Goal: Task Accomplishment & Management: Complete application form

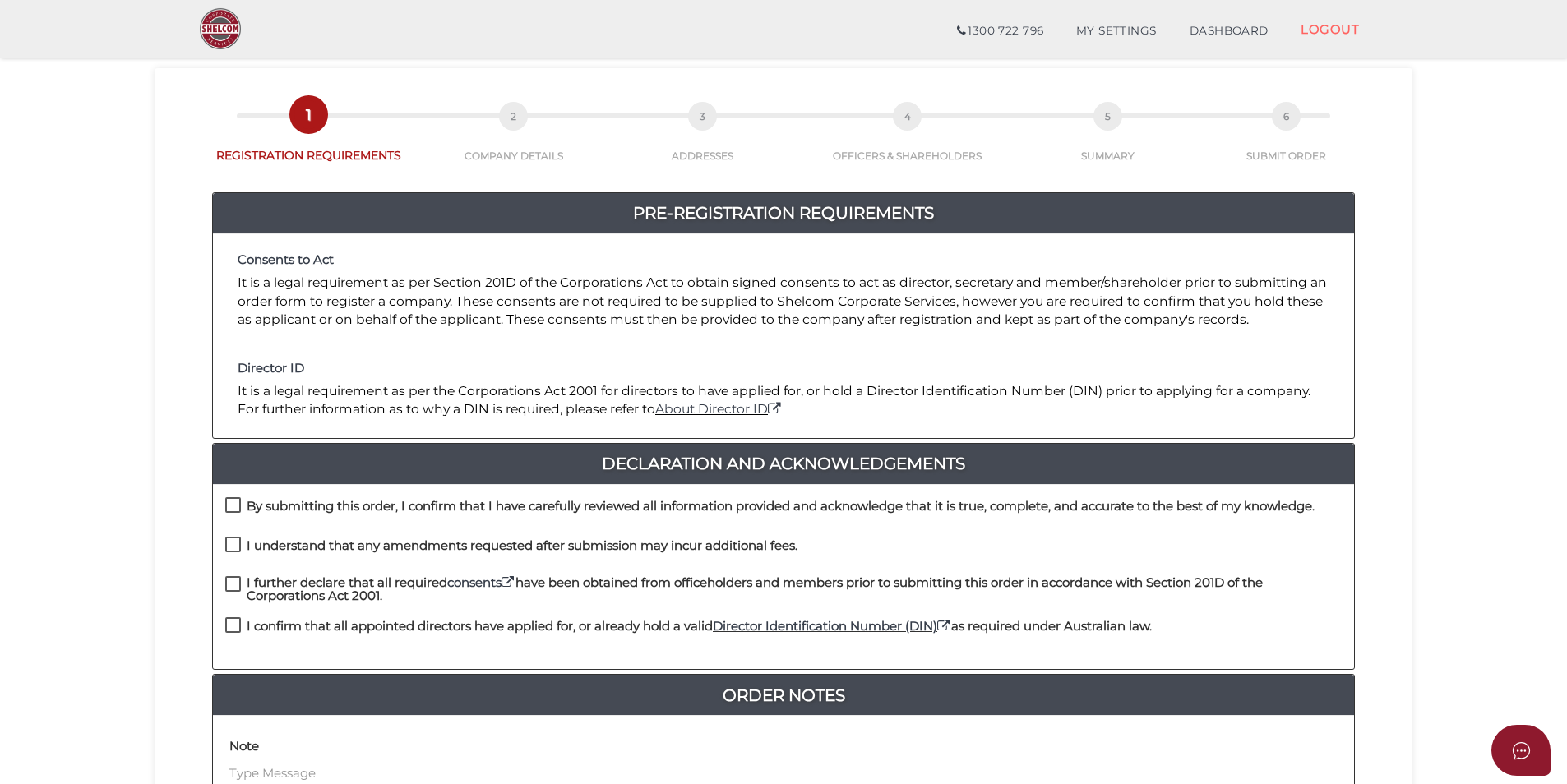
scroll to position [165, 0]
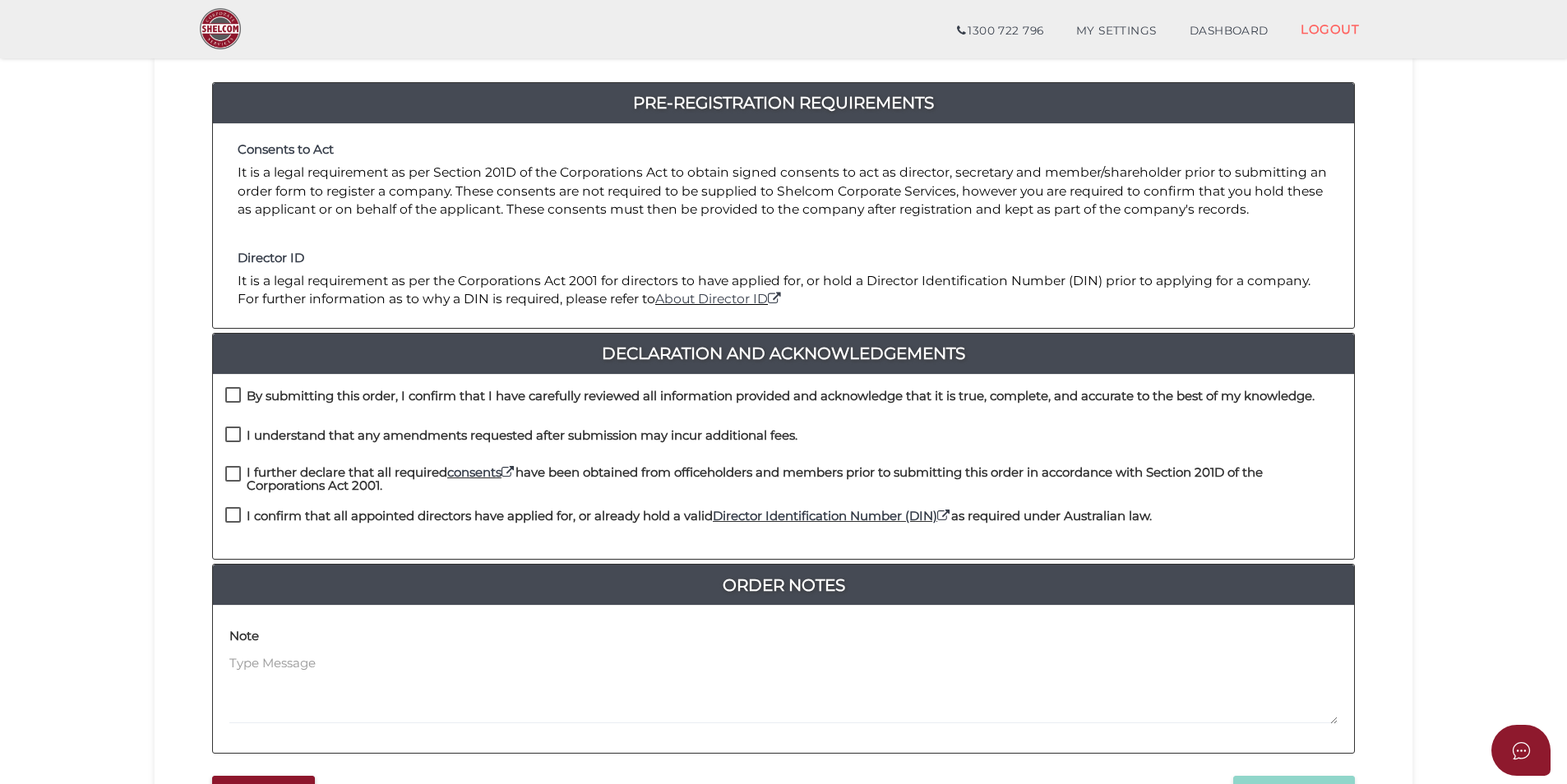
click at [233, 391] on label "By submitting this order, I confirm that I have carefully reviewed all informat…" at bounding box center [769, 400] width 1090 height 21
checkbox input "true"
click at [236, 436] on label "I understand that any amendments requested after submission may incur additiona…" at bounding box center [511, 440] width 573 height 21
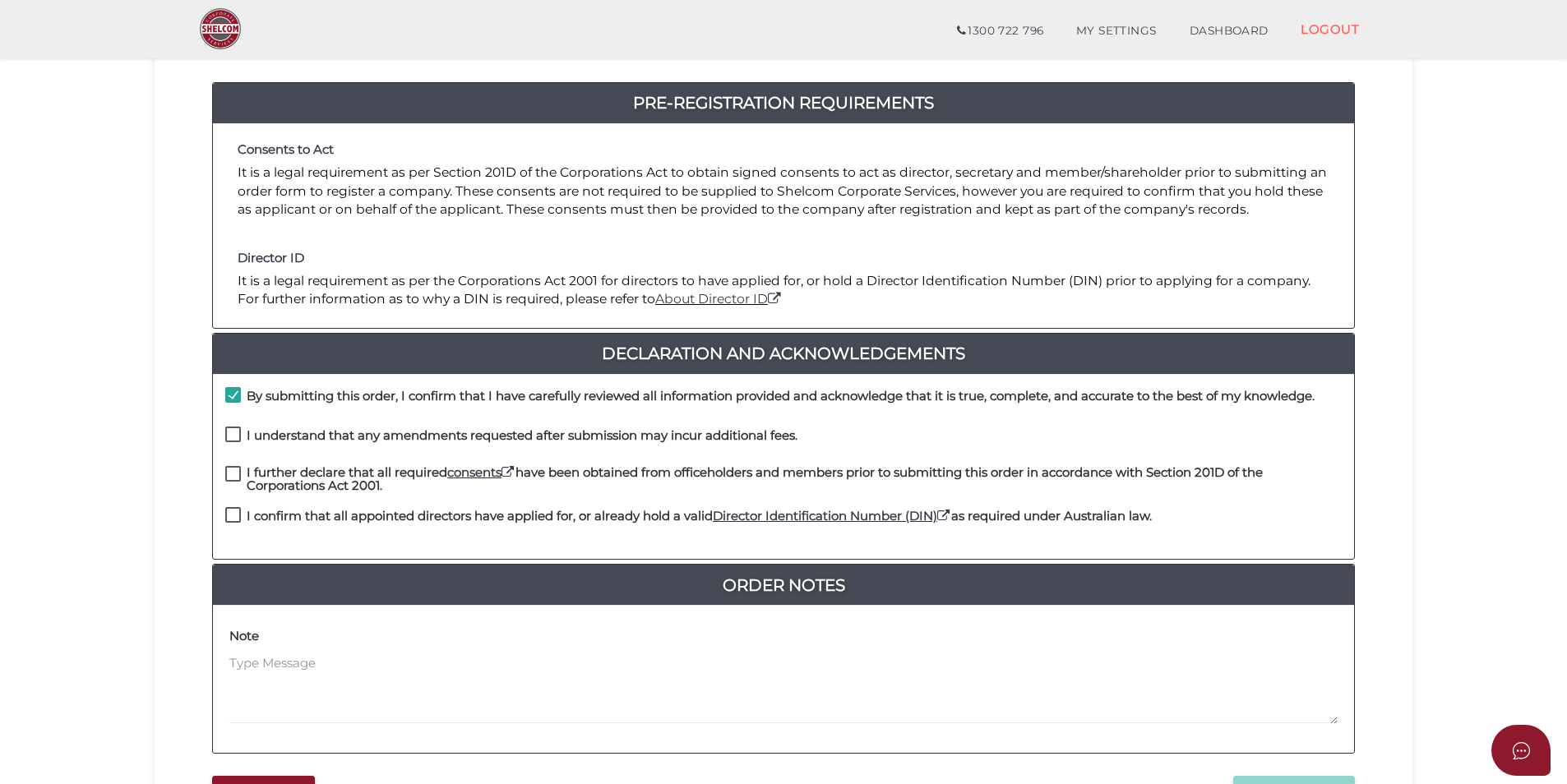
checkbox input "true"
click at [230, 473] on label "I further declare that all required consents have been obtained from officehold…" at bounding box center [784, 476] width 1117 height 21
checkbox input "true"
click at [236, 510] on label "I confirm that all appointed directors have applied for, or already hold a vali…" at bounding box center [688, 520] width 927 height 21
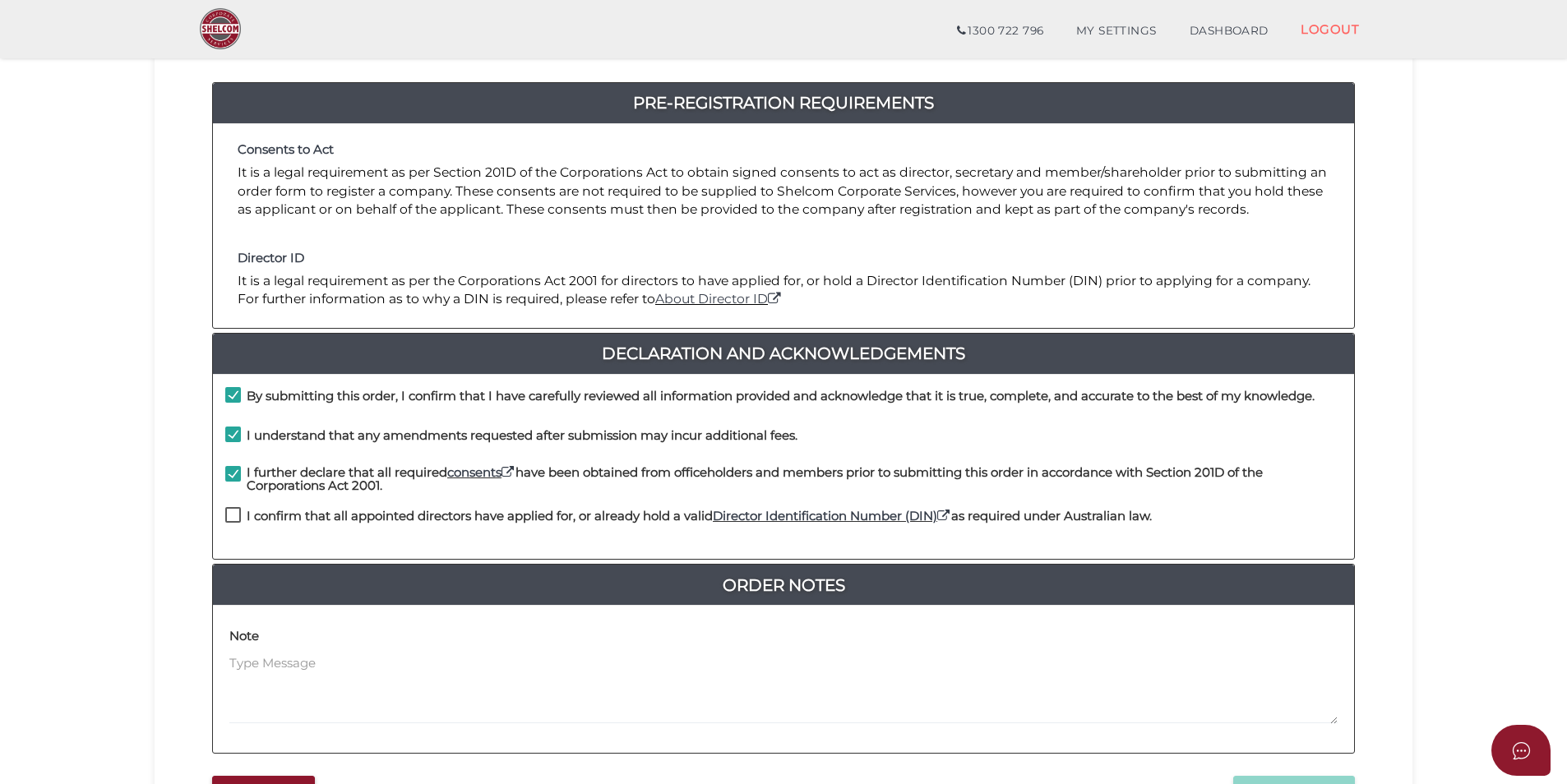
checkbox input "true"
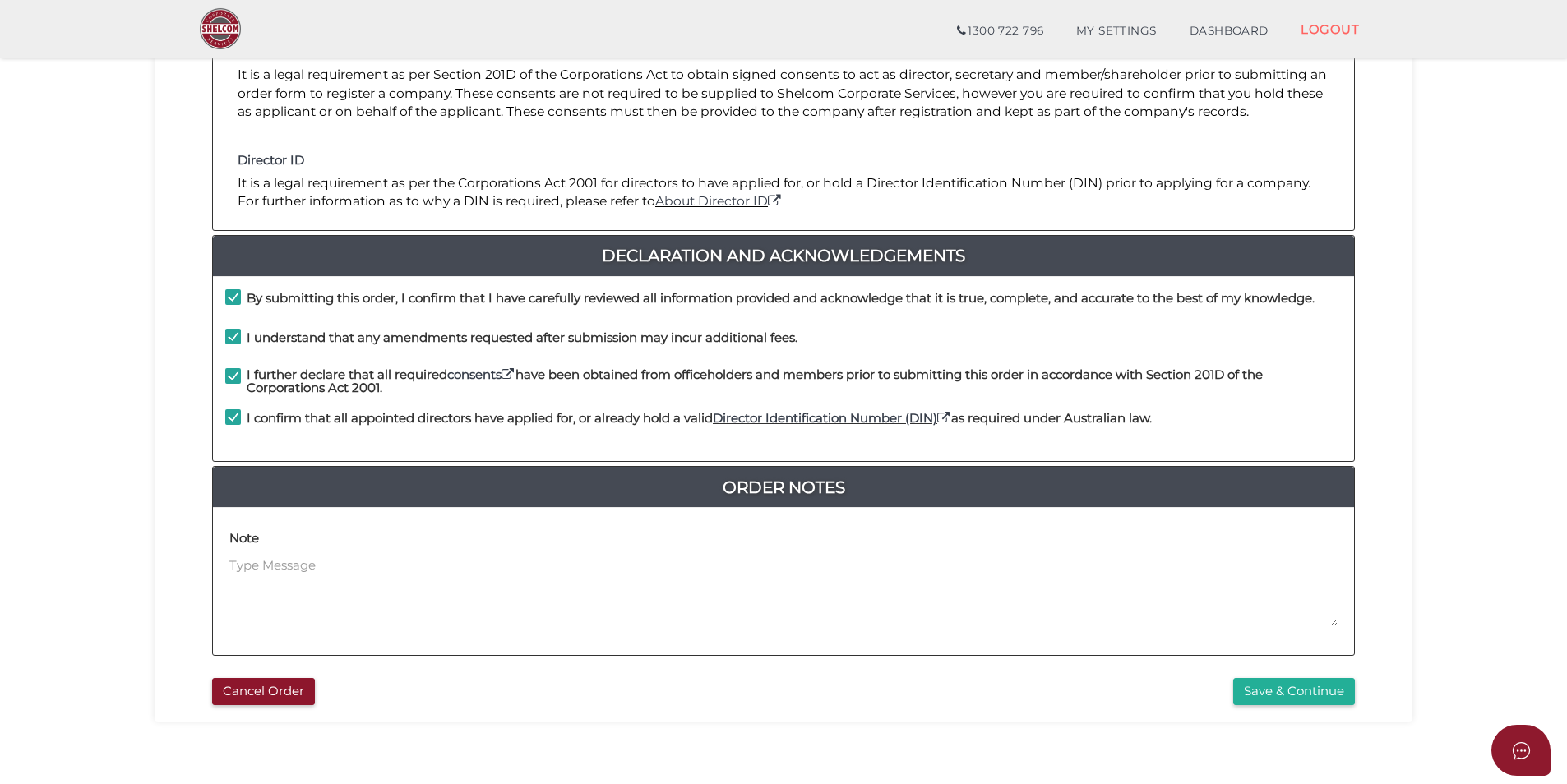
scroll to position [328, 0]
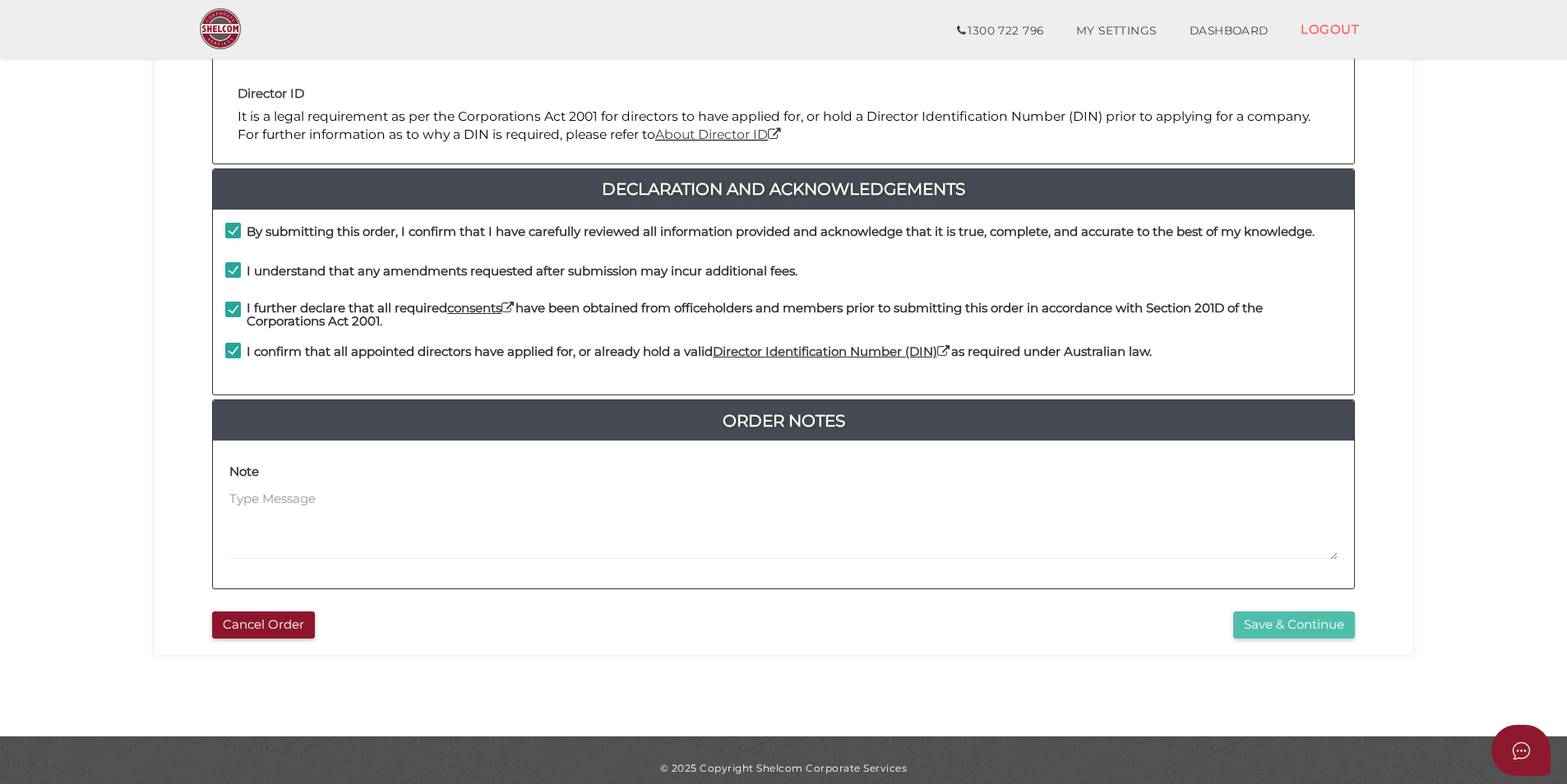
drag, startPoint x: 1301, startPoint y: 629, endPoint x: 1277, endPoint y: 626, distance: 24.2
click at [1277, 626] on button "Save & Continue" at bounding box center [1294, 625] width 121 height 27
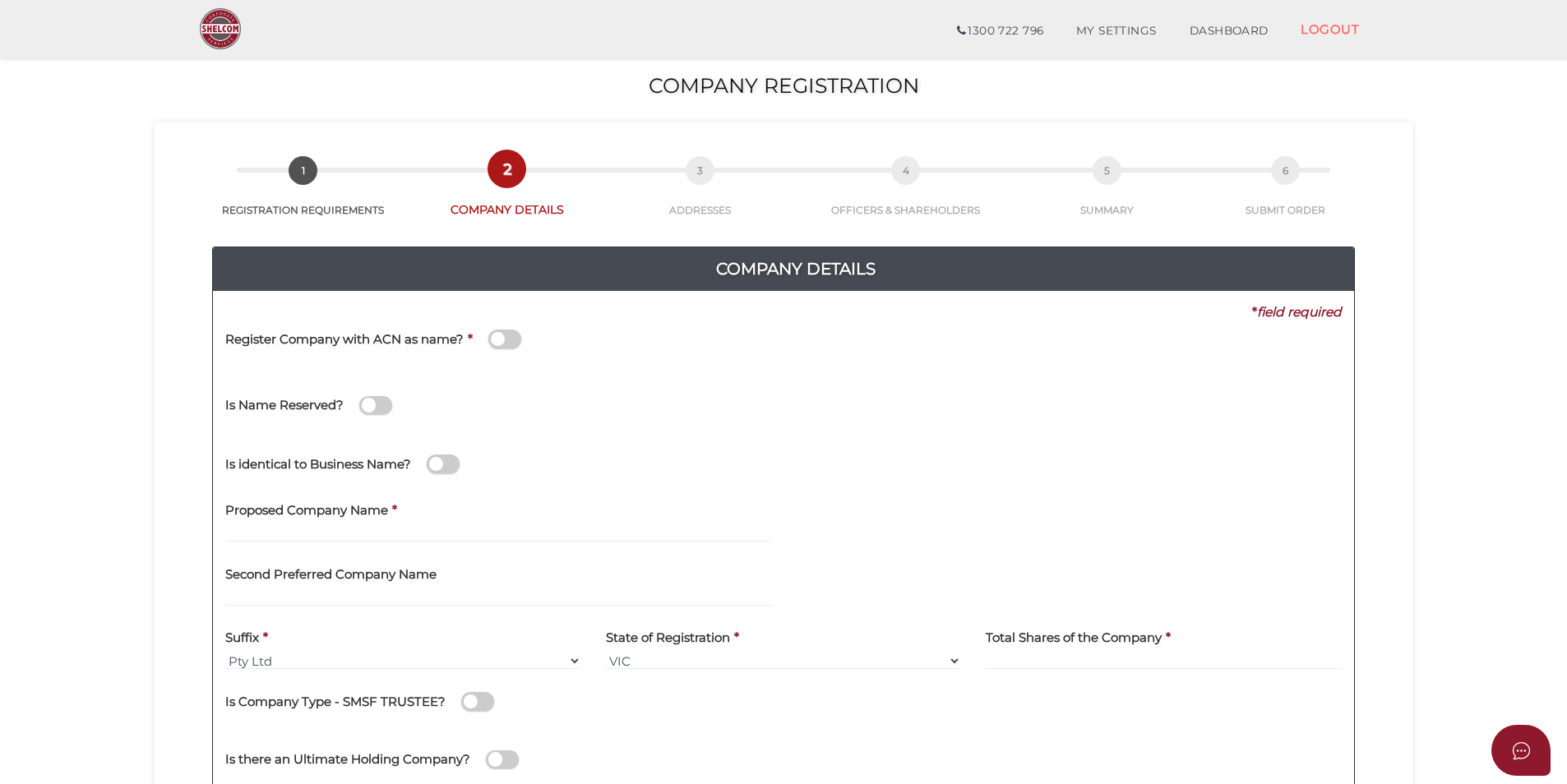
scroll to position [82, 0]
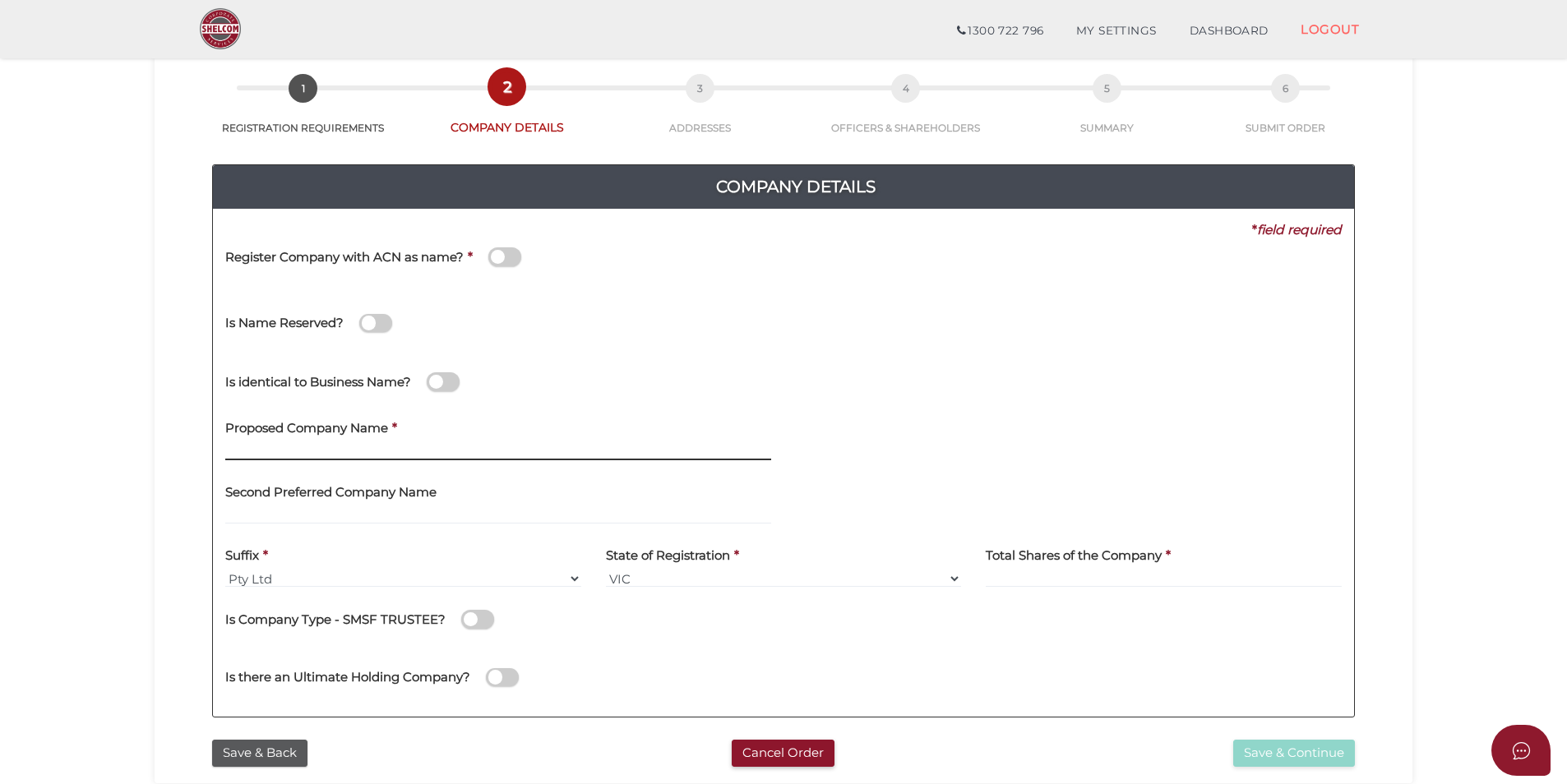
click at [412, 449] on input "text" at bounding box center [498, 451] width 546 height 18
click at [370, 426] on h4 "Proposed Company Name" at bounding box center [306, 428] width 163 height 14
paste input "DeNovo Psychiatry Pty Ltd"
type input "DeNovo Psychiatry"
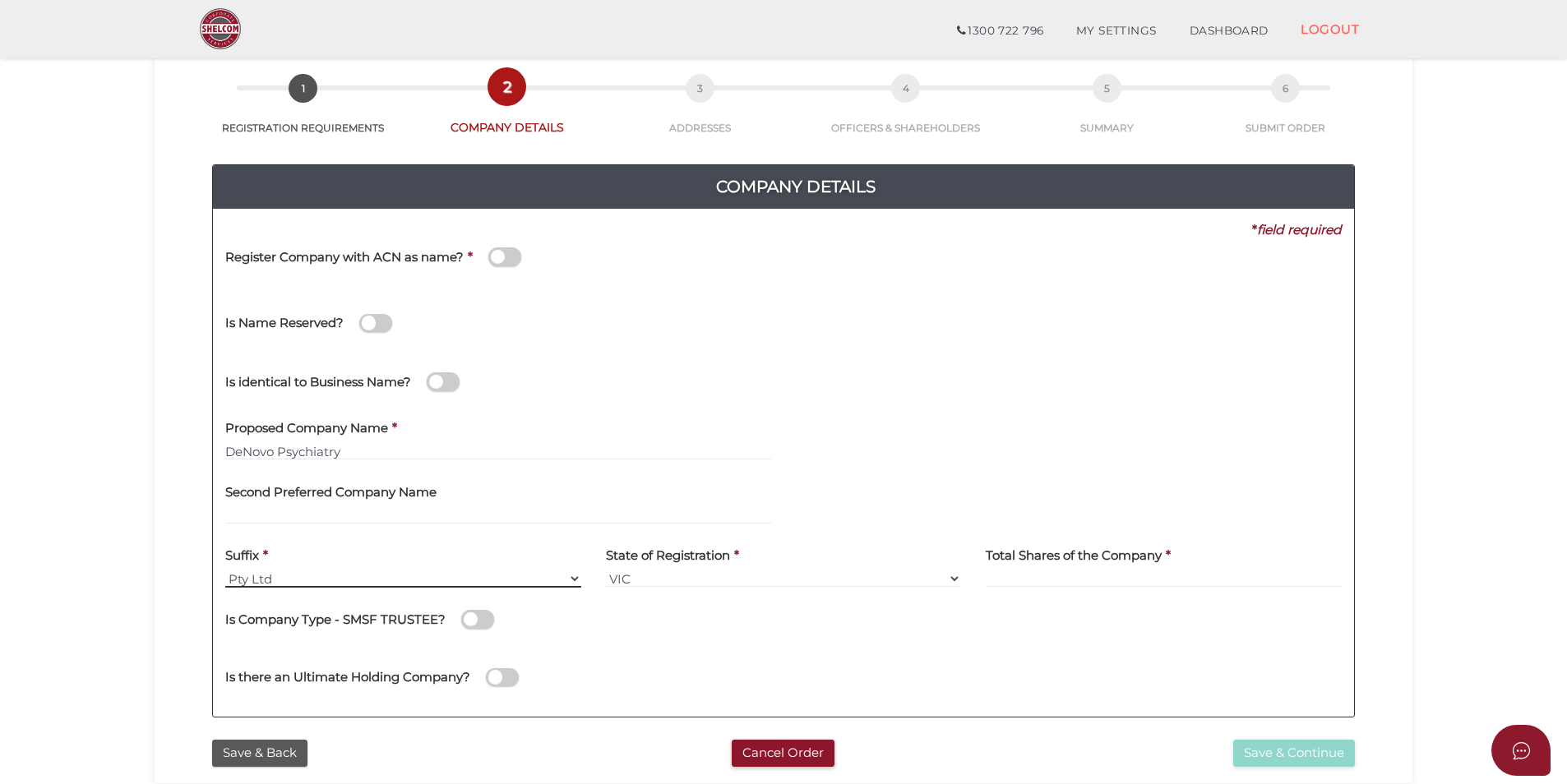
click at [288, 575] on select "Pty Ltd Pty Ltd Pty. Ltd. Pty Limited Proprietary Limited Proprietary Ltd" at bounding box center [403, 578] width 356 height 18
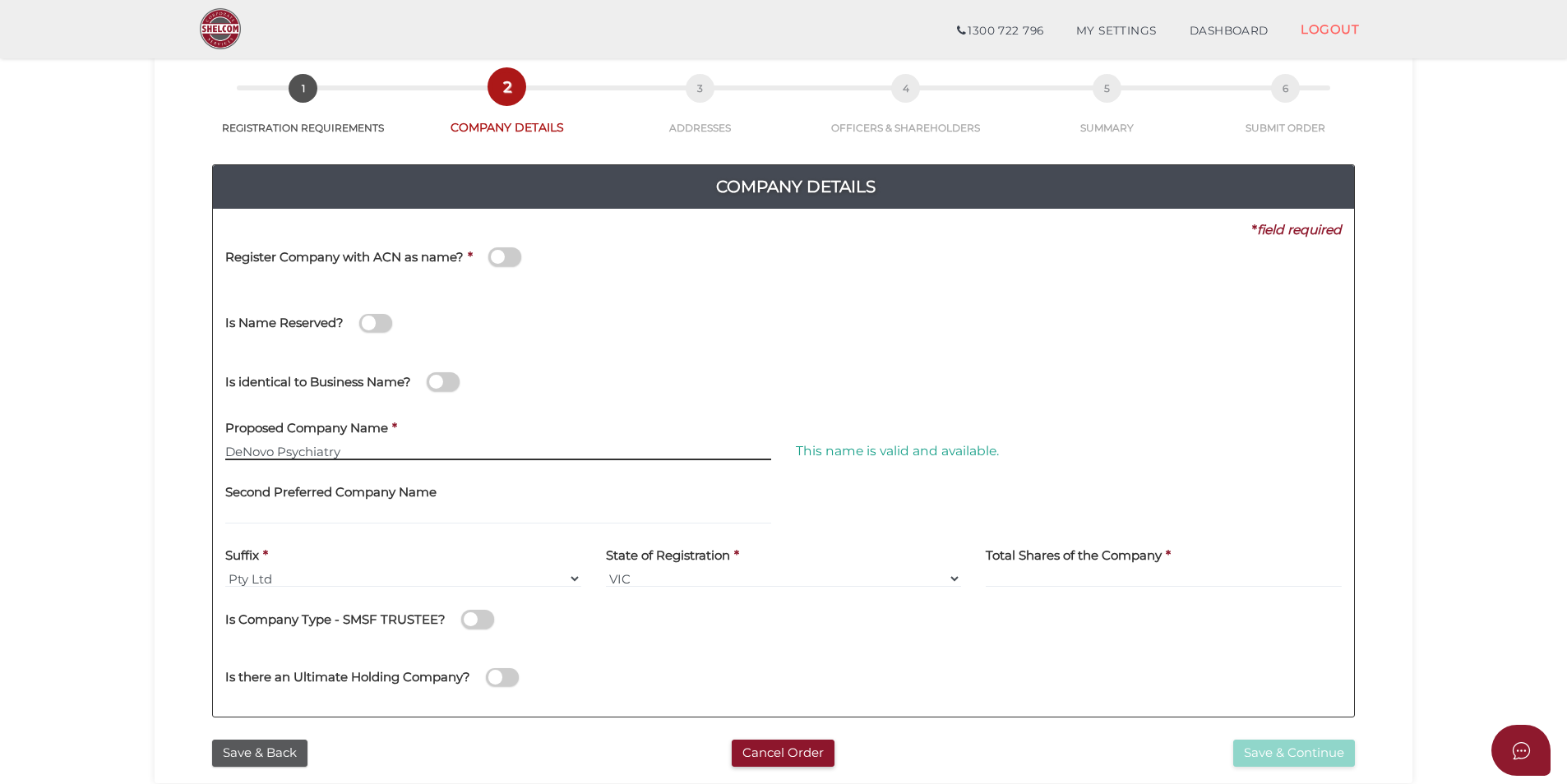
click at [586, 445] on input "DeNovo Psychiatry" at bounding box center [498, 451] width 546 height 18
click at [988, 568] on label "Total Shares of the Company" at bounding box center [1074, 553] width 176 height 34
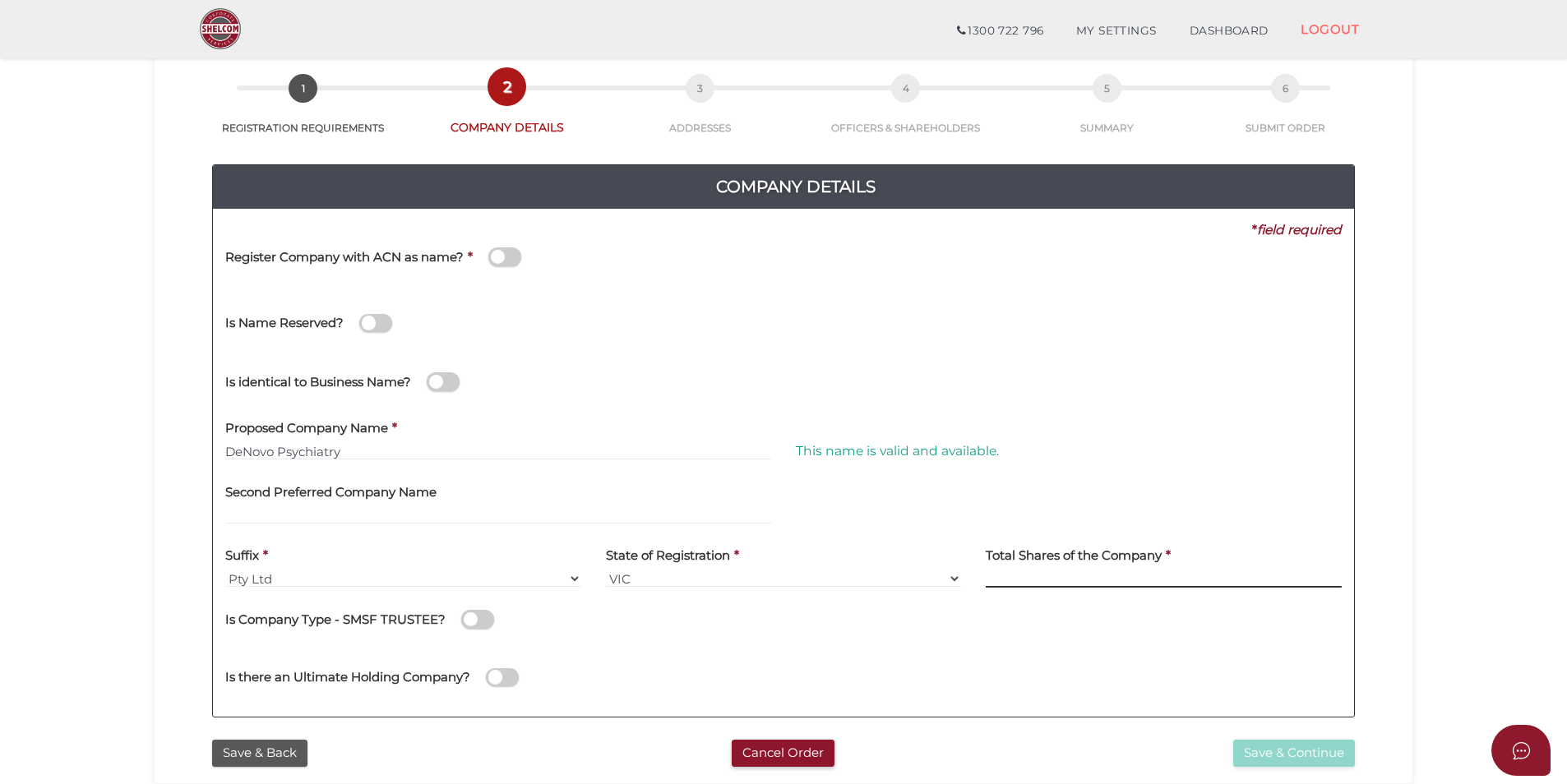
click at [1027, 583] on input at bounding box center [1164, 578] width 356 height 18
click at [1073, 568] on label "Total Shares of the Company" at bounding box center [1074, 553] width 176 height 34
click at [1063, 581] on input at bounding box center [1164, 578] width 356 height 18
type input "1000"
click at [1338, 757] on button "Save & Continue" at bounding box center [1294, 753] width 121 height 27
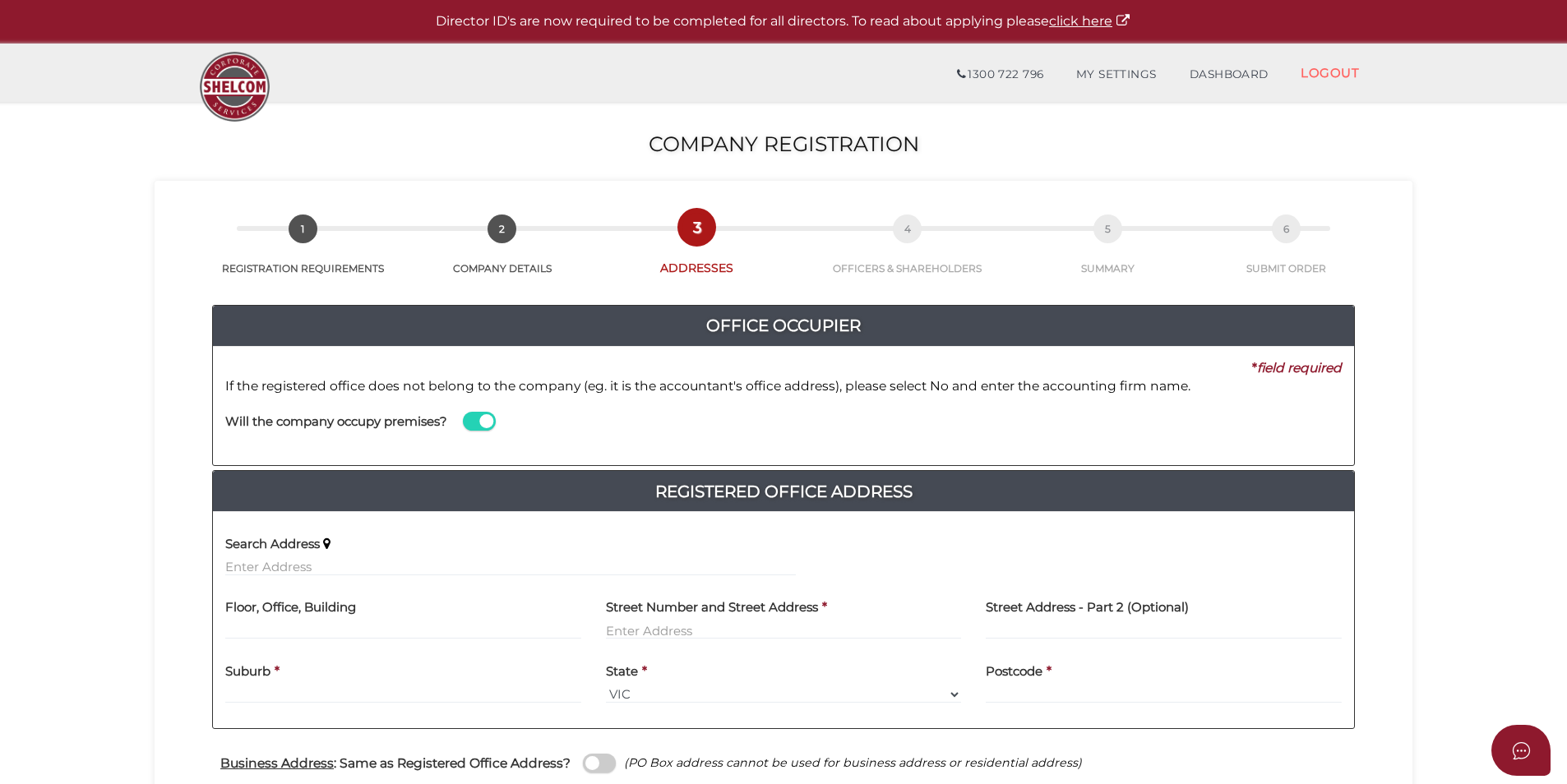
click at [587, 436] on div "Will the company occupy premises?" at bounding box center [510, 424] width 595 height 57
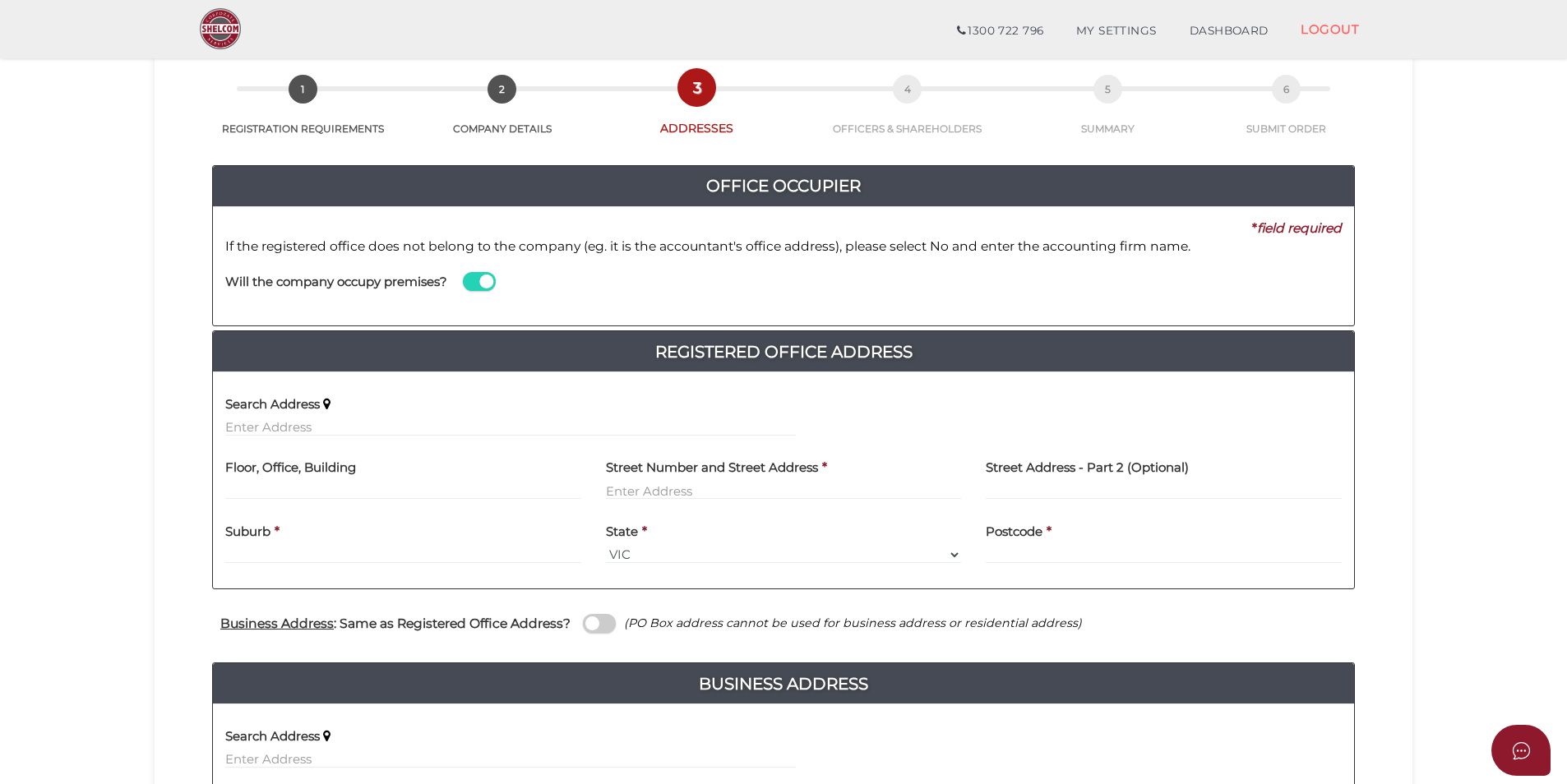
scroll to position [82, 0]
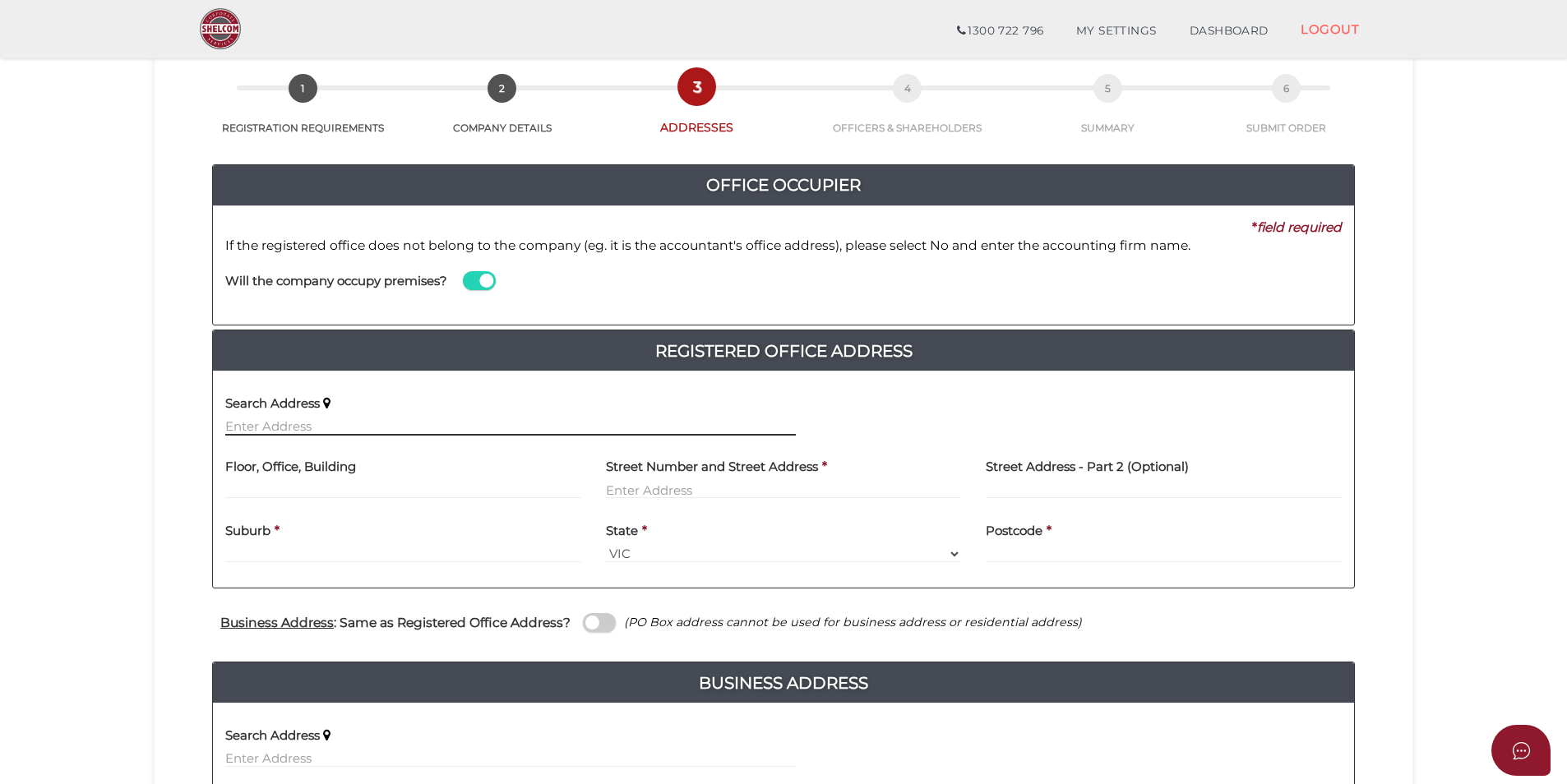
click at [285, 427] on input "text" at bounding box center [510, 426] width 571 height 18
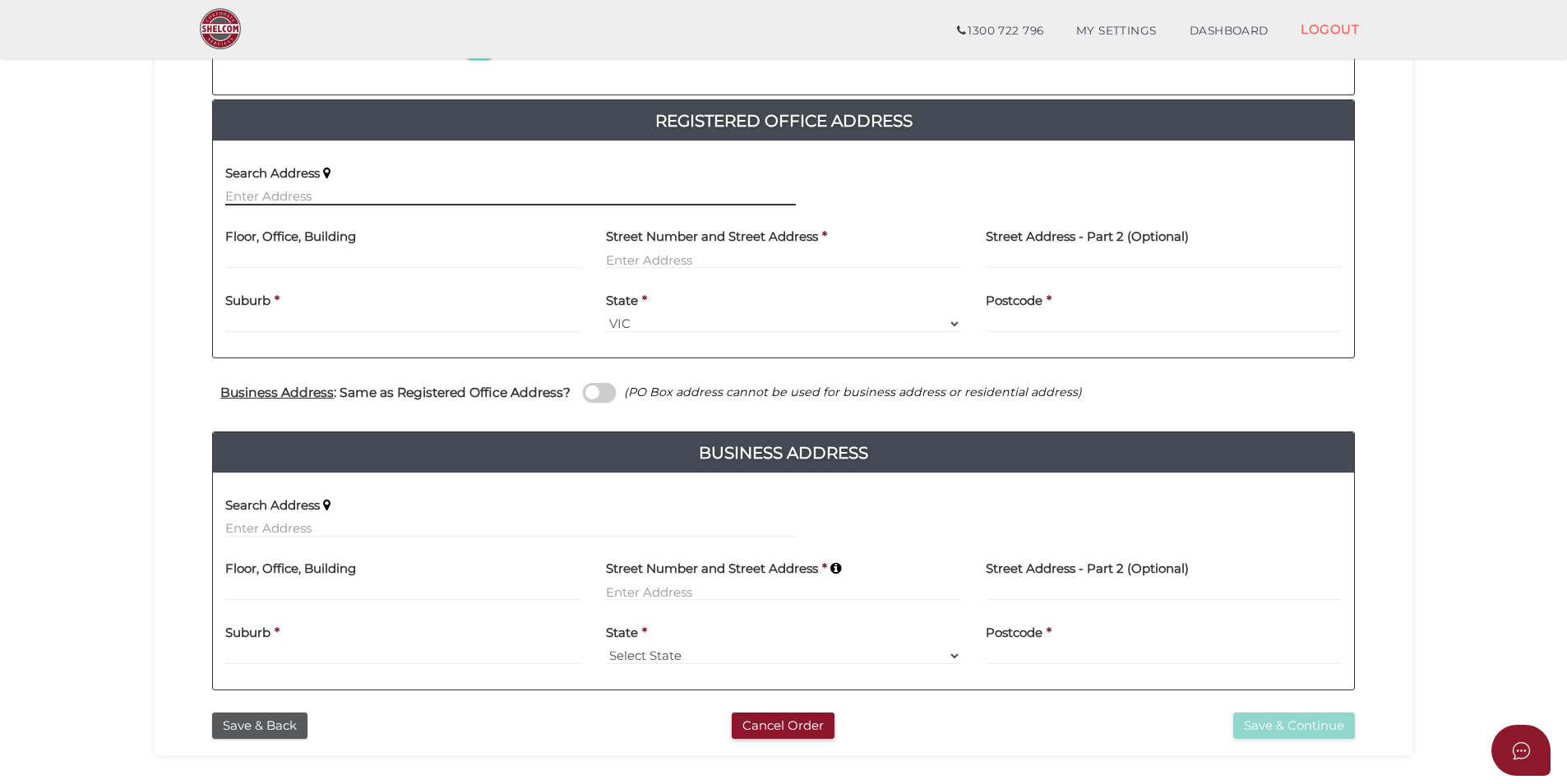
scroll to position [328, 0]
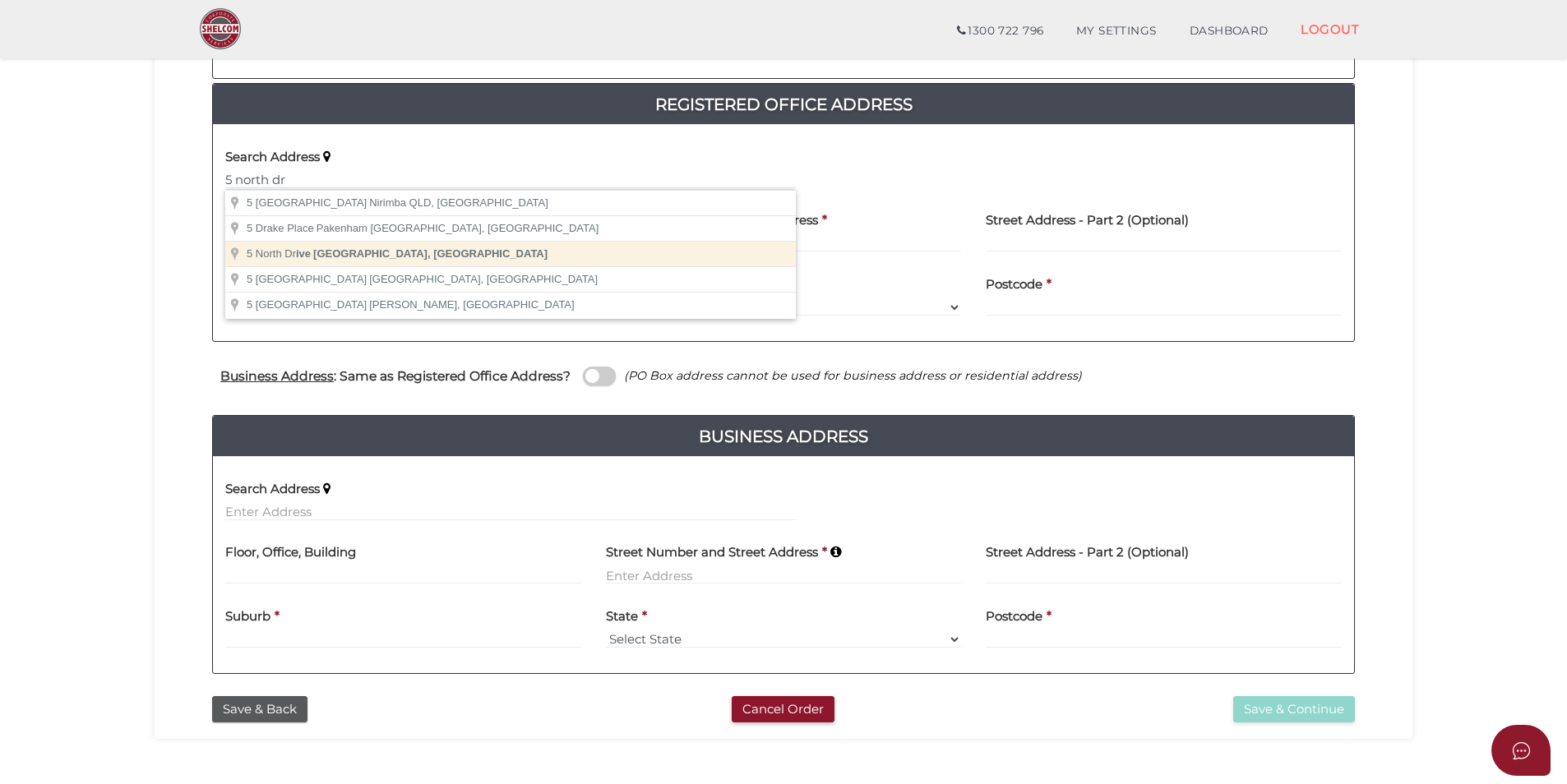
type input "5 North Drive, Bentleigh East VIC, Australia"
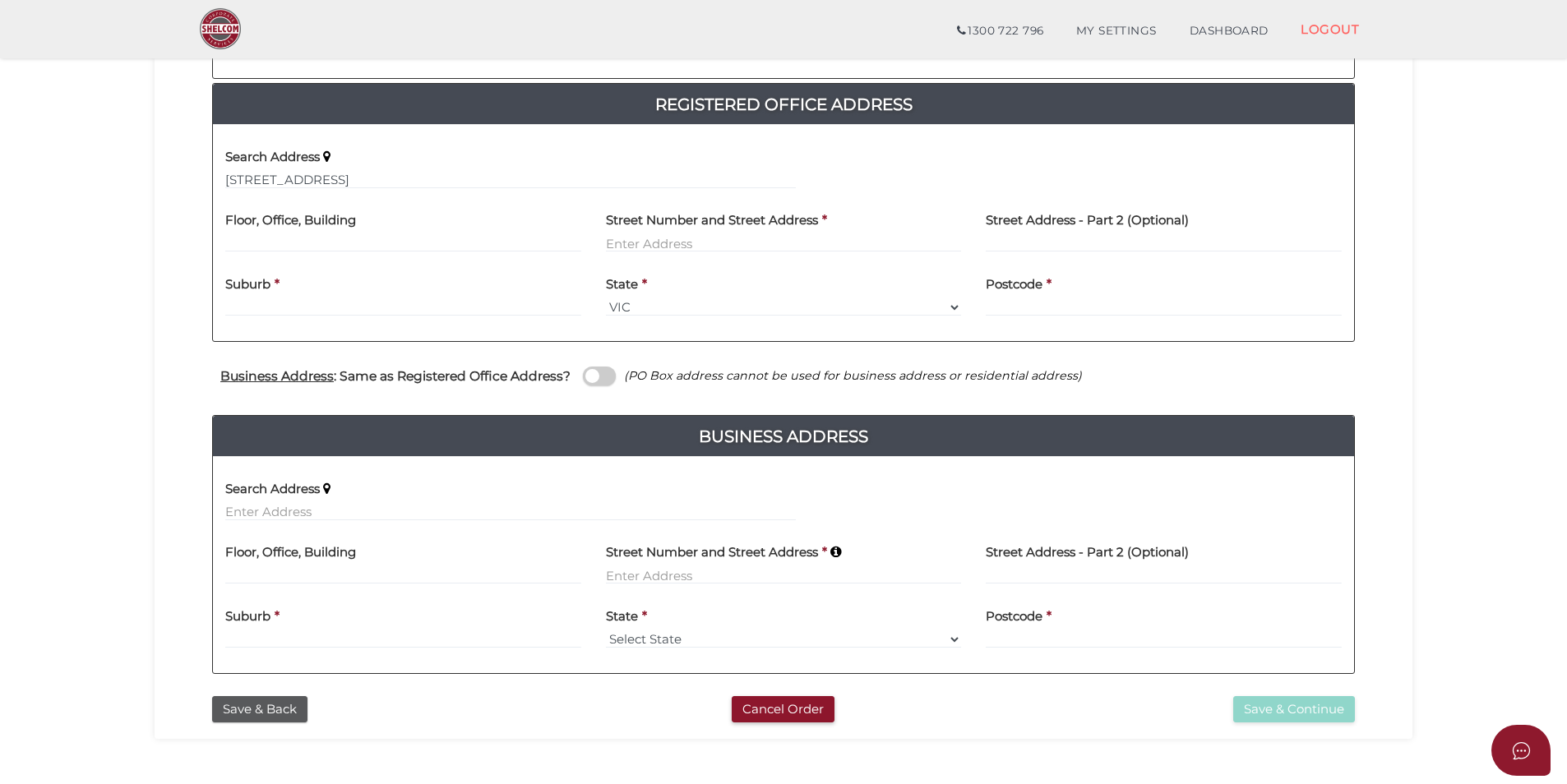
type input "5 North Drive"
type input "Bentleigh East"
select select "VIC"
type input "3165"
click at [1082, 243] on input "text" at bounding box center [1164, 243] width 356 height 18
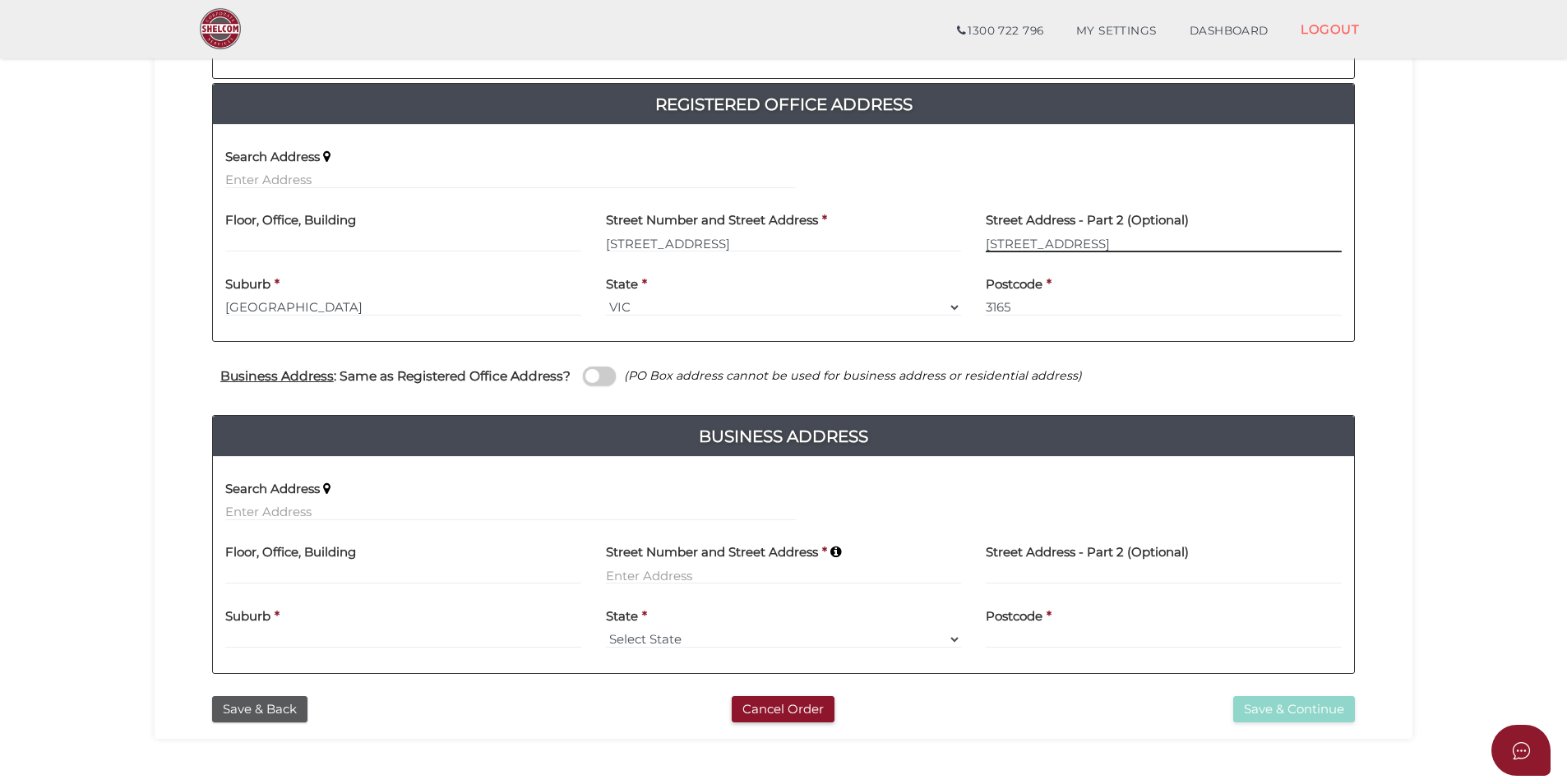
type input "236-262 East Boundary Rd"
click at [306, 232] on label "Floor, Office, Building" at bounding box center [290, 218] width 131 height 34
click at [310, 233] on label "Floor, Office, Building" at bounding box center [290, 218] width 131 height 34
click at [350, 248] on input "text" at bounding box center [403, 243] width 356 height 18
type input "Virginia Park"
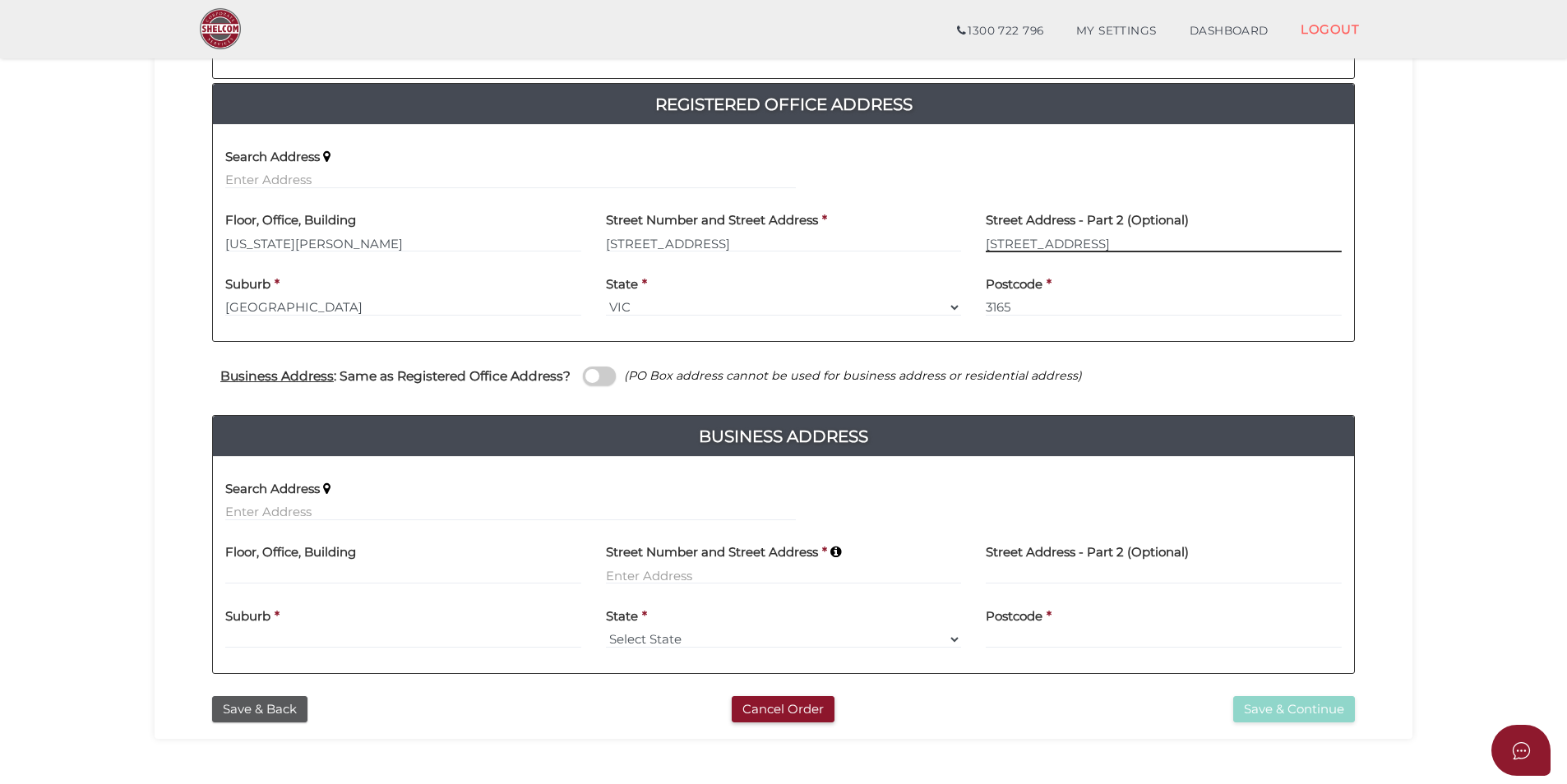
click at [1034, 249] on input "236-262 East Boundary Rd" at bounding box center [1164, 243] width 356 height 18
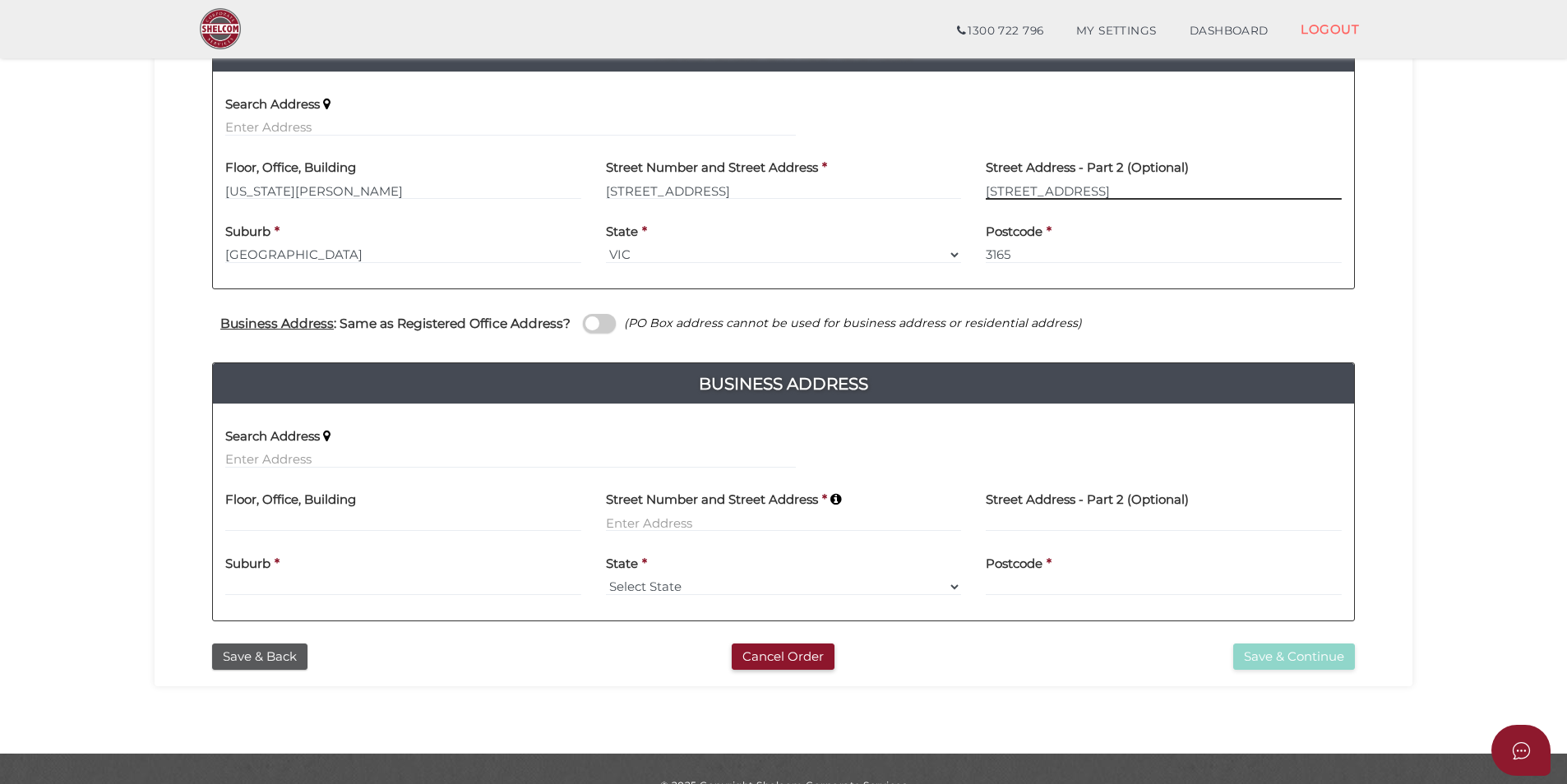
scroll to position [411, 0]
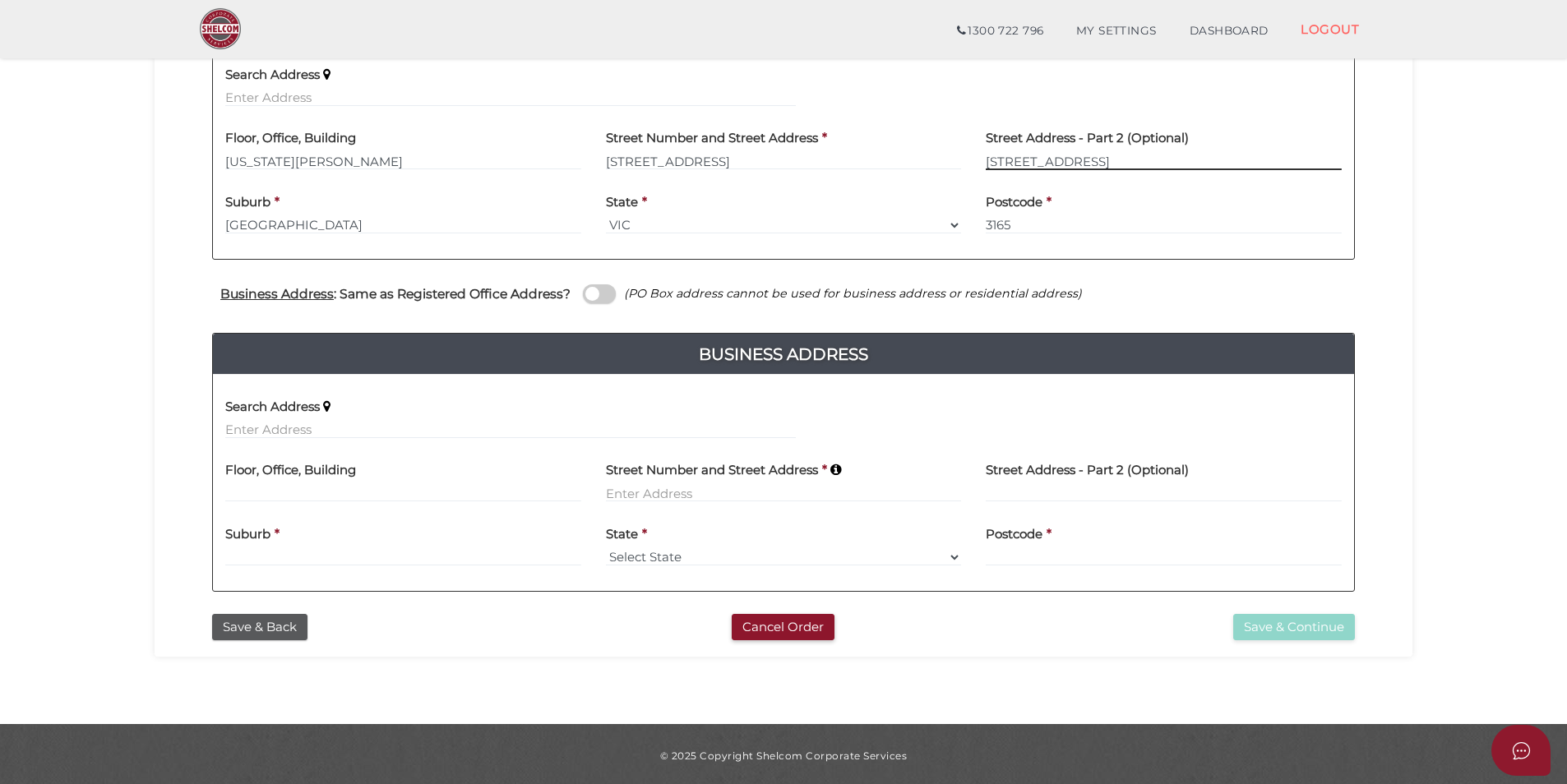
type input "236 East Boundary Rd"
click at [803, 488] on input at bounding box center [784, 492] width 356 height 18
type input "45 Scotia Street"
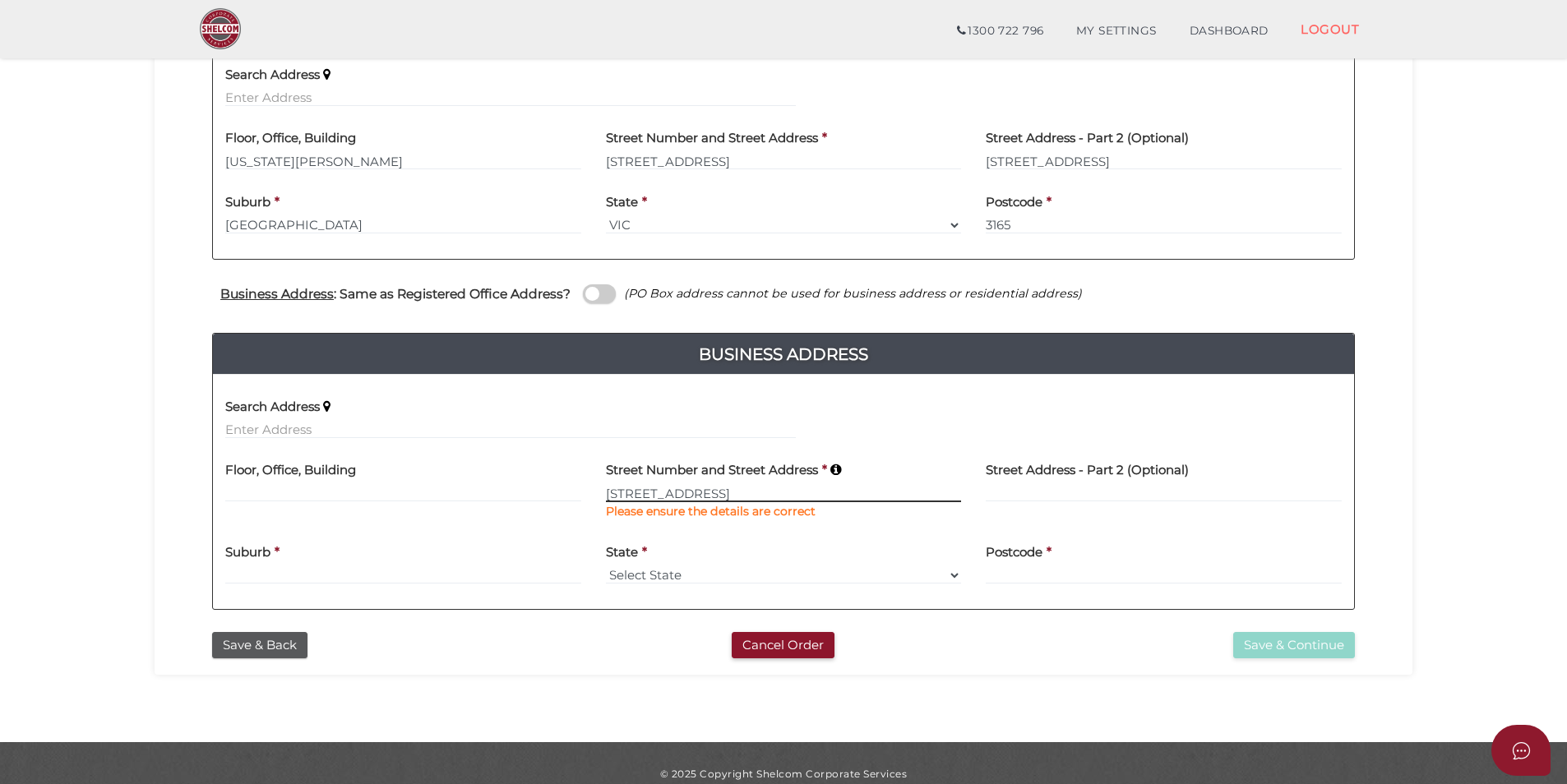
click at [803, 488] on input "45 Scotia Street" at bounding box center [784, 492] width 356 height 18
click at [473, 419] on div "Search Address" at bounding box center [510, 412] width 571 height 52
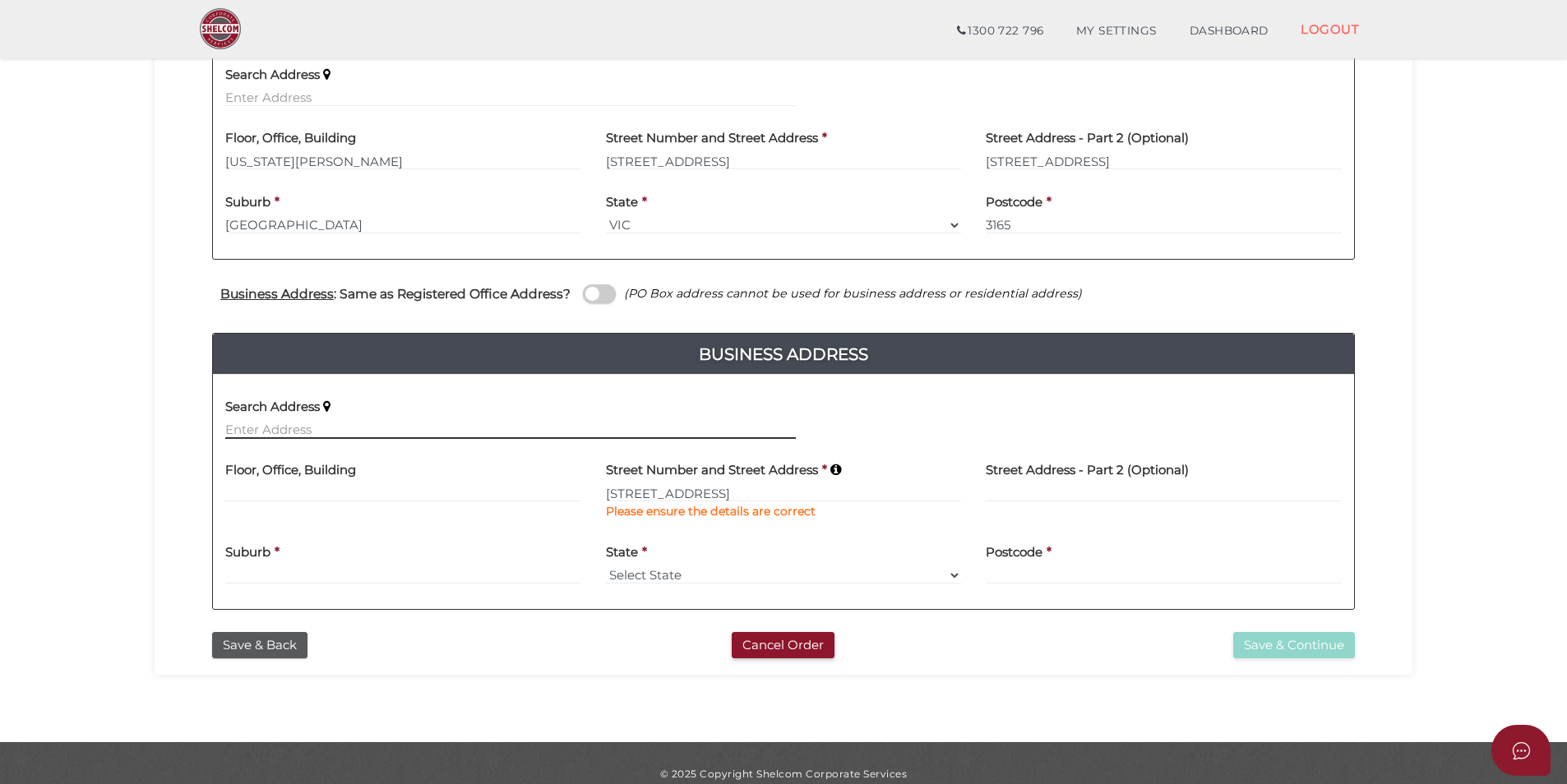
click at [477, 431] on input "text" at bounding box center [510, 429] width 571 height 18
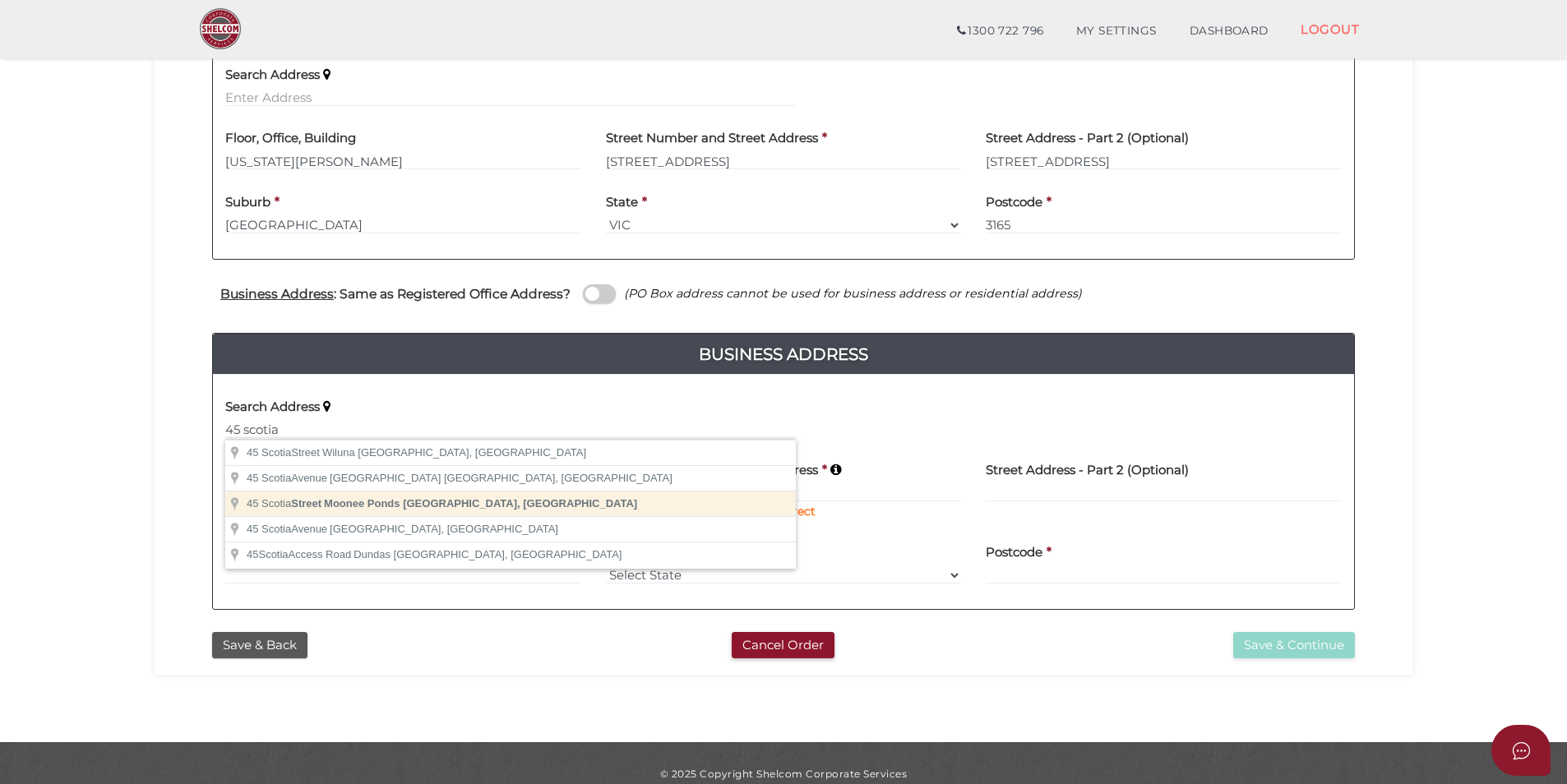
type input "45 Scotia Street, Moonee Ponds VIC, Australia"
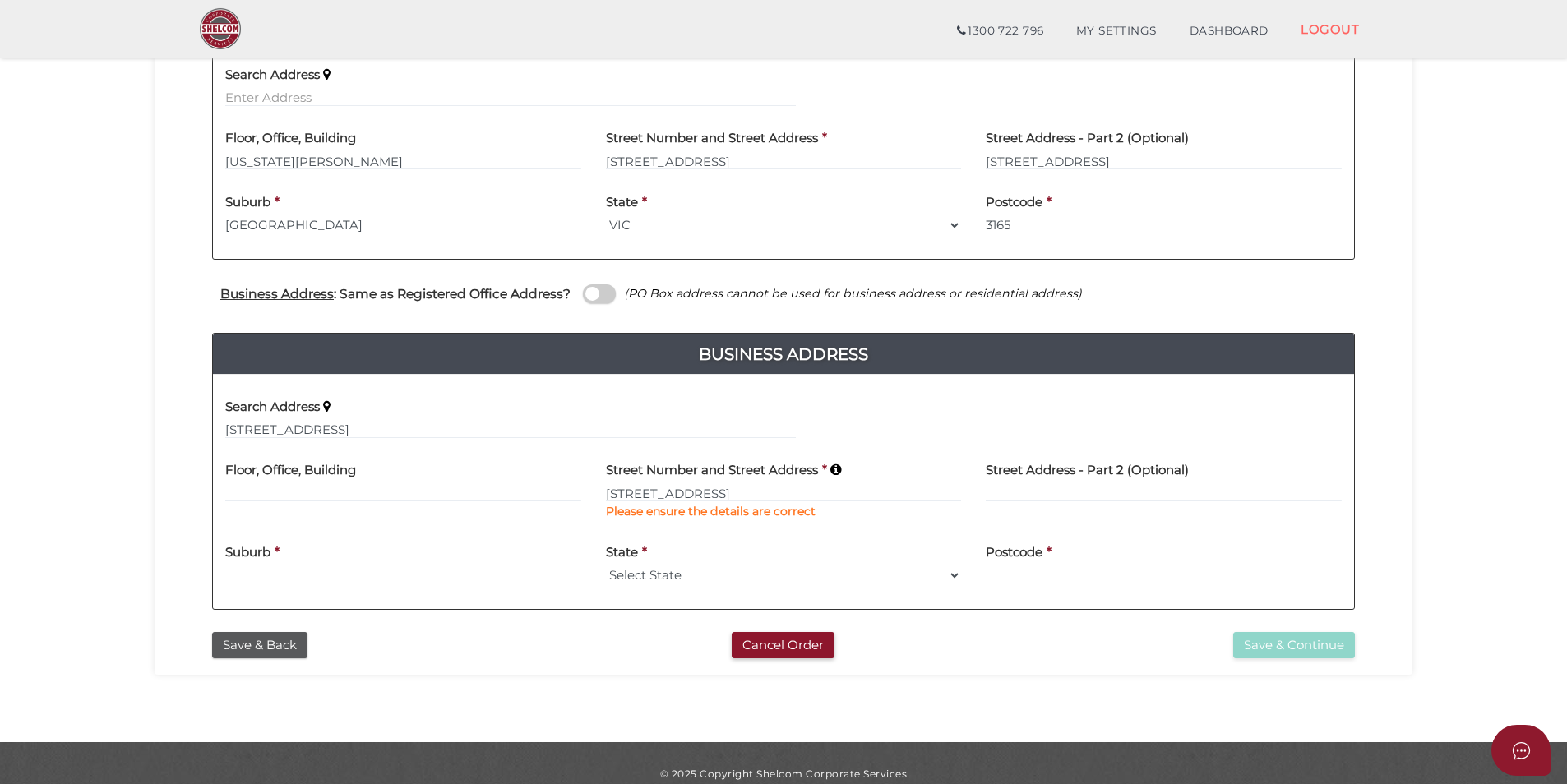
type input "[STREET_ADDRESS]"
type input "Moonee Ponds"
select select "VIC"
type input "3039"
click at [1324, 644] on button "Save & Continue" at bounding box center [1294, 645] width 121 height 27
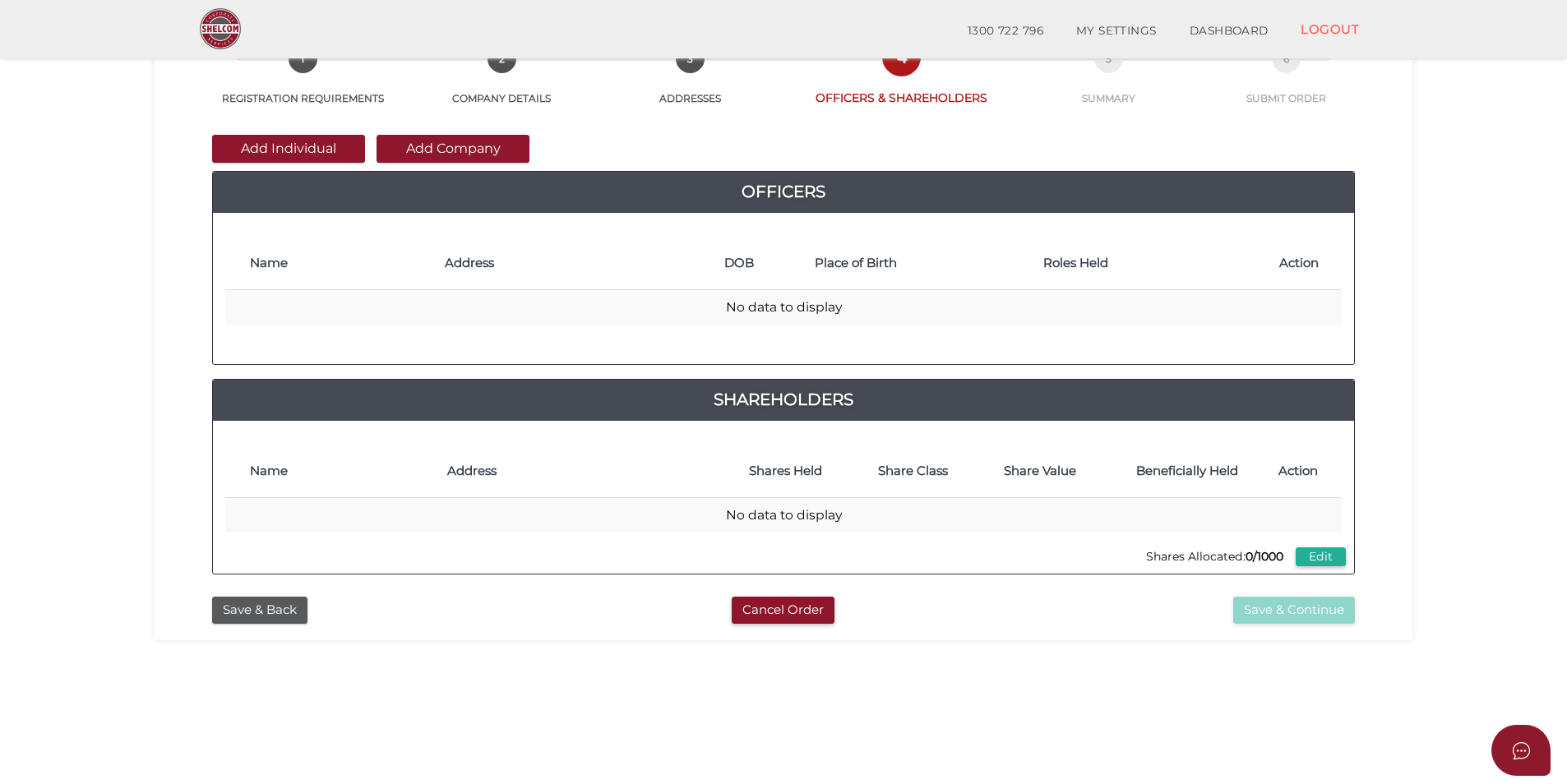
scroll to position [82, 0]
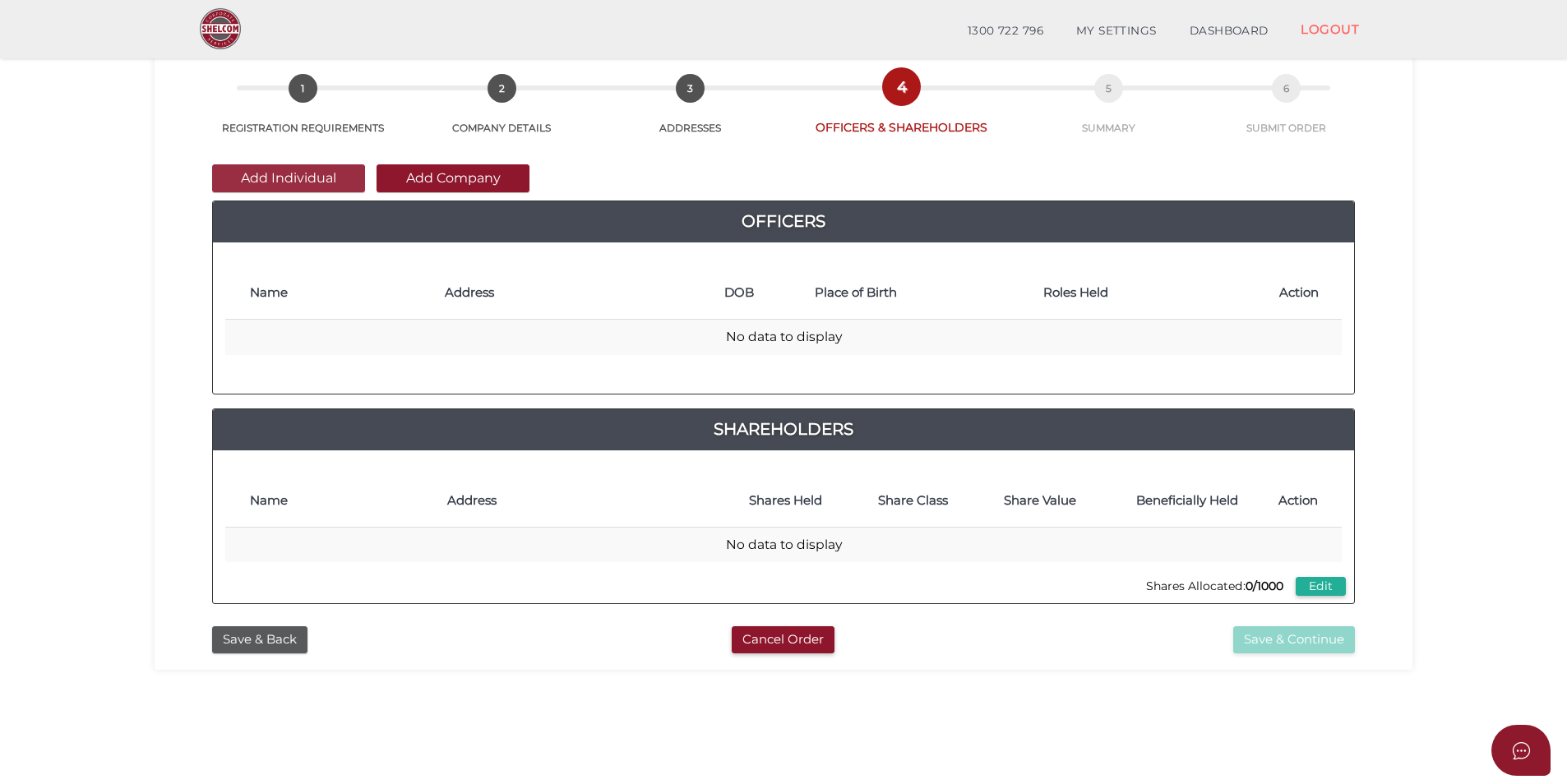
click at [327, 171] on button "Add Individual" at bounding box center [288, 179] width 153 height 28
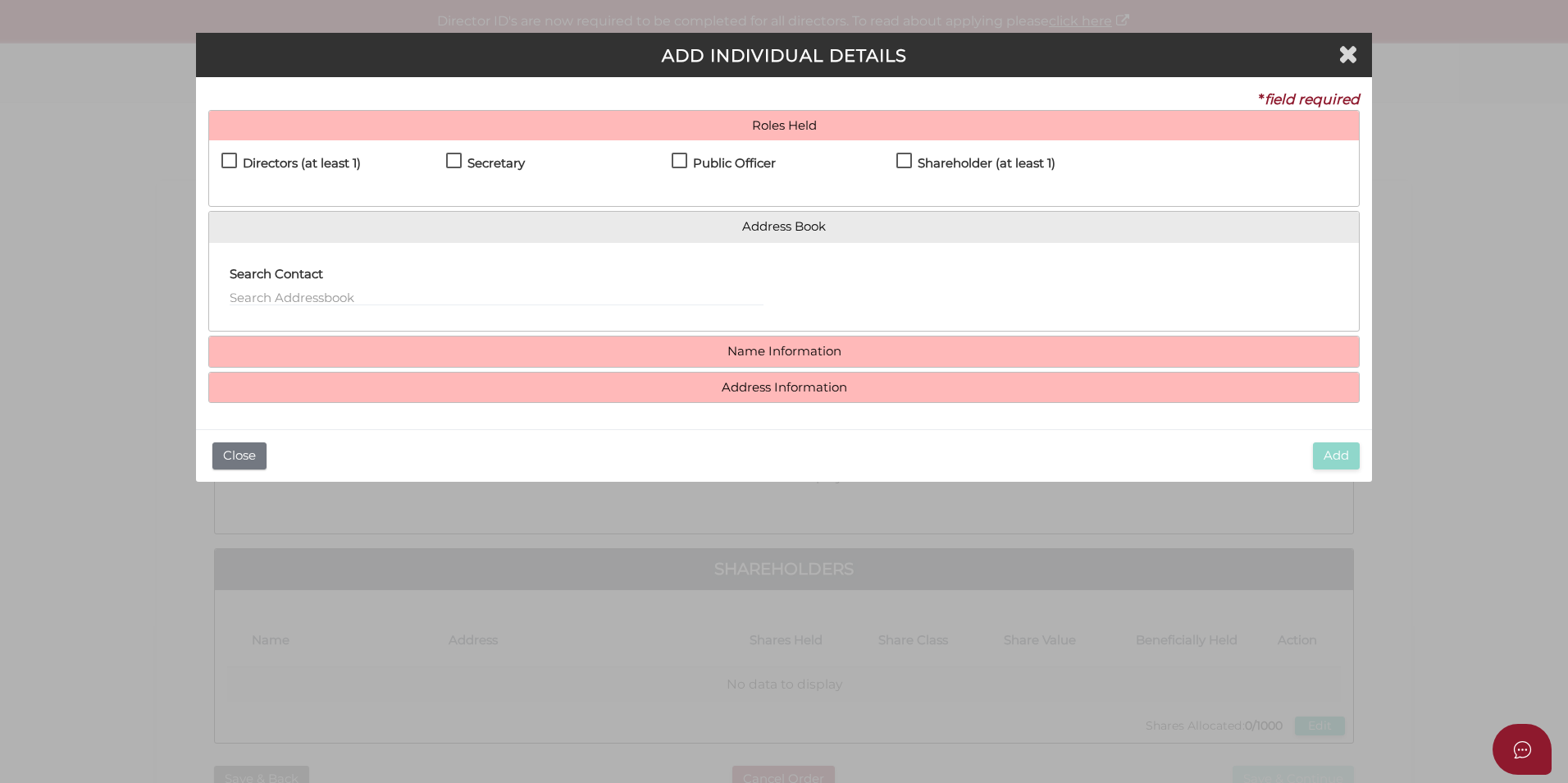
click at [269, 159] on h4 "Directors (at least 1)" at bounding box center [302, 164] width 118 height 14
checkbox input "true"
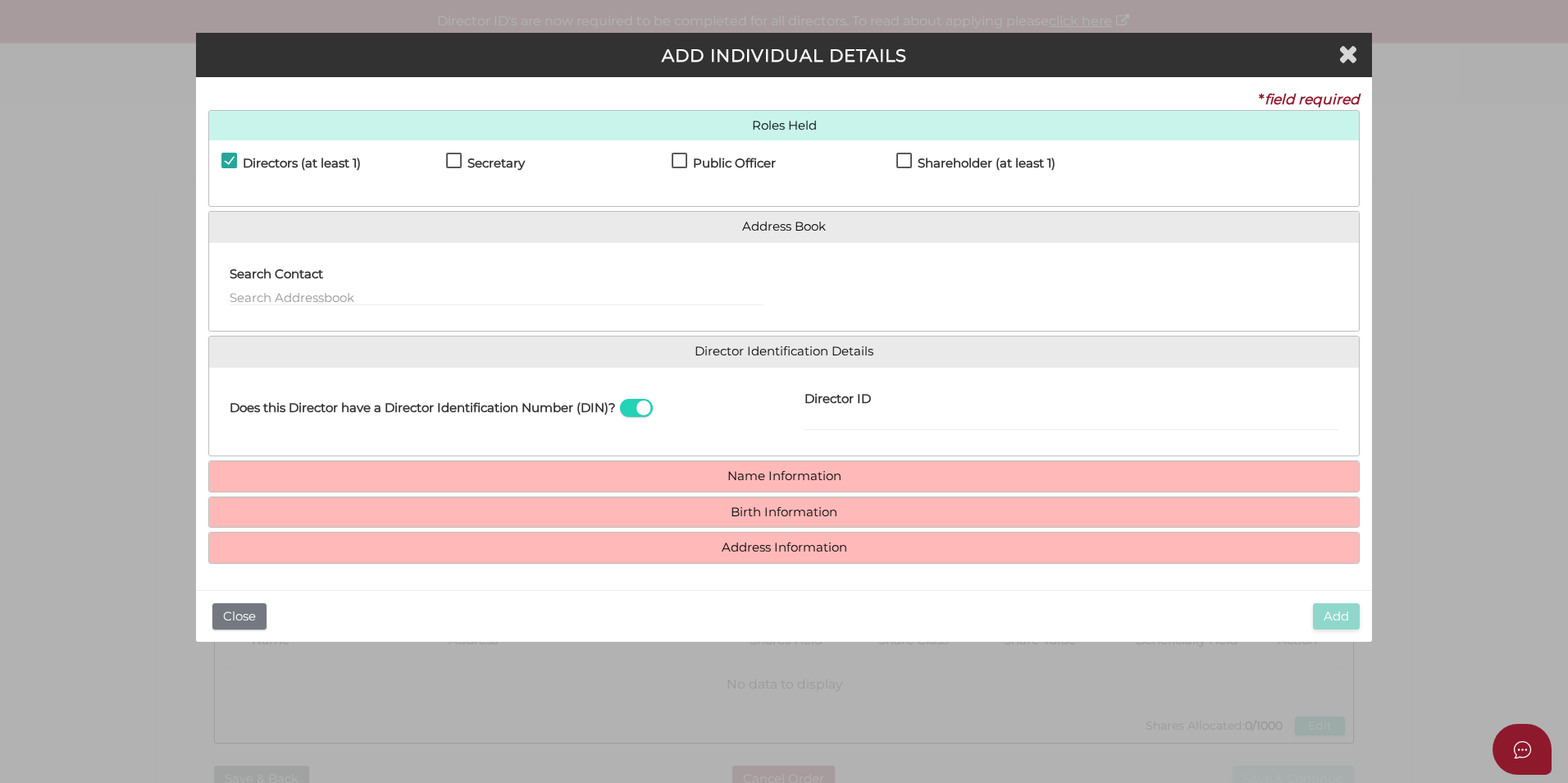
click at [992, 166] on h4 "Shareholder (at least 1)" at bounding box center [986, 164] width 138 height 14
checkbox input "true"
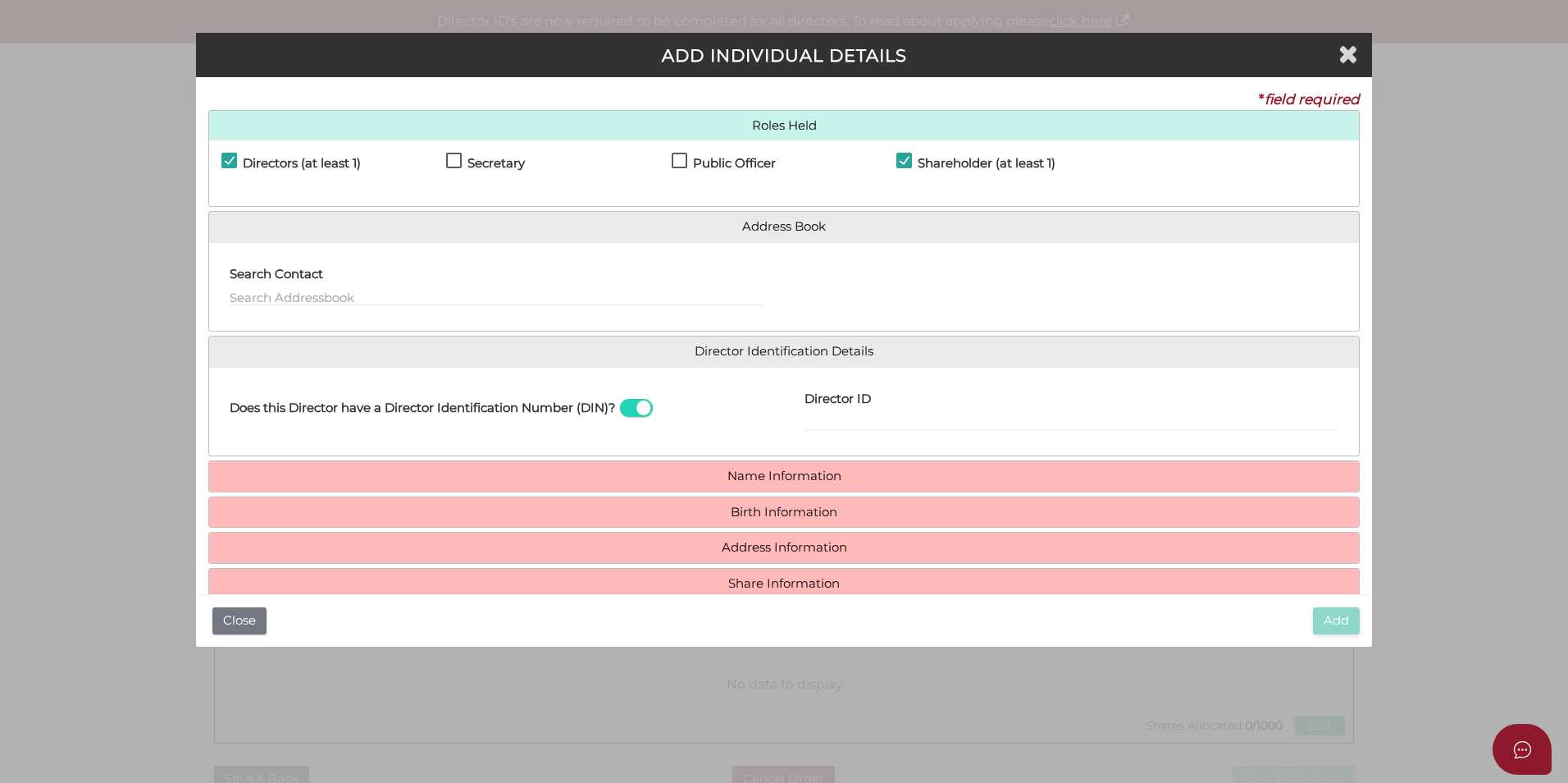
click at [646, 411] on span at bounding box center [636, 408] width 33 height 19
click at [0, 0] on input "checkbox" at bounding box center [0, 0] width 0 height 0
click at [1011, 420] on input "Email Director About How To Apply for DIN" at bounding box center [1072, 421] width 534 height 18
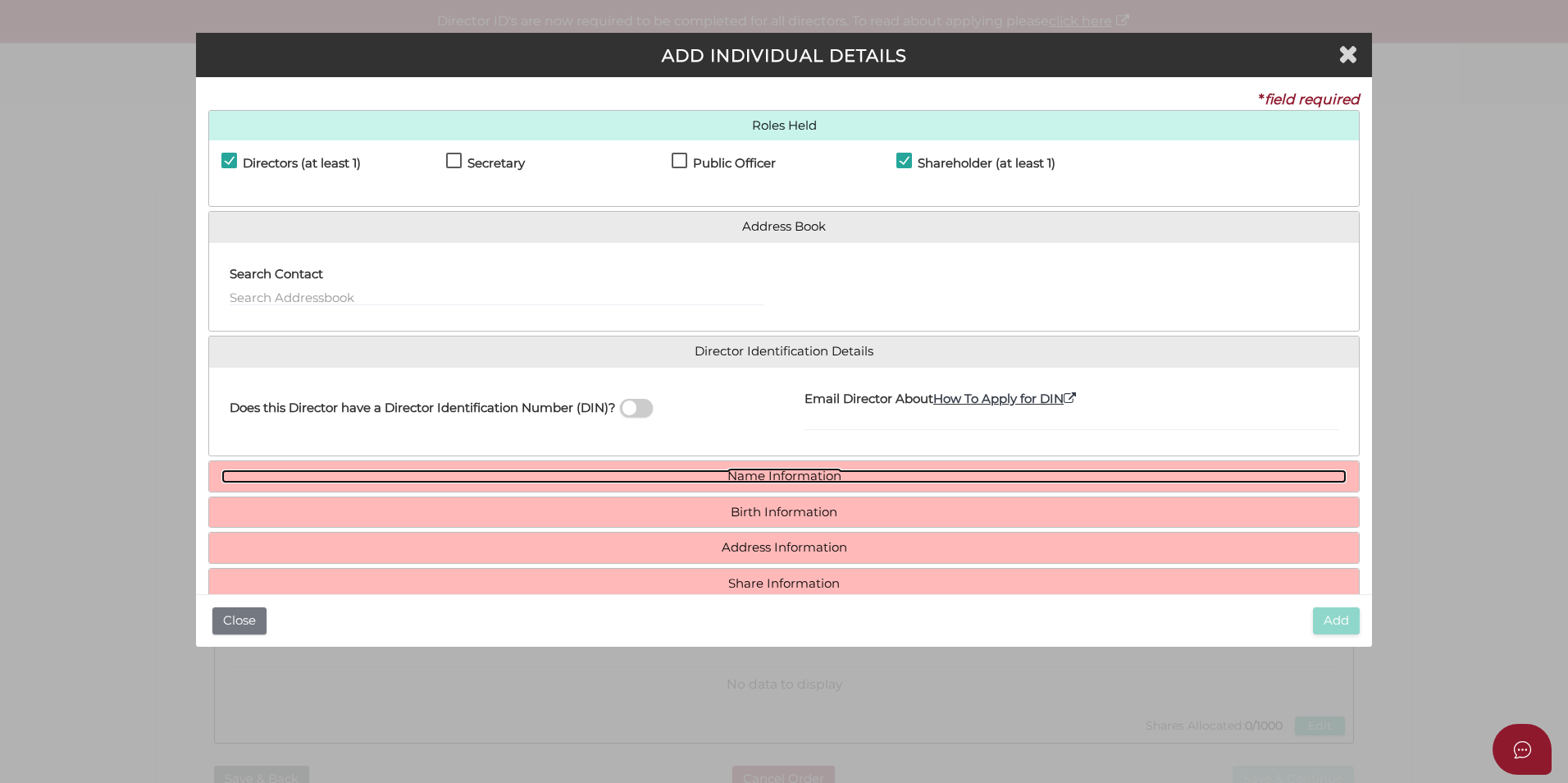
click at [782, 471] on link "Name Information" at bounding box center [784, 476] width 1126 height 14
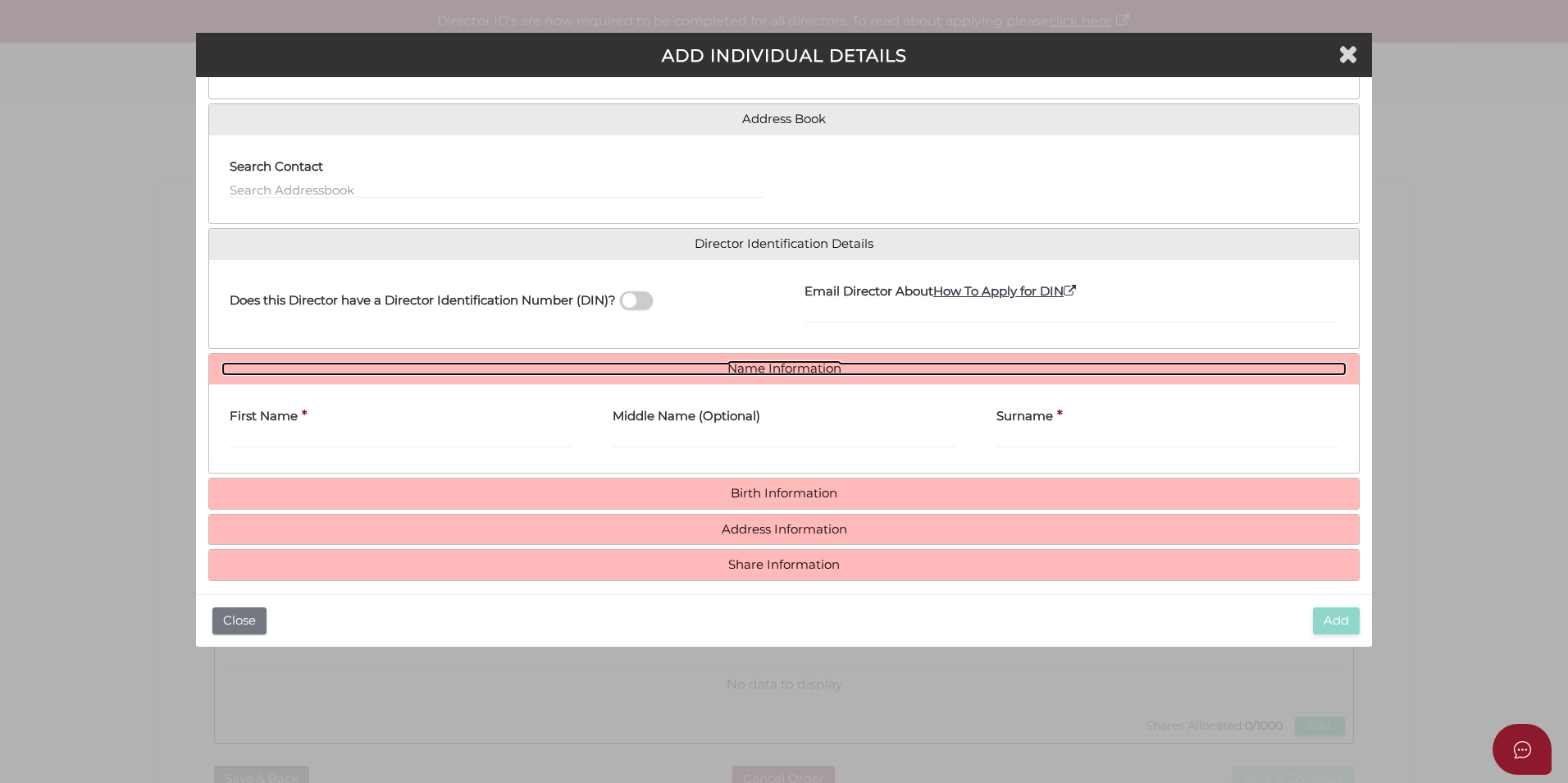
scroll to position [120, 0]
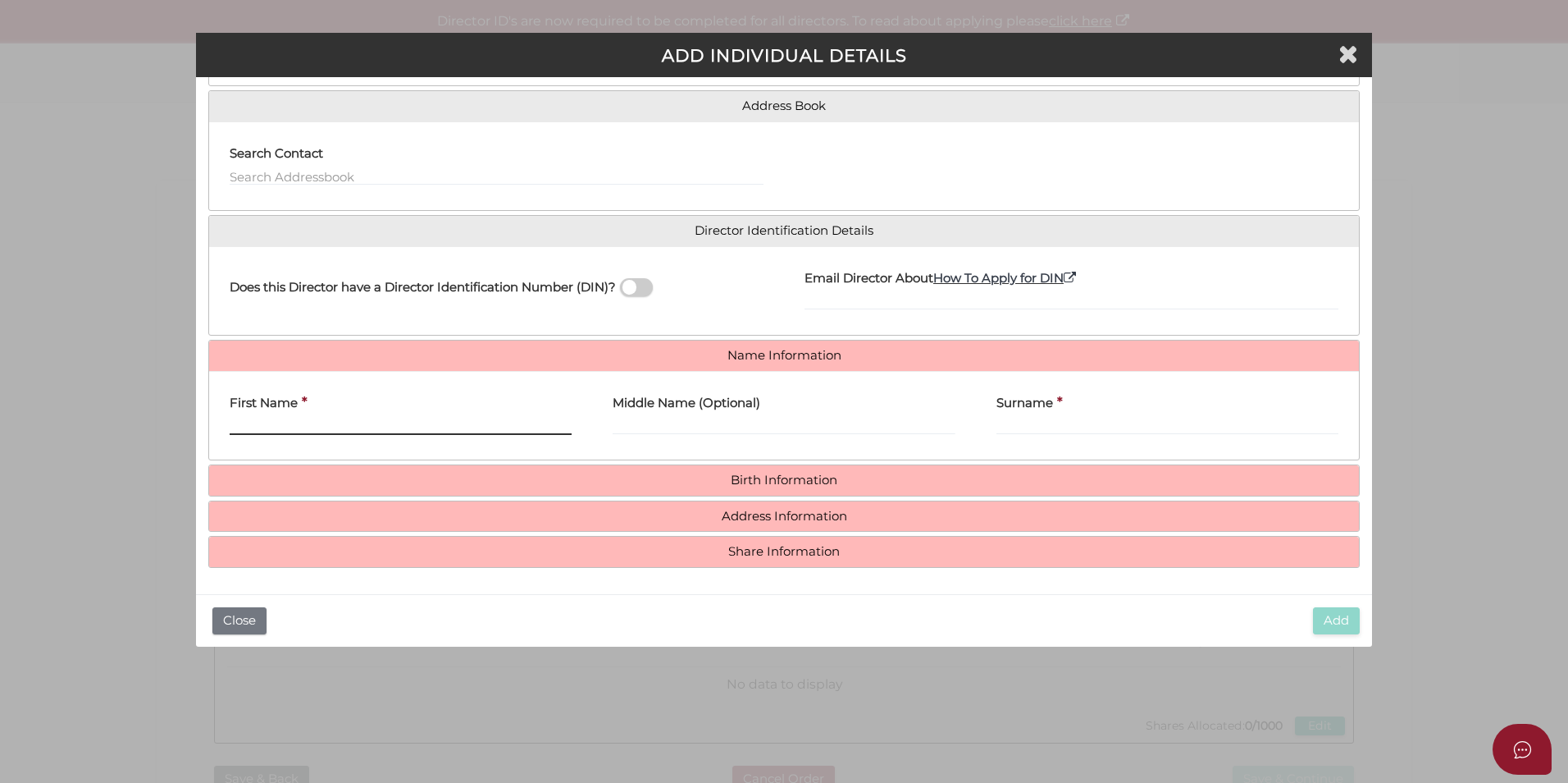
click at [365, 417] on input "First Name" at bounding box center [400, 426] width 342 height 18
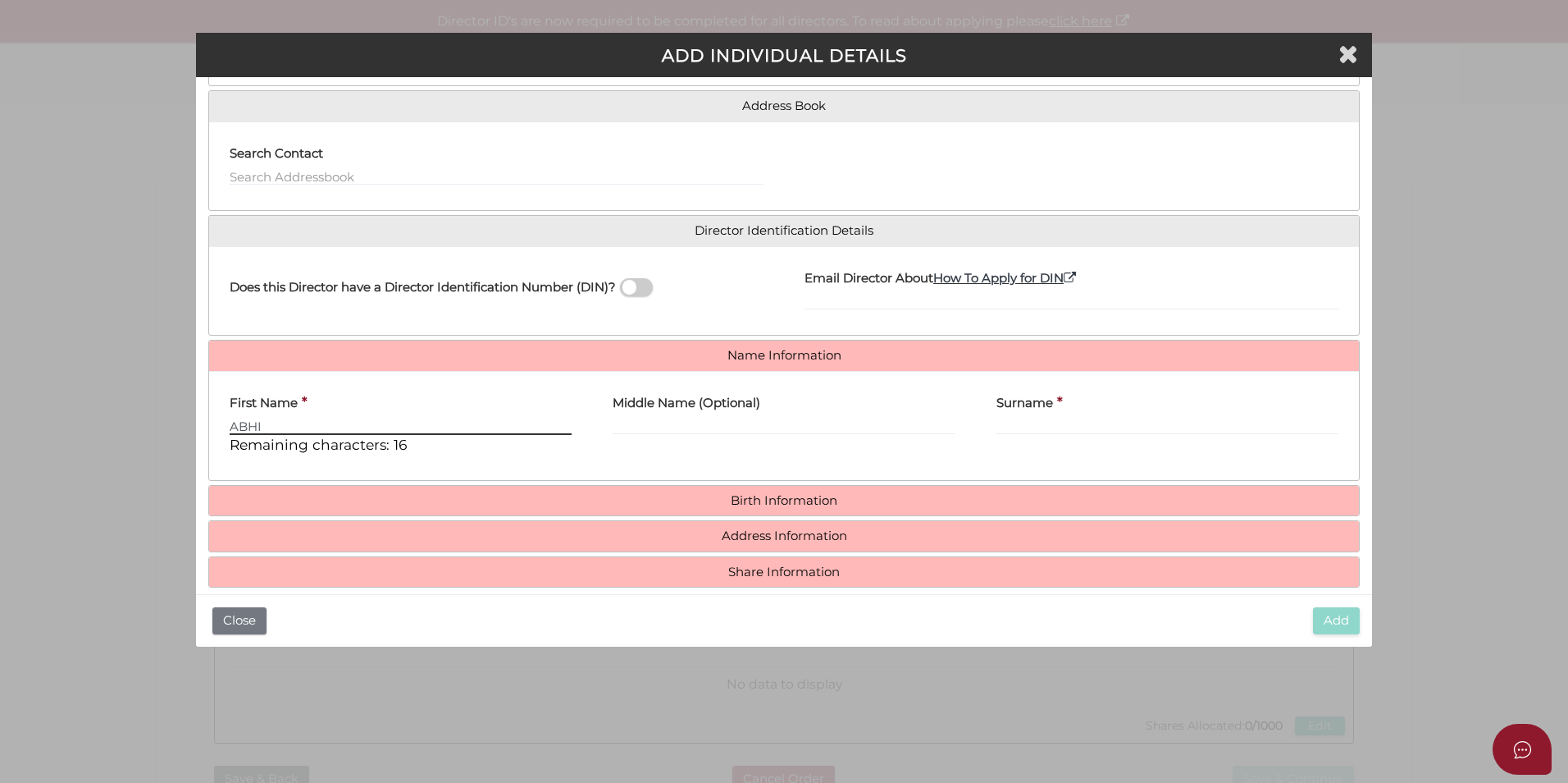
type input "ABHI"
type input "JOSE"
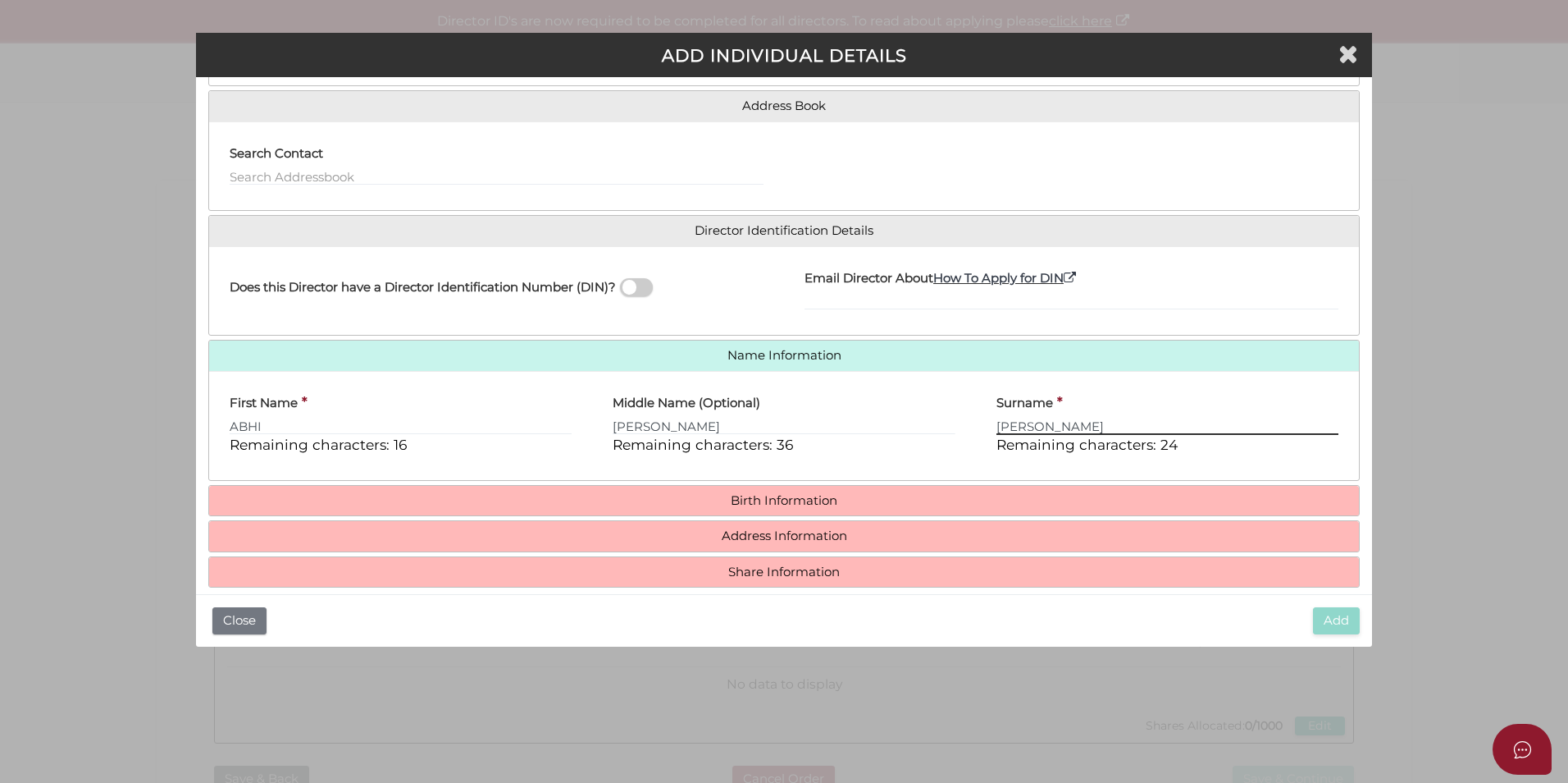
type input "MATHEW"
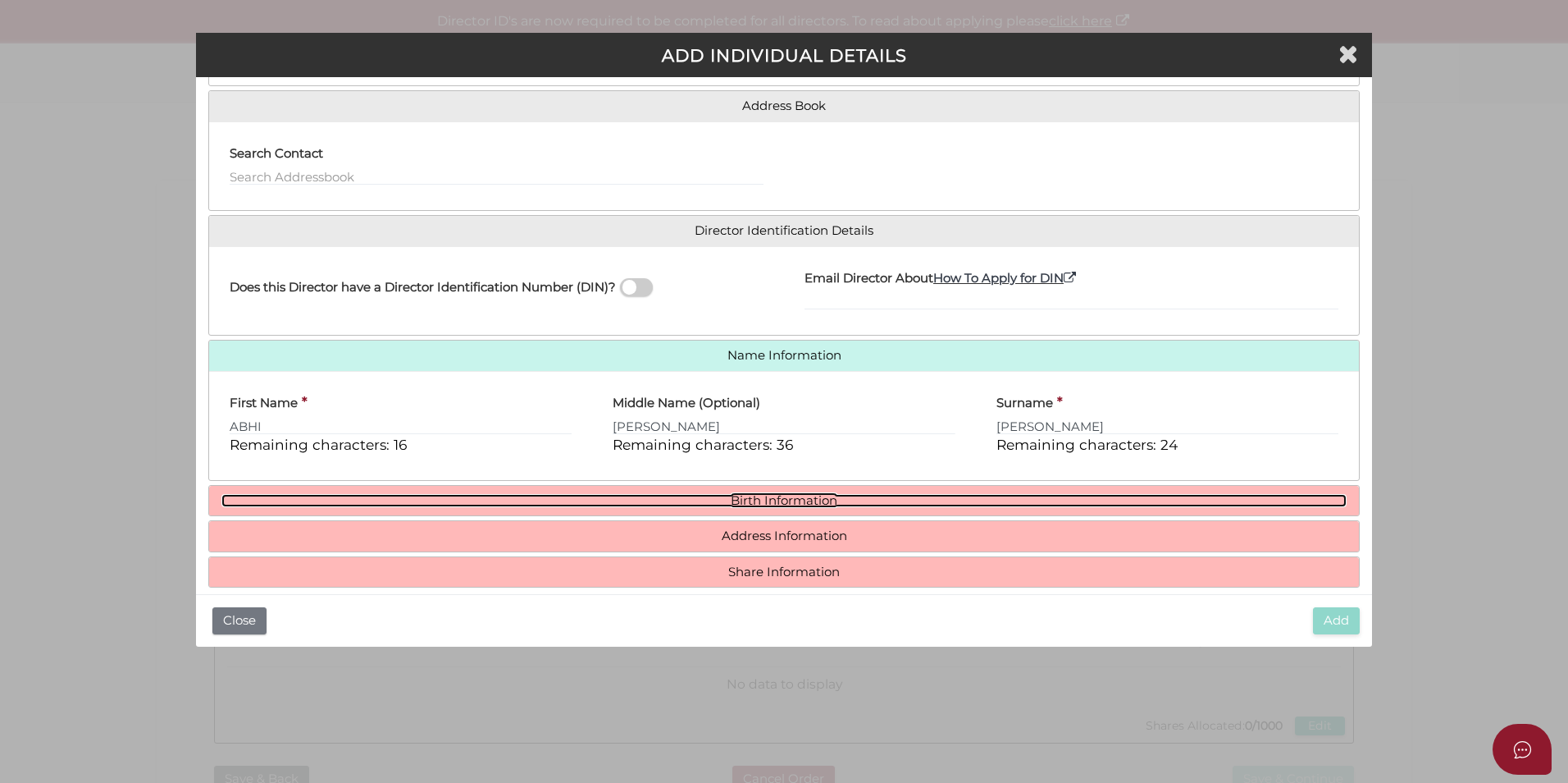
click at [783, 499] on link "Birth Information" at bounding box center [784, 501] width 1126 height 14
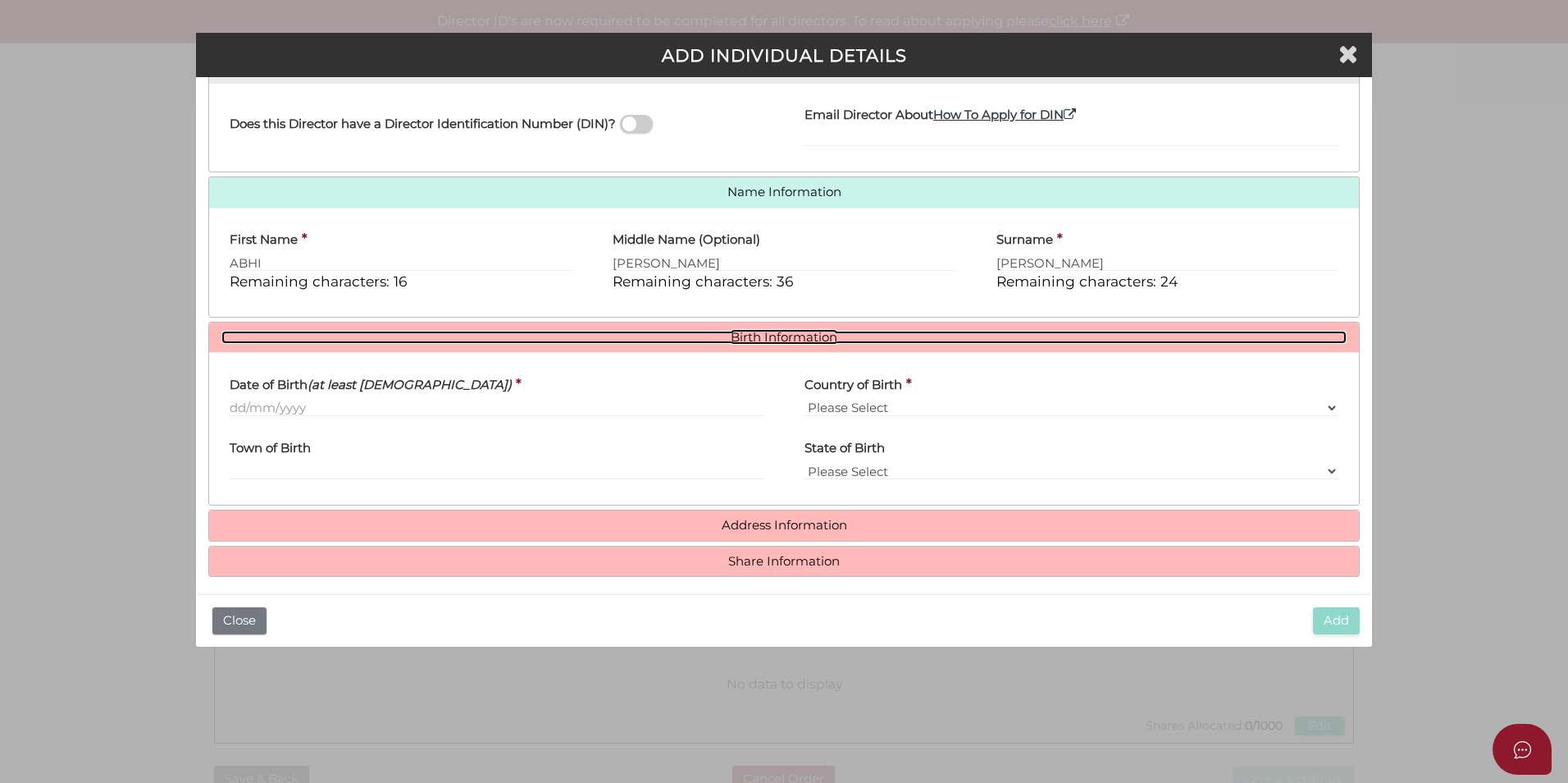
scroll to position [285, 0]
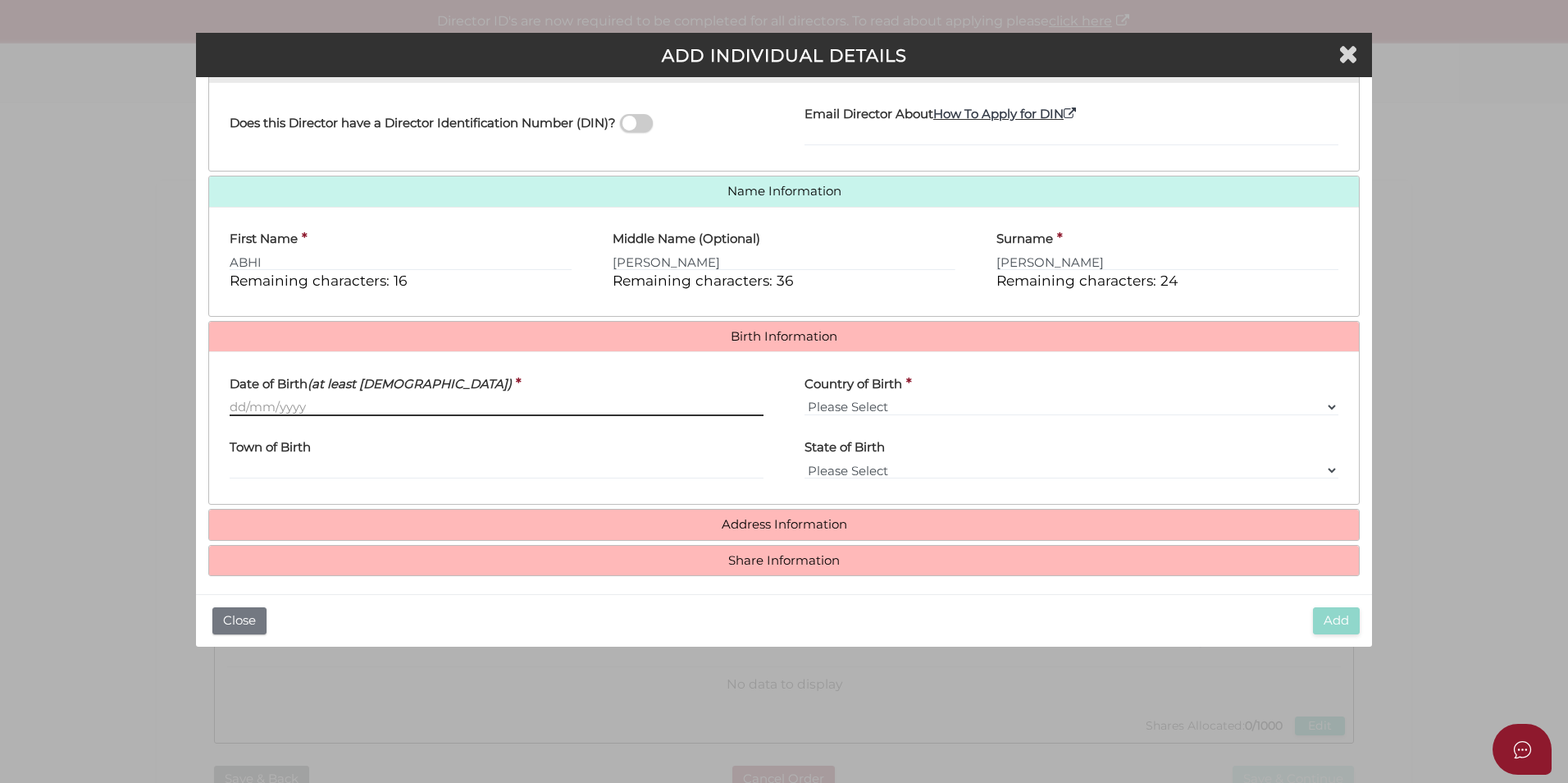
click at [242, 411] on input "Date of Birth (at least 18 years old)" at bounding box center [496, 406] width 534 height 18
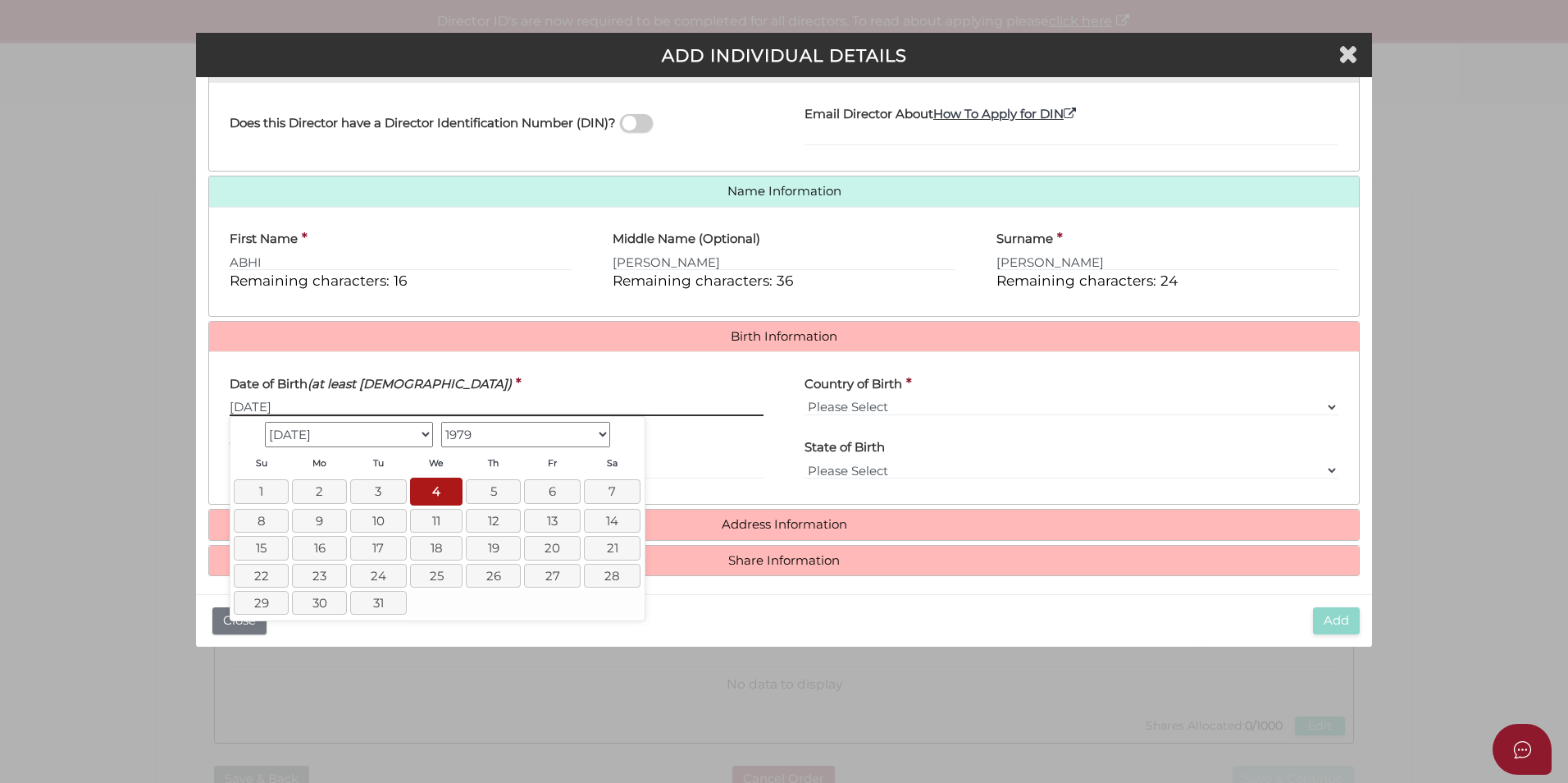
type input "[DATE]"
click at [1017, 408] on select "Please Select v Australia Afghanistan Albania Algeria American Samoa Andorra An…" at bounding box center [1072, 406] width 534 height 18
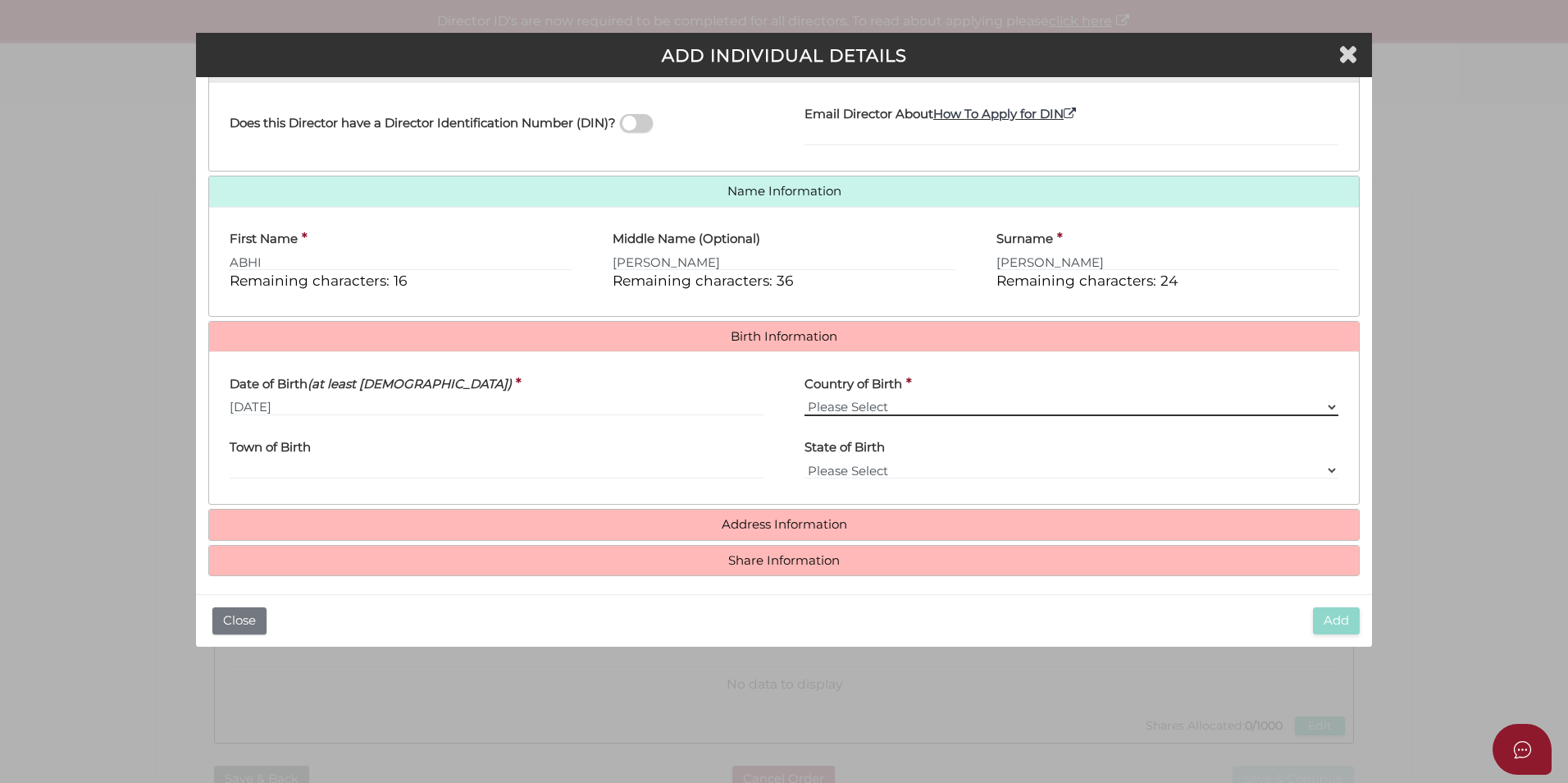
select select "India"
click at [805, 398] on select "Please Select v Australia Afghanistan Albania Algeria American Samoa Andorra An…" at bounding box center [1072, 406] width 534 height 18
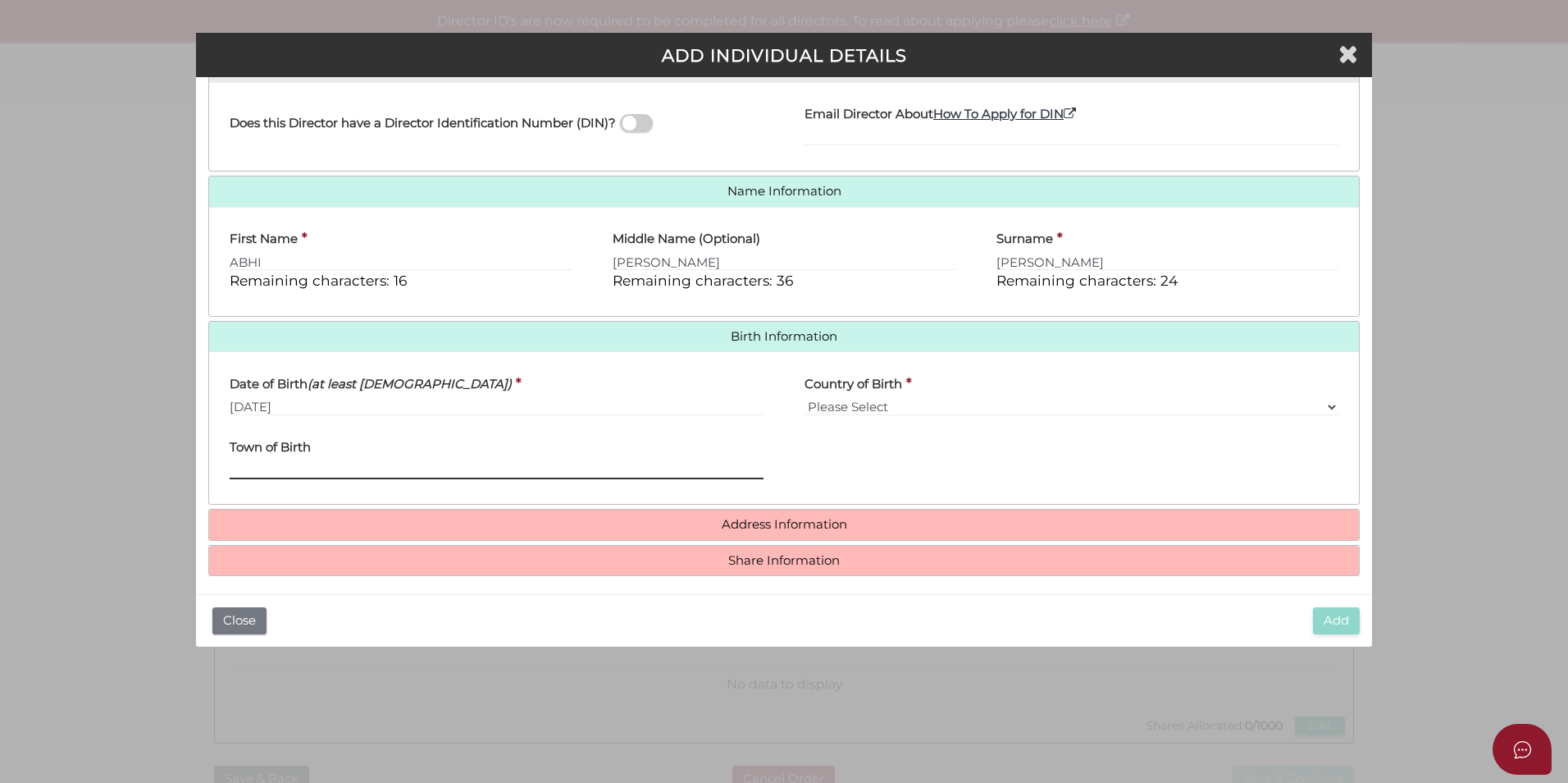
click at [340, 470] on input "Town of Birth" at bounding box center [496, 470] width 534 height 18
type input "TRIVANDRUM"
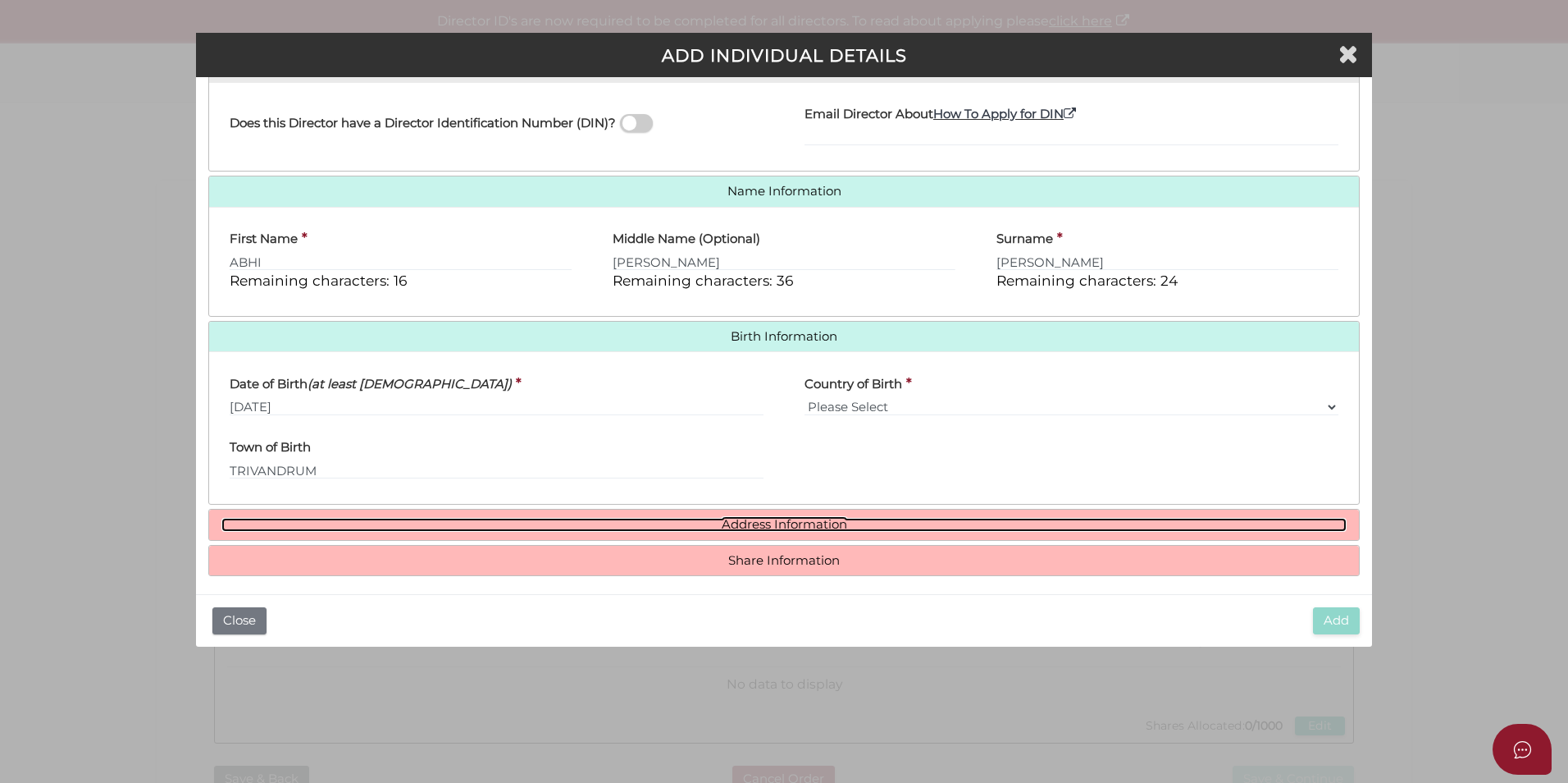
click at [844, 524] on link "Address Information" at bounding box center [784, 525] width 1126 height 14
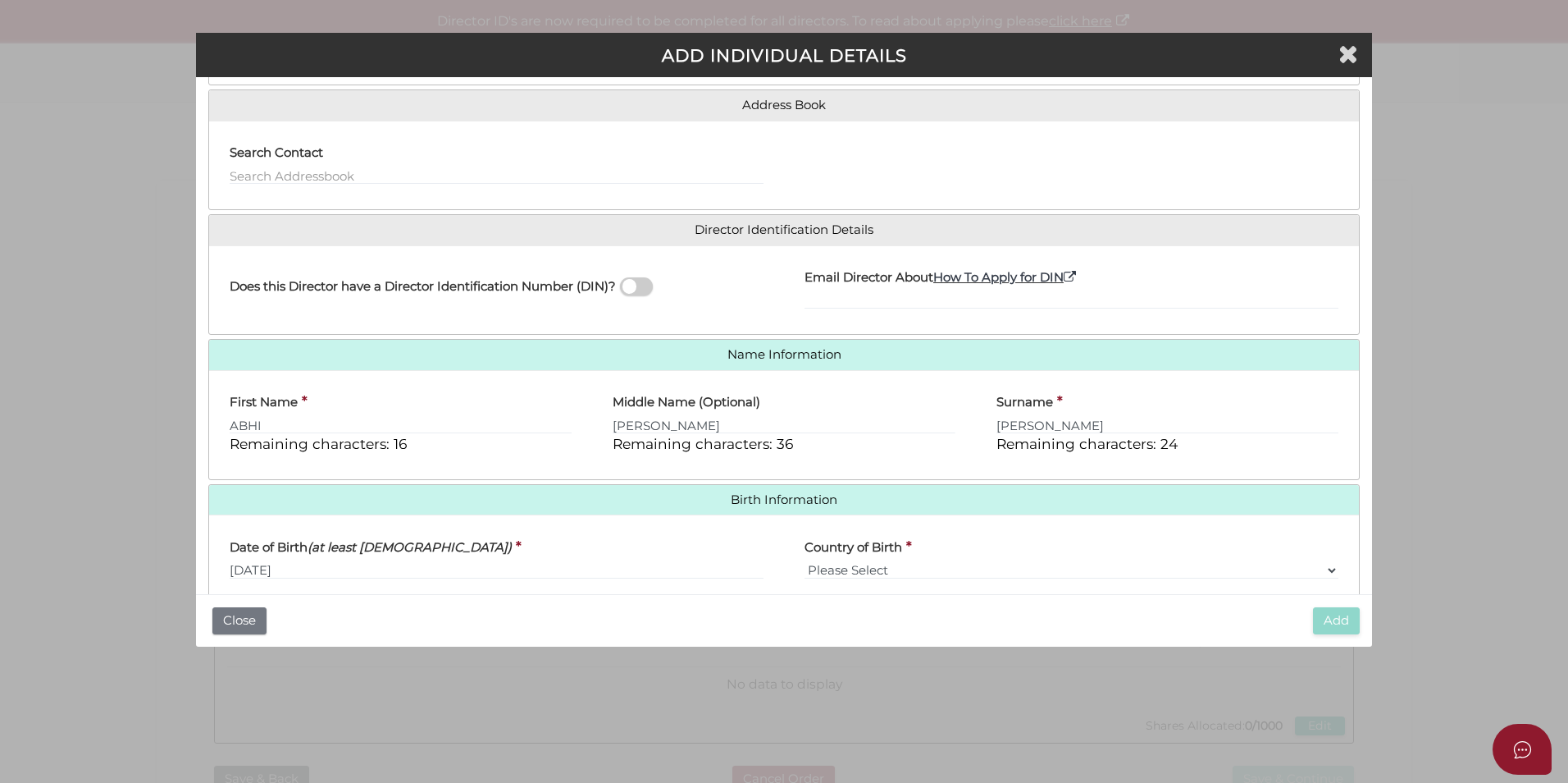
scroll to position [120, 0]
click at [967, 296] on input "Email Director About How To Apply for DIN" at bounding box center [1072, 301] width 534 height 18
click at [854, 303] on input "Email Director About How To Apply for DIN" at bounding box center [1072, 301] width 534 height 18
paste input "mailabhi.abhi@gmail.com"
type input "mailabhi.abhi@gmail.com"
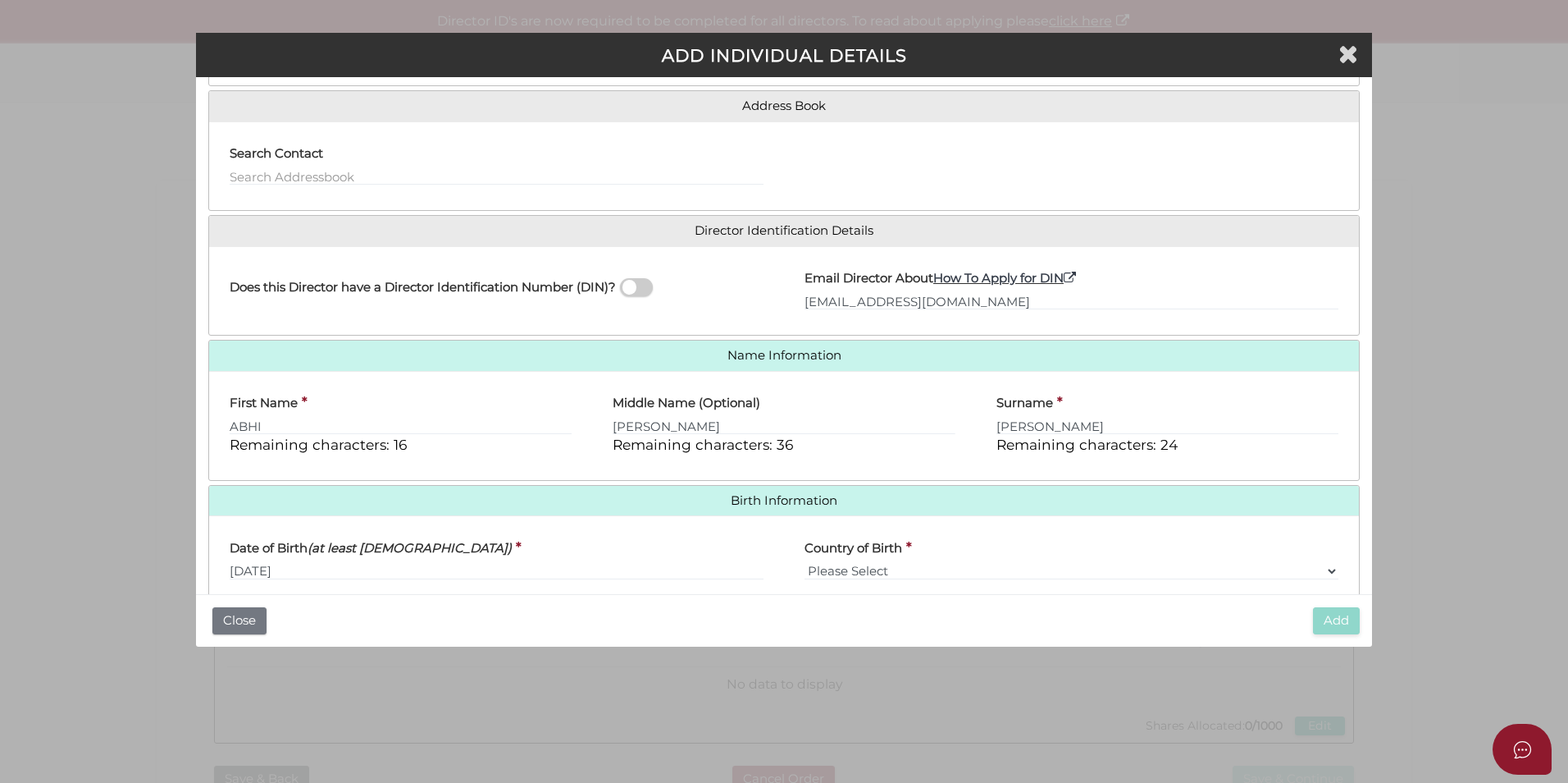
click at [958, 621] on div "Add Close" at bounding box center [784, 620] width 1176 height 53
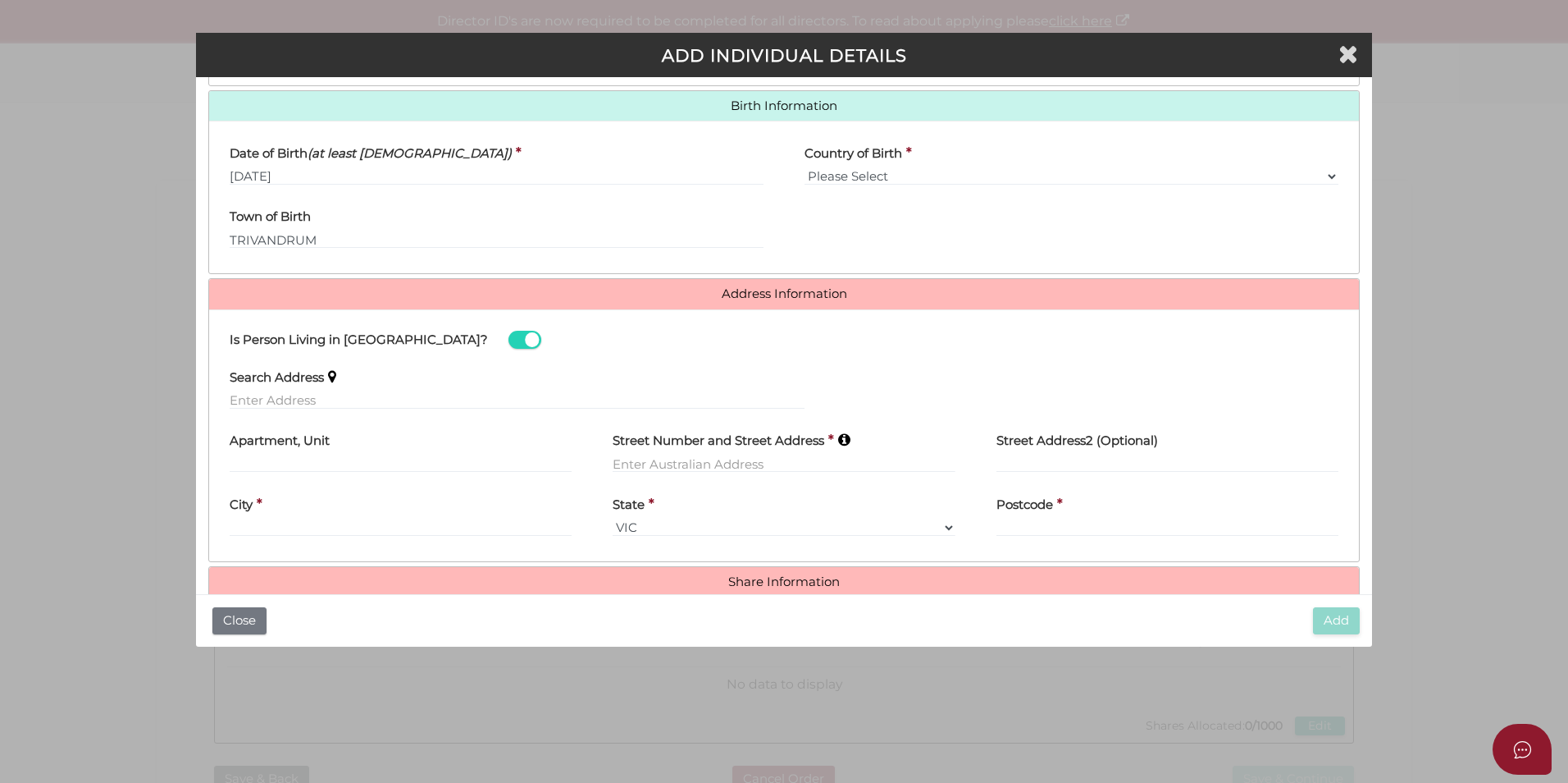
scroll to position [545, 0]
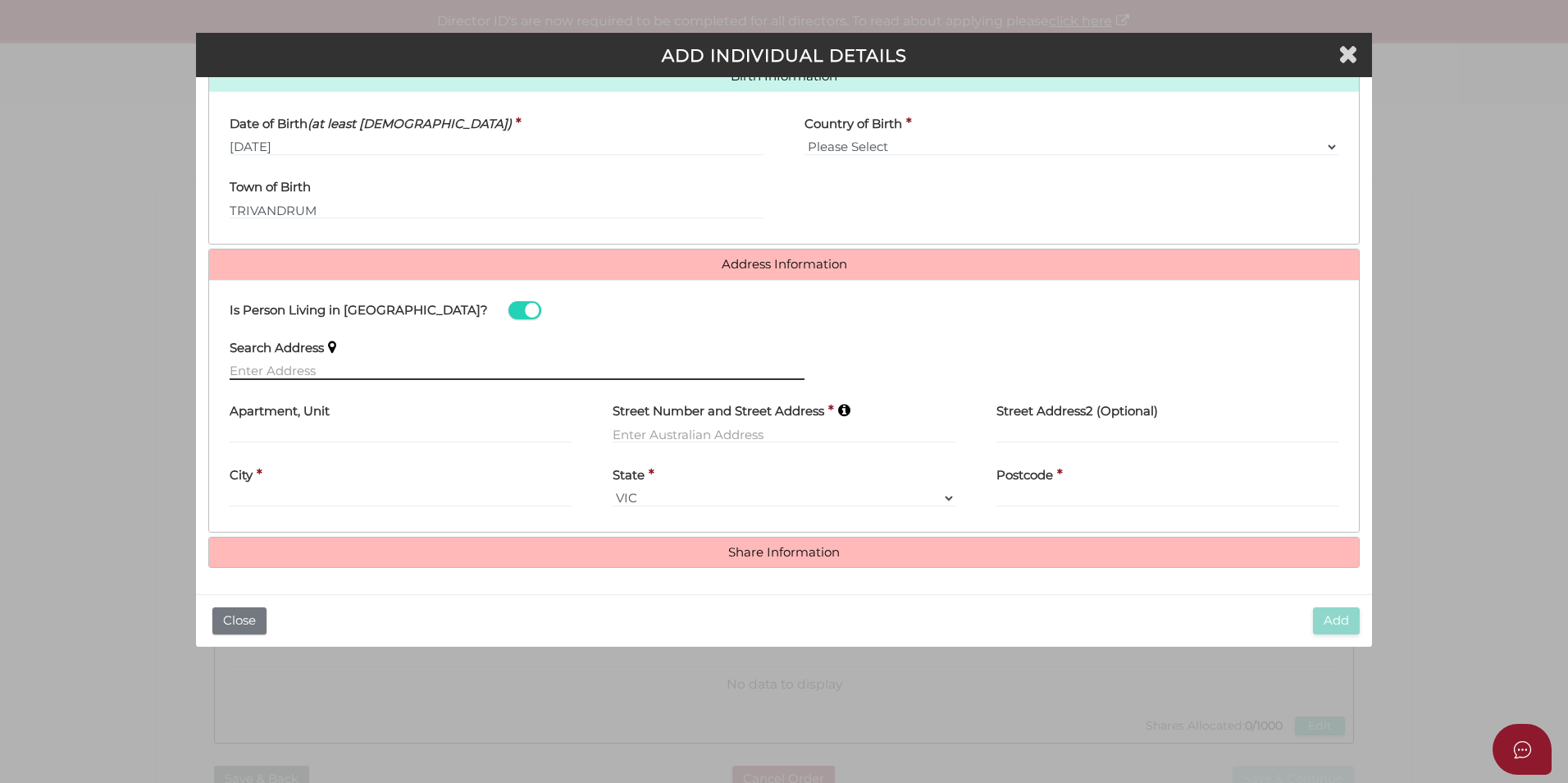
click at [370, 364] on input "text" at bounding box center [517, 370] width 575 height 18
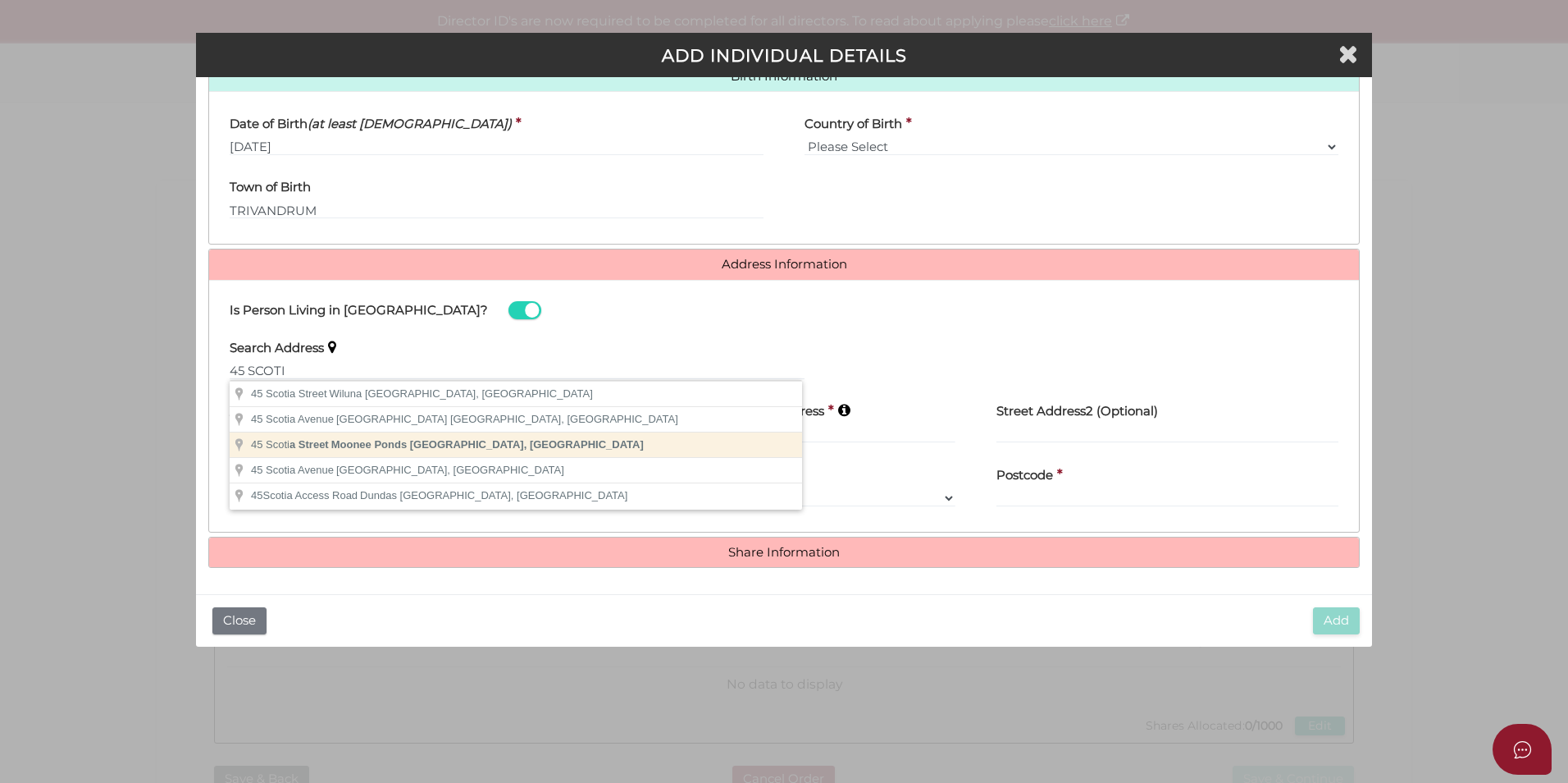
type input "45 Scotia Street, Moonee Ponds VIC, Australia"
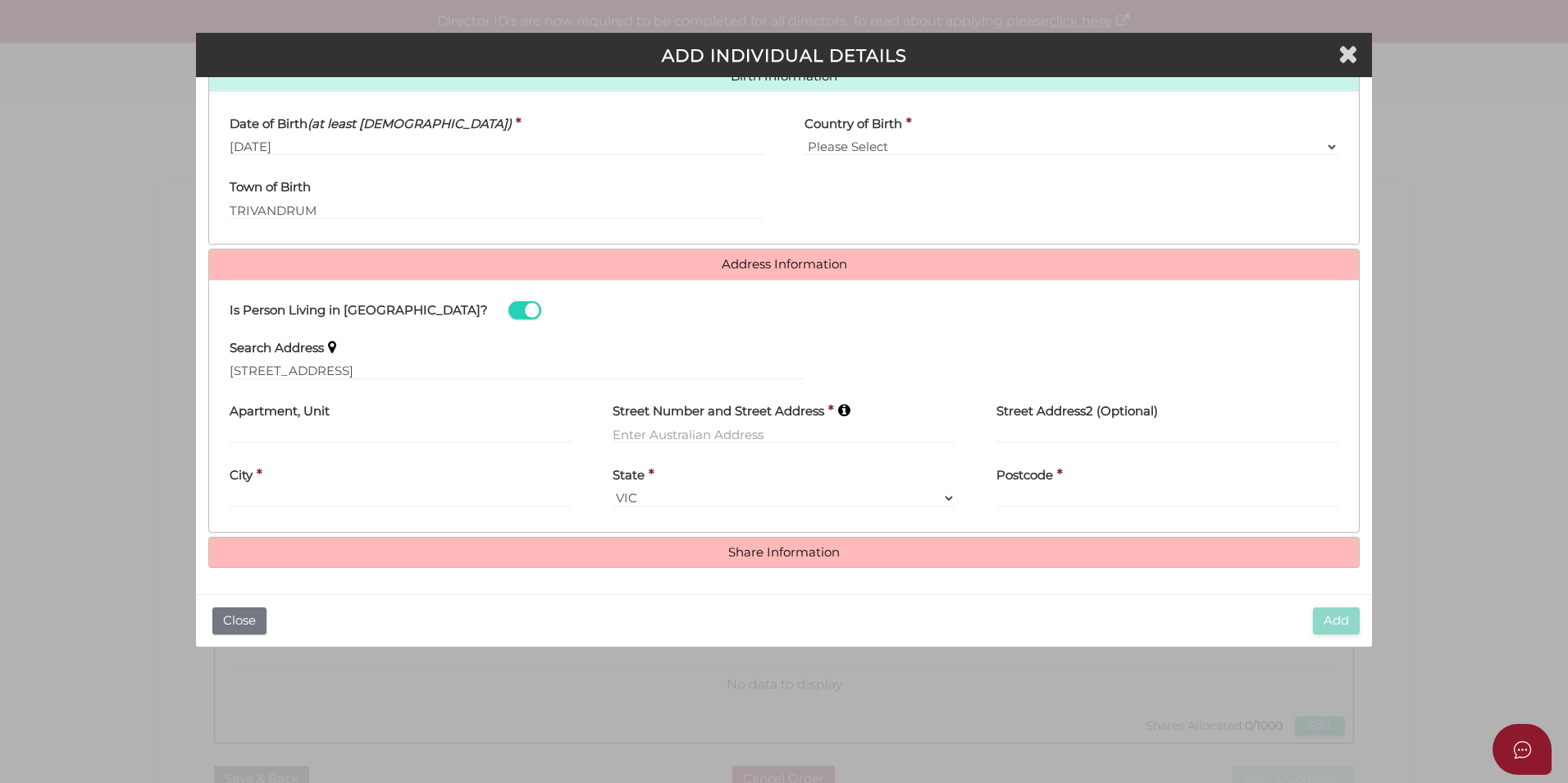
type input "[STREET_ADDRESS]"
type input "Moonee Ponds"
select select "VIC"
type input "3039"
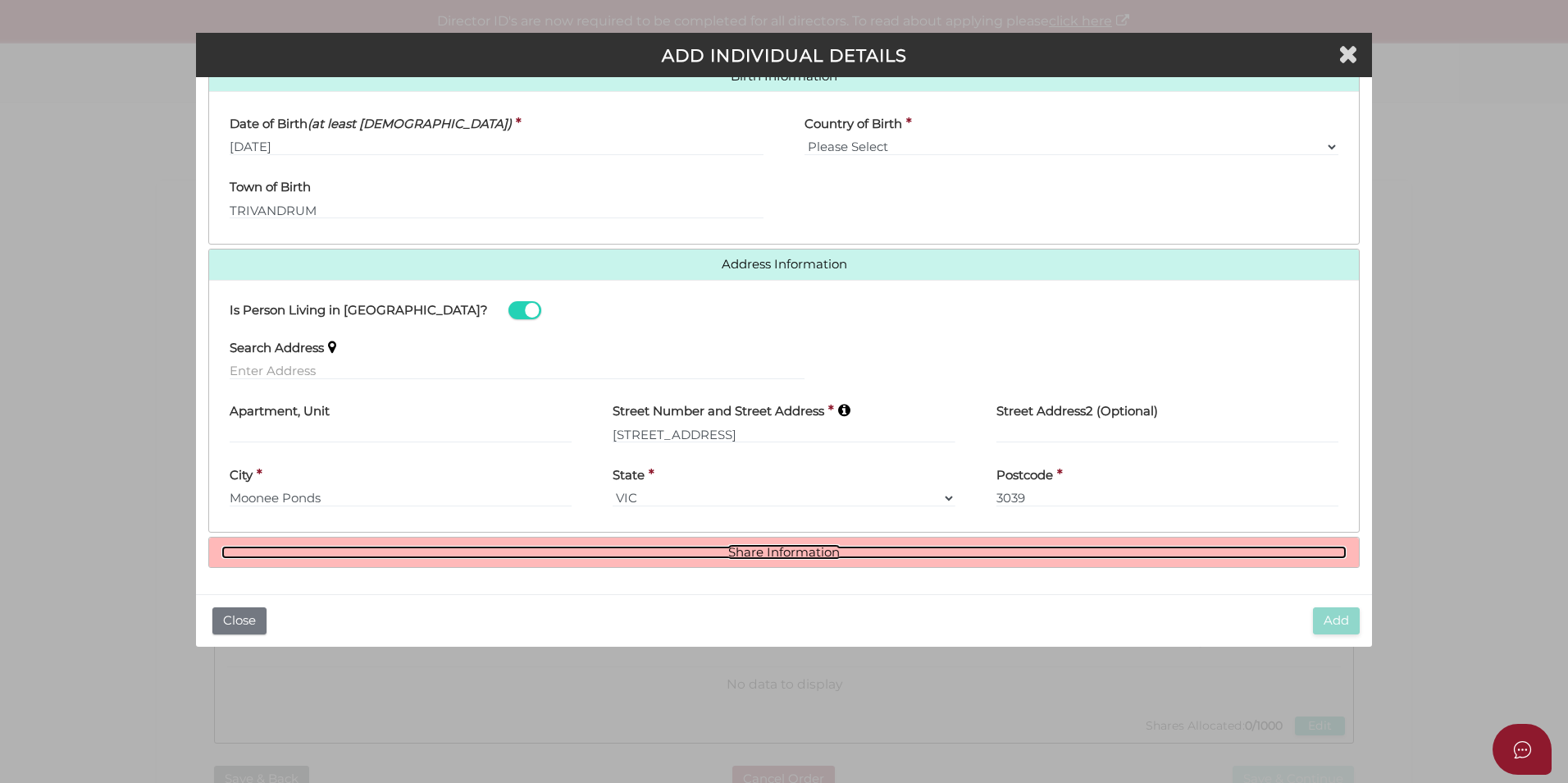
click at [829, 551] on link "Share Information" at bounding box center [784, 553] width 1126 height 14
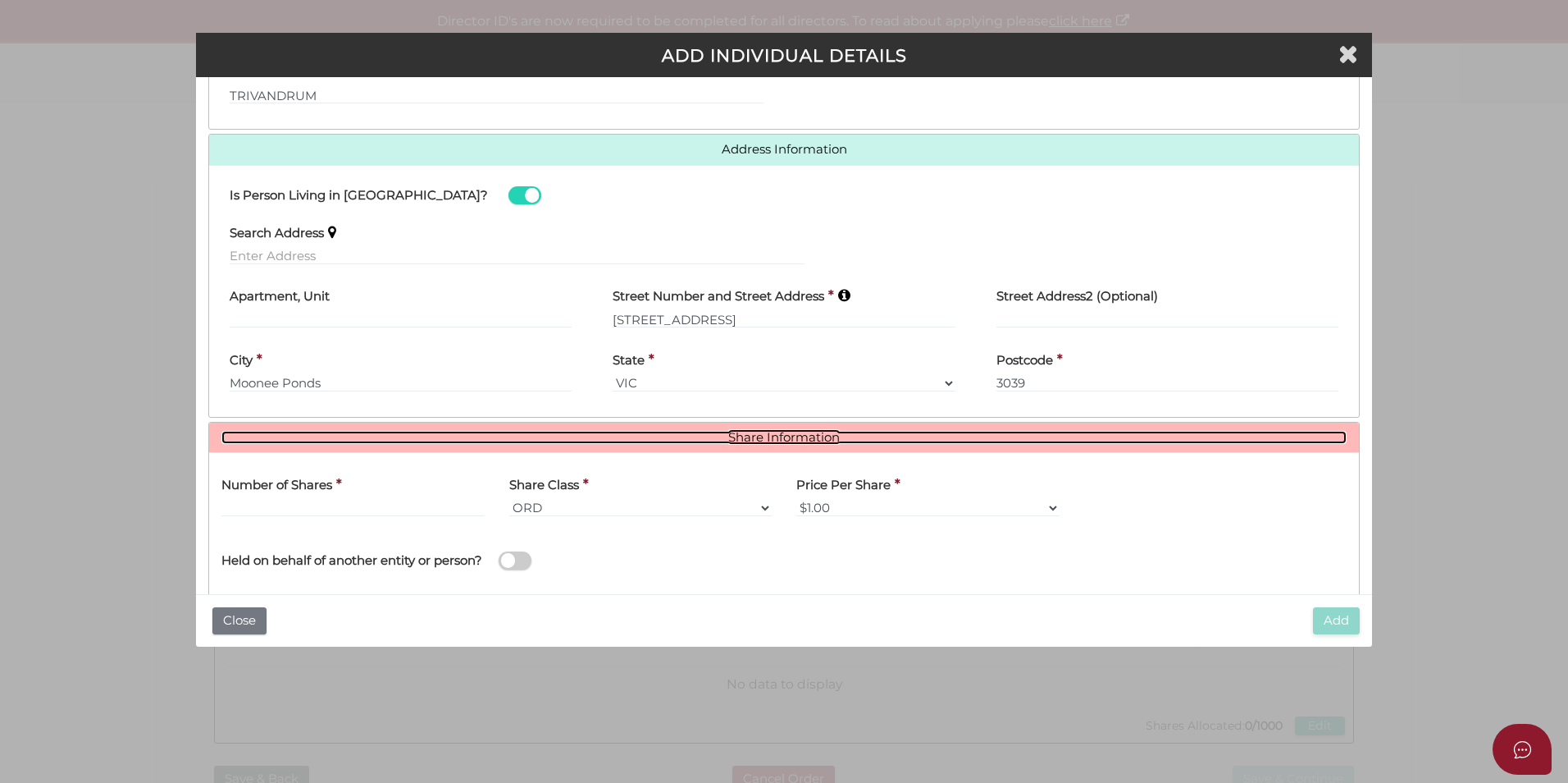
scroll to position [745, 0]
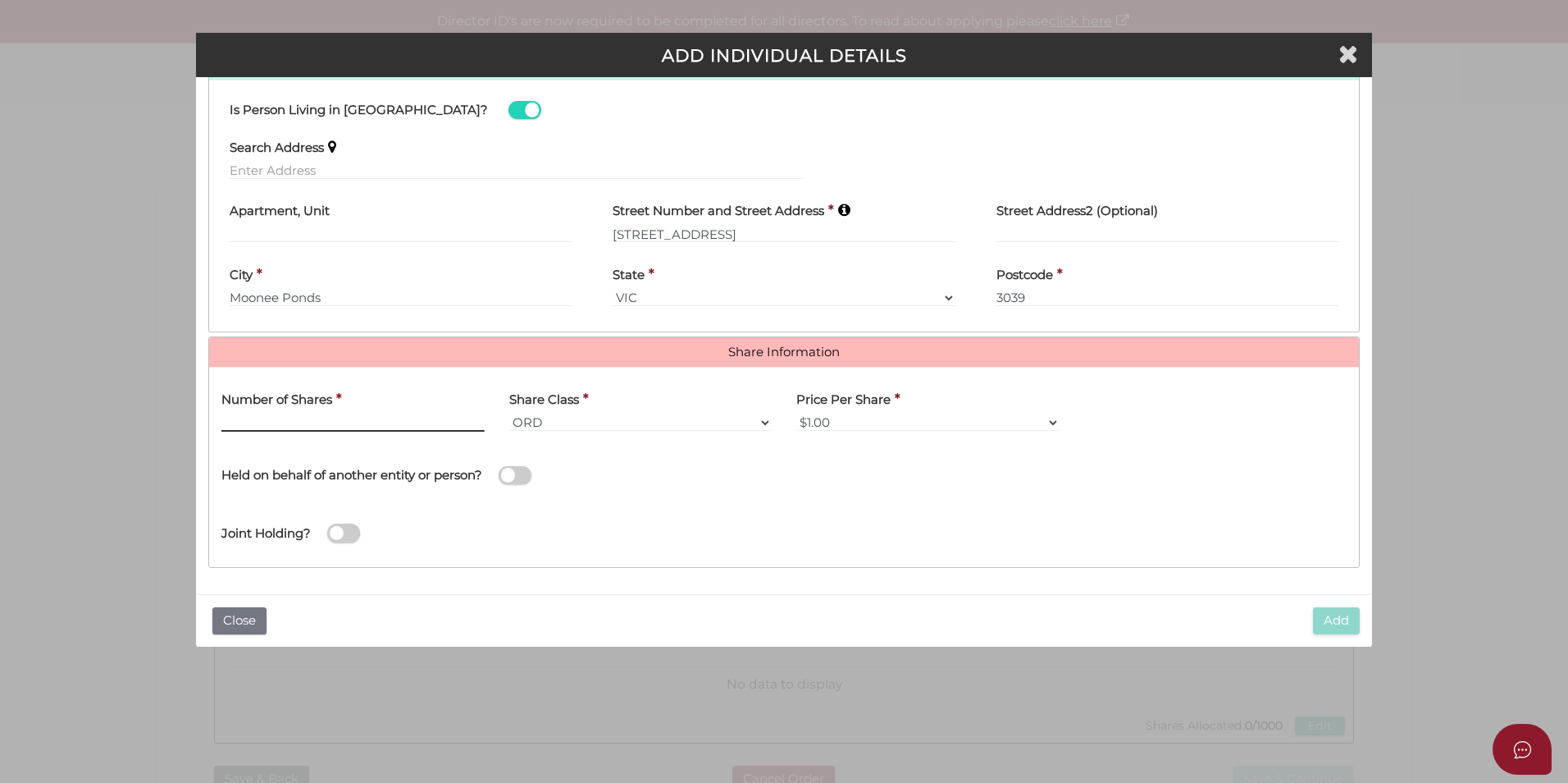
click at [287, 422] on input "text" at bounding box center [353, 422] width 263 height 18
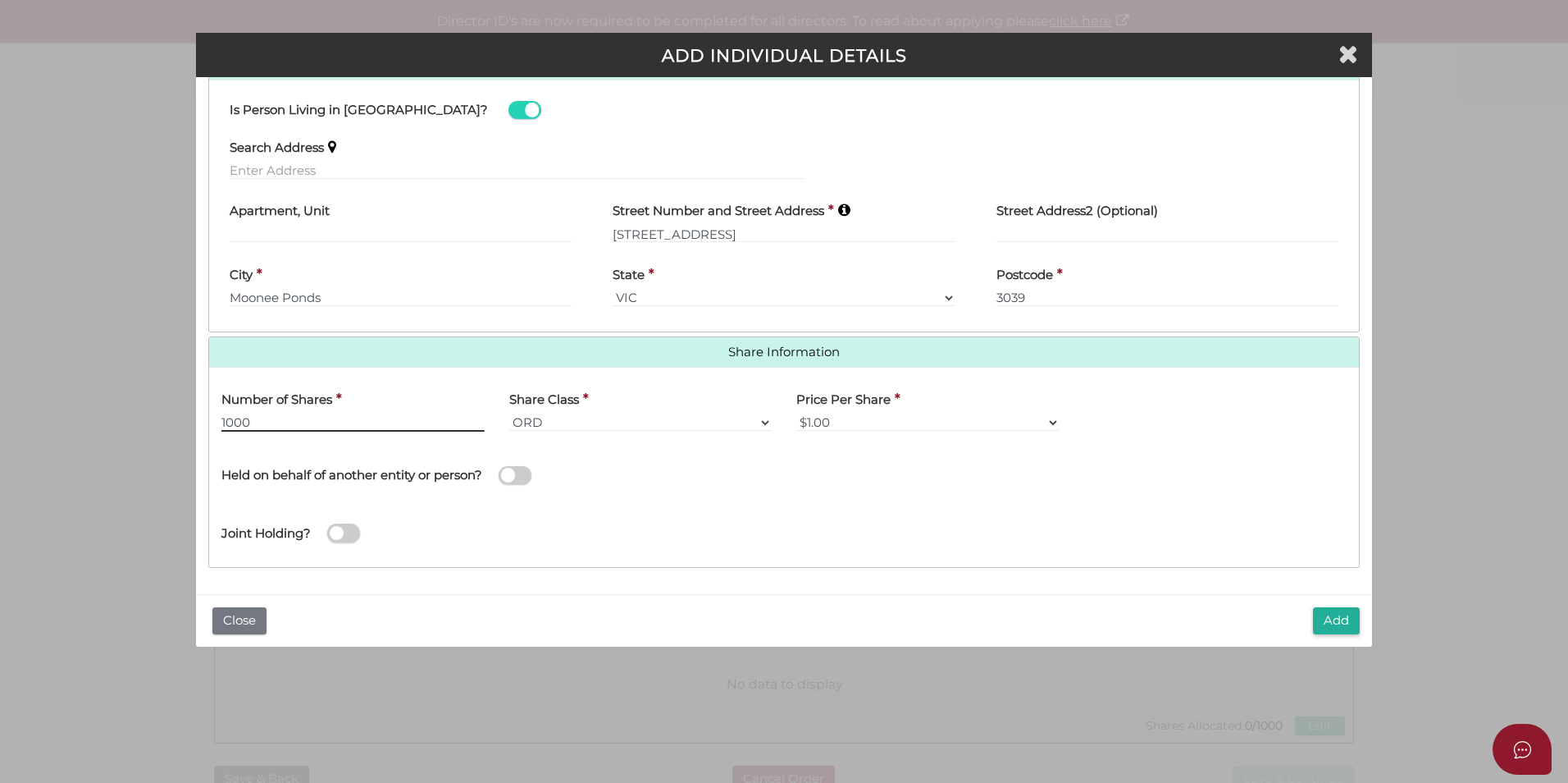
type input "1000"
click at [444, 494] on div "Held on behalf of another entity or person?" at bounding box center [497, 473] width 575 height 58
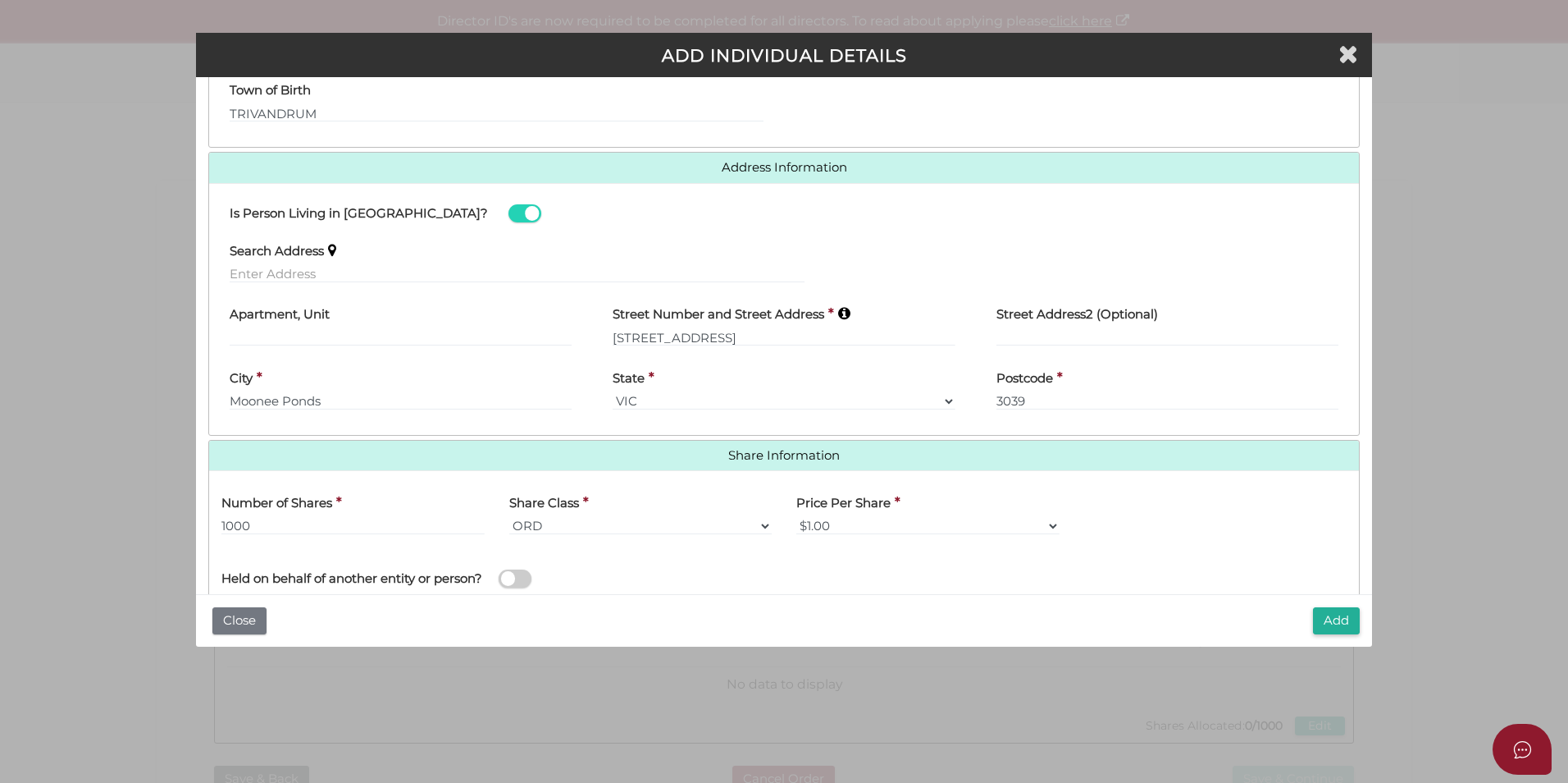
scroll to position [663, 0]
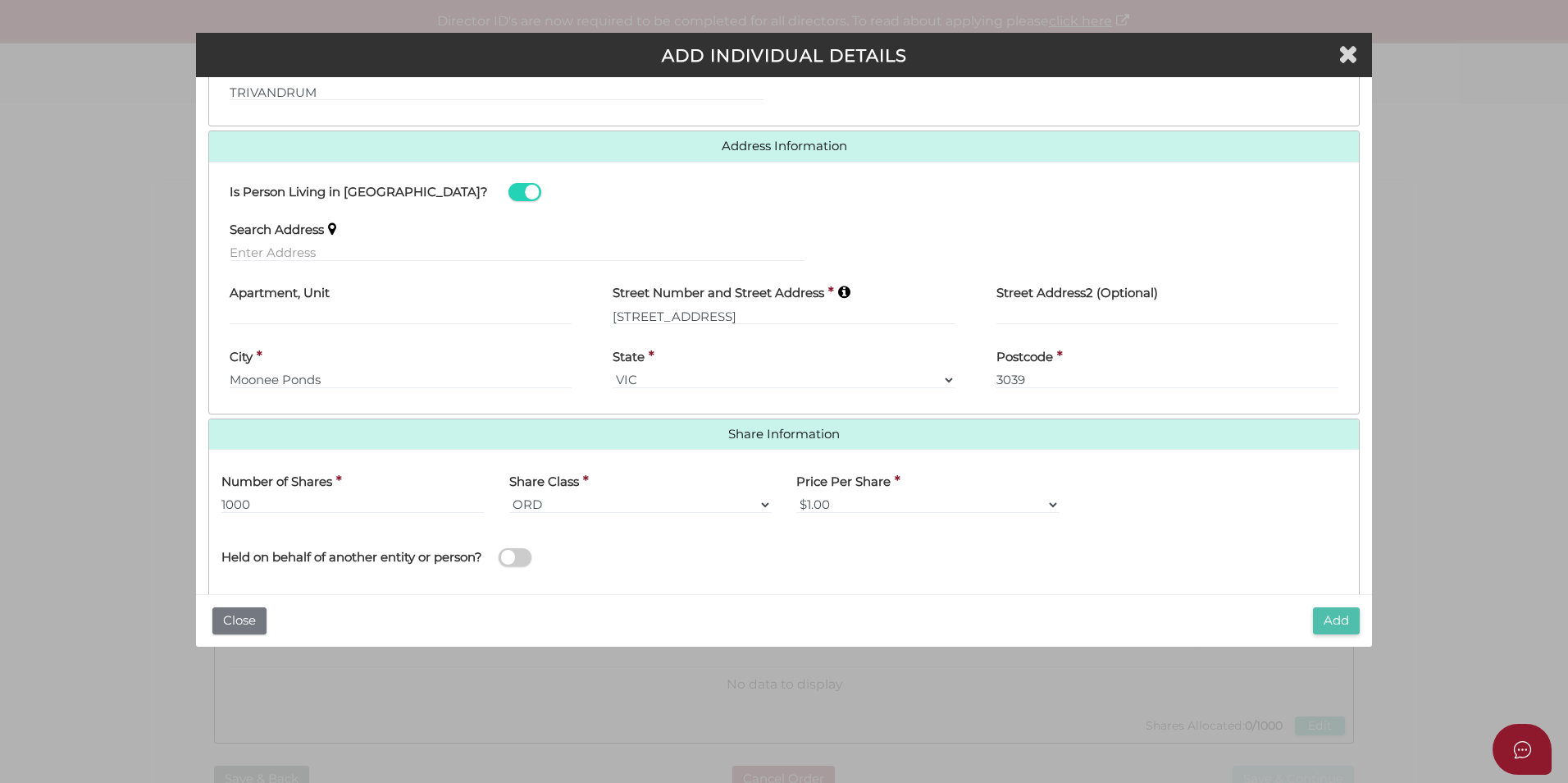
click at [1326, 619] on button "Add" at bounding box center [1337, 620] width 47 height 27
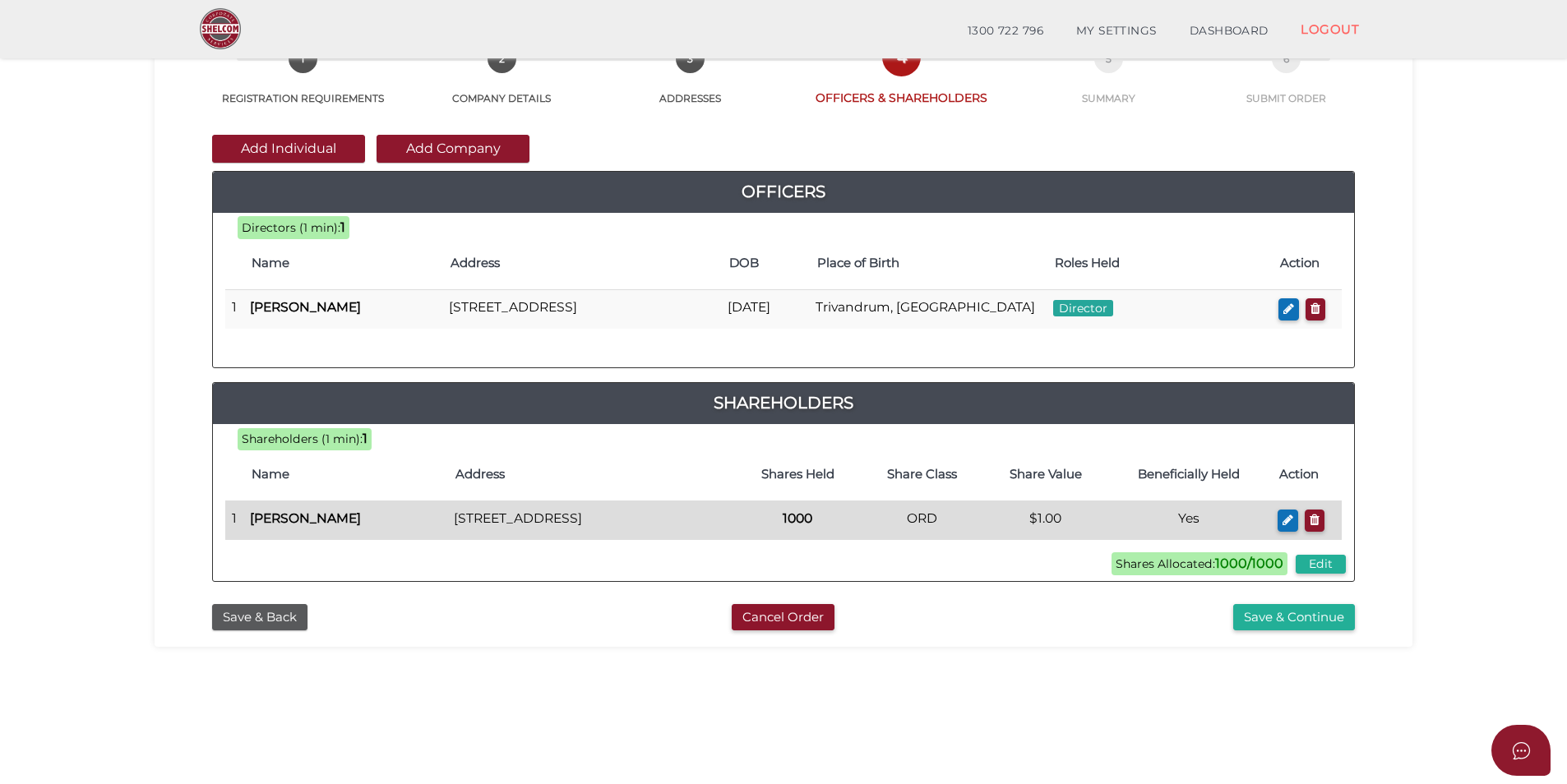
scroll to position [82, 0]
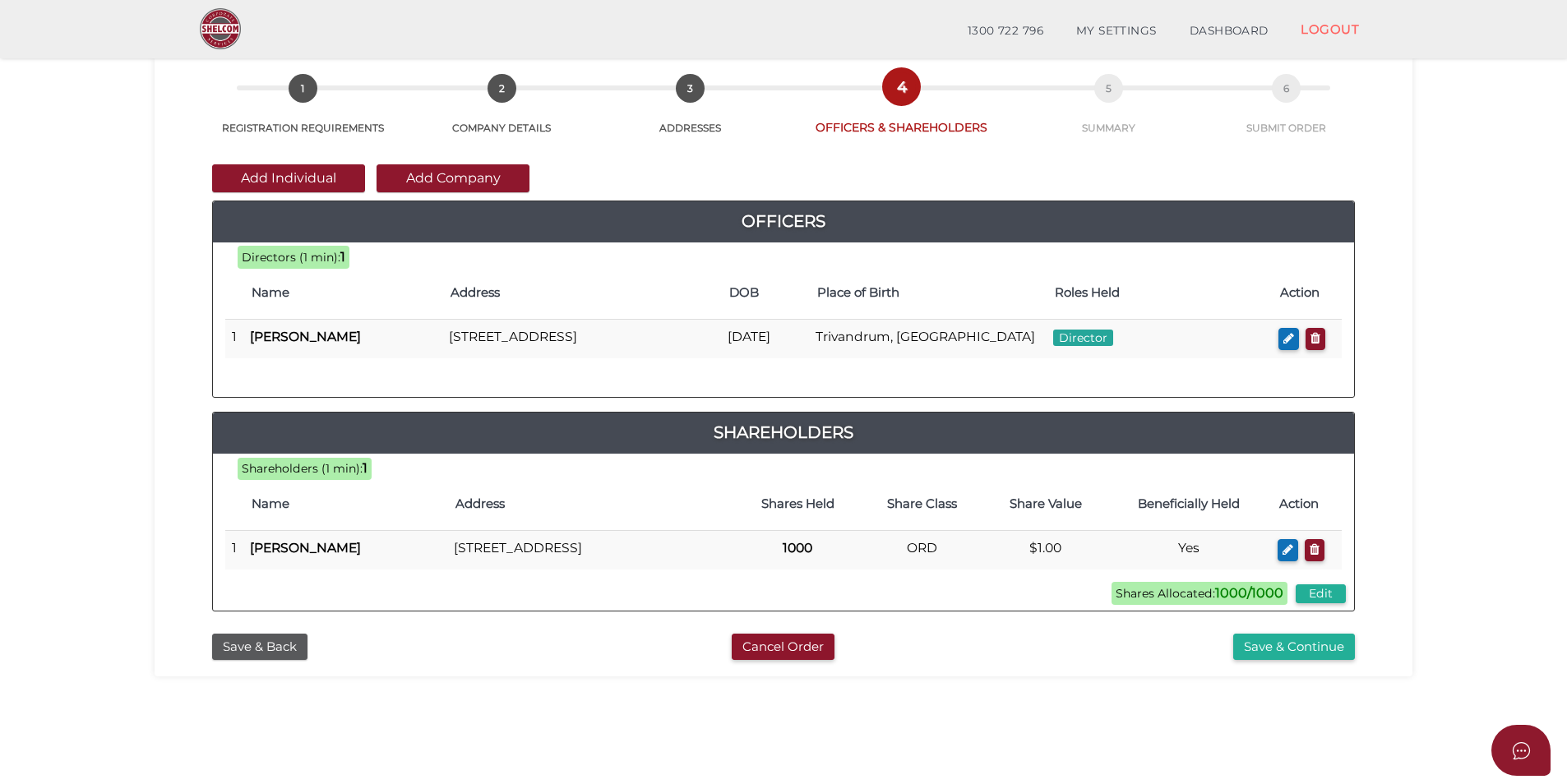
click at [109, 497] on section "Company Registration 9ef80e39f43b5b1aff51b2fbd1427c26 1 REGISTRATION REQUIREMEN…" at bounding box center [784, 472] width 1567 height 1021
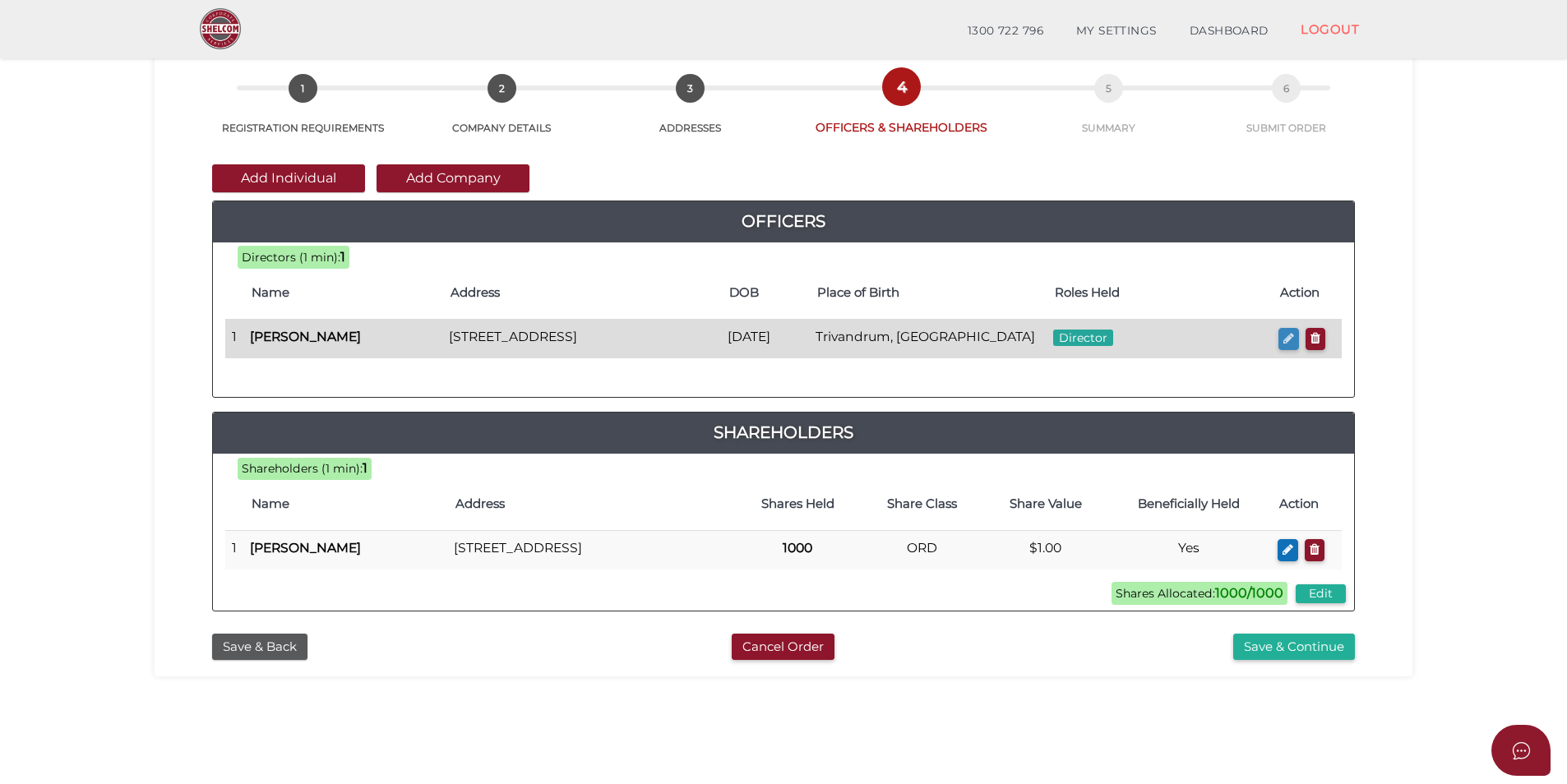
click at [1284, 338] on icon "button" at bounding box center [1288, 338] width 10 height 12
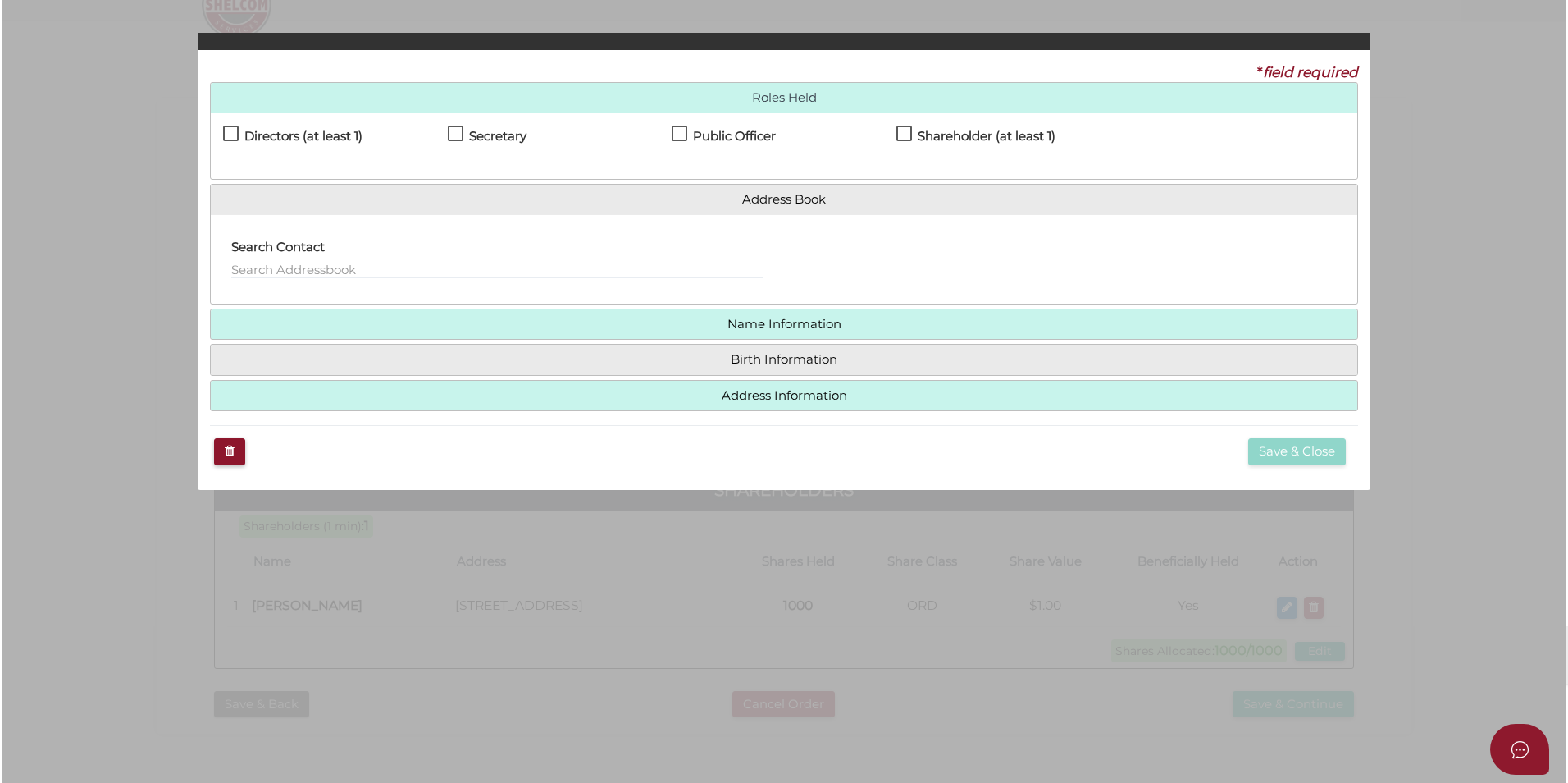
scroll to position [0, 0]
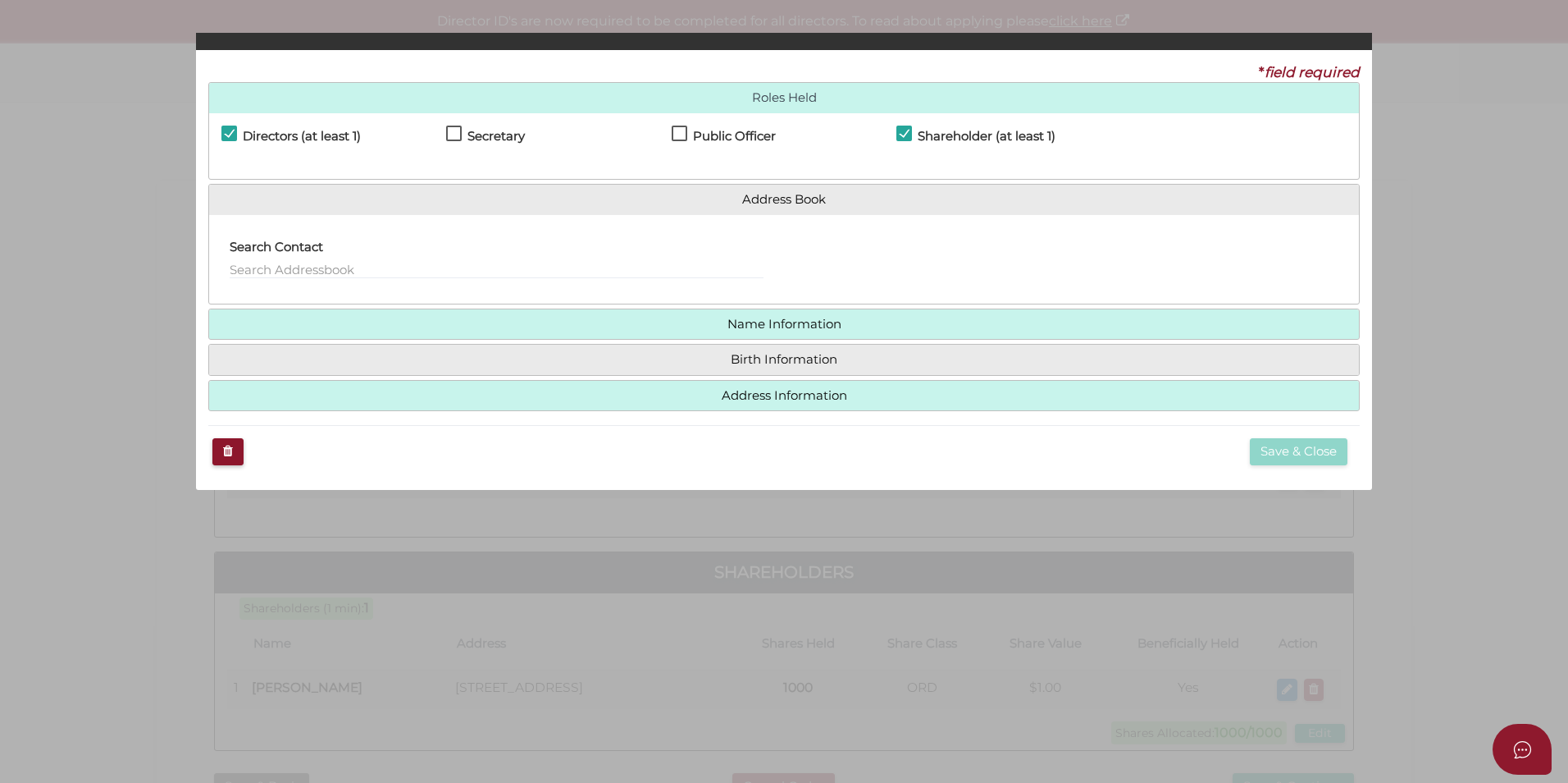
checkbox input "true"
type input "mailabhi.abhi@gmail.com"
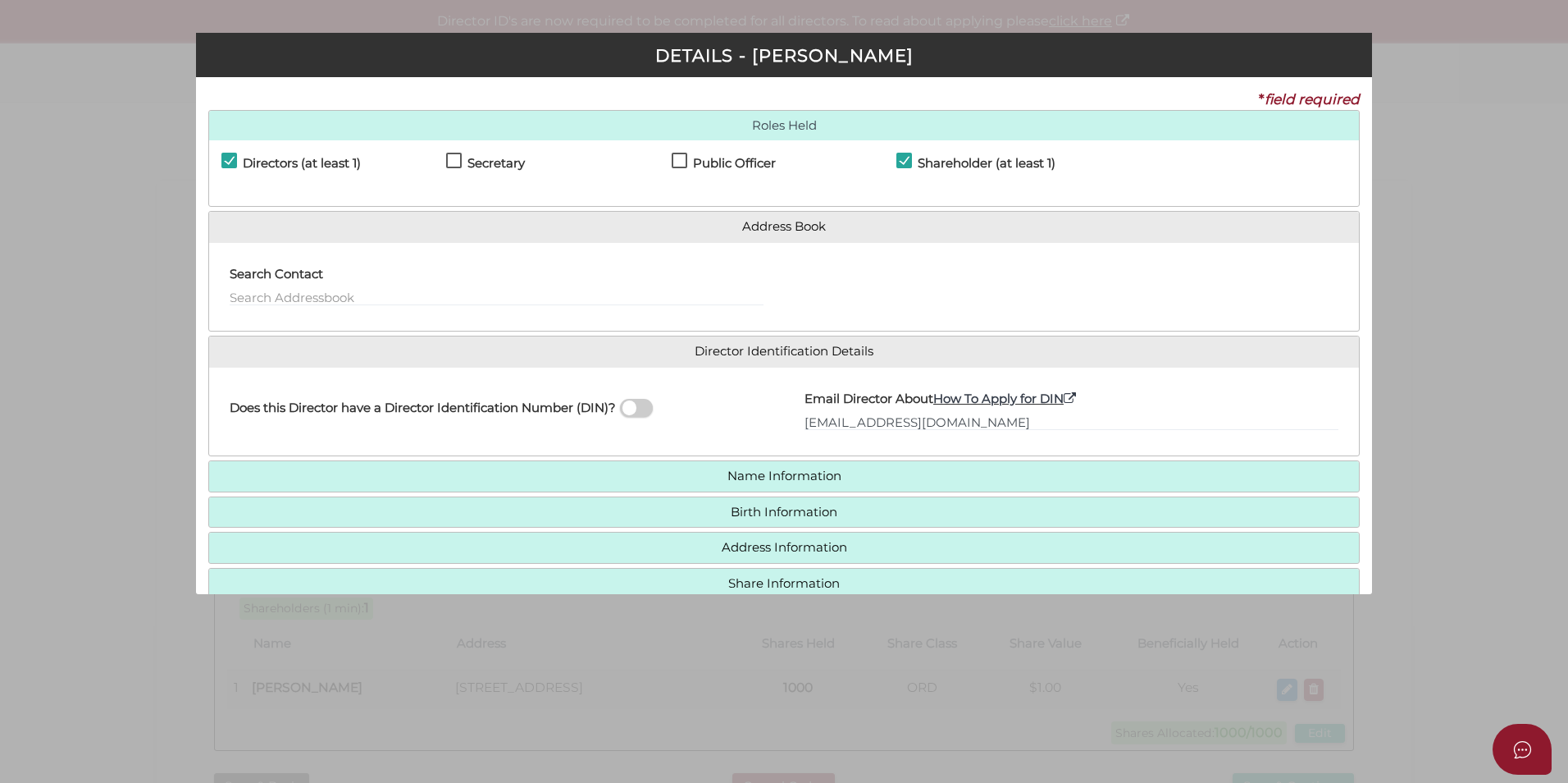
click at [458, 164] on label "Secretary" at bounding box center [486, 167] width 79 height 21
checkbox input "true"
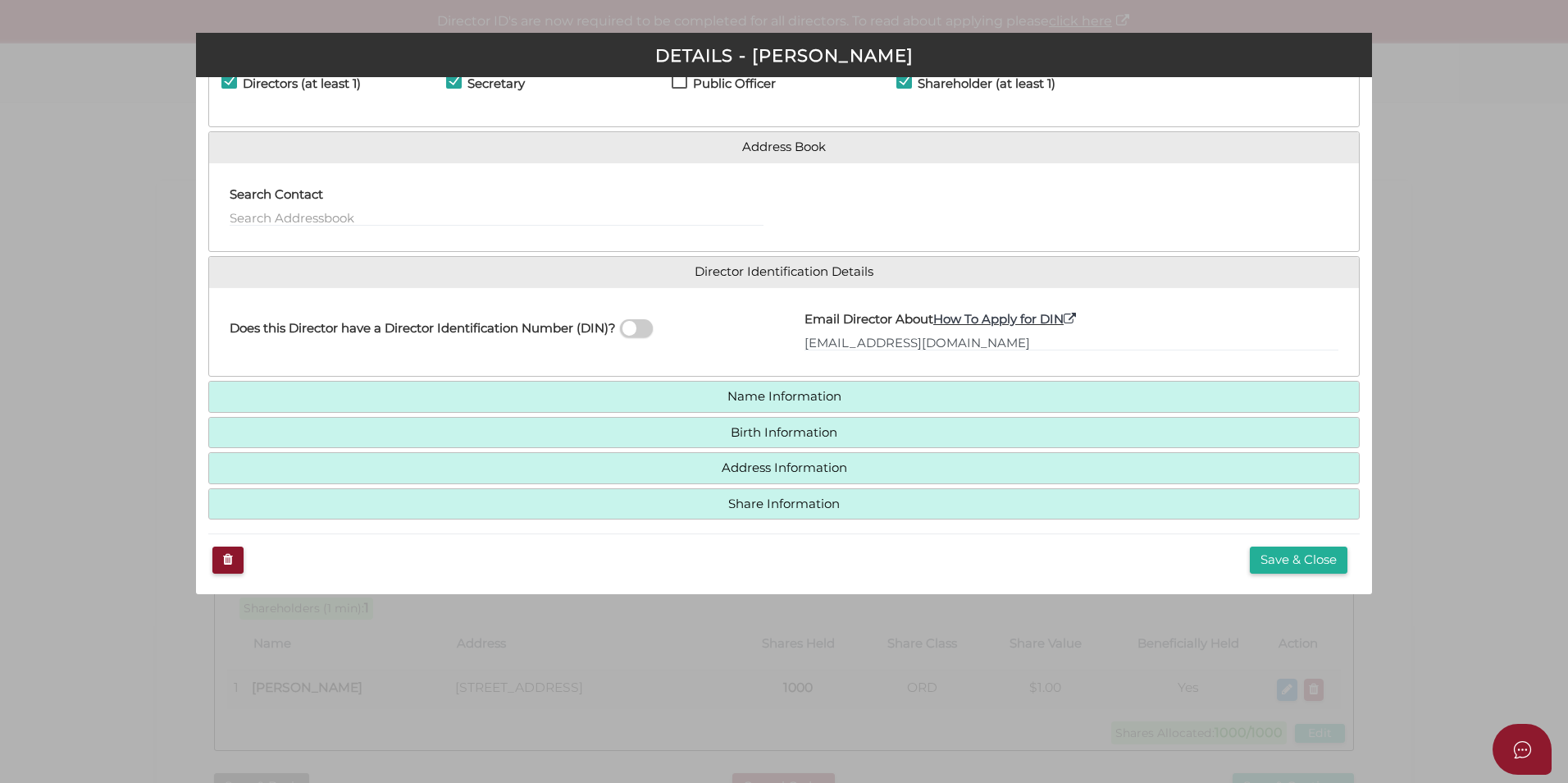
scroll to position [84, 0]
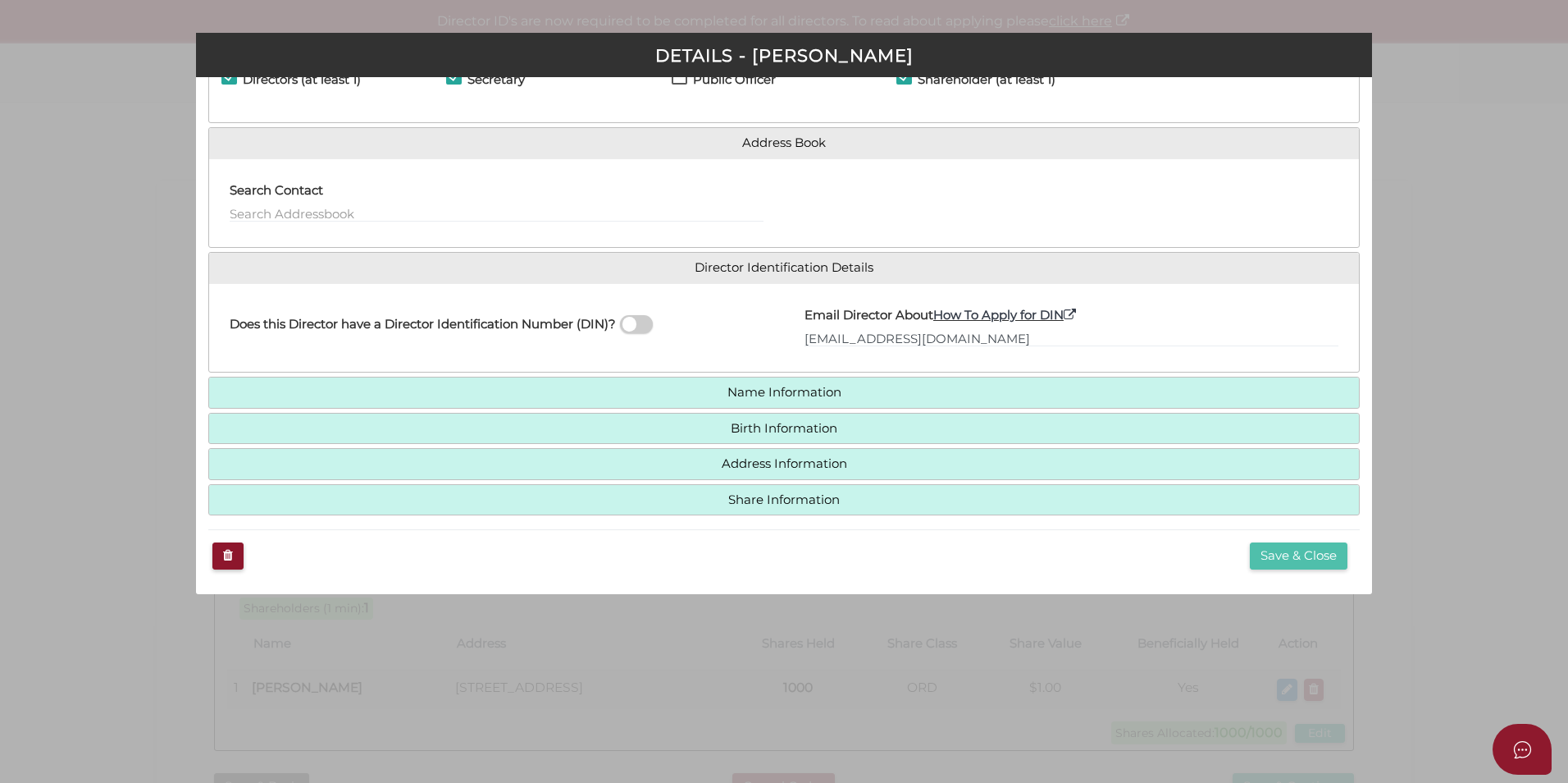
click at [1325, 555] on button "Save & Close" at bounding box center [1299, 556] width 98 height 27
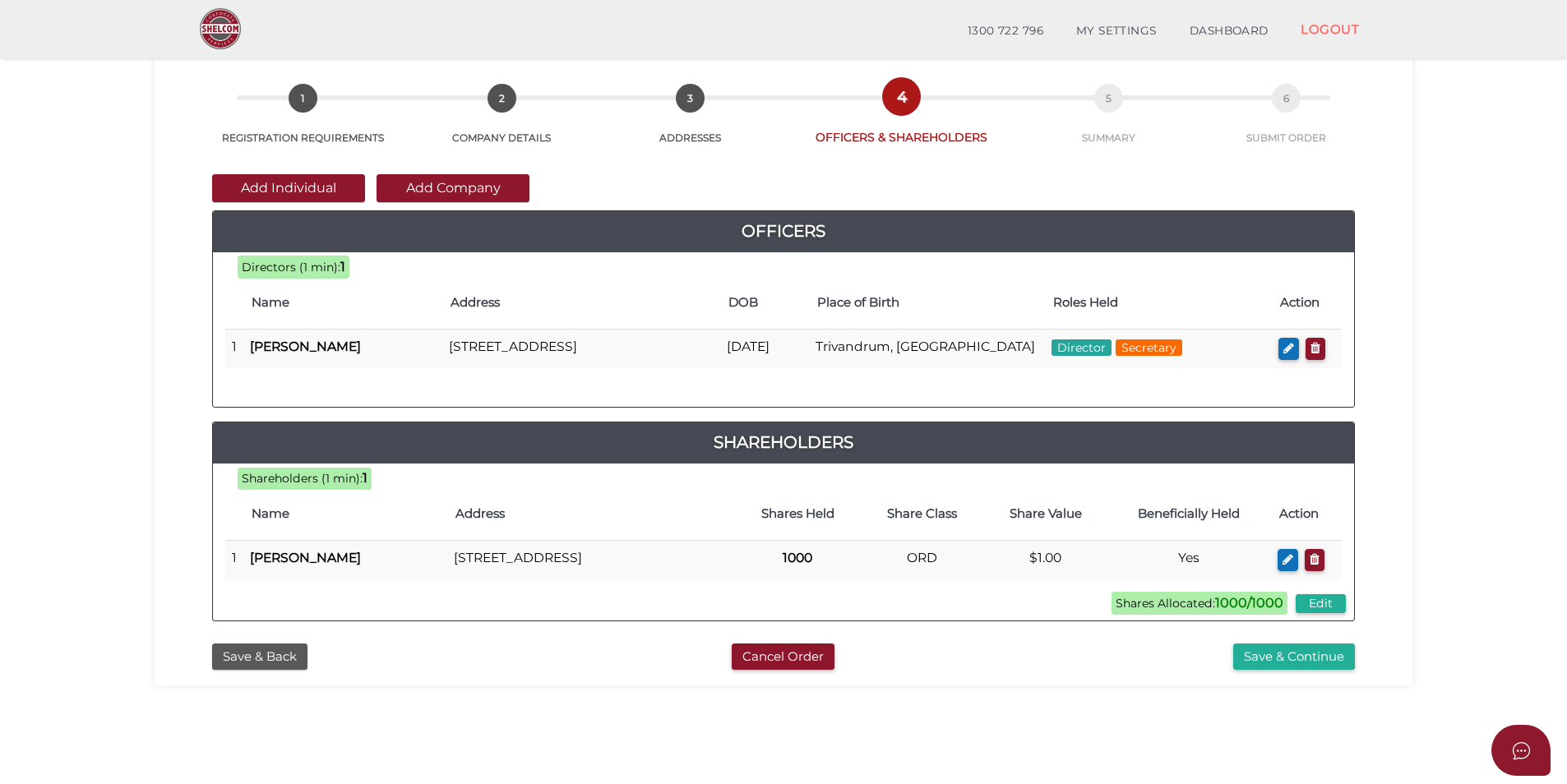
scroll to position [165, 0]
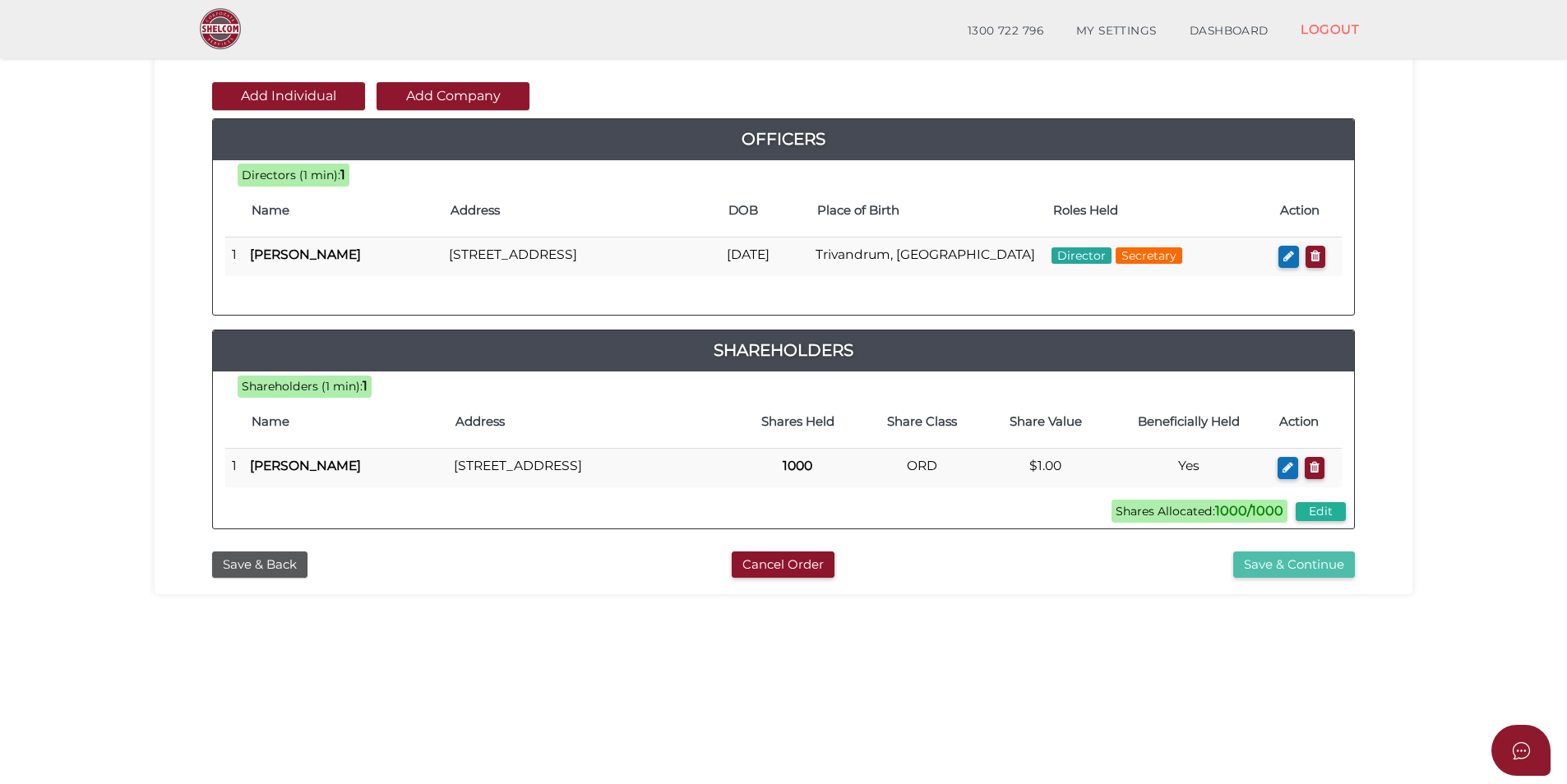
click at [1268, 579] on button "Save & Continue" at bounding box center [1294, 565] width 121 height 27
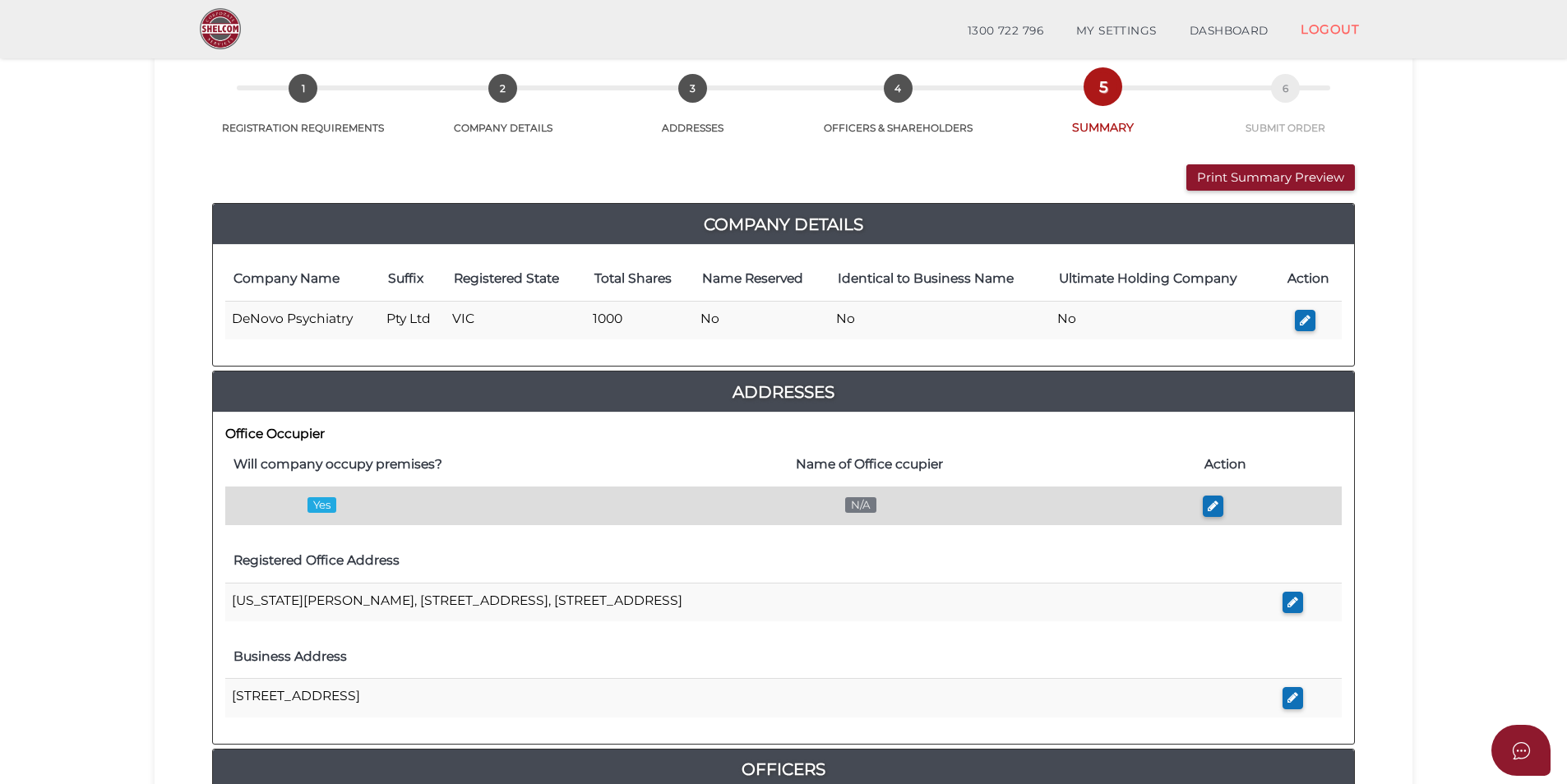
scroll to position [165, 0]
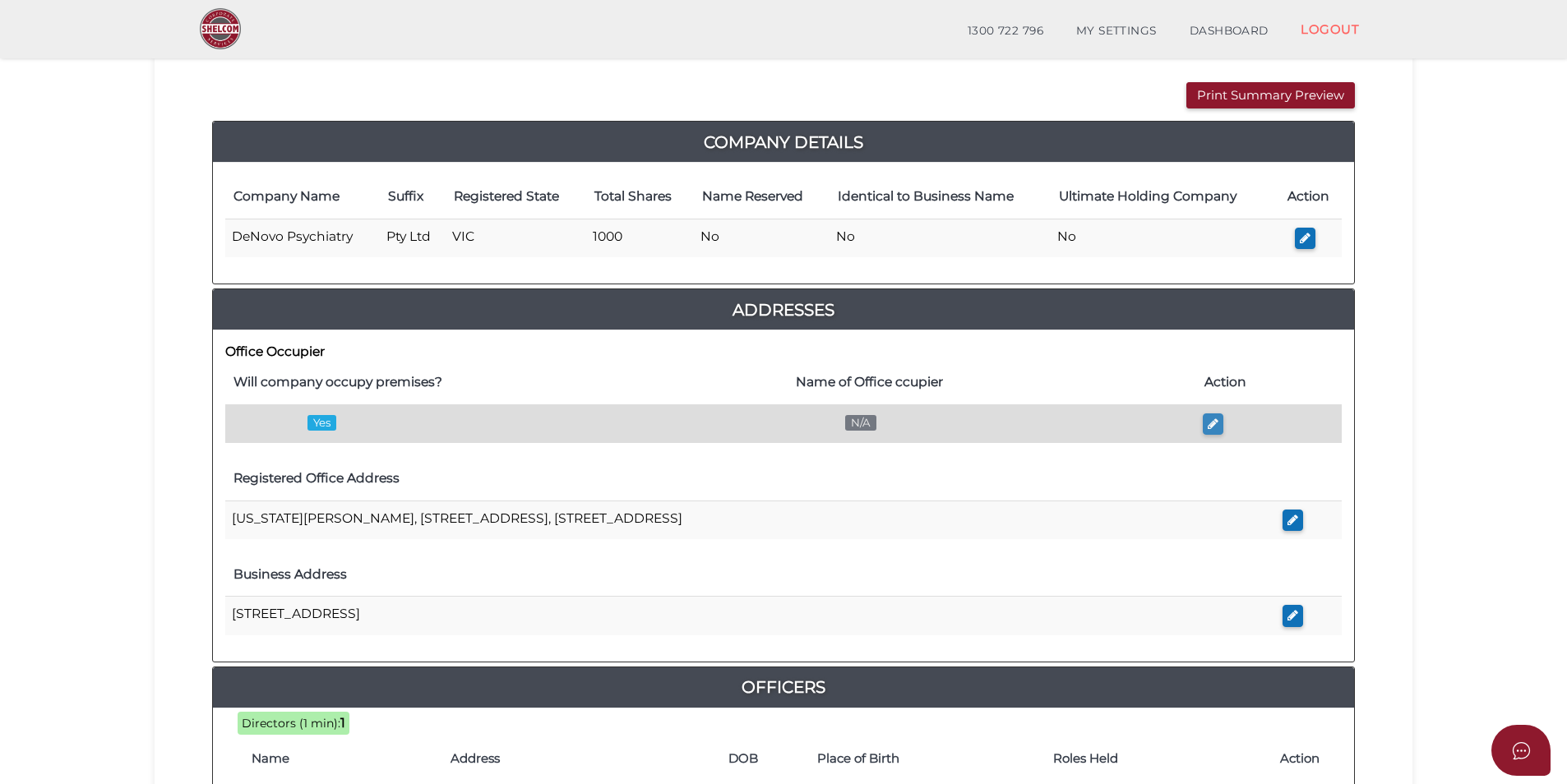
click at [1218, 431] on button "button" at bounding box center [1213, 424] width 21 height 23
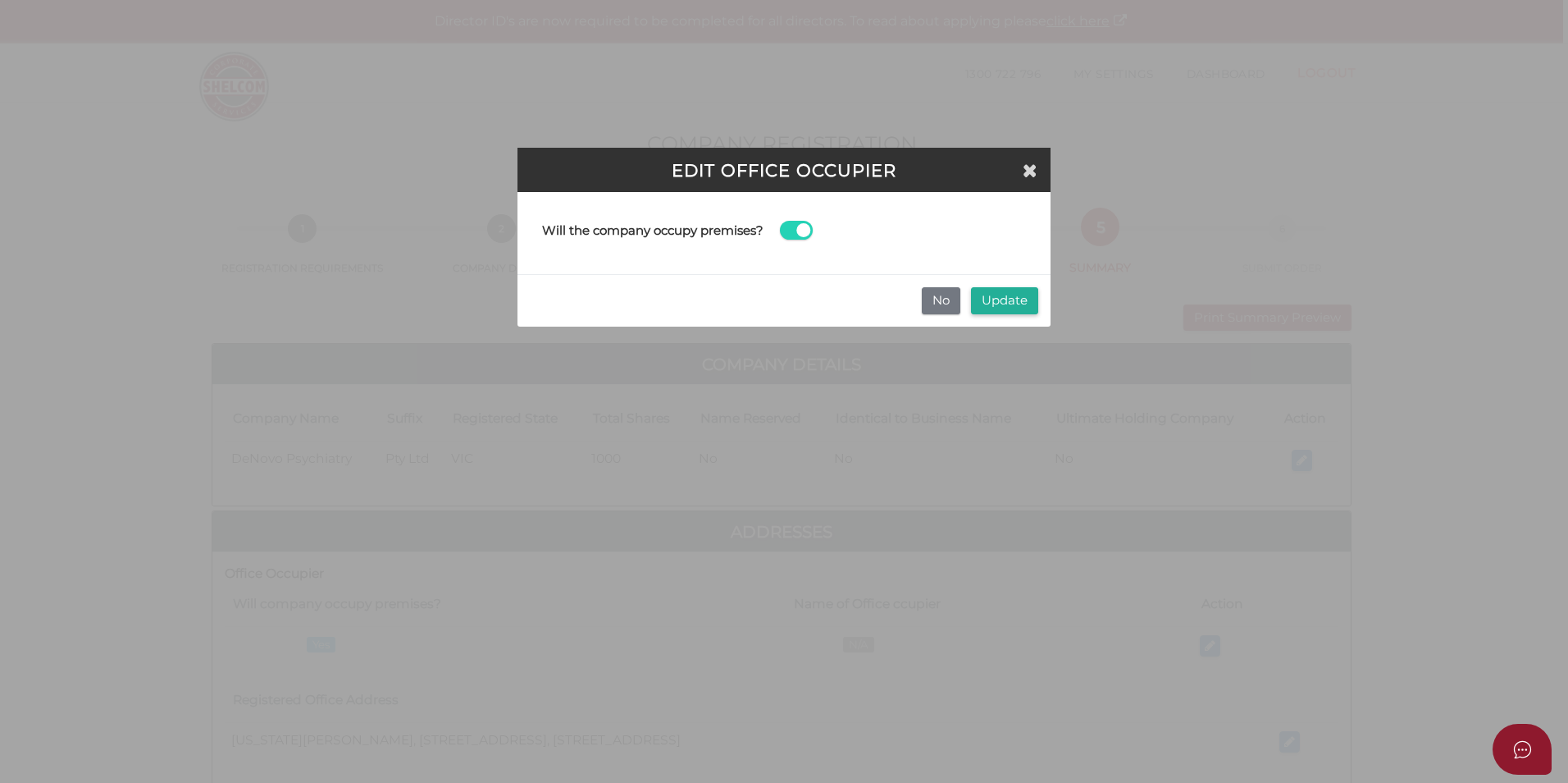
click at [799, 224] on span at bounding box center [796, 230] width 33 height 19
click at [0, 0] on input "checkbox" at bounding box center [0, 0] width 0 height 0
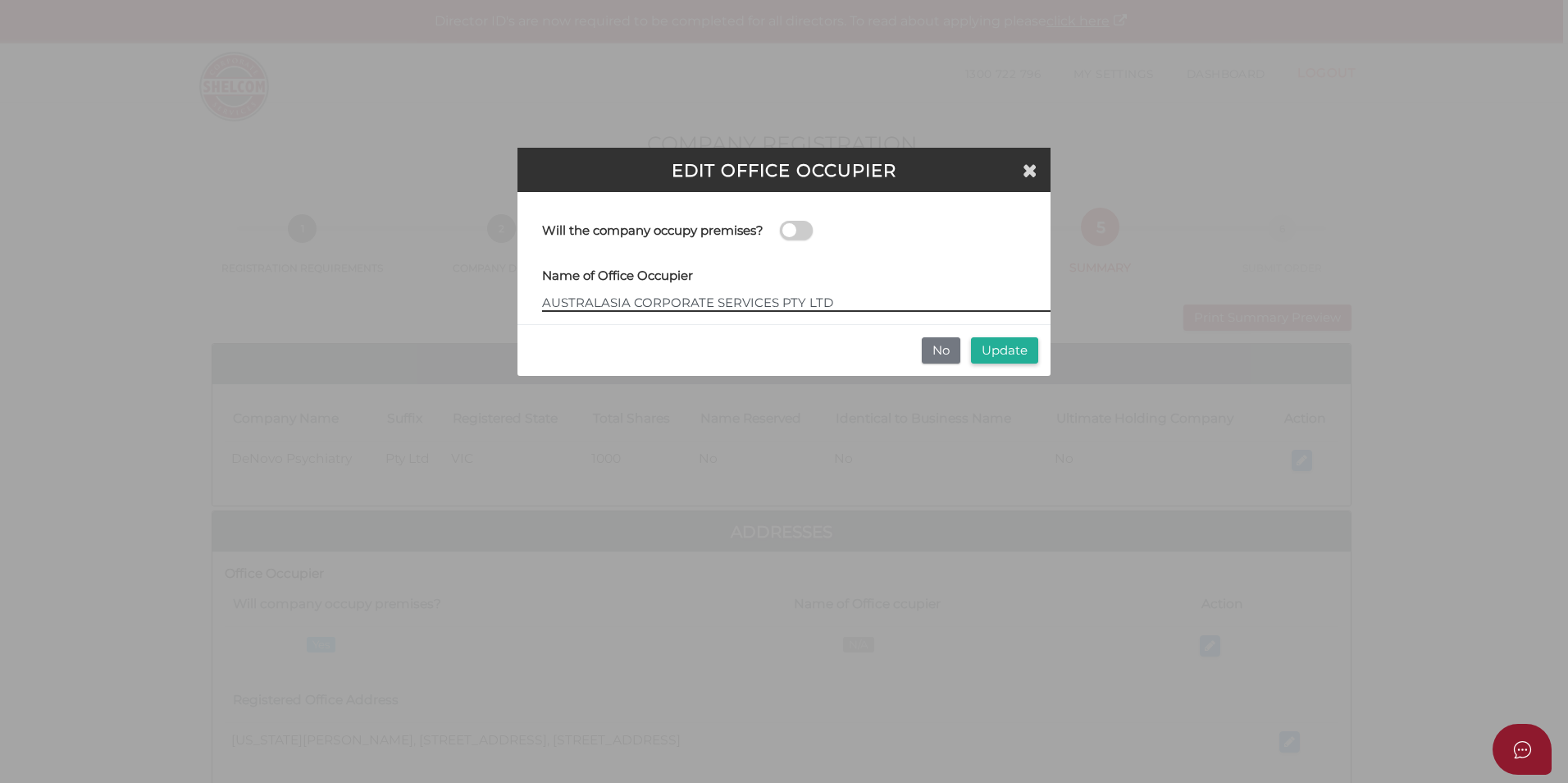
type input "AUSTRALASIA CORPORATE SERVICES PTY LTD"
click at [1017, 354] on button "Update" at bounding box center [1005, 351] width 68 height 27
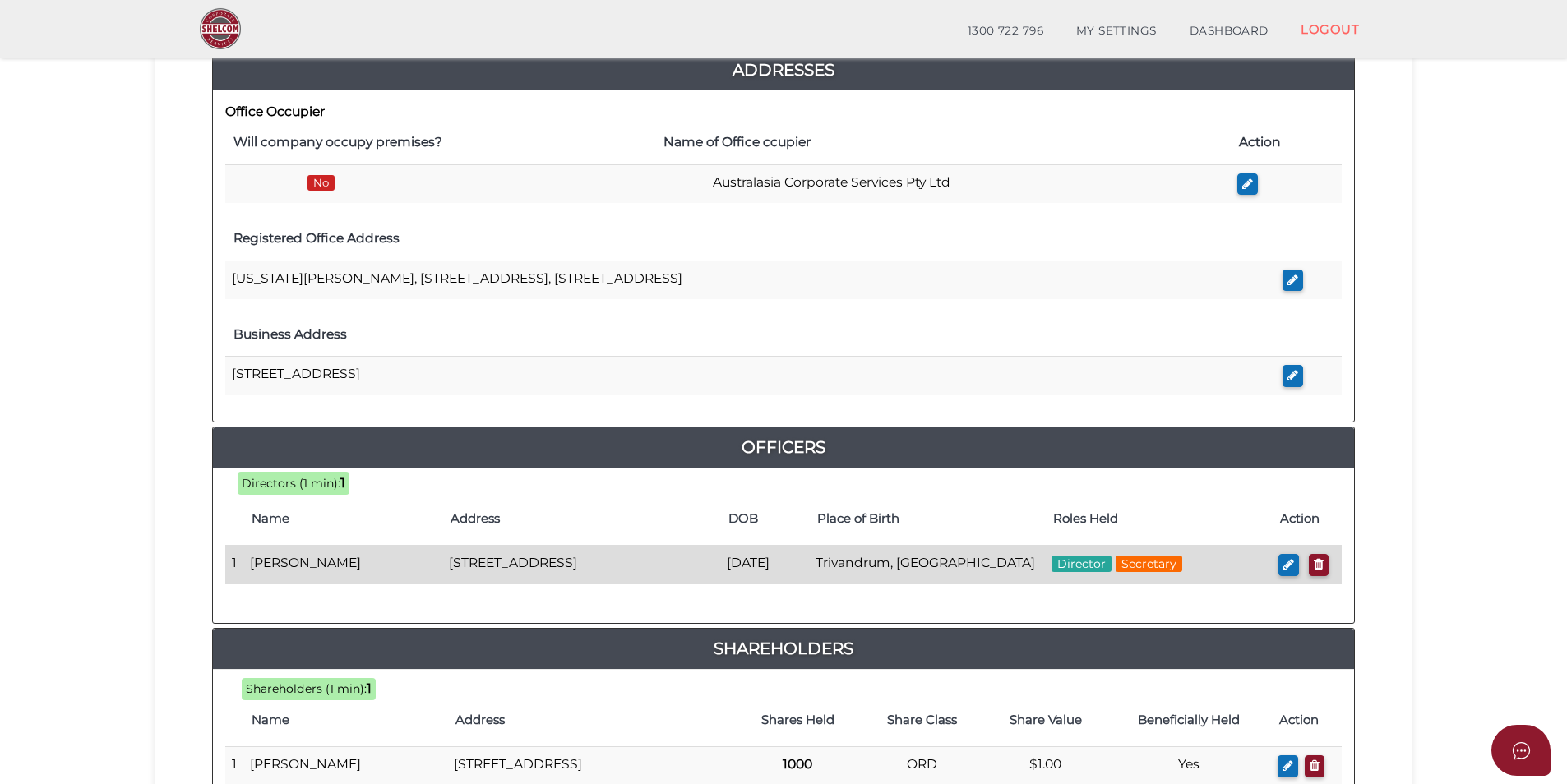
scroll to position [670, 0]
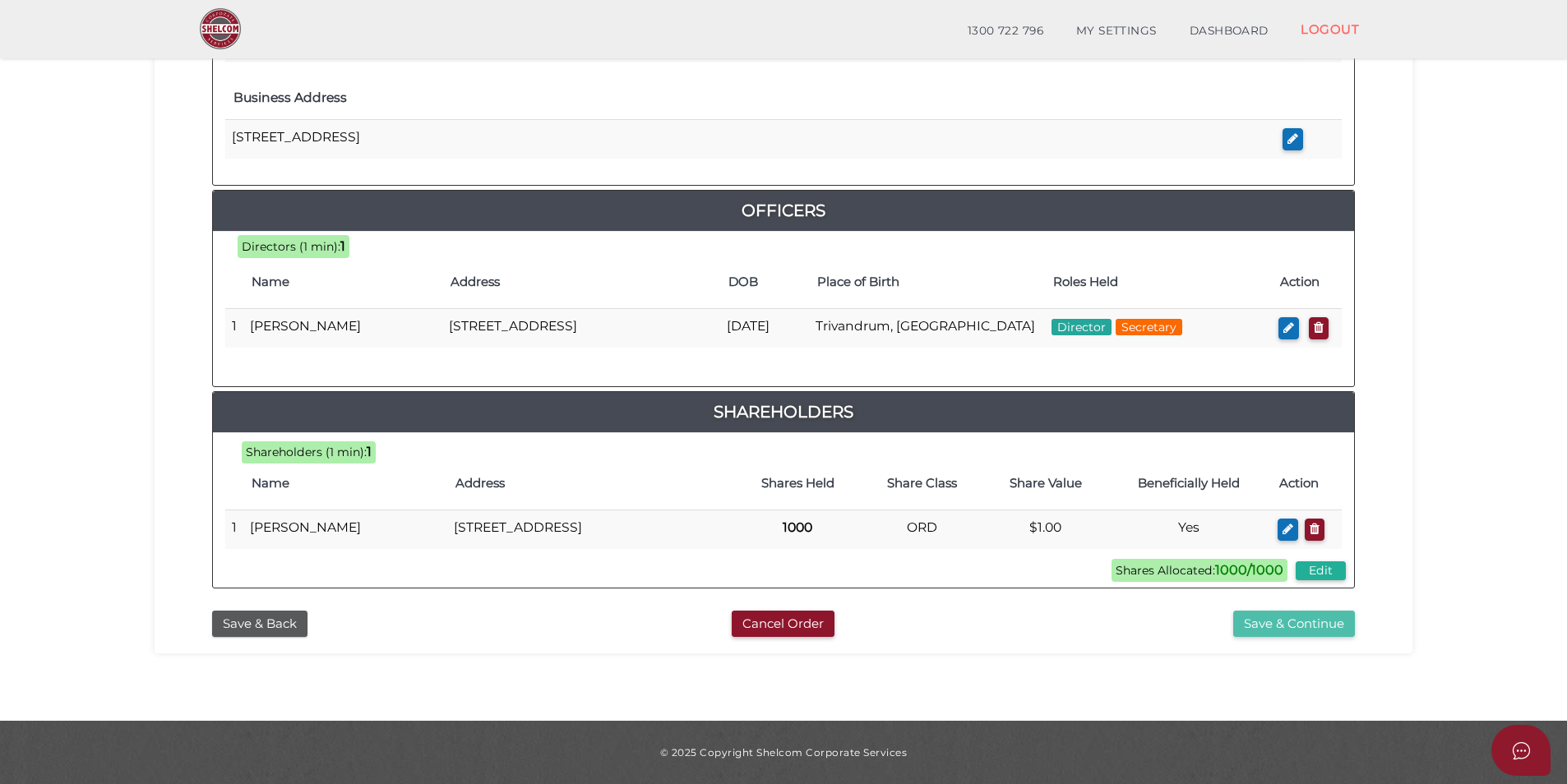
click at [1303, 625] on button "Save & Continue" at bounding box center [1294, 624] width 121 height 27
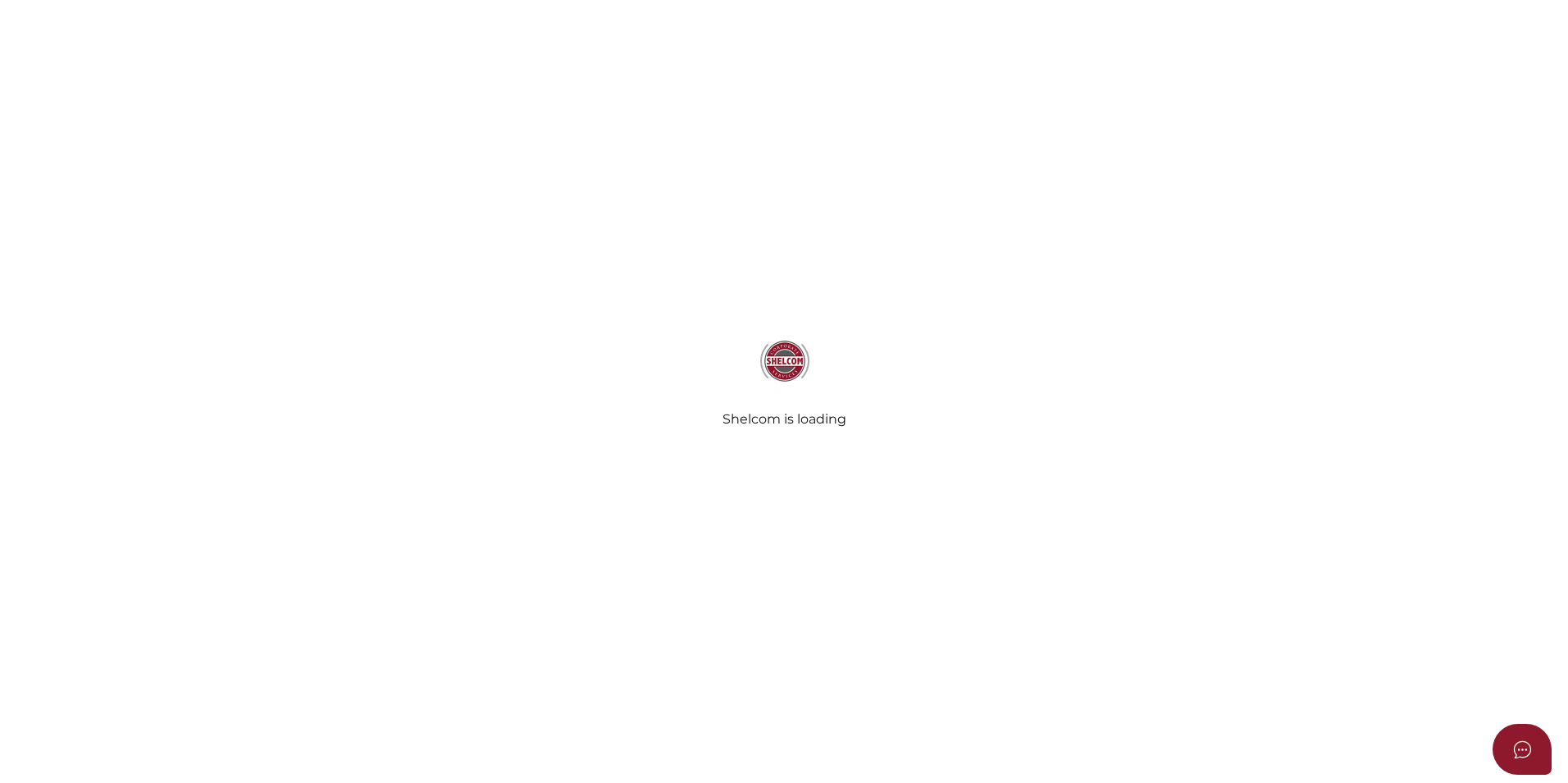
select select "Comb Binding"
radio input "true"
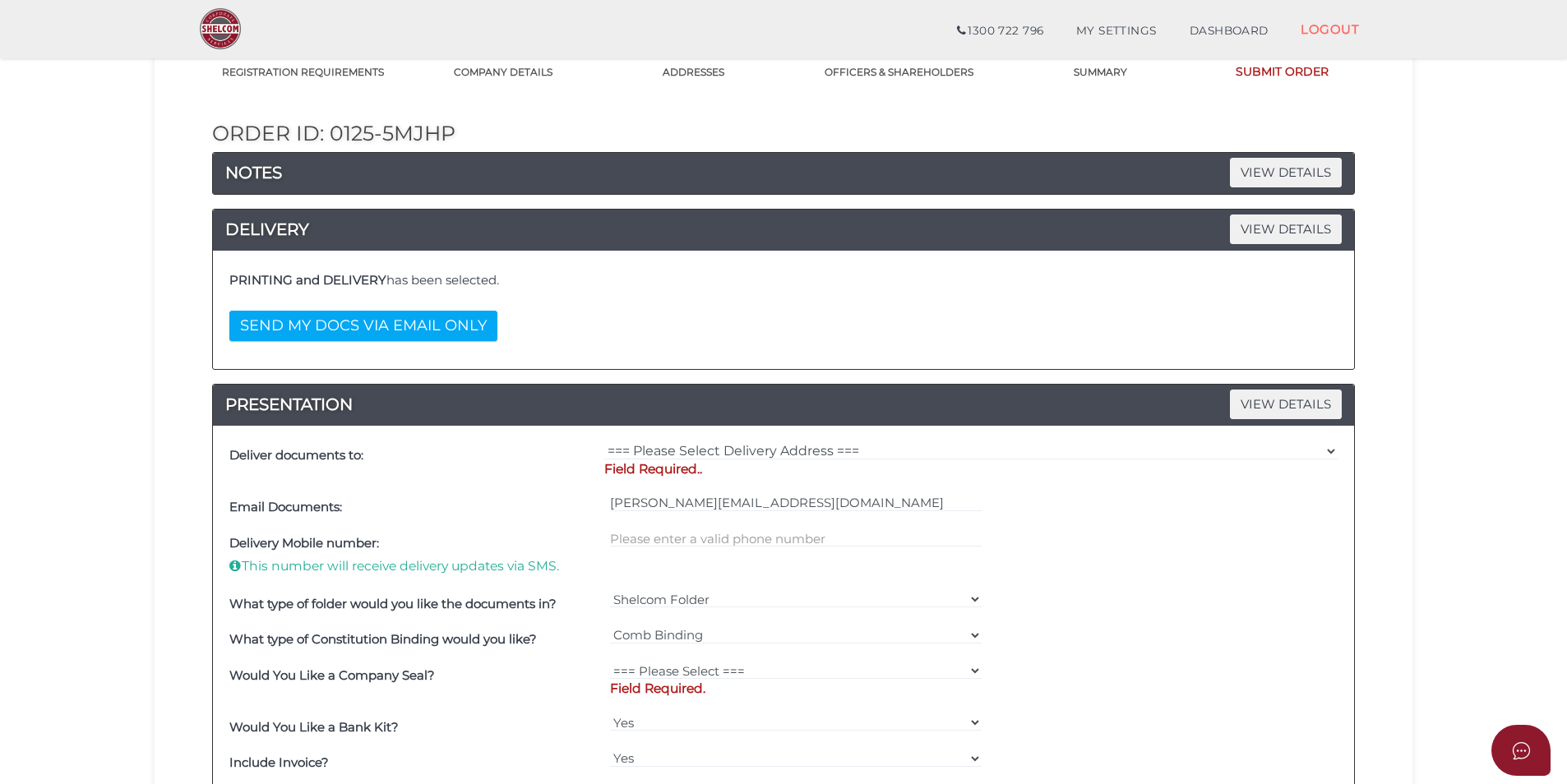
scroll to position [165, 0]
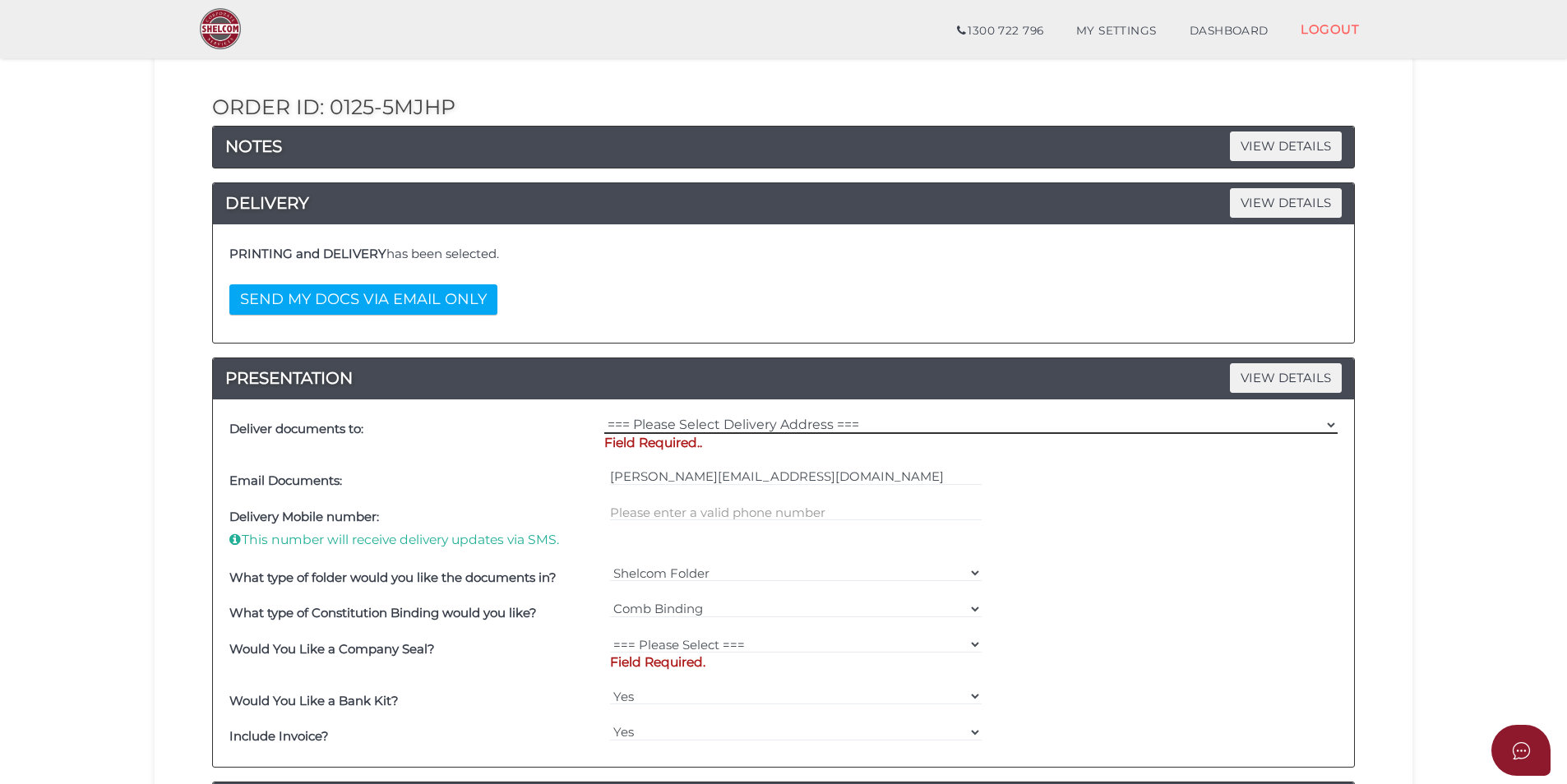
click at [657, 424] on select "=== Please Select Delivery Address === (User Address - [PERSON_NAME][GEOGRAPHIC…" at bounding box center [971, 424] width 734 height 18
select select "0"
click at [605, 416] on select "=== Please Select Delivery Address === (User Address - [PERSON_NAME][GEOGRAPHIC…" at bounding box center [971, 424] width 734 height 18
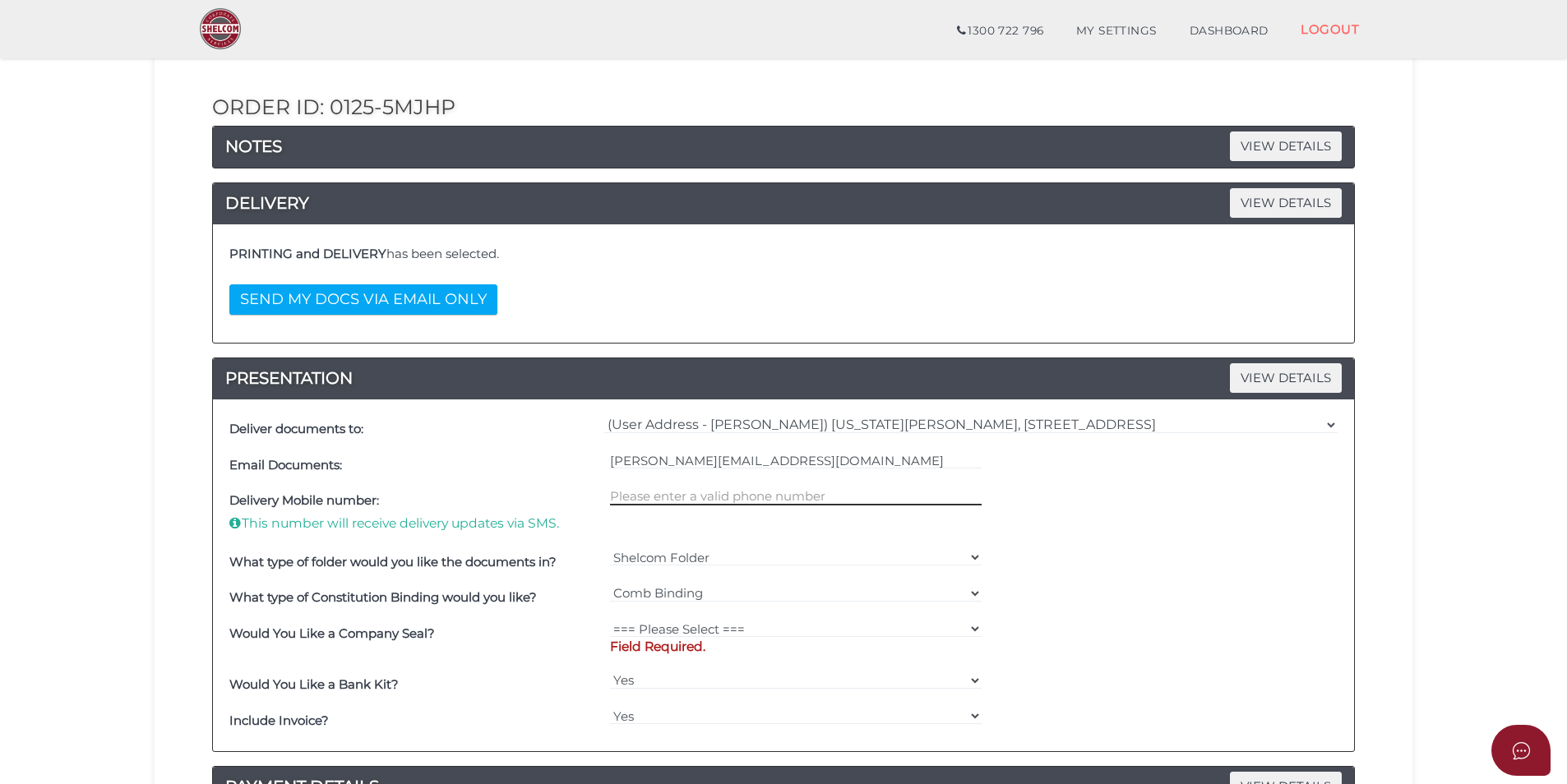
click at [695, 499] on input "text" at bounding box center [797, 496] width 373 height 18
type input "0424741009"
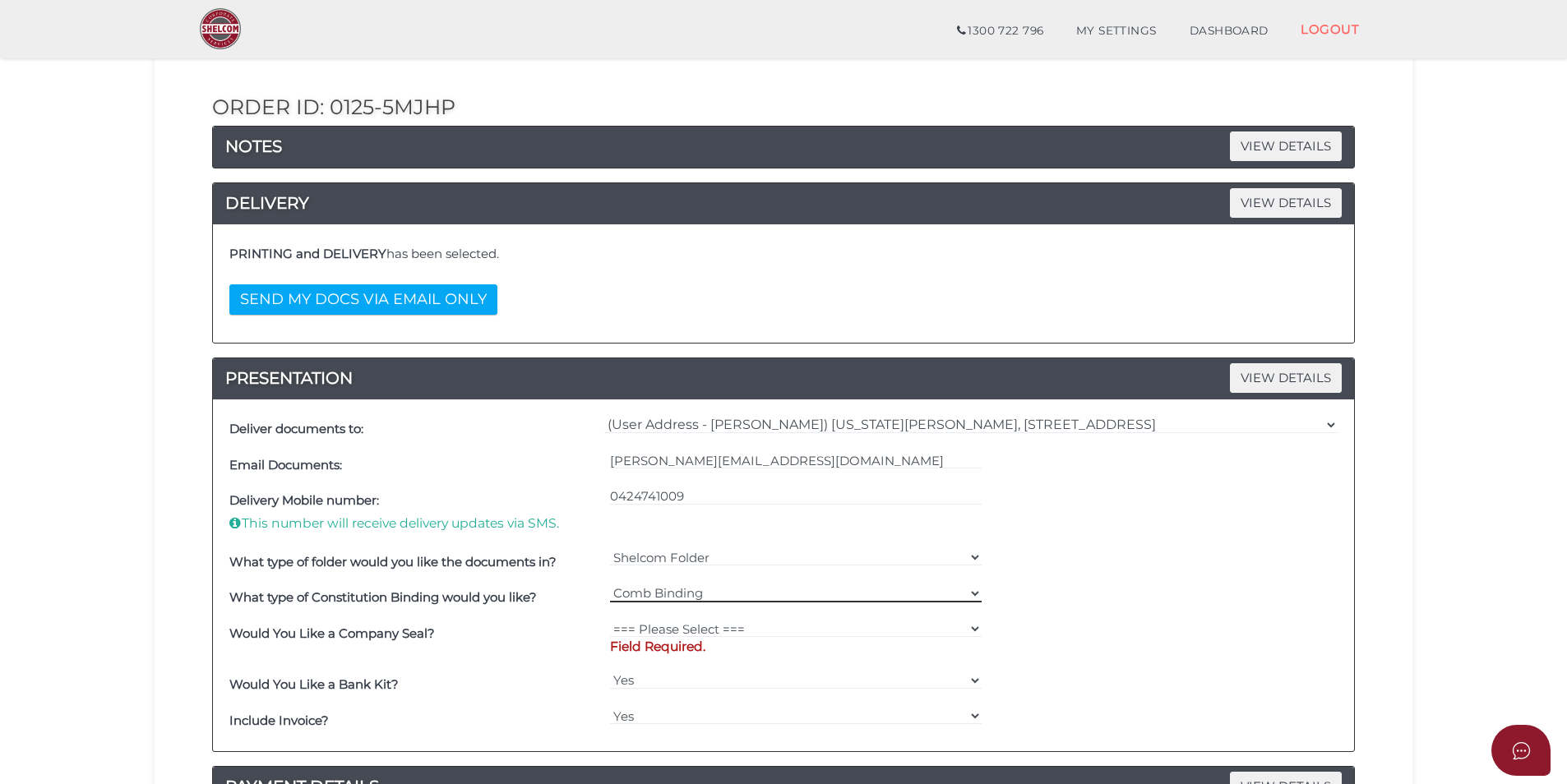
click at [750, 591] on select "=== Please Select === Comb Binding No Binding" at bounding box center [797, 593] width 373 height 18
click at [1255, 611] on div "What type of Constitution Binding would you like? === Please Select === Comb Bi…" at bounding box center [784, 598] width 1117 height 36
click at [726, 631] on select "=== Please Select === Fold Seal $50 No Seal" at bounding box center [797, 628] width 373 height 18
select select "0"
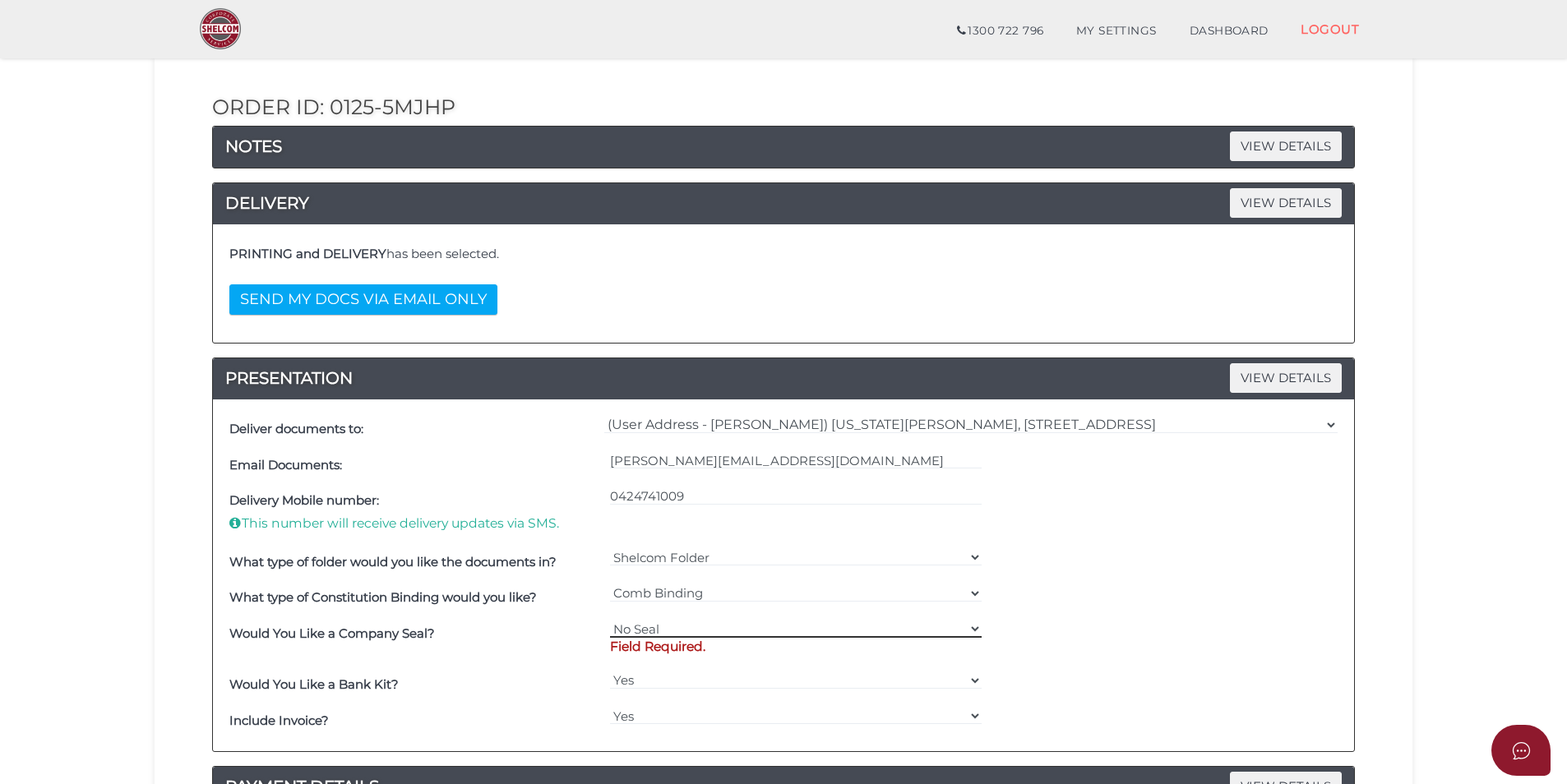
click at [610, 619] on select "=== Please Select === Fold Seal $50 No Seal" at bounding box center [797, 628] width 373 height 18
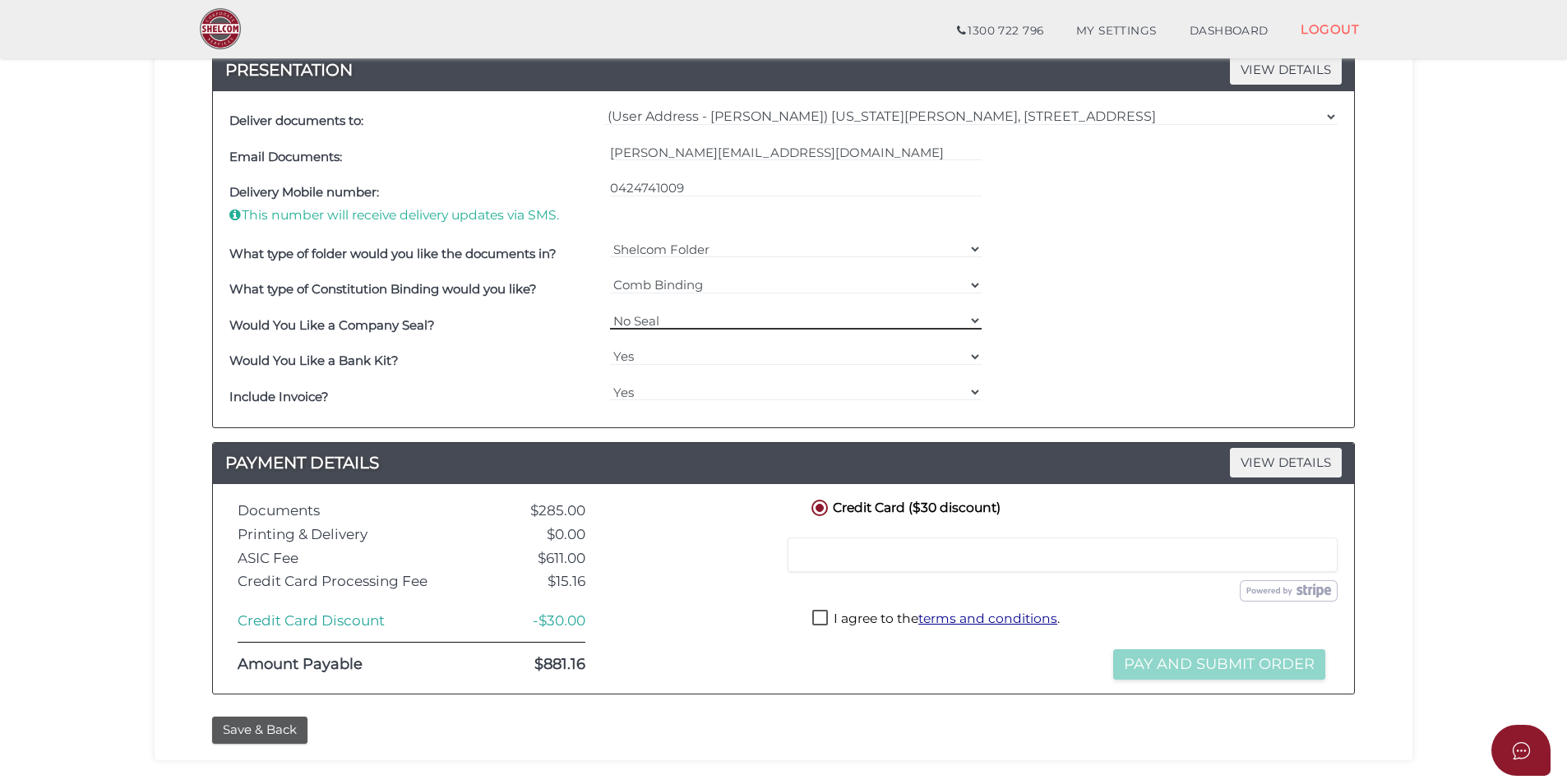
scroll to position [493, 0]
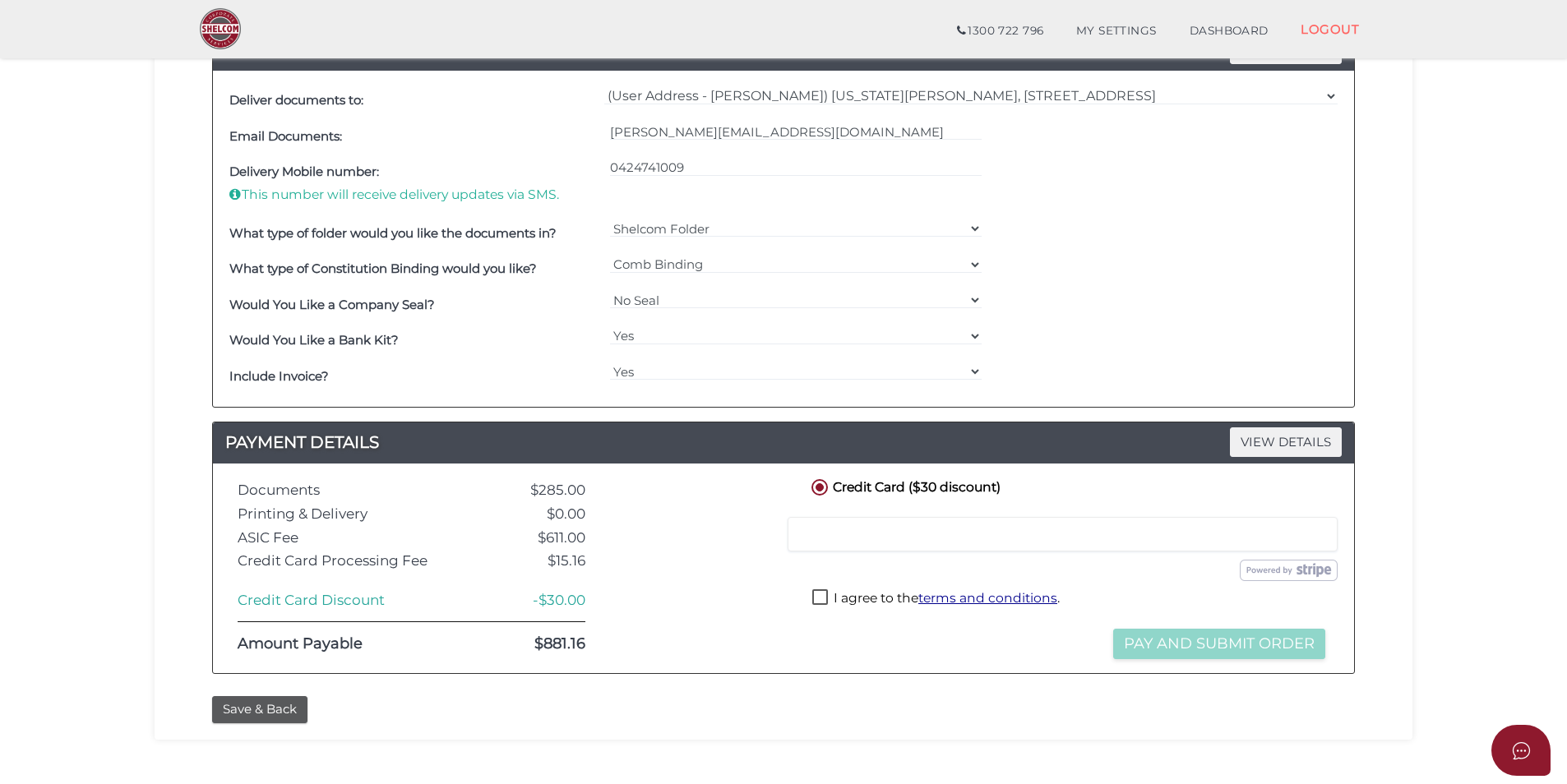
click at [823, 599] on label "I agree to the terms and conditions ." at bounding box center [936, 600] width 248 height 21
checkbox input "true"
click at [1241, 653] on button "Pay and Submit Order" at bounding box center [1219, 644] width 212 height 30
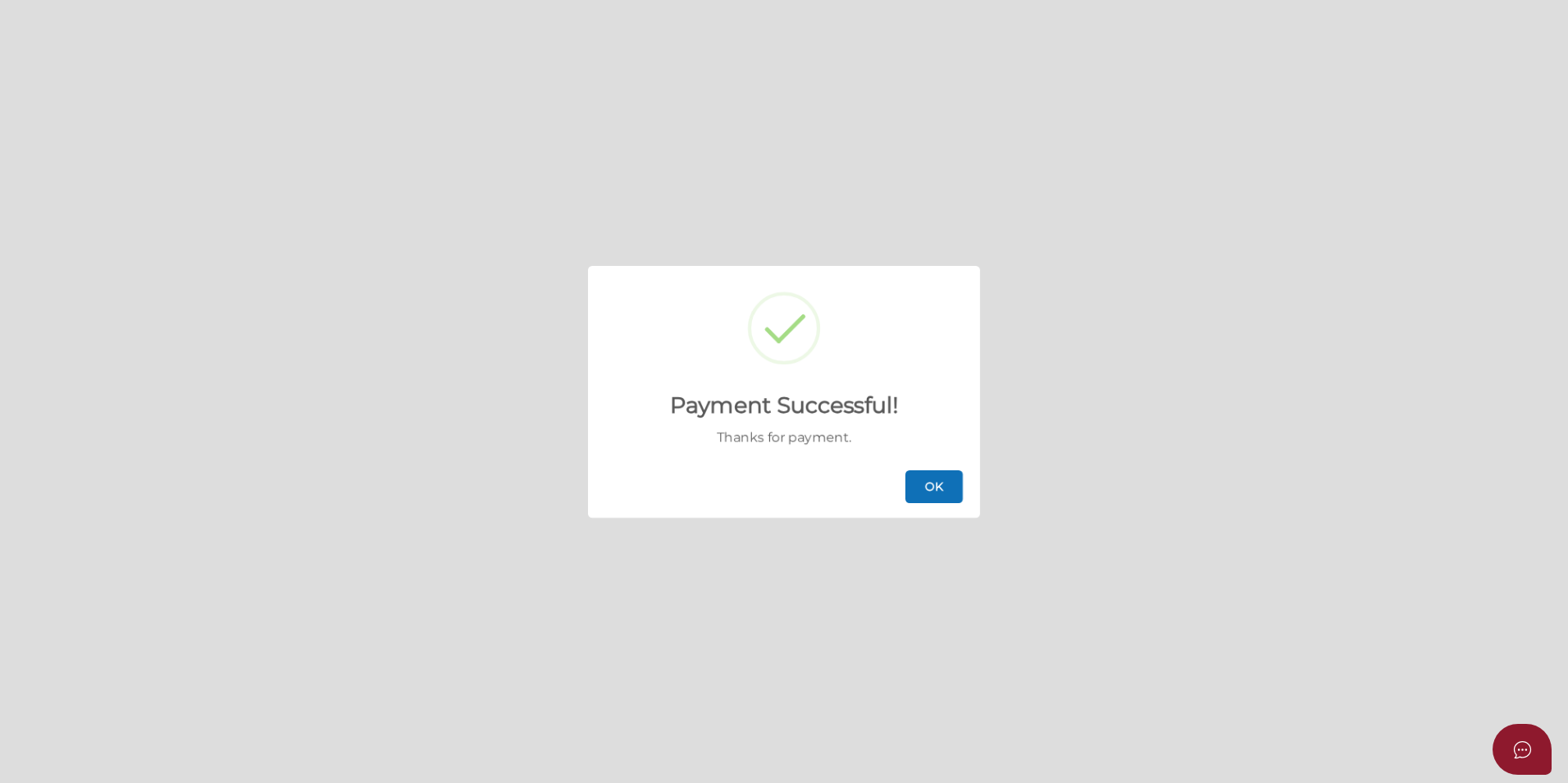
click at [924, 481] on button "OK" at bounding box center [934, 486] width 57 height 33
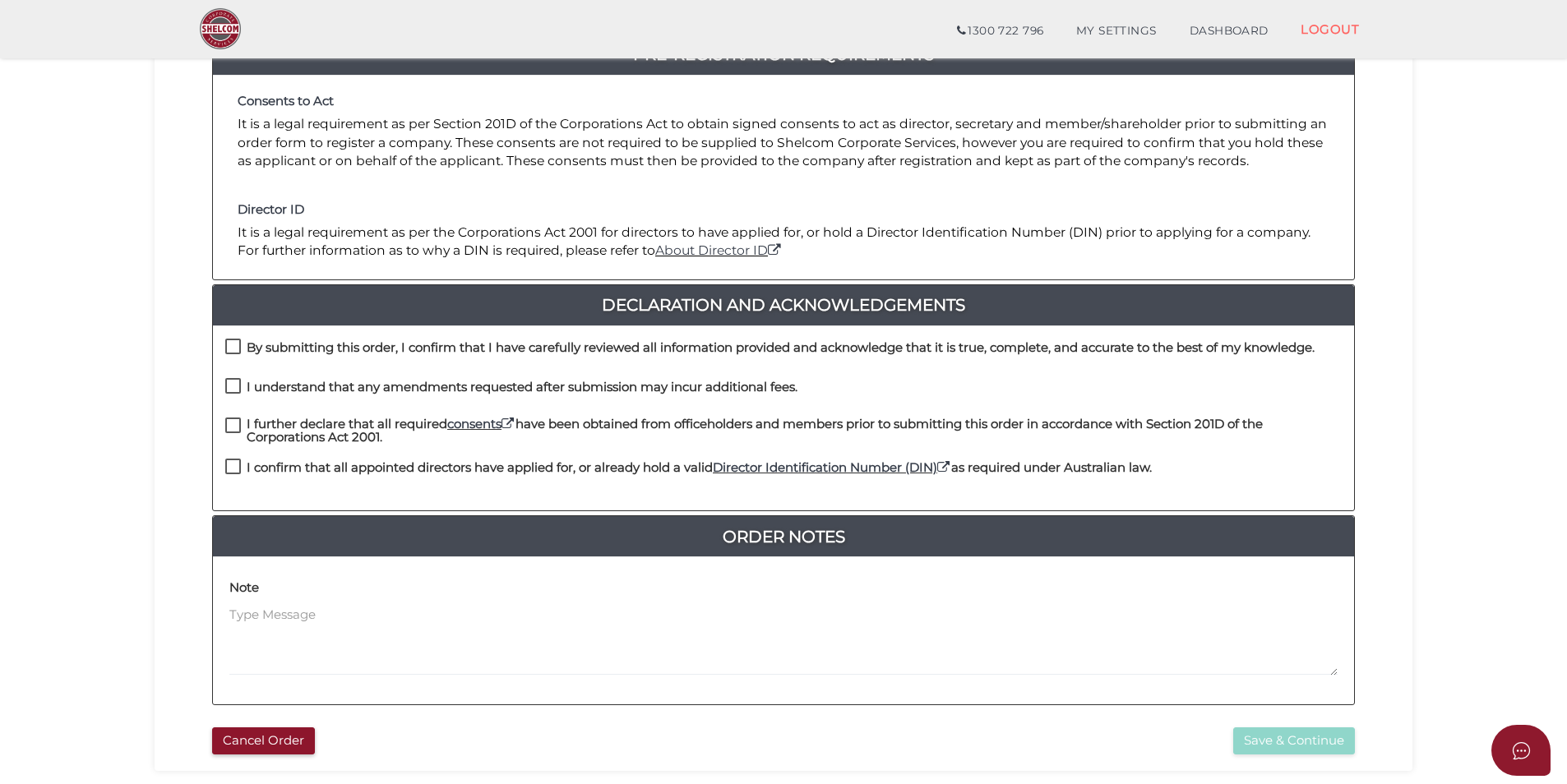
scroll to position [247, 0]
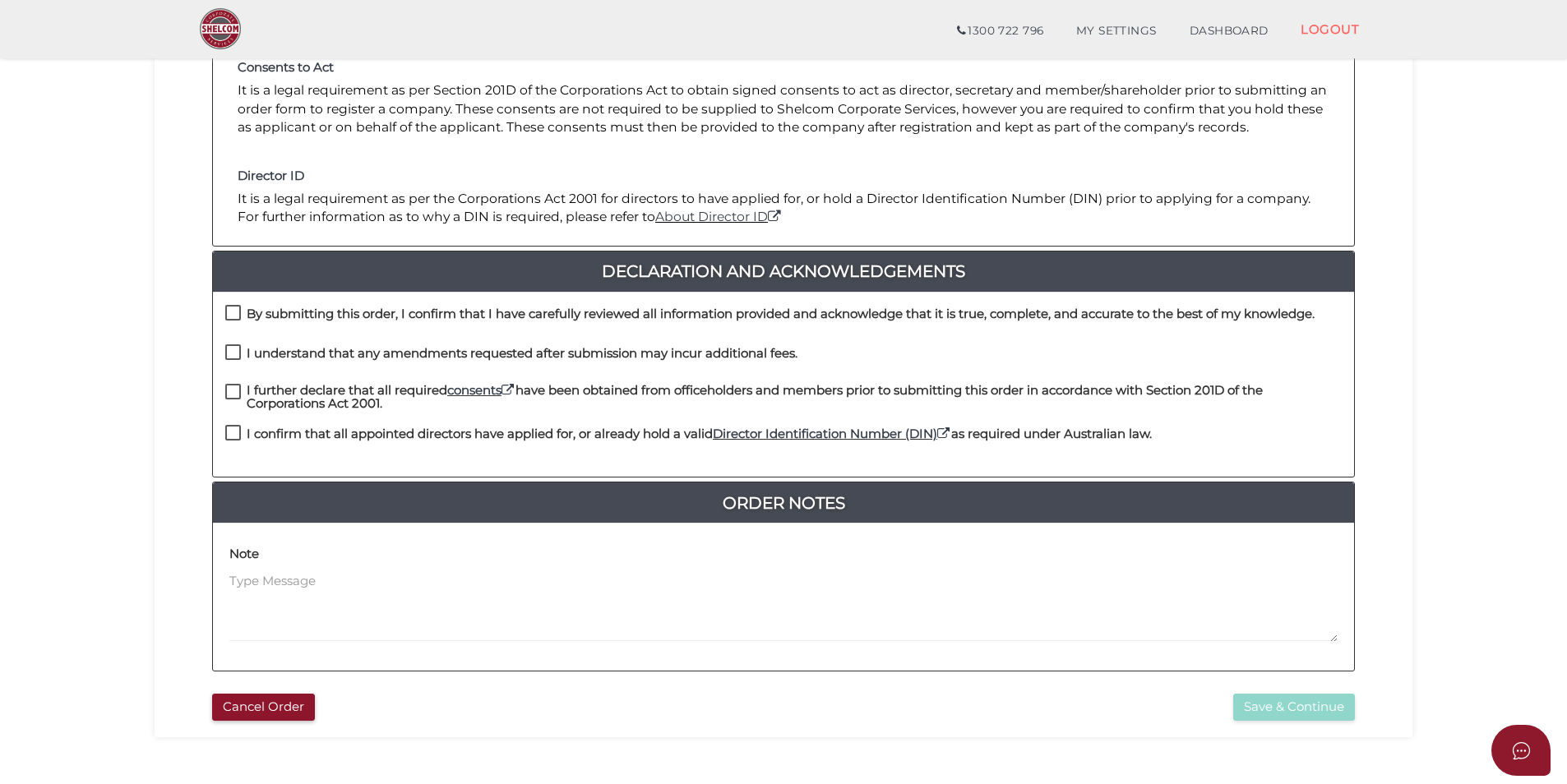
drag, startPoint x: 234, startPoint y: 311, endPoint x: 230, endPoint y: 320, distance: 9.8
click at [234, 311] on label "By submitting this order, I confirm that I have carefully reviewed all informat…" at bounding box center [769, 318] width 1090 height 21
checkbox input "true"
click at [230, 351] on label "I understand that any amendments requested after submission may incur additiona…" at bounding box center [511, 357] width 573 height 21
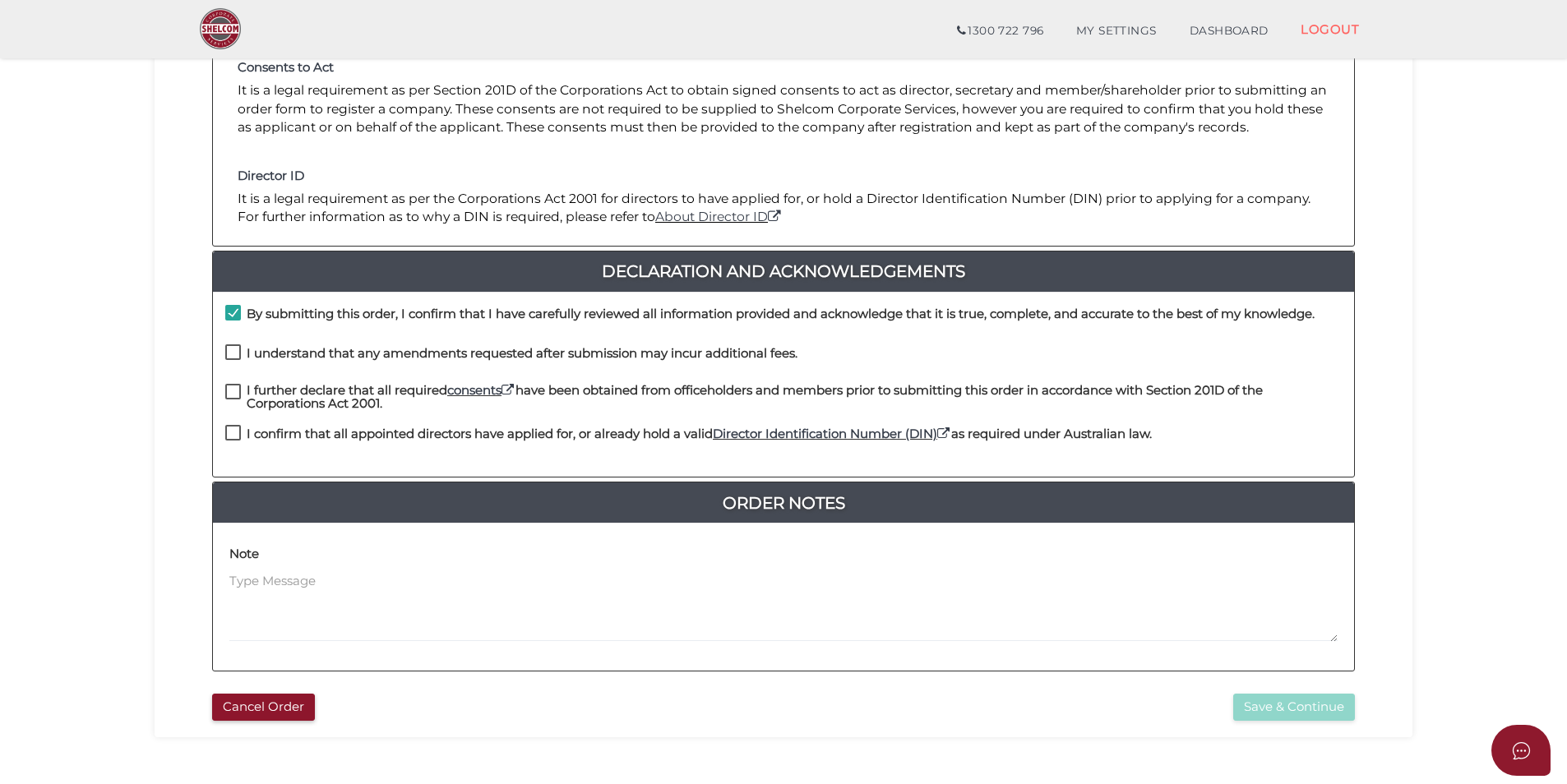
checkbox input "true"
click at [230, 392] on label "I further declare that all required consents have been obtained from officehold…" at bounding box center [784, 394] width 1117 height 21
checkbox input "true"
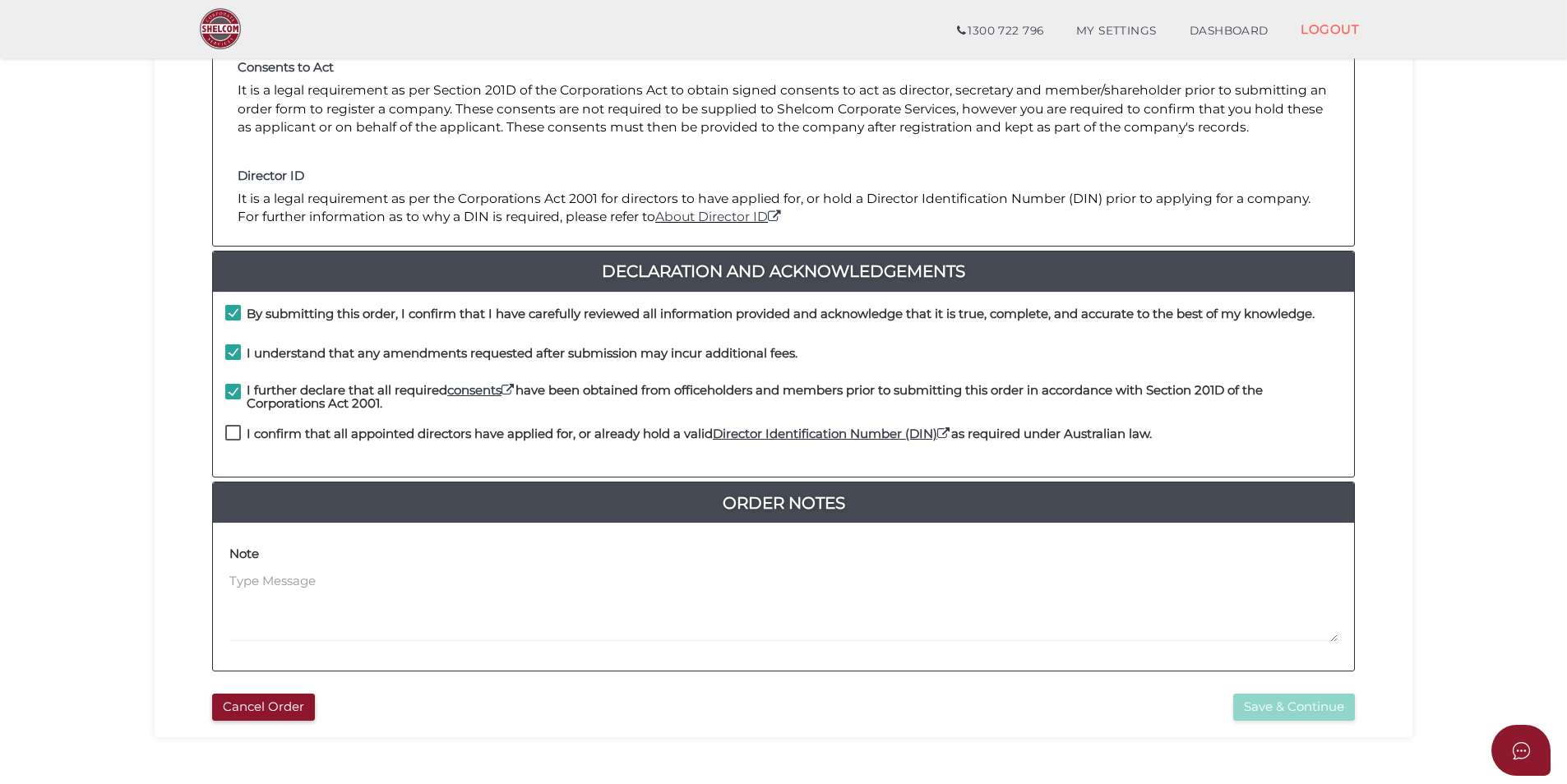
click at [236, 430] on label "I confirm that all appointed directors have applied for, or already hold a vali…" at bounding box center [688, 438] width 927 height 21
checkbox input "true"
click at [1256, 708] on button "Save & Continue" at bounding box center [1294, 707] width 121 height 27
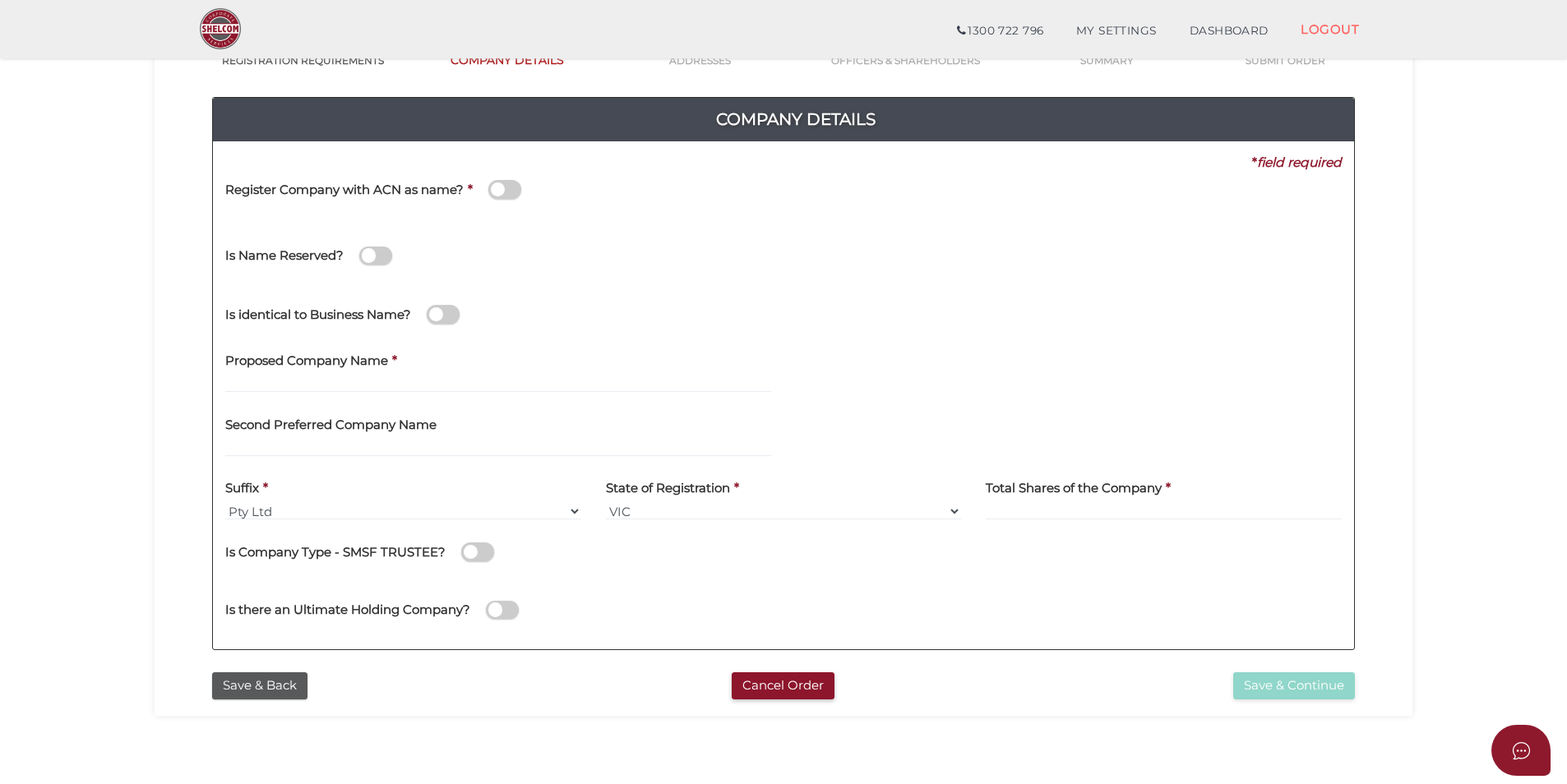
scroll to position [165, 0]
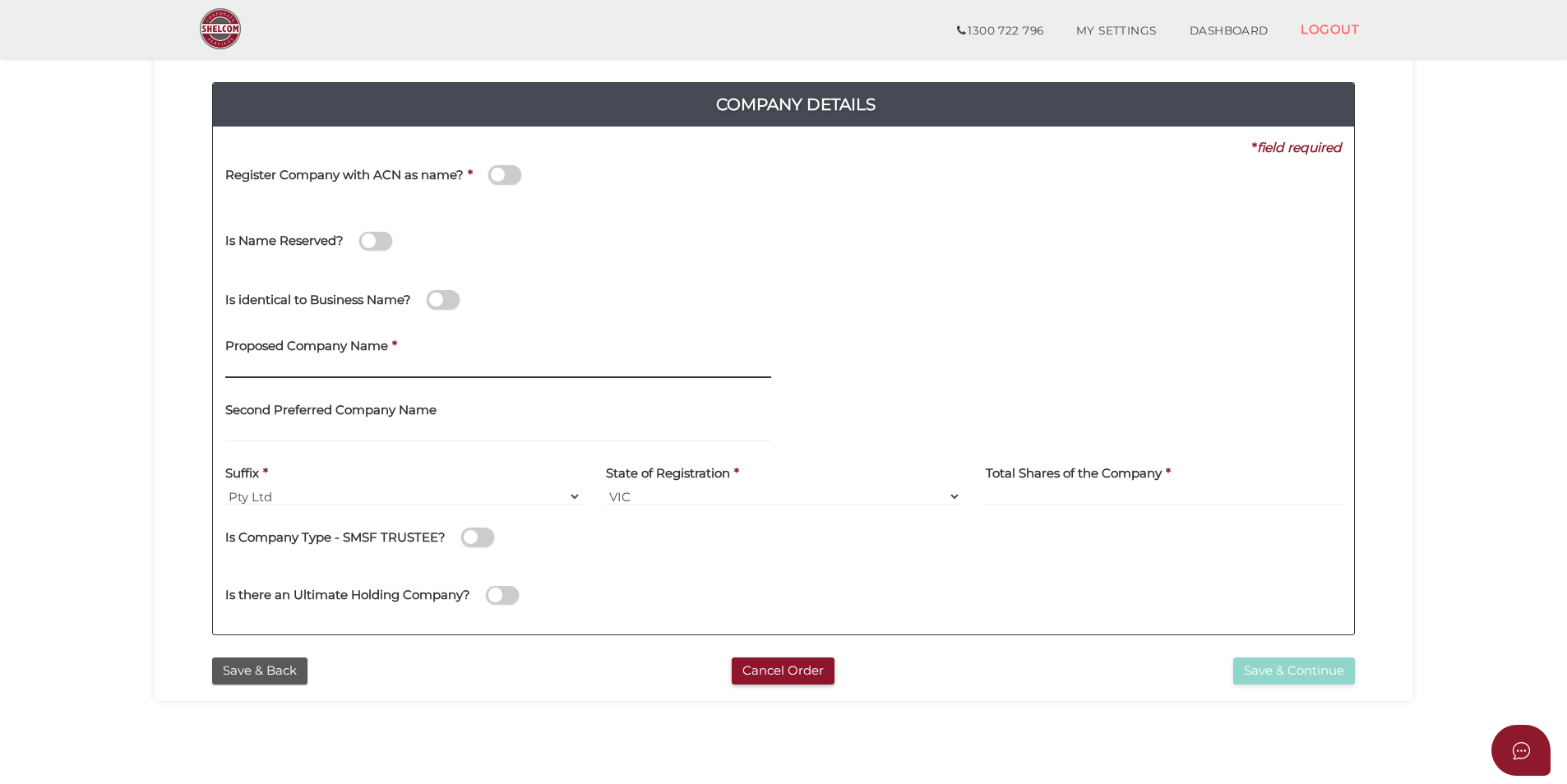
click at [309, 367] on input "text" at bounding box center [498, 368] width 546 height 18
paste input "BAA Group Services"
type input "BAA Group Services"
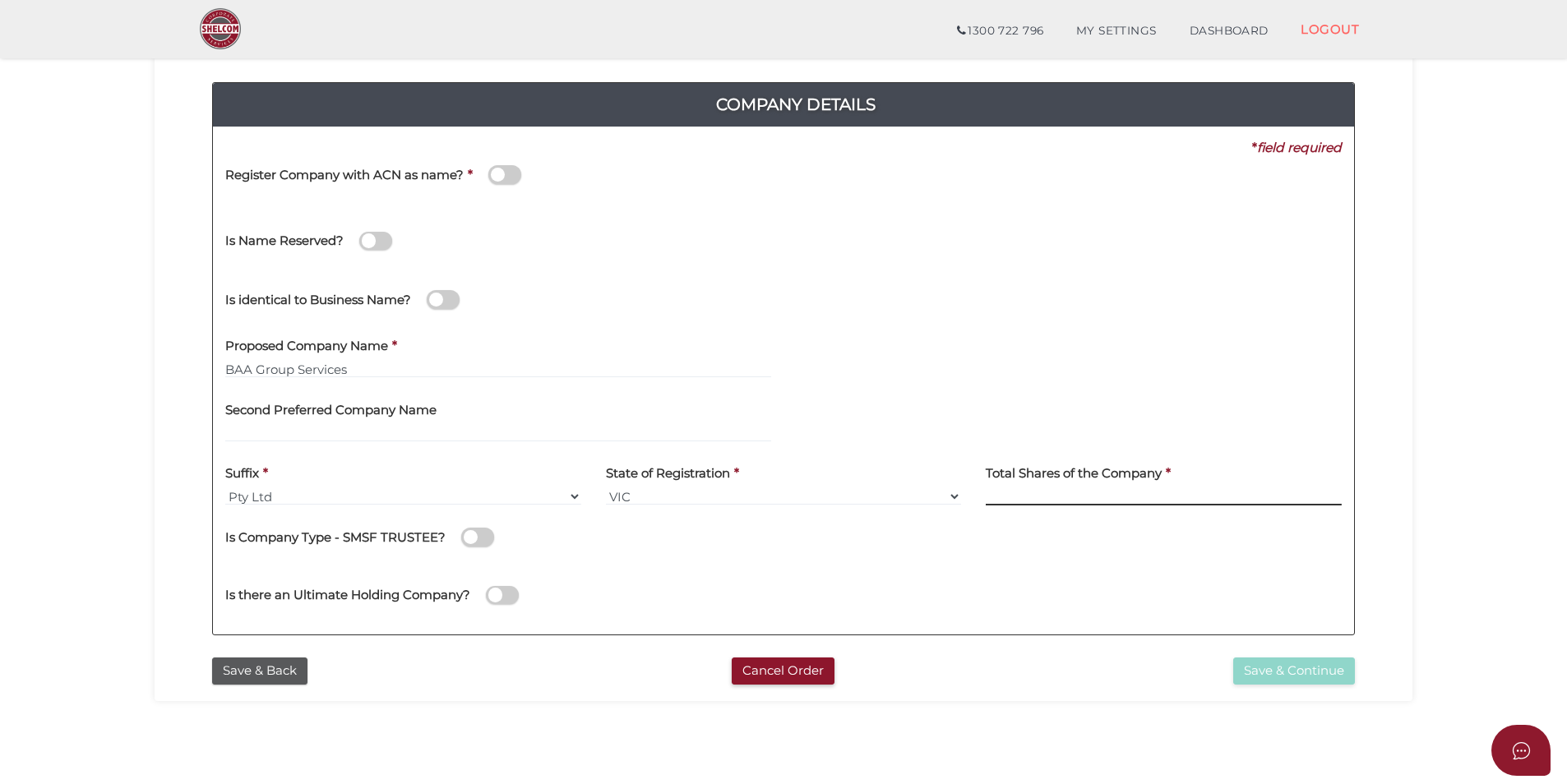
click at [1046, 499] on input at bounding box center [1164, 496] width 356 height 18
type input "100"
click at [1271, 670] on button "Save & Continue" at bounding box center [1294, 670] width 121 height 27
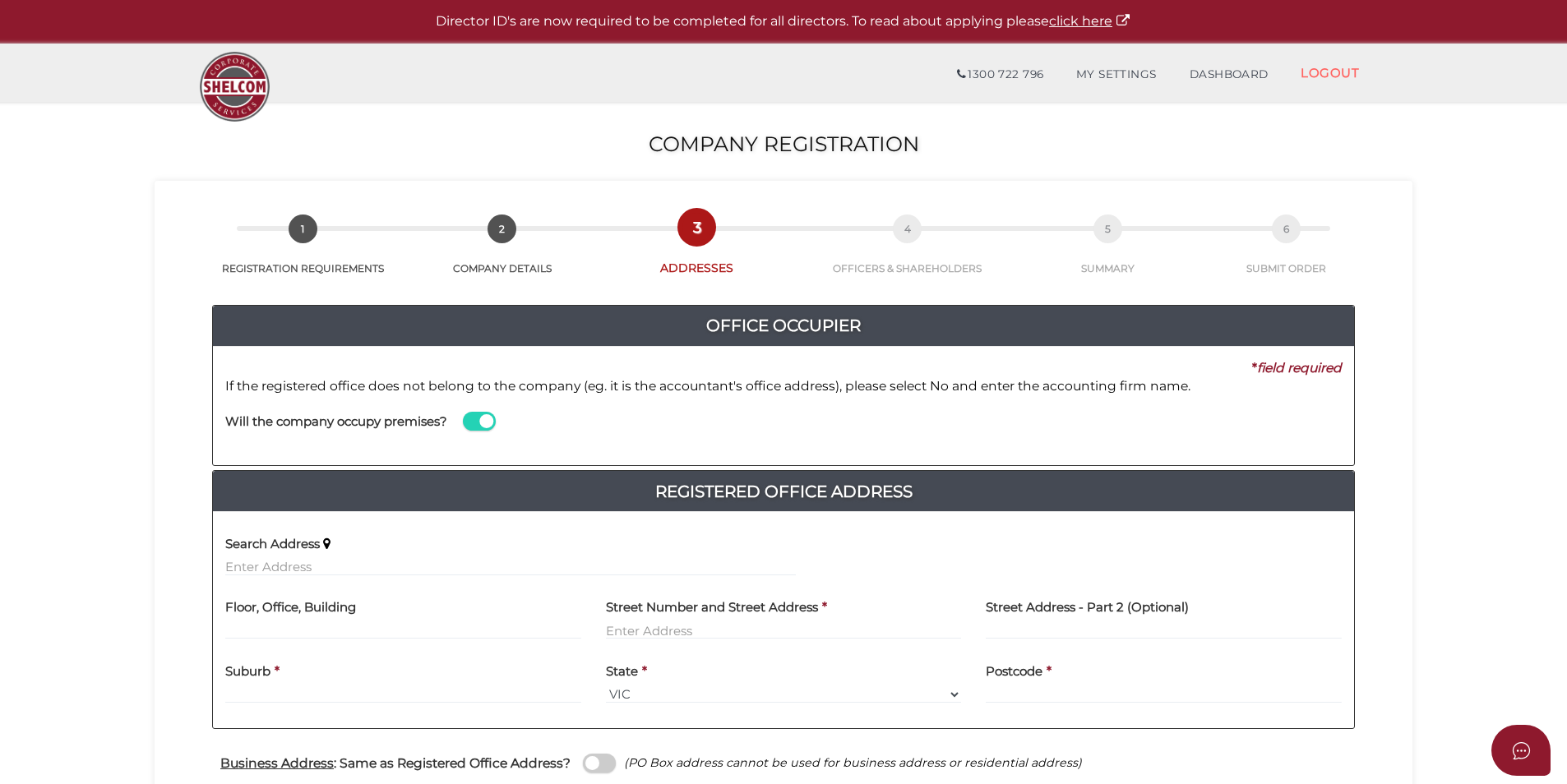
click at [381, 450] on div "Will the company occupy premises?" at bounding box center [510, 424] width 595 height 57
click at [367, 571] on input "text" at bounding box center [510, 567] width 571 height 18
paste input "[US_STATE][PERSON_NAME] [GEOGRAPHIC_DATA] [STREET_ADDRESS]"
type input "[US_STATE][PERSON_NAME] [GEOGRAPHIC_DATA] [STREET_ADDRESS]"
click at [311, 636] on input "text" at bounding box center [403, 630] width 356 height 18
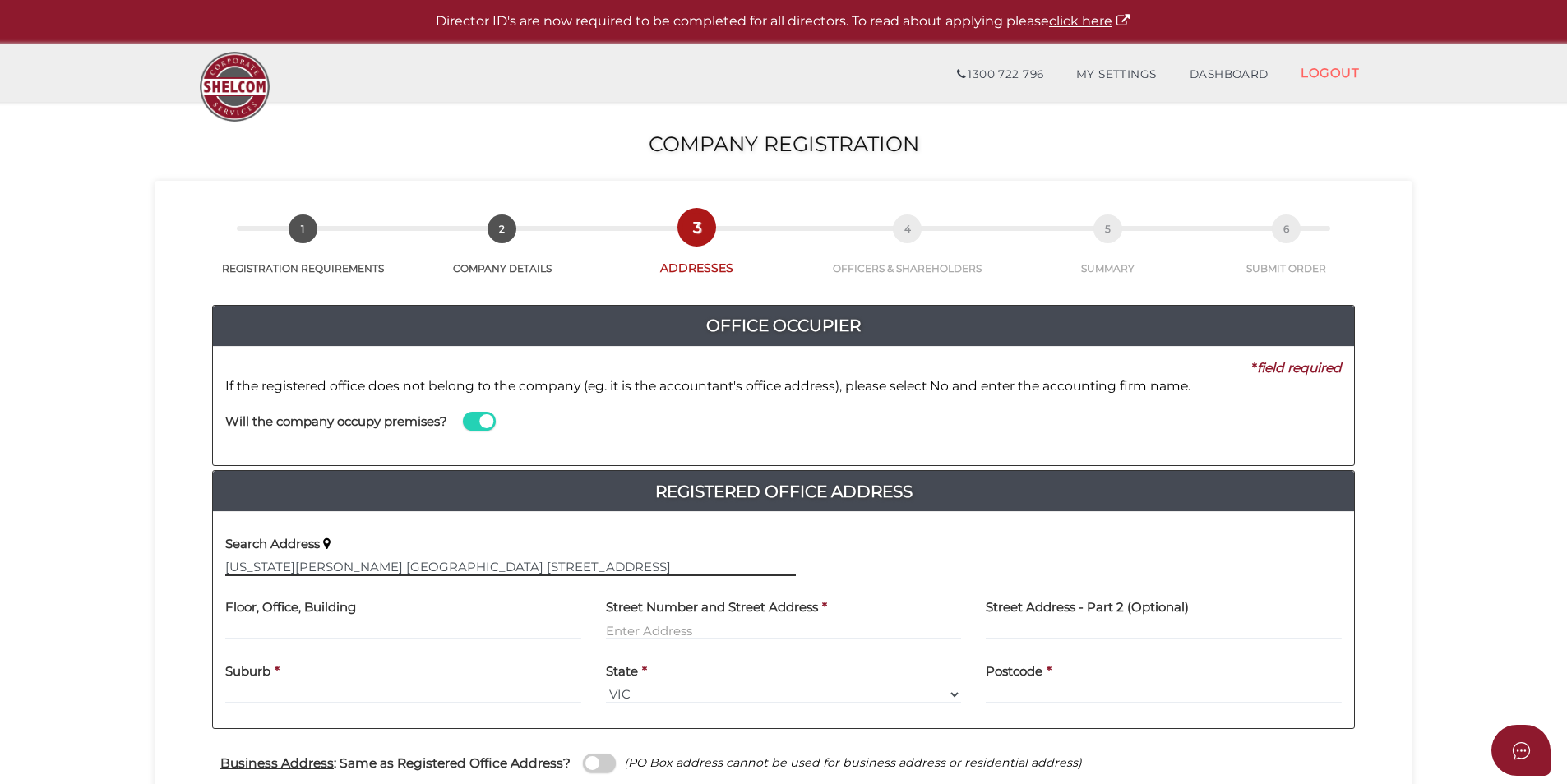
click at [743, 565] on input "Virginia Park 5 North Drive 236 East Boundary Road, Bentleigh East, VIC, 3165" at bounding box center [510, 567] width 571 height 18
select select
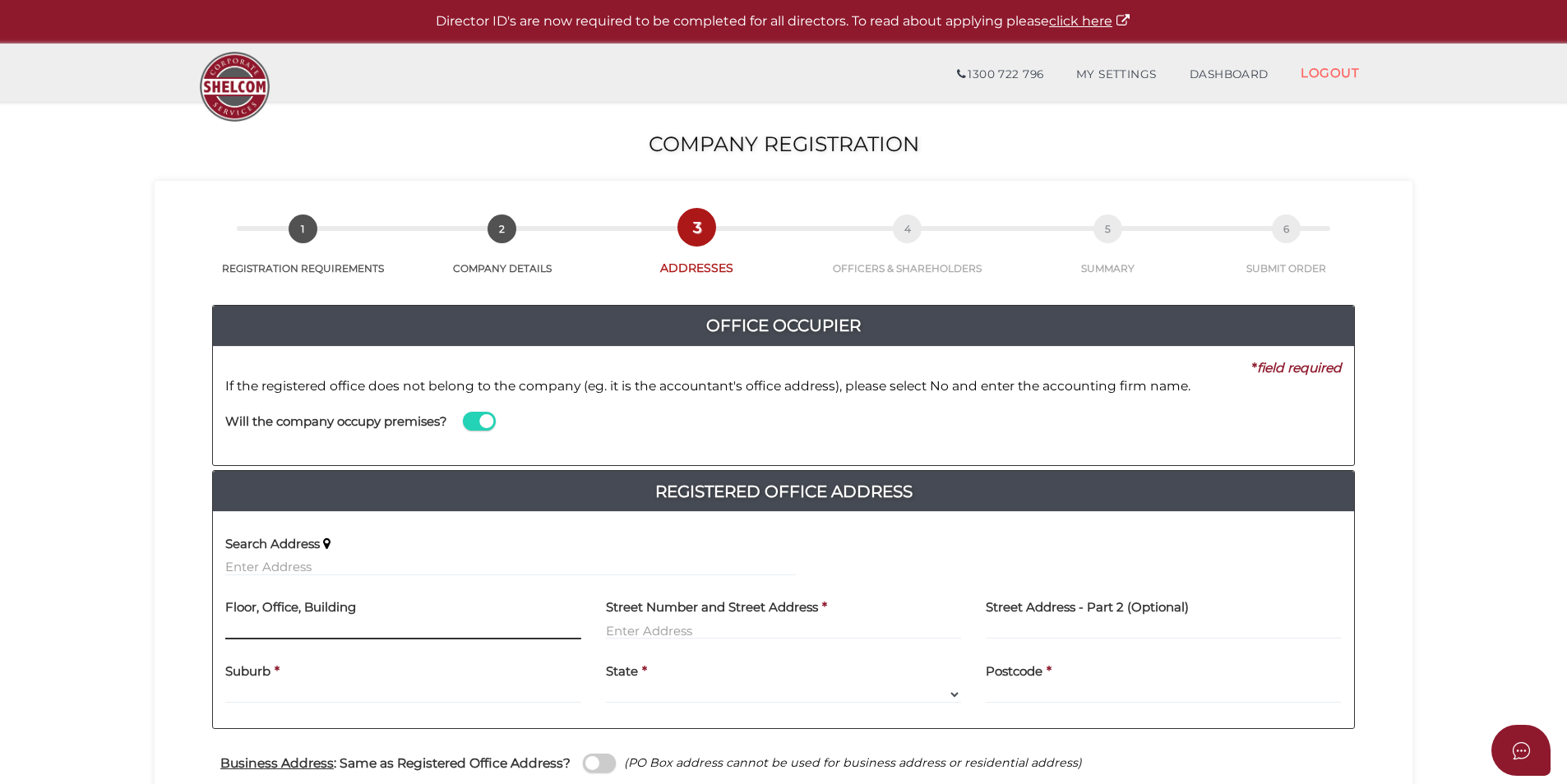
click at [314, 634] on input "text" at bounding box center [403, 630] width 356 height 18
paste input "Virginia Park"
type input "Virginia Park"
click at [705, 629] on input "text" at bounding box center [784, 630] width 356 height 18
paste input "5 North Driv"
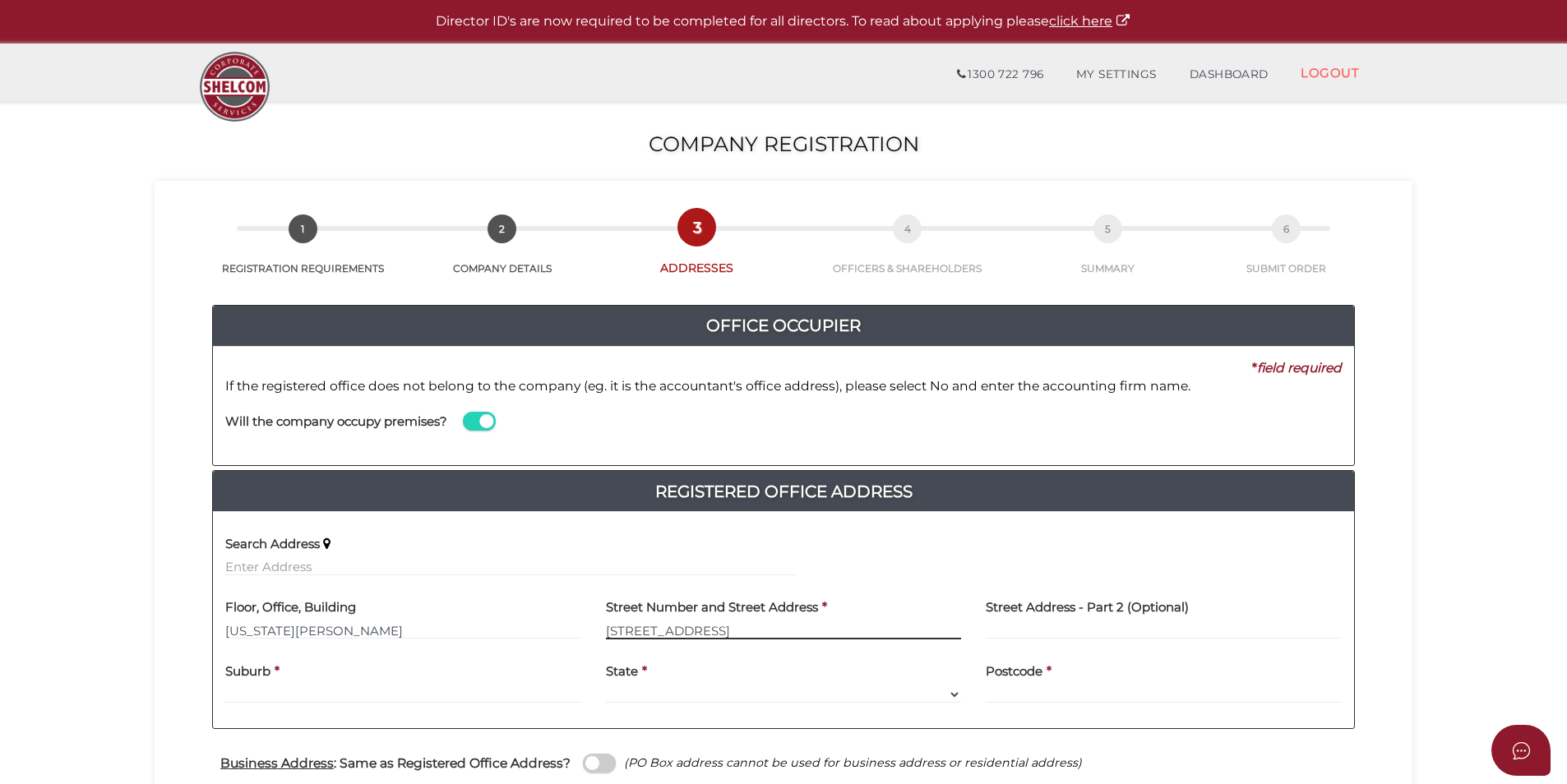
type input "5 North Drive"
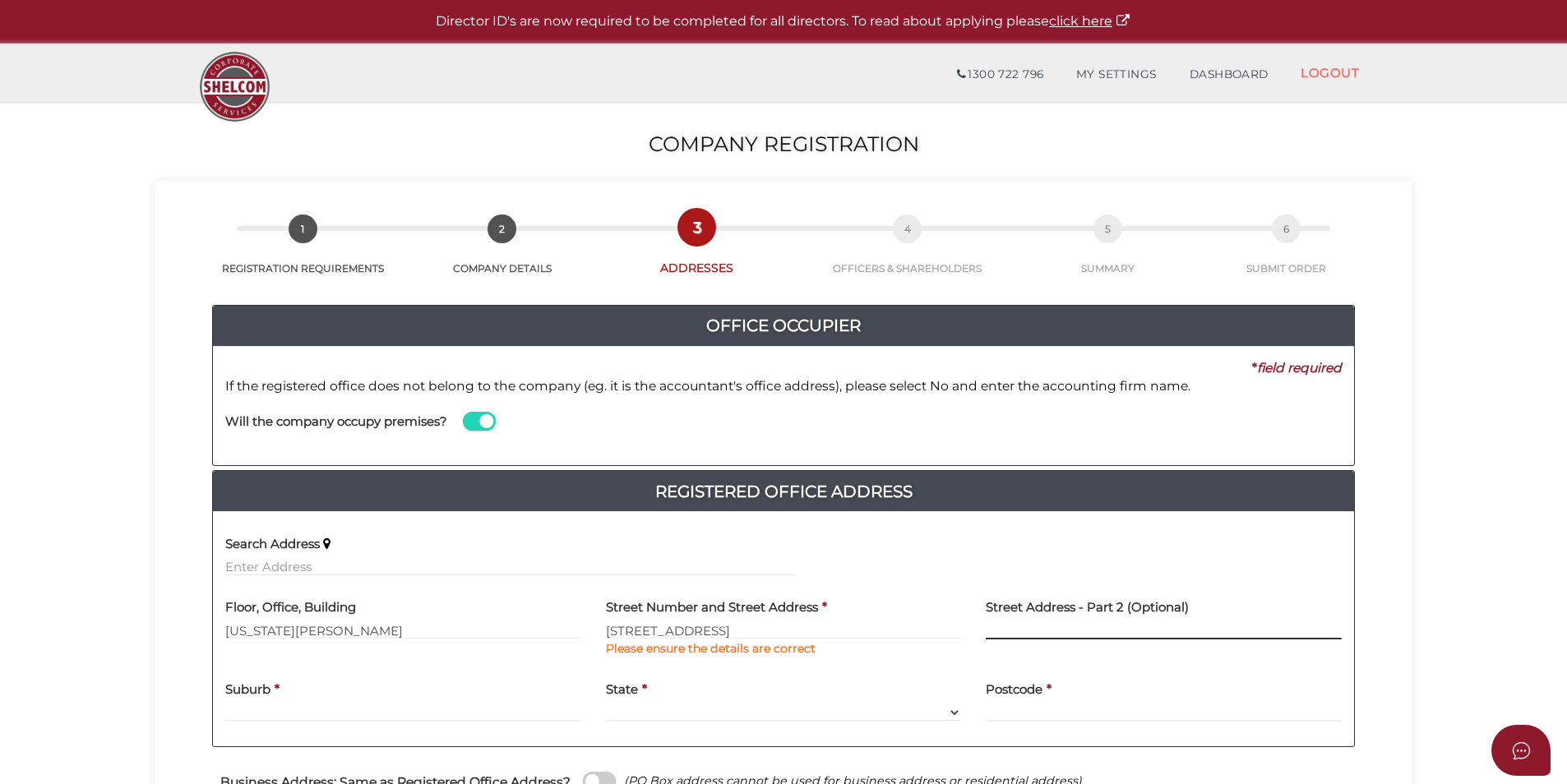
click at [1058, 633] on input "text" at bounding box center [1164, 630] width 356 height 18
click at [1107, 632] on input "text" at bounding box center [1164, 630] width 356 height 18
paste input "236 East Boundary Road"
type input "236 East Boundary Road"
click at [442, 703] on input "text" at bounding box center [403, 712] width 356 height 18
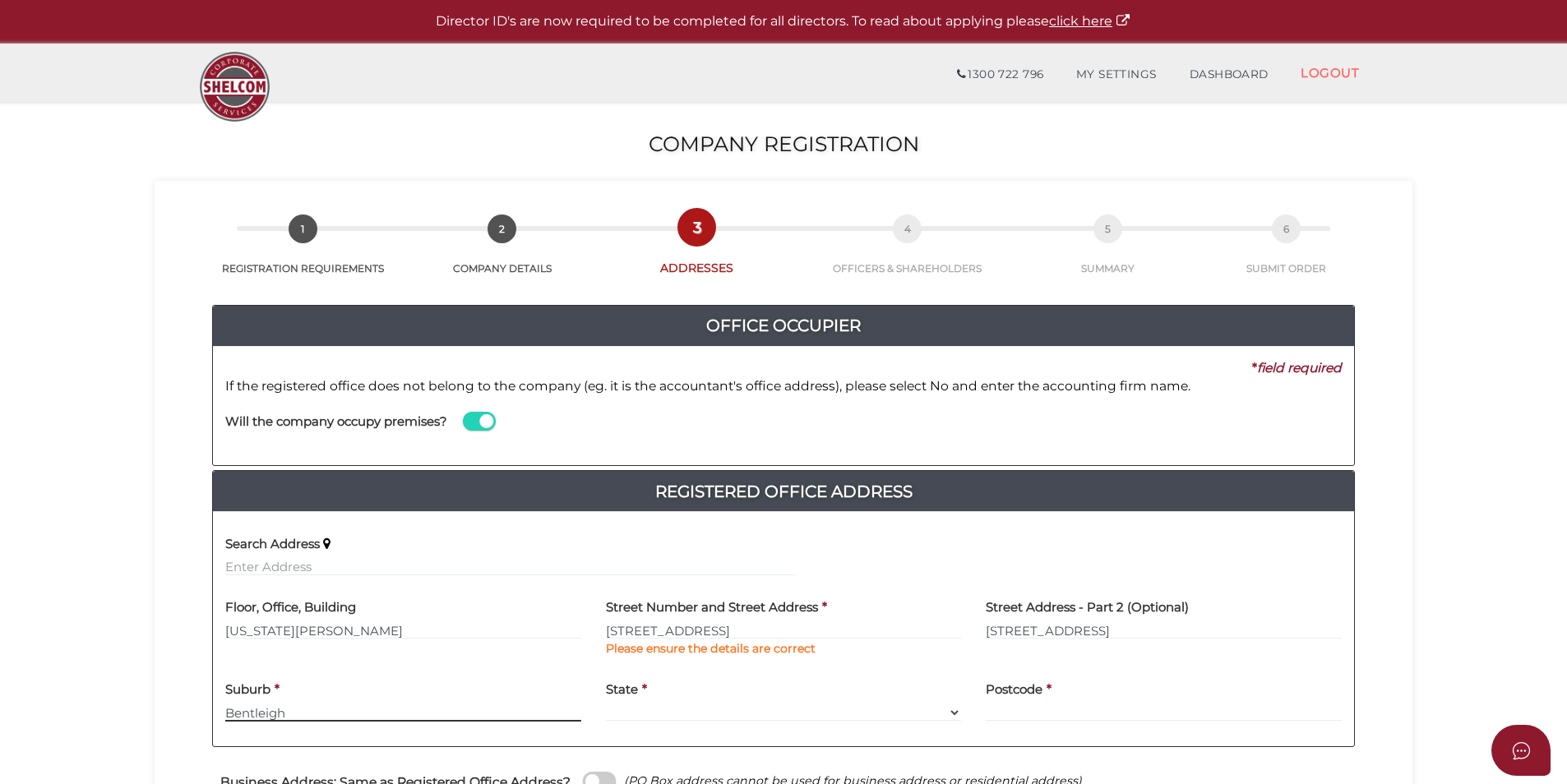
type input "Bentleigh"
click at [666, 714] on select "Select State VIC ACT NSW NT QLD TAS WA SA" at bounding box center [784, 712] width 356 height 18
select select "VIC"
click at [606, 703] on select "Select State VIC ACT NSW NT QLD TAS WA SA" at bounding box center [784, 712] width 356 height 18
click at [994, 713] on input "text" at bounding box center [1164, 712] width 356 height 18
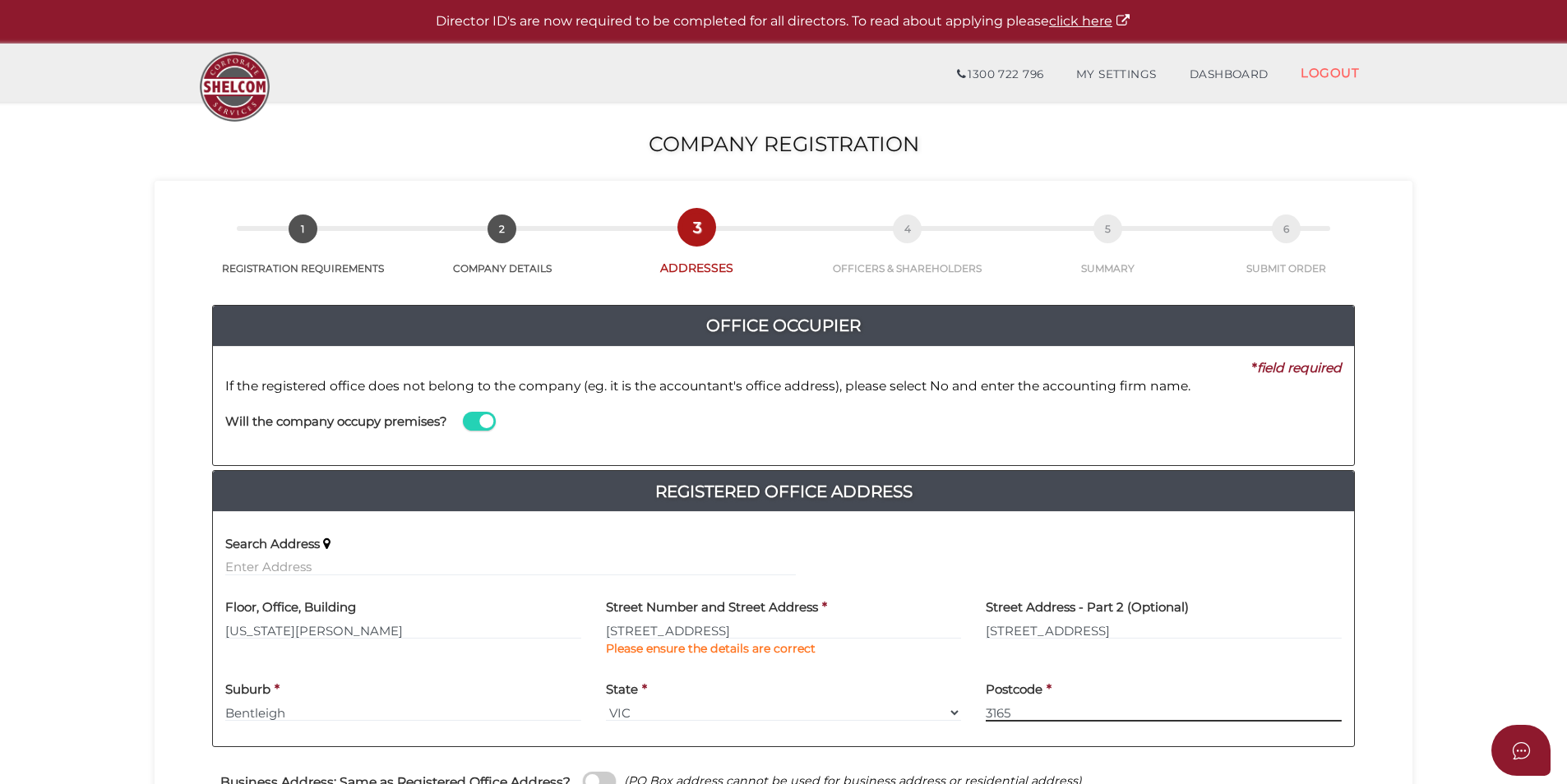
type input "3165"
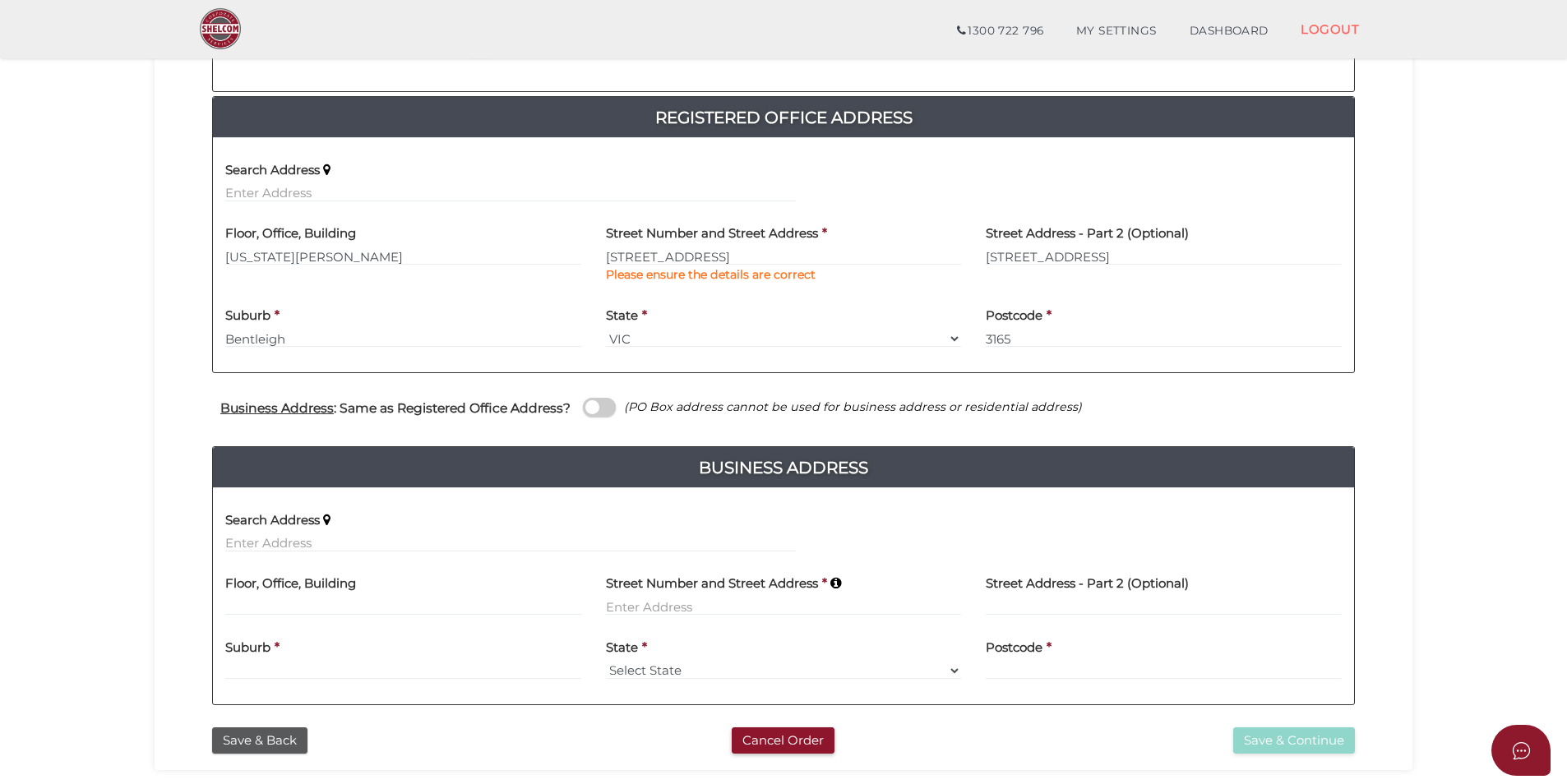
scroll to position [411, 0]
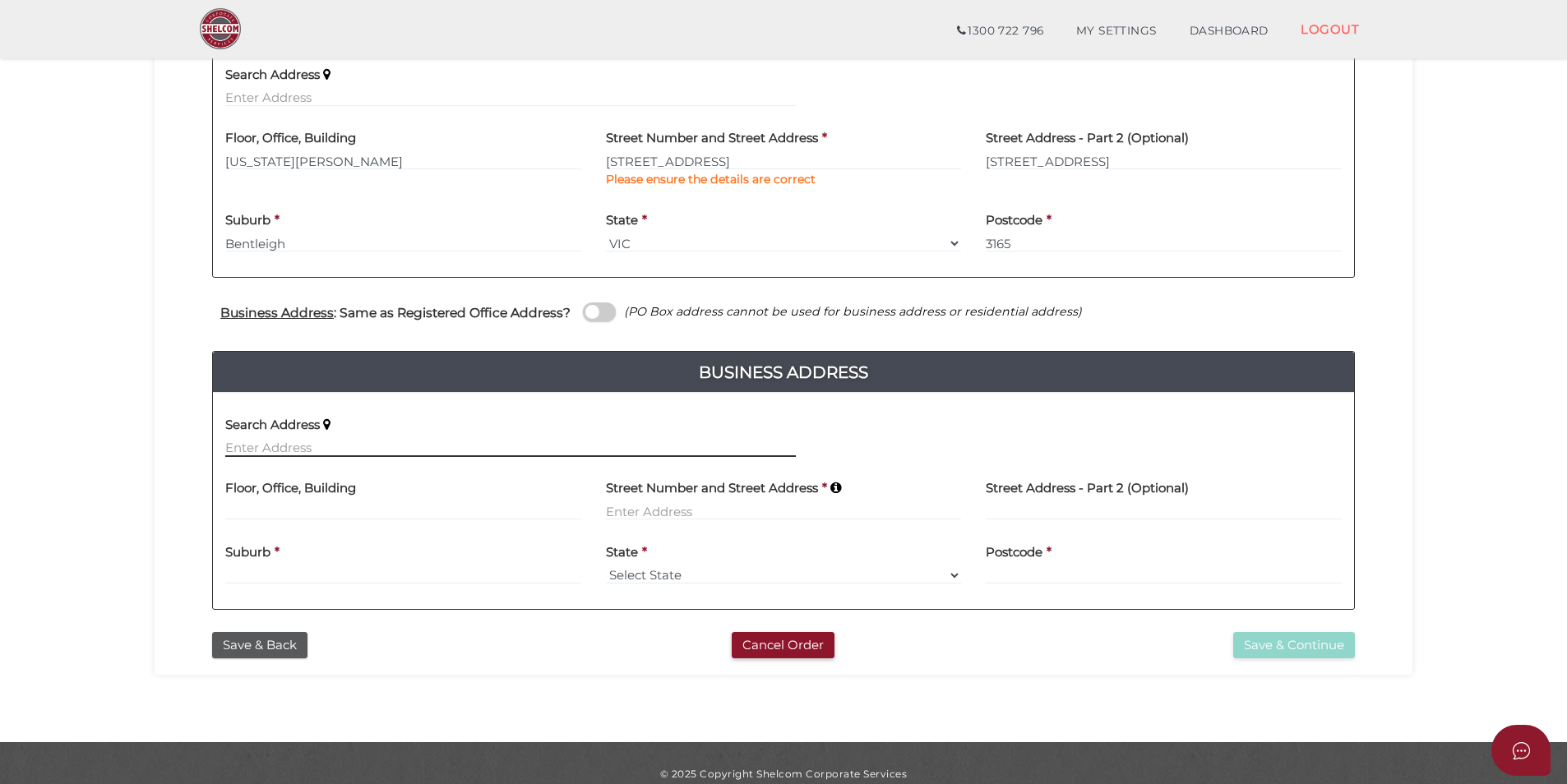
click at [320, 455] on input "text" at bounding box center [510, 447] width 571 height 18
click at [380, 431] on div "Search Address" at bounding box center [510, 430] width 571 height 52
click at [379, 443] on input "text" at bounding box center [510, 447] width 571 height 18
paste input "45 Scotia Street Moonee Ponds 3039"
type input "45 Scotia Street Moonee Ponds 3039"
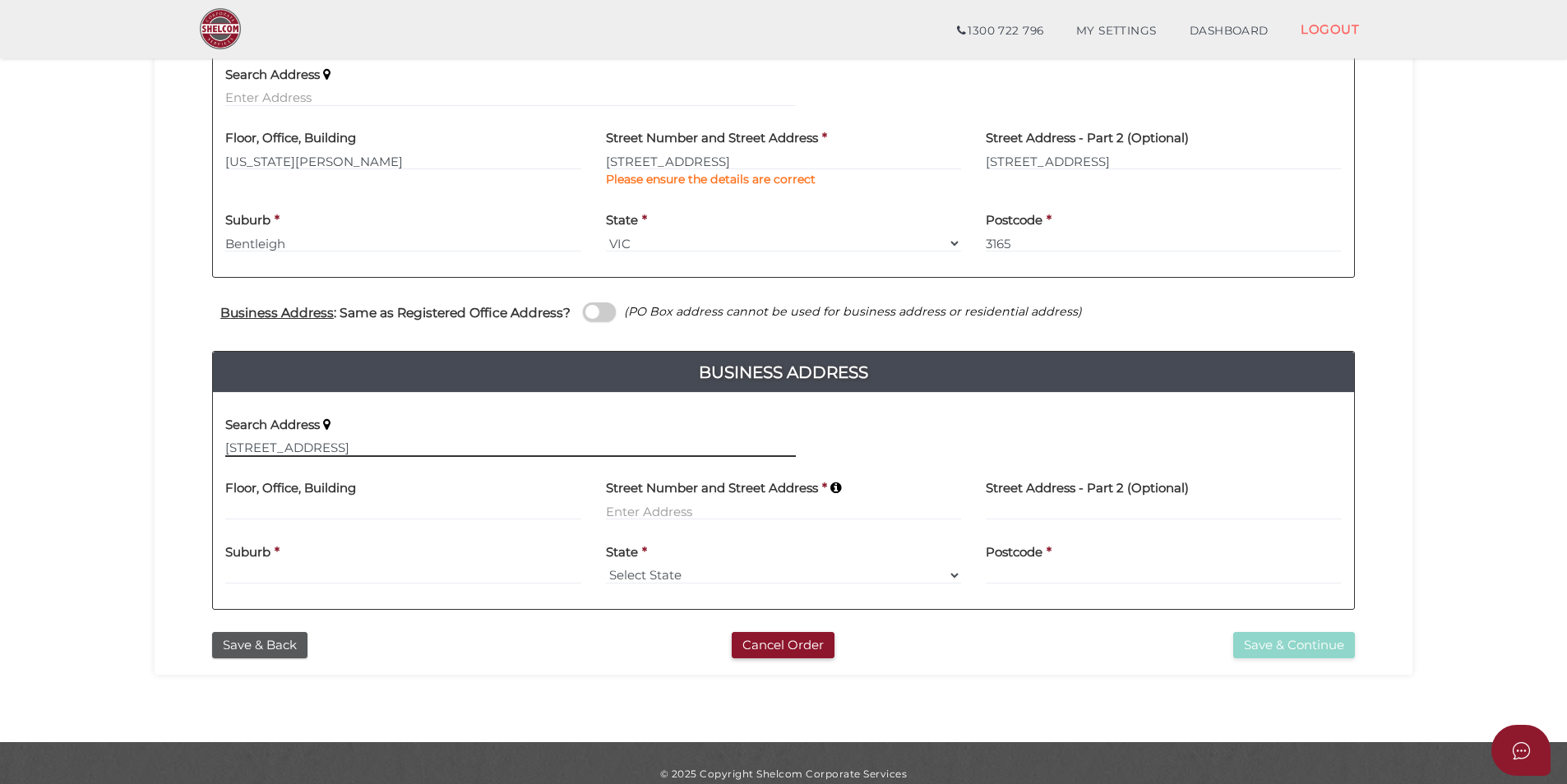
select select
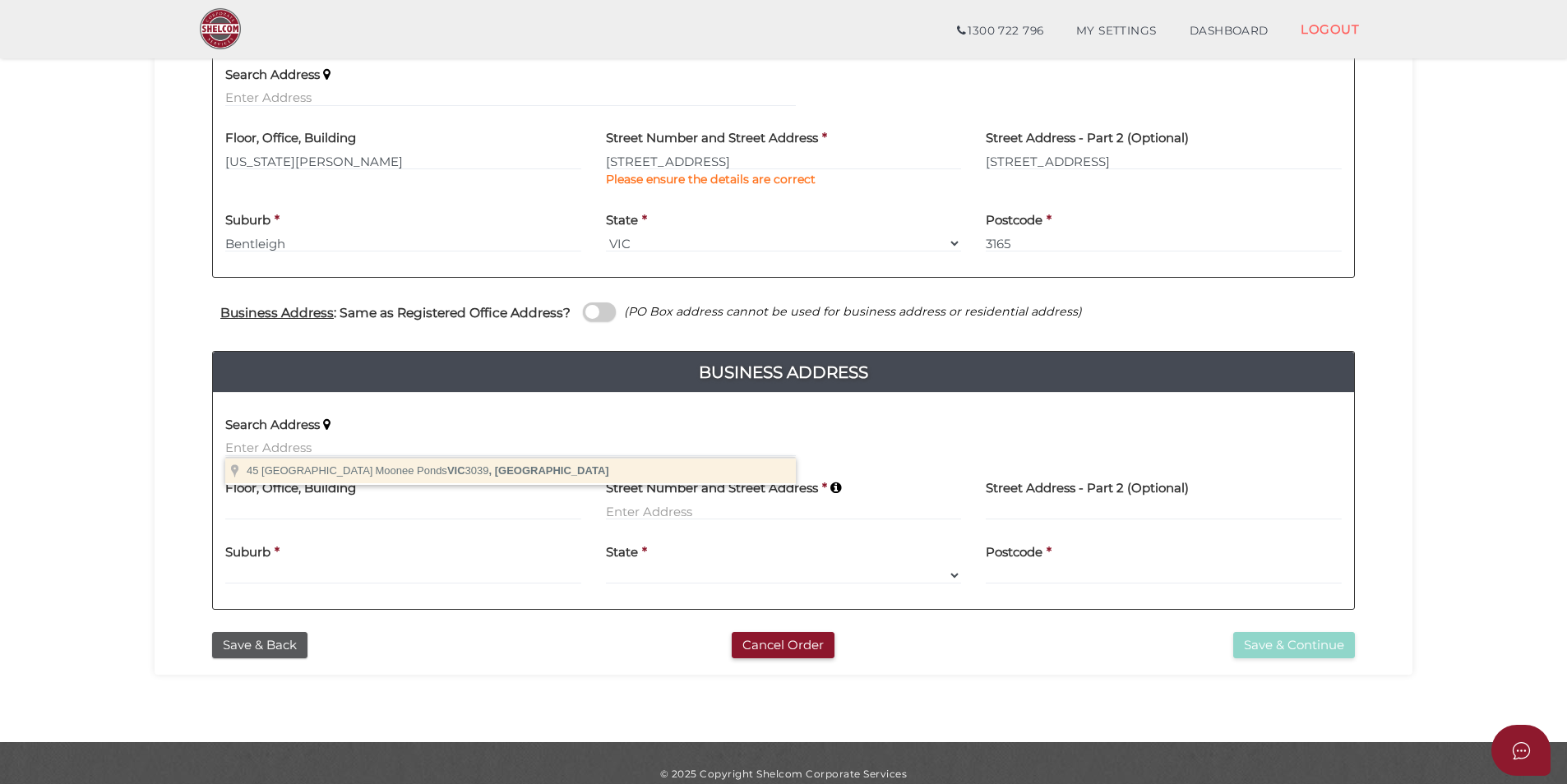
type input "45 Scotia Street, Moonee Ponds VIC 3039, Australia"
type input "45 Scotia Street"
type input "Moonee Ponds"
select select "VIC"
type input "3039"
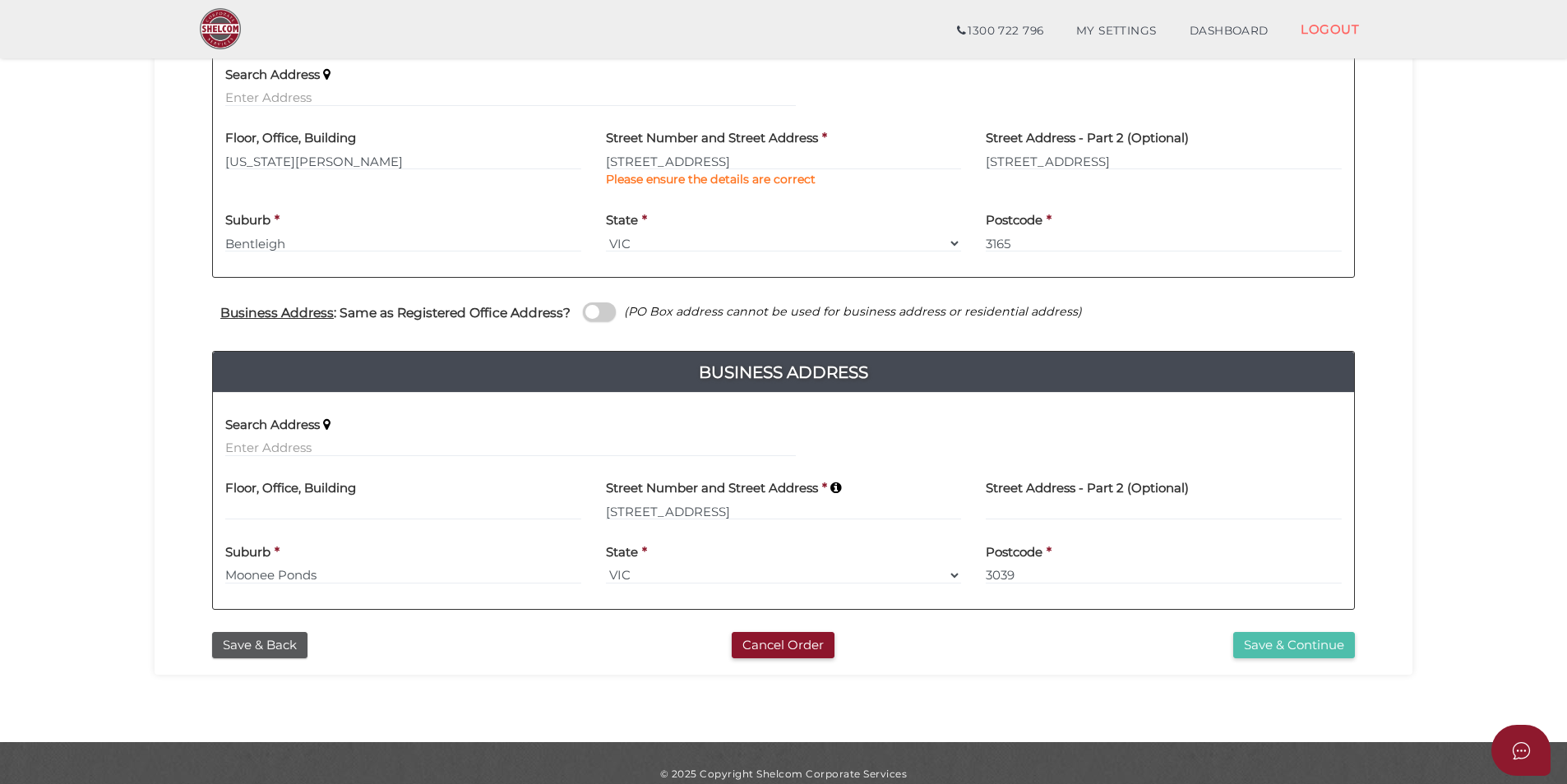
click at [1298, 652] on button "Save & Continue" at bounding box center [1294, 645] width 121 height 27
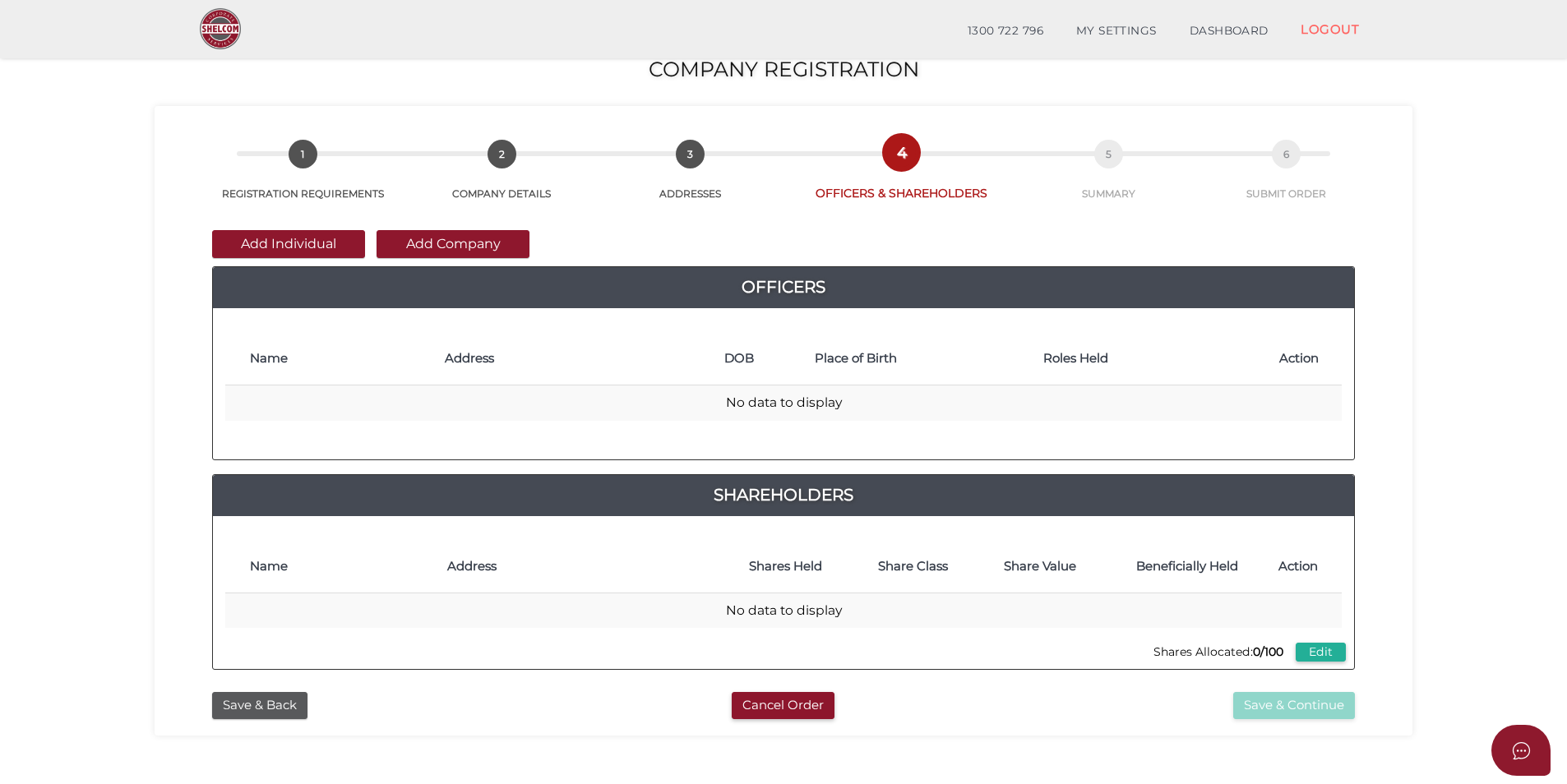
scroll to position [16, 0]
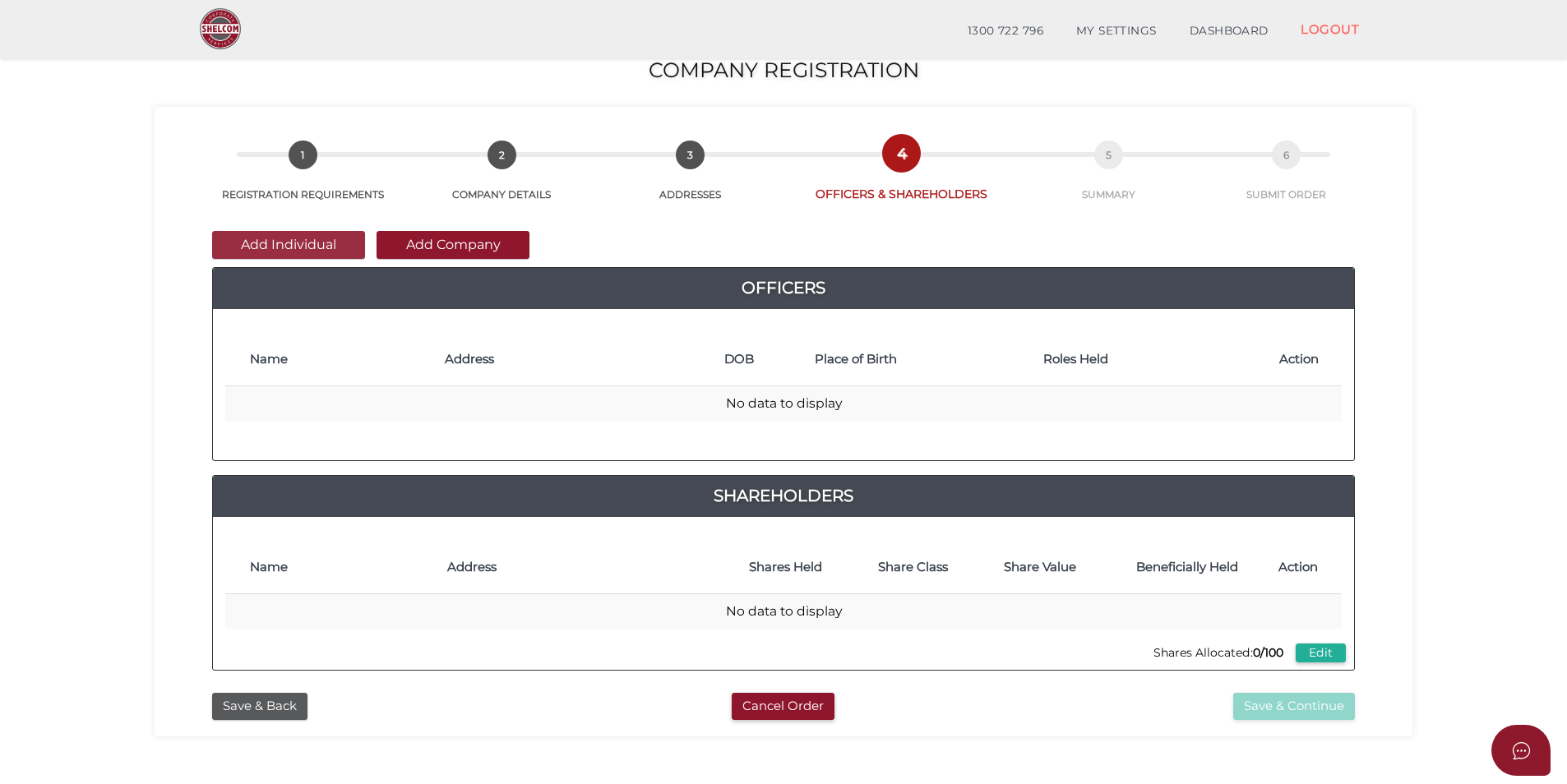
click at [295, 248] on button "Add Individual" at bounding box center [288, 245] width 153 height 28
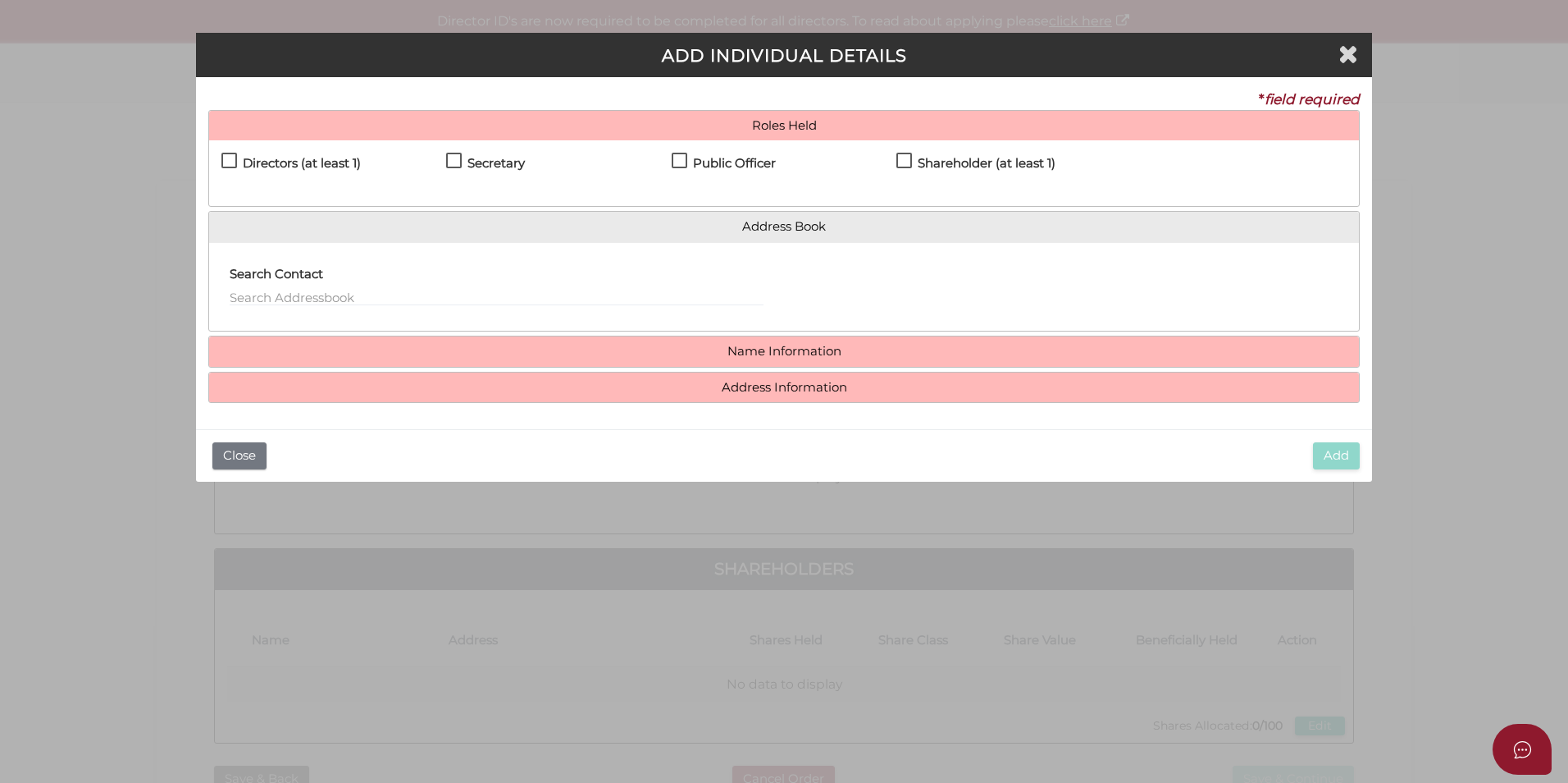
click at [224, 159] on label "Directors (at least 1)" at bounding box center [291, 167] width 139 height 21
checkbox input "true"
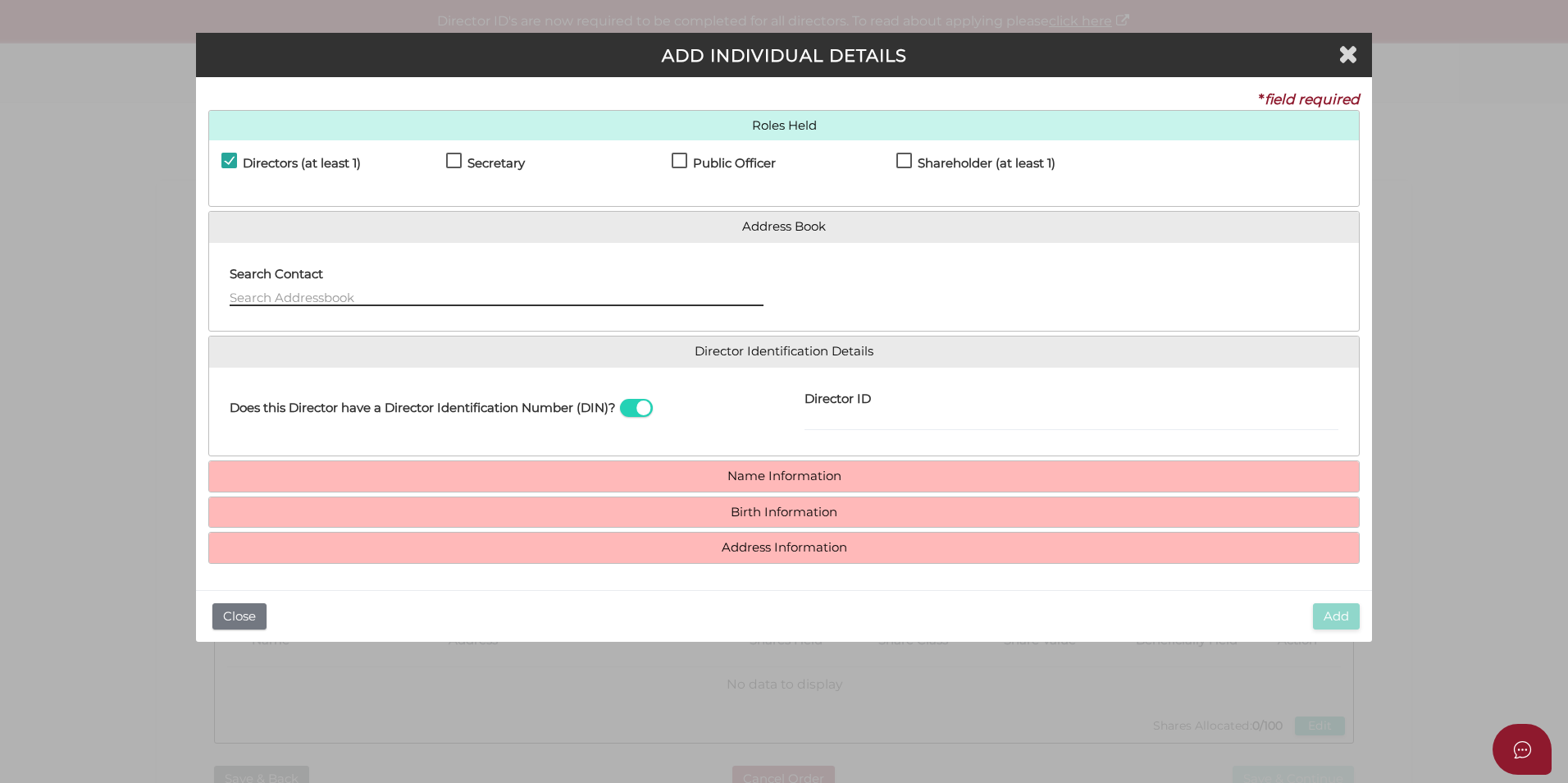
click at [365, 296] on input "text" at bounding box center [496, 296] width 534 height 18
click at [831, 428] on input "Director ID" at bounding box center [1072, 421] width 534 height 18
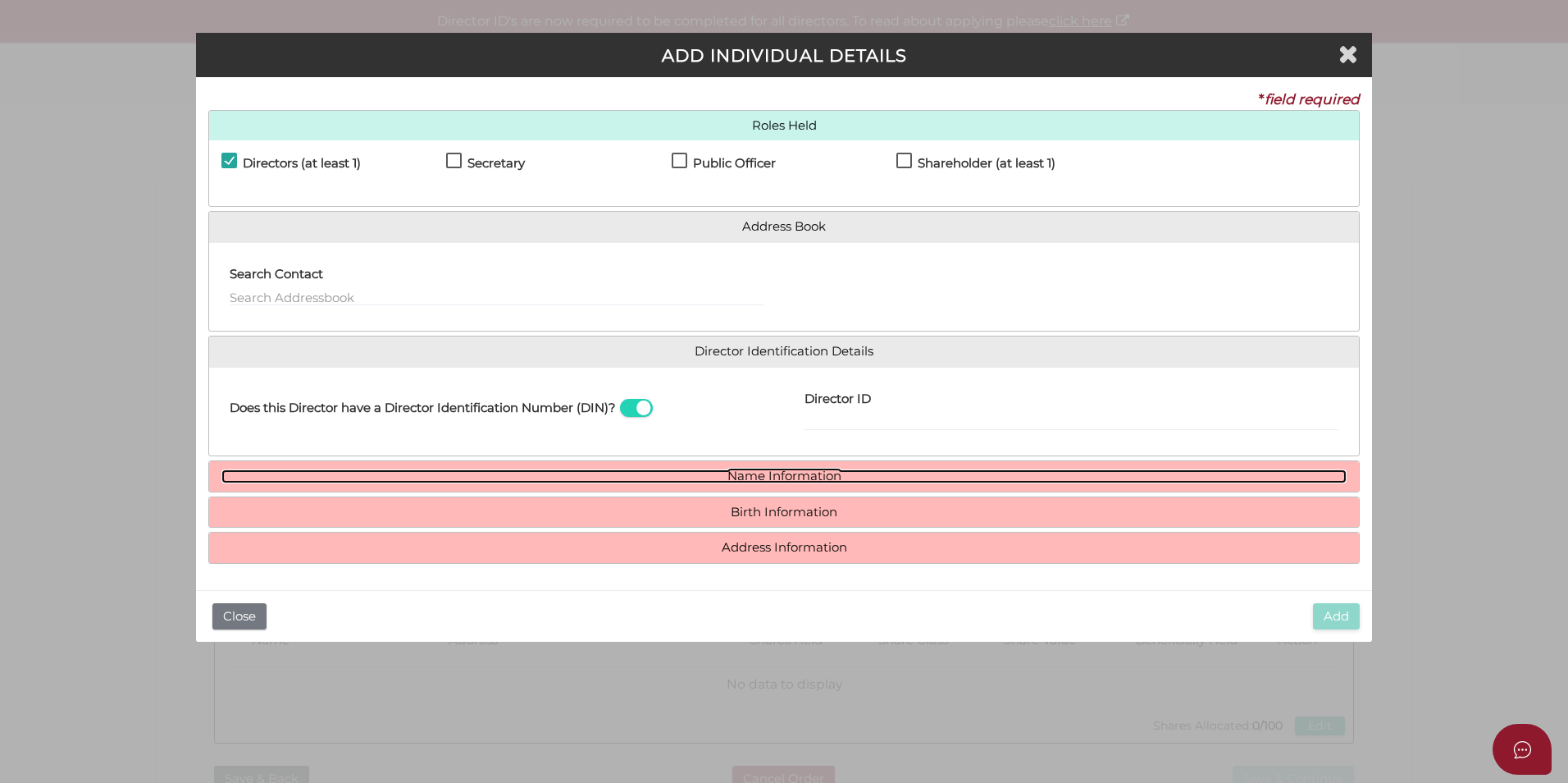
click at [745, 472] on link "Name Information" at bounding box center [784, 476] width 1126 height 14
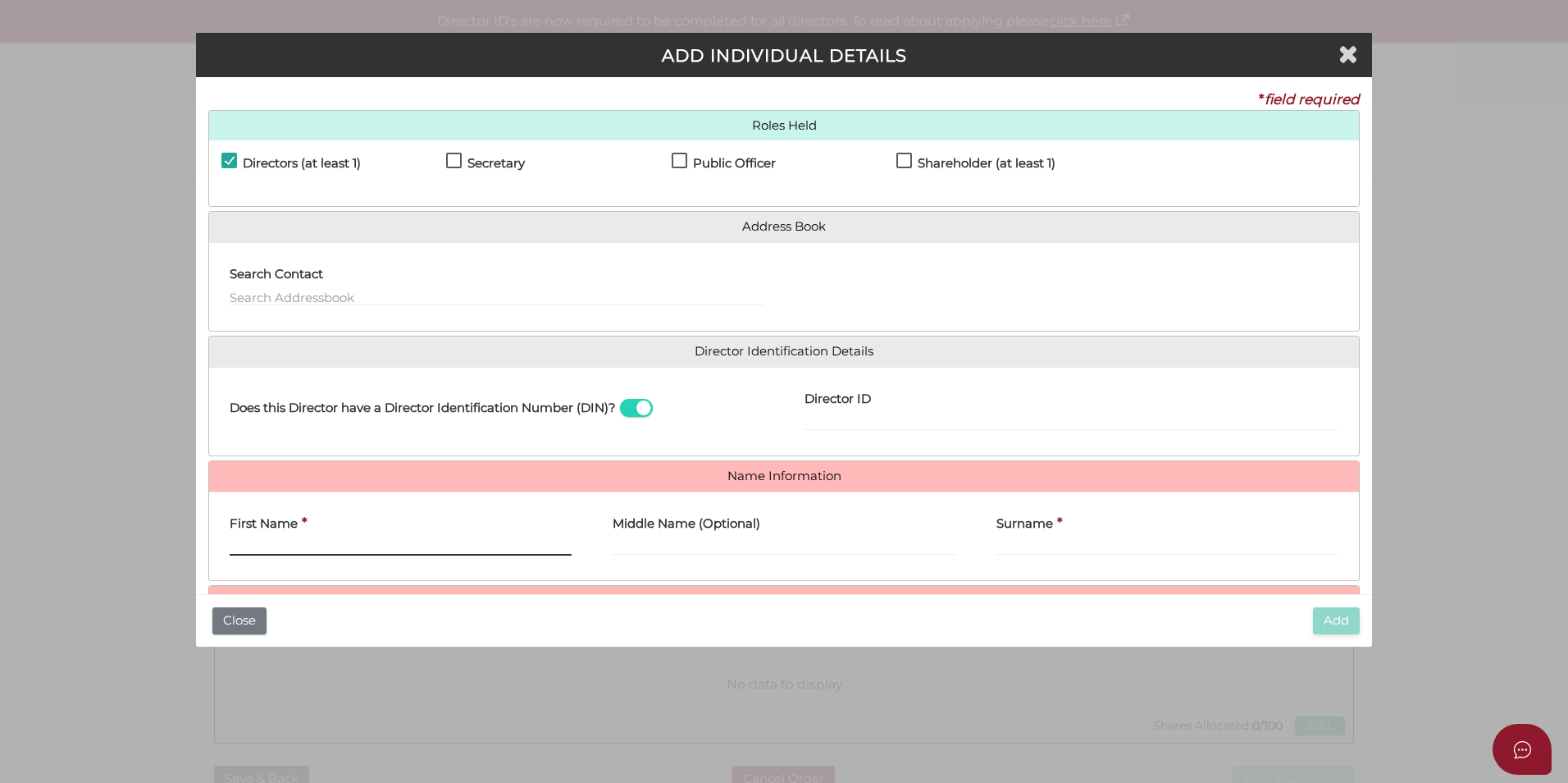
click at [283, 547] on input "First Name" at bounding box center [400, 546] width 342 height 18
click at [333, 550] on input "First Name" at bounding box center [400, 546] width 342 height 18
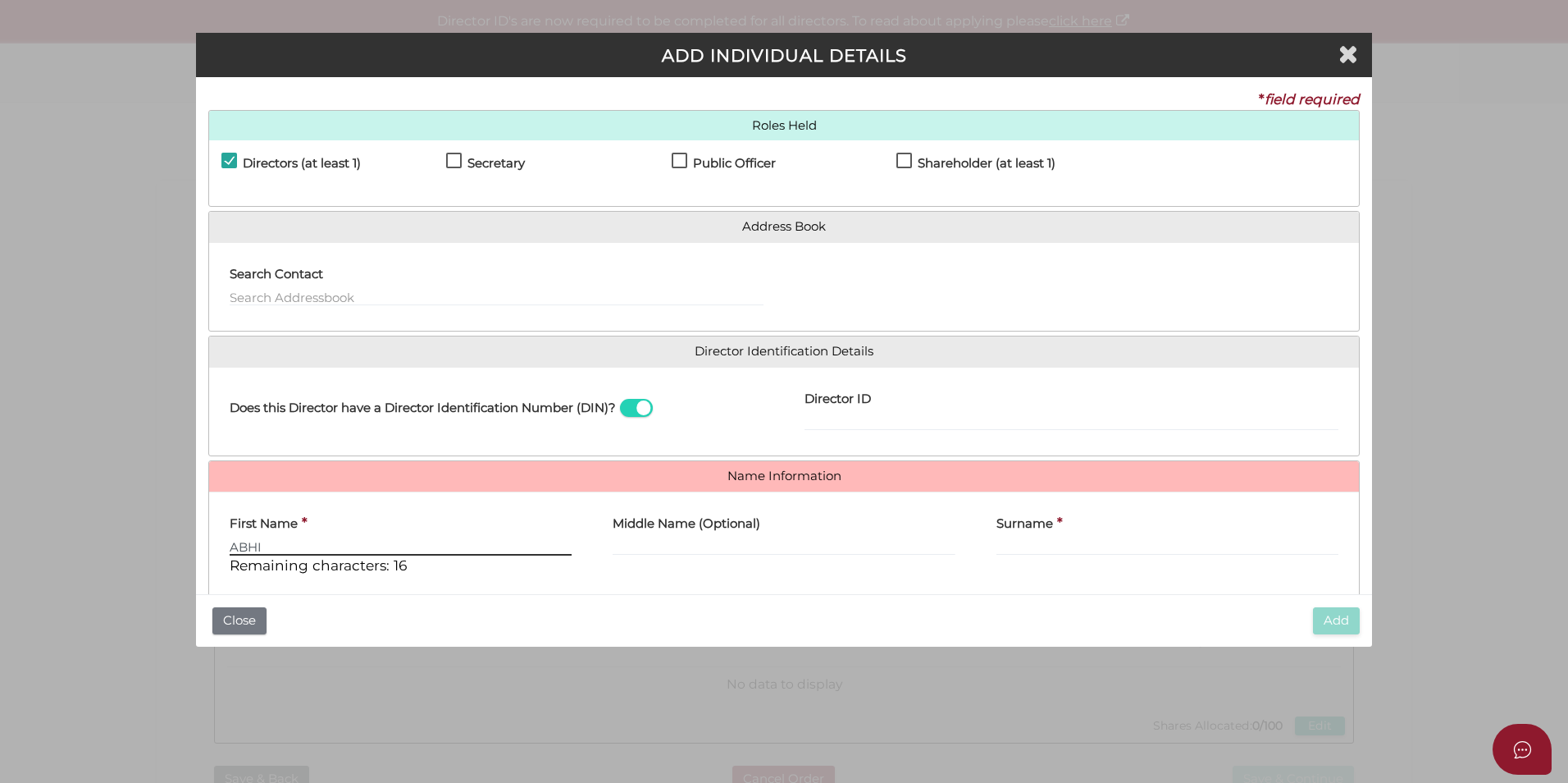
type input "ABHI"
click at [680, 547] on input "Middle Name (Optional)" at bounding box center [784, 546] width 342 height 18
type input "JOSE"
click at [1025, 543] on input "Surname" at bounding box center [1168, 546] width 342 height 18
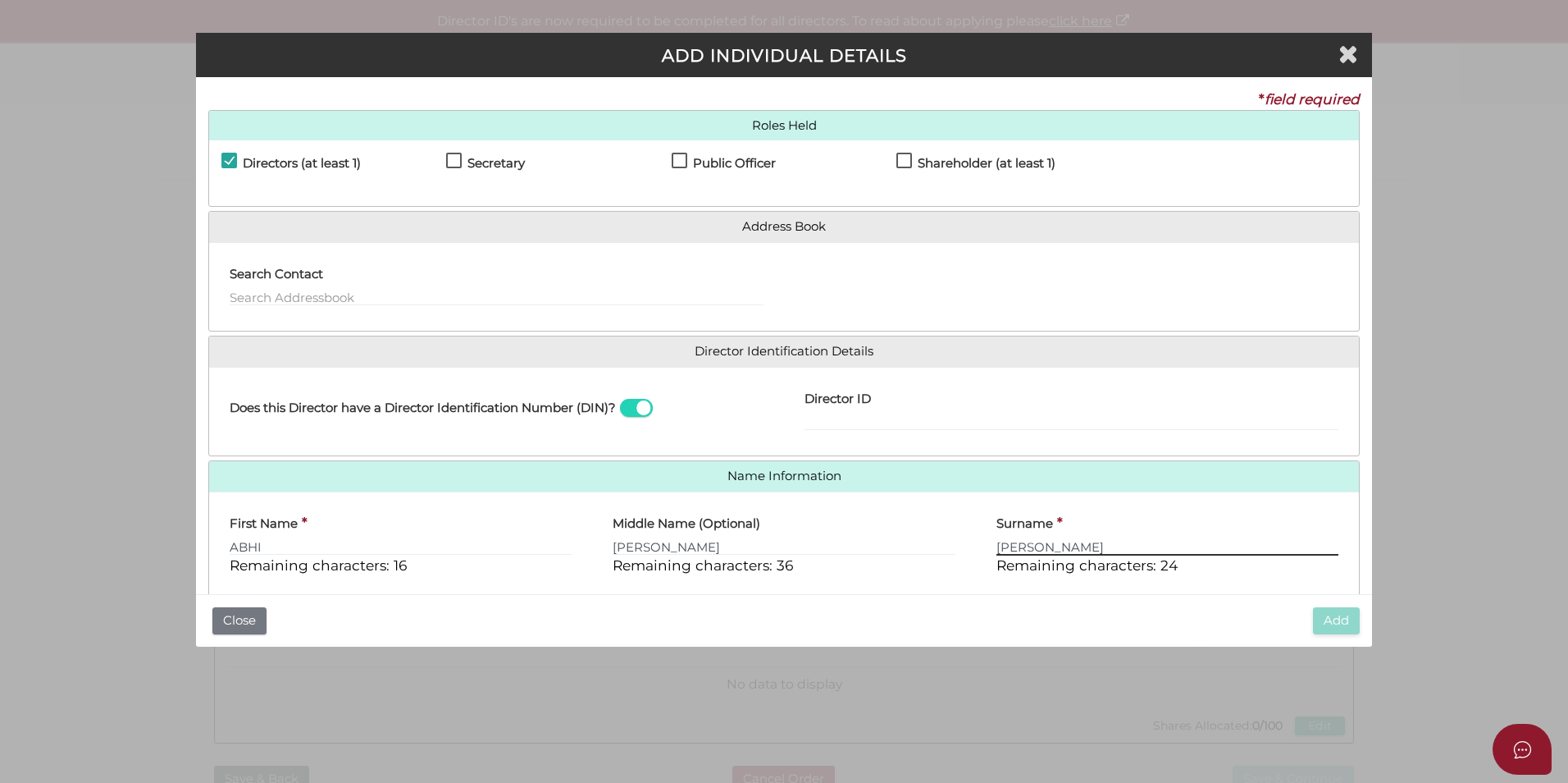
type input "MATHEW"
click at [756, 546] on input "JOSE" at bounding box center [784, 546] width 342 height 18
click at [805, 428] on input "Director ID" at bounding box center [1072, 421] width 534 height 18
click at [642, 410] on span at bounding box center [636, 408] width 33 height 19
click at [0, 0] on input "checkbox" at bounding box center [0, 0] width 0 height 0
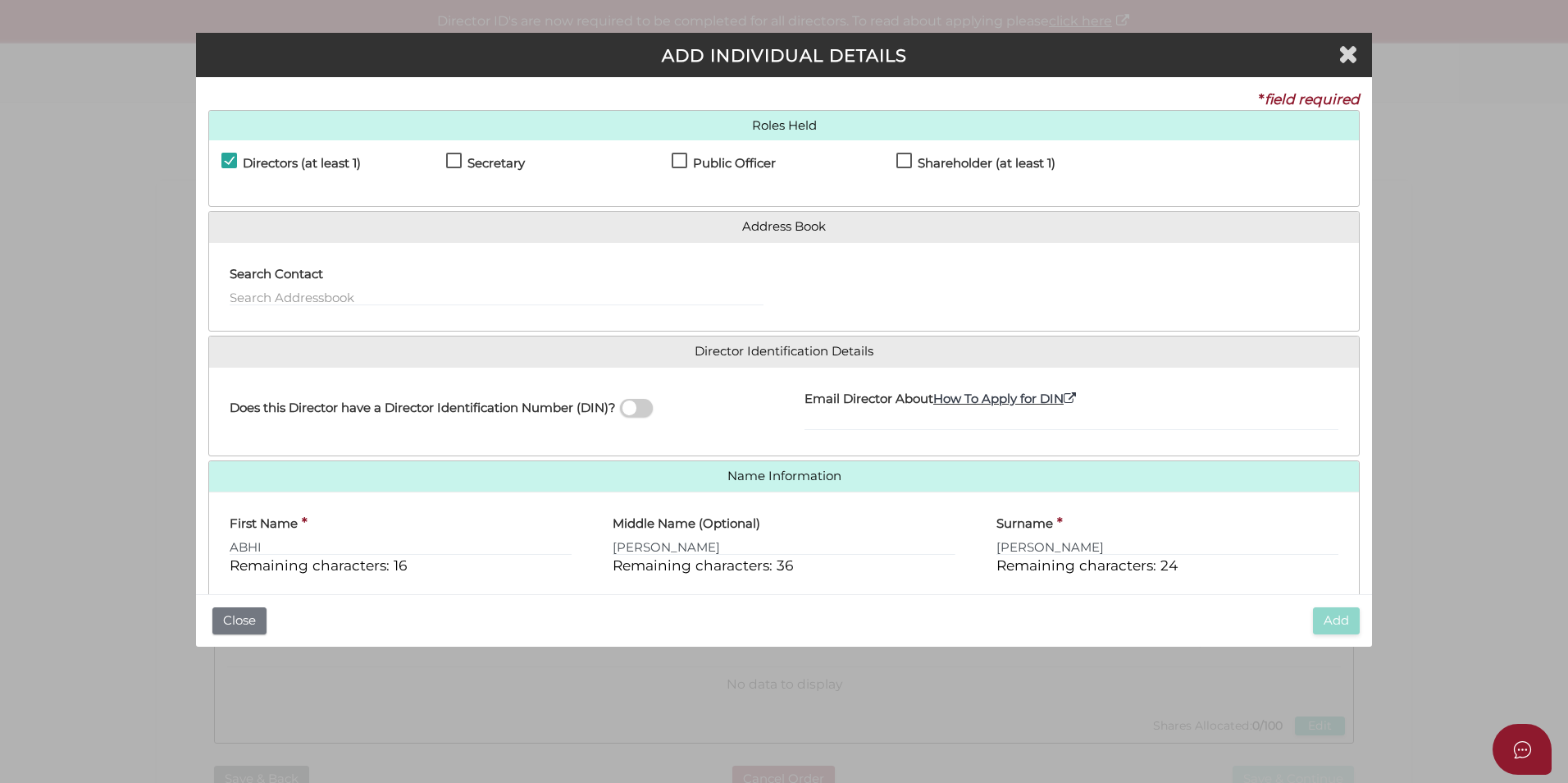
click at [459, 159] on label "Secretary" at bounding box center [486, 167] width 79 height 21
checkbox input "true"
click at [356, 299] on input "text" at bounding box center [496, 296] width 534 height 18
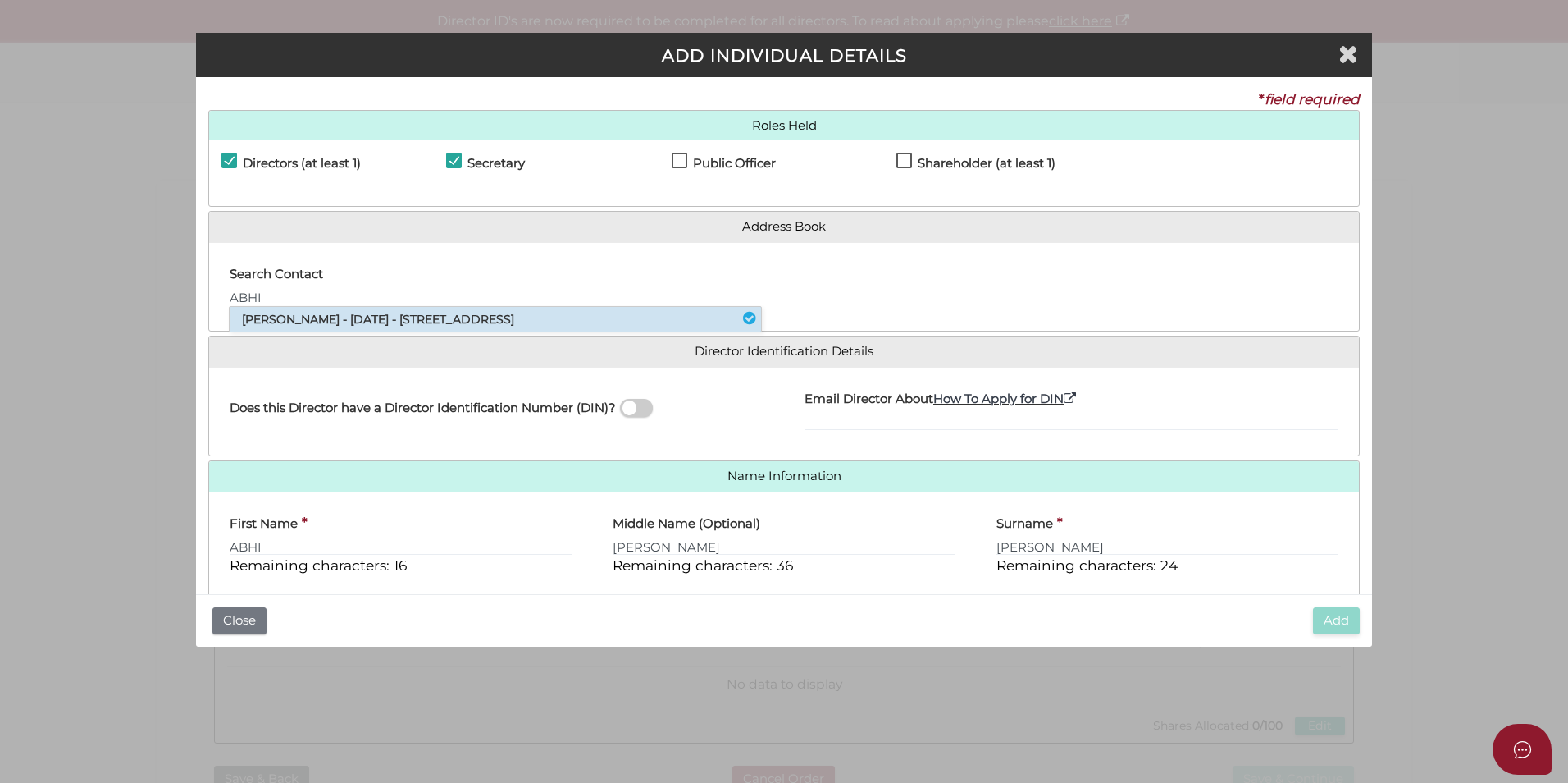
click at [378, 312] on li "Abhi Jose Mathew - 04/07/1979 - 45 Scotia Street, Moonee Ponds, VIC, 3039" at bounding box center [495, 320] width 532 height 24
type input "Abhi"
type input "Jose"
type input "Mathew"
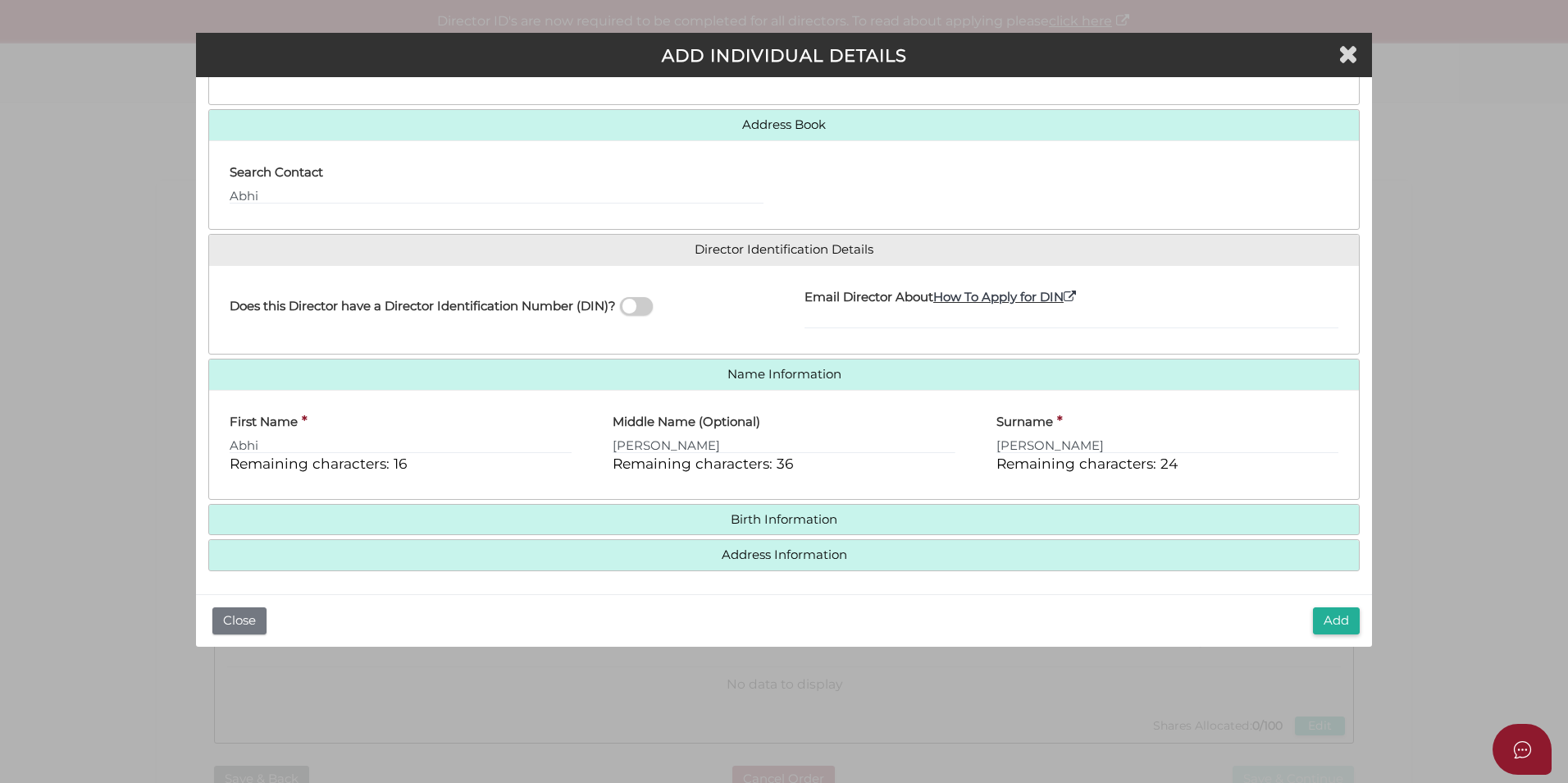
scroll to position [105, 0]
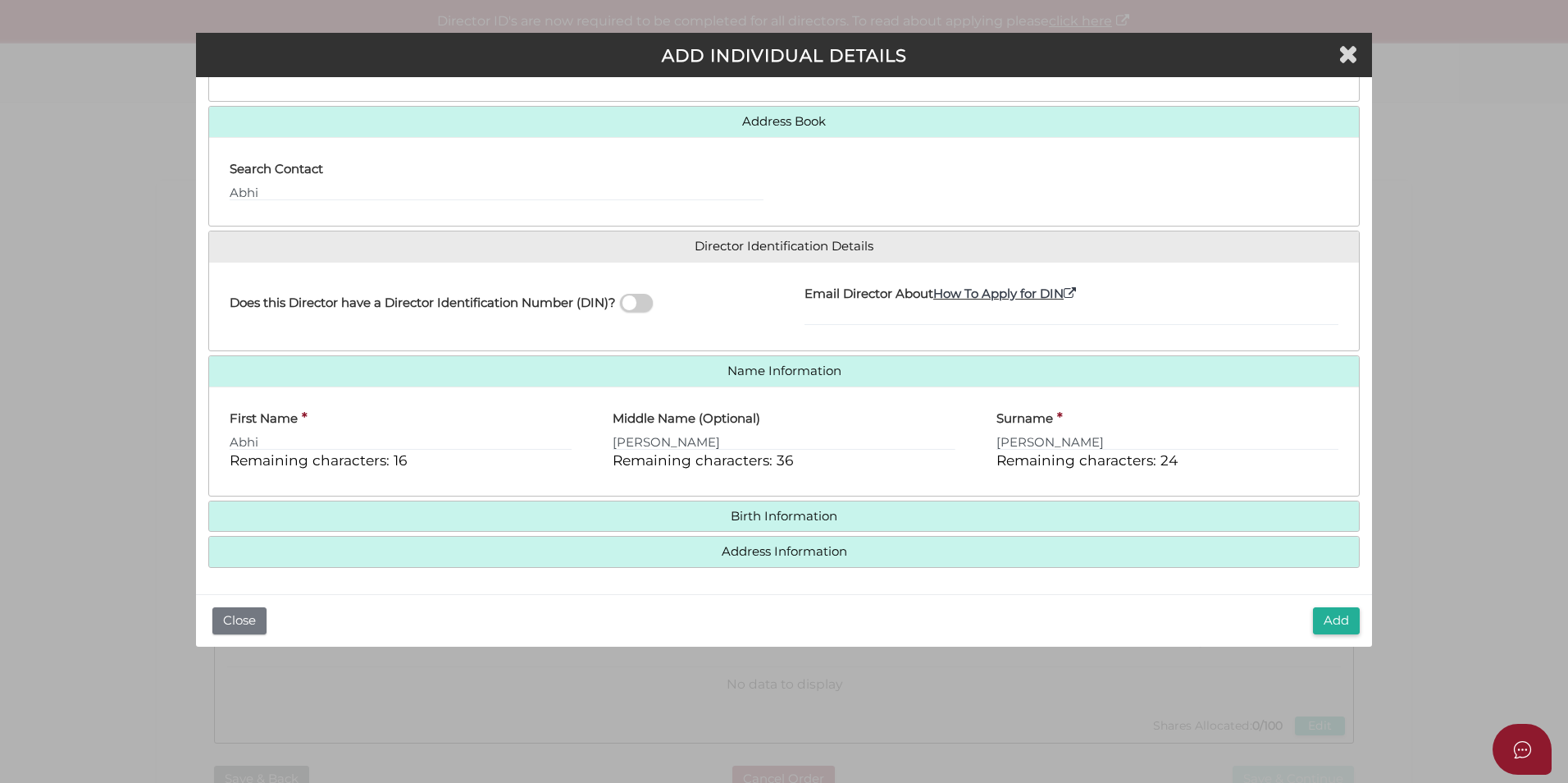
click at [766, 525] on h4 "Birth Information" at bounding box center [784, 516] width 1150 height 30
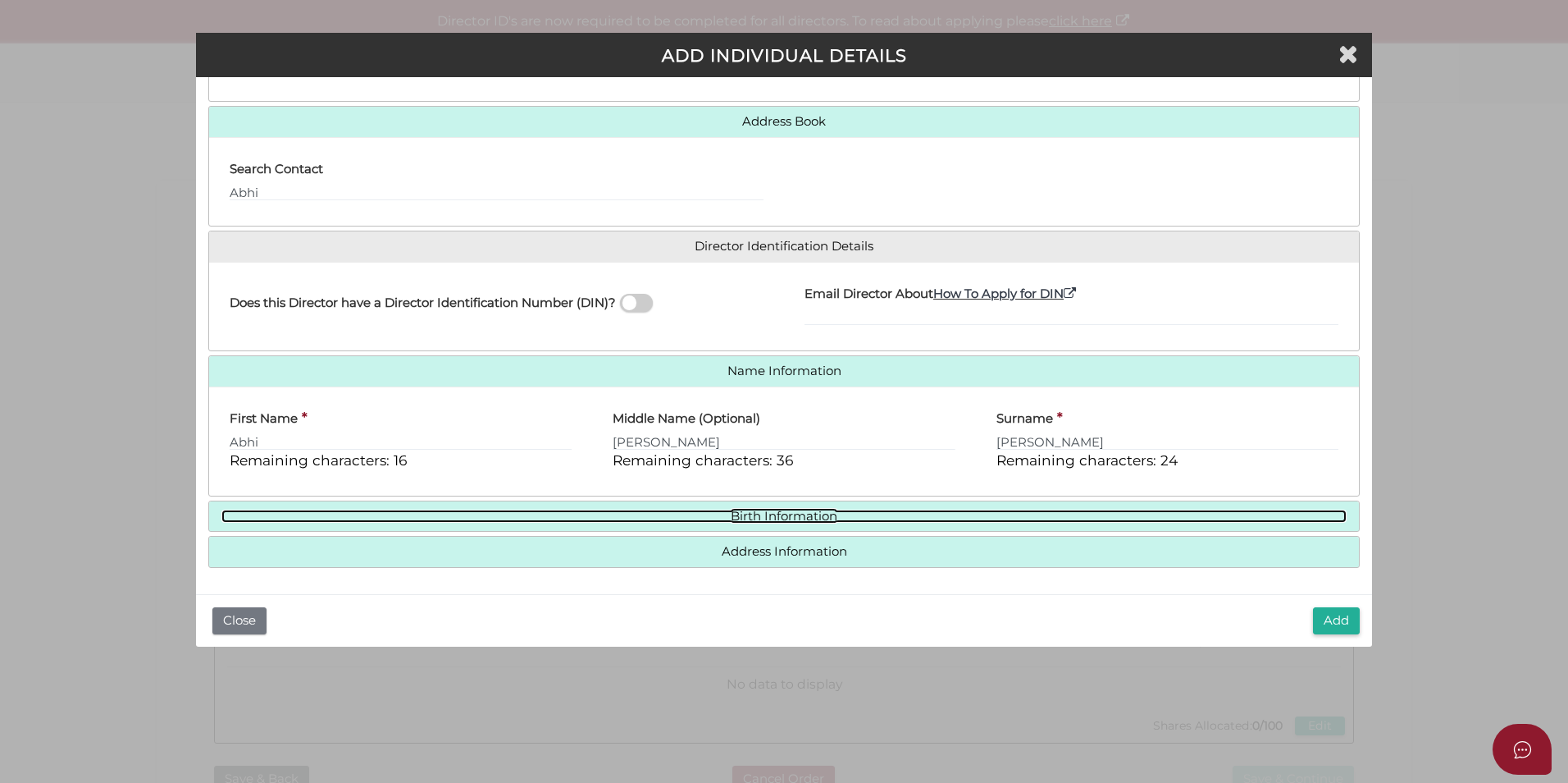
click at [778, 510] on link "Birth Information" at bounding box center [784, 516] width 1126 height 14
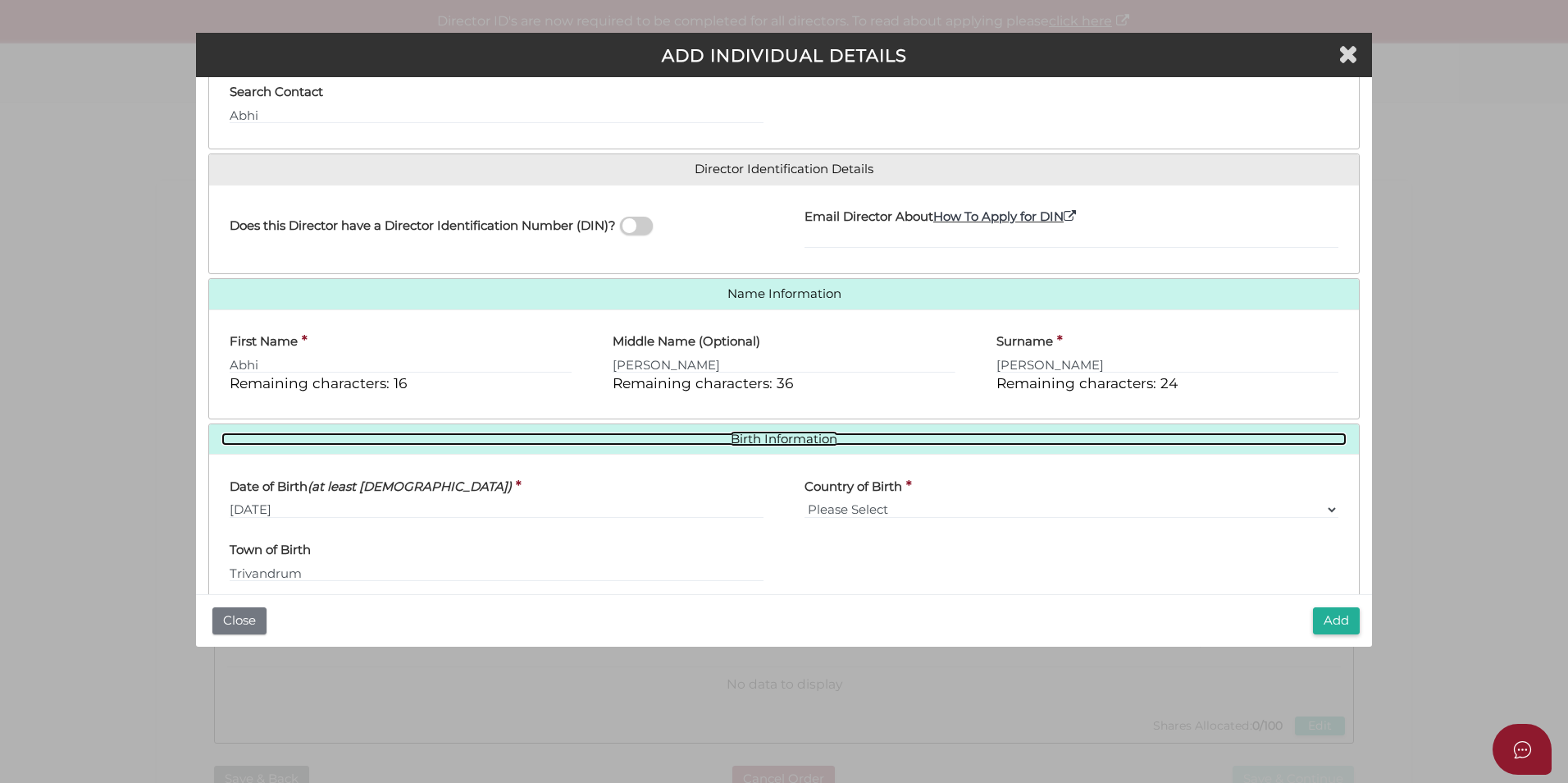
scroll to position [258, 0]
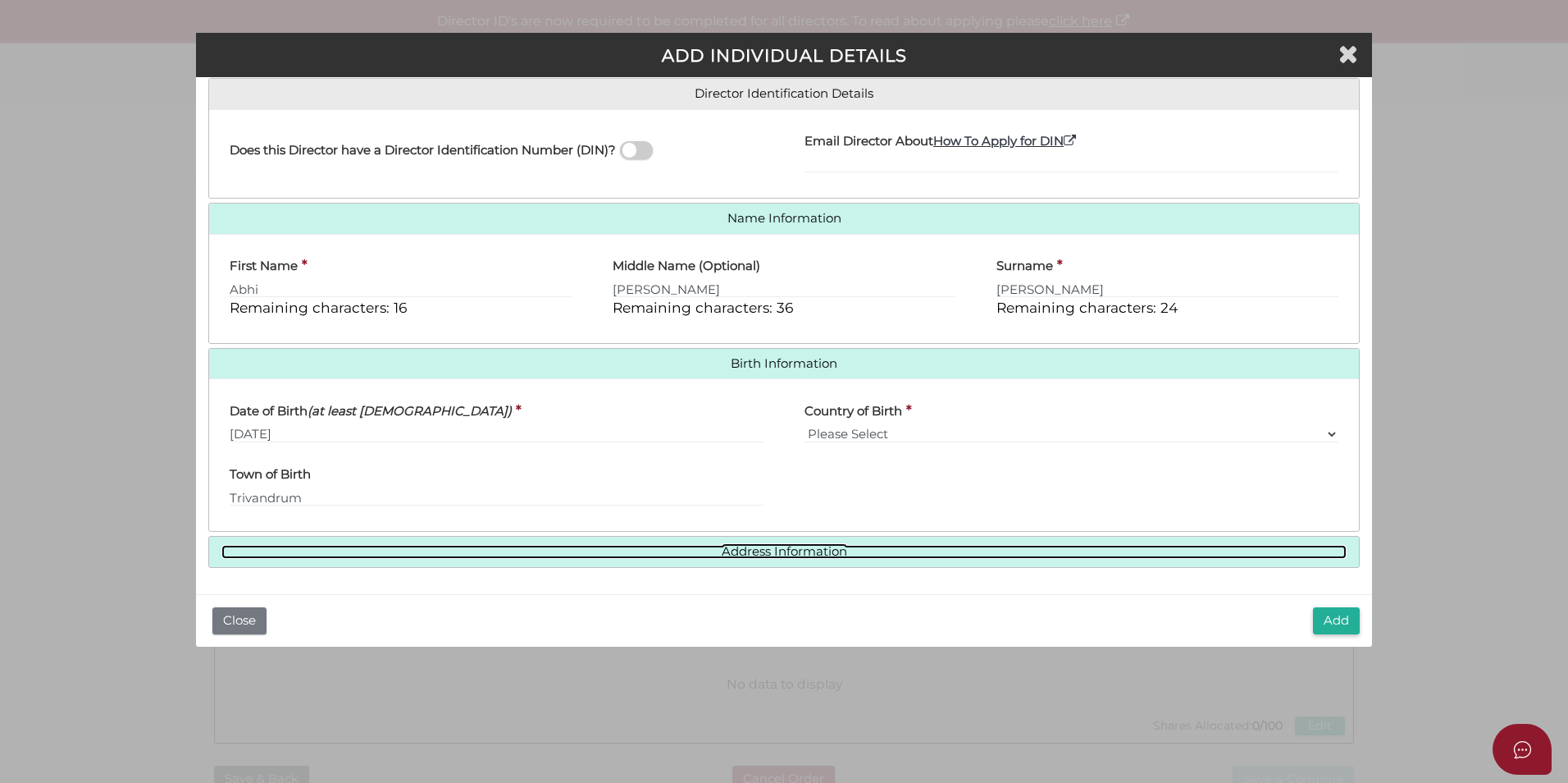
click at [770, 557] on link "Address Information" at bounding box center [784, 552] width 1126 height 14
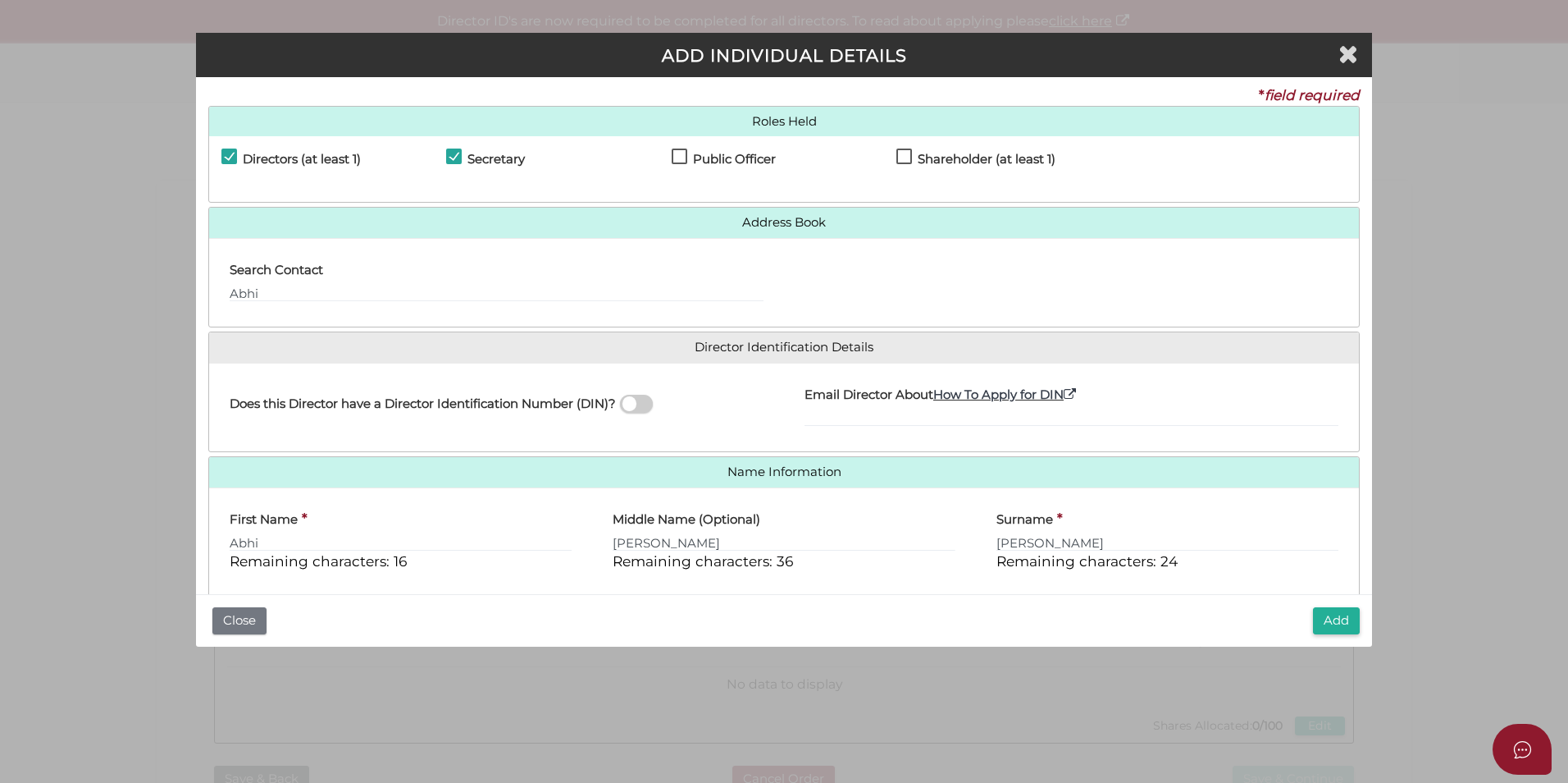
scroll to position [0, 0]
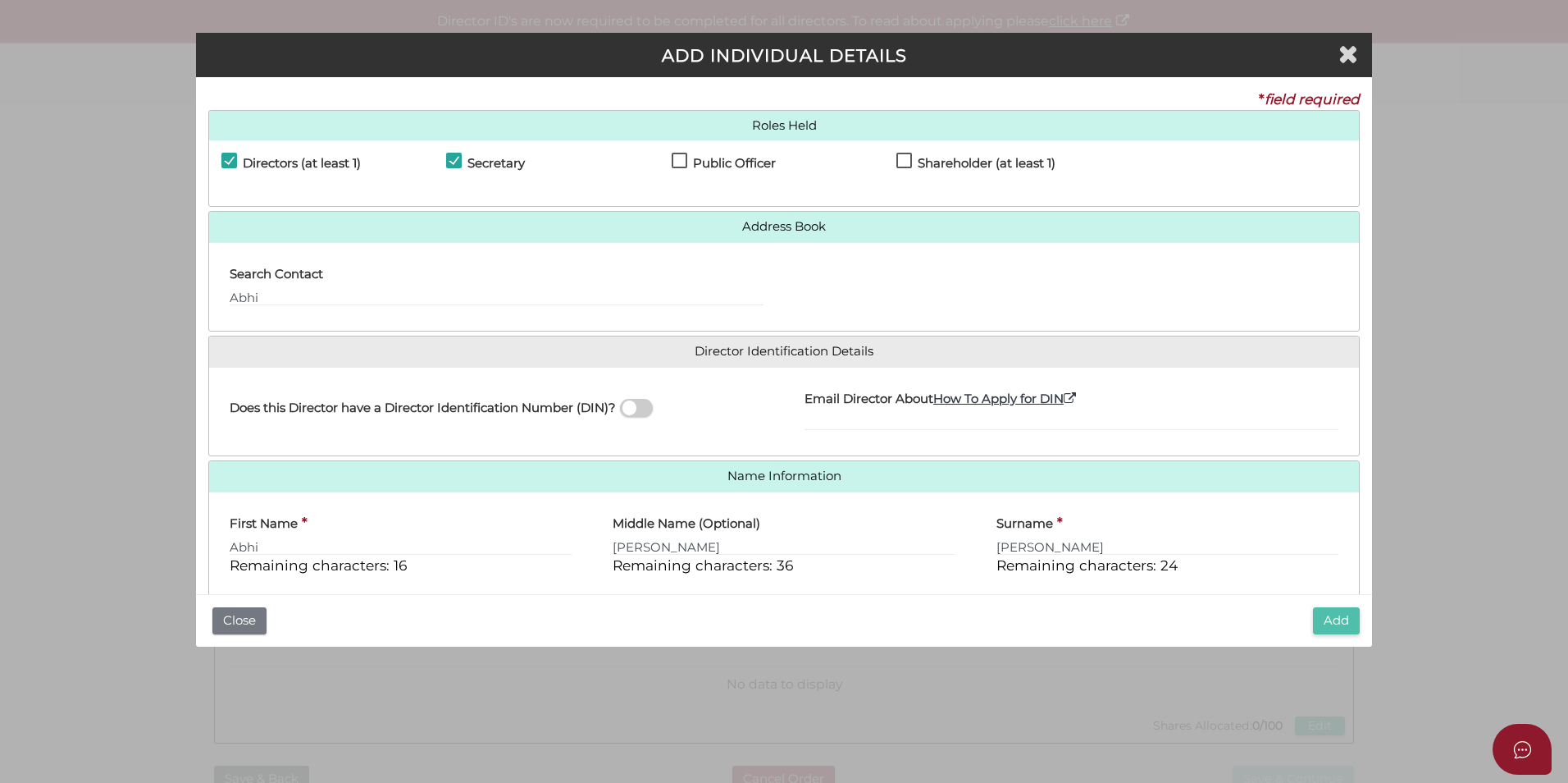
click at [1344, 625] on button "Add" at bounding box center [1337, 620] width 47 height 27
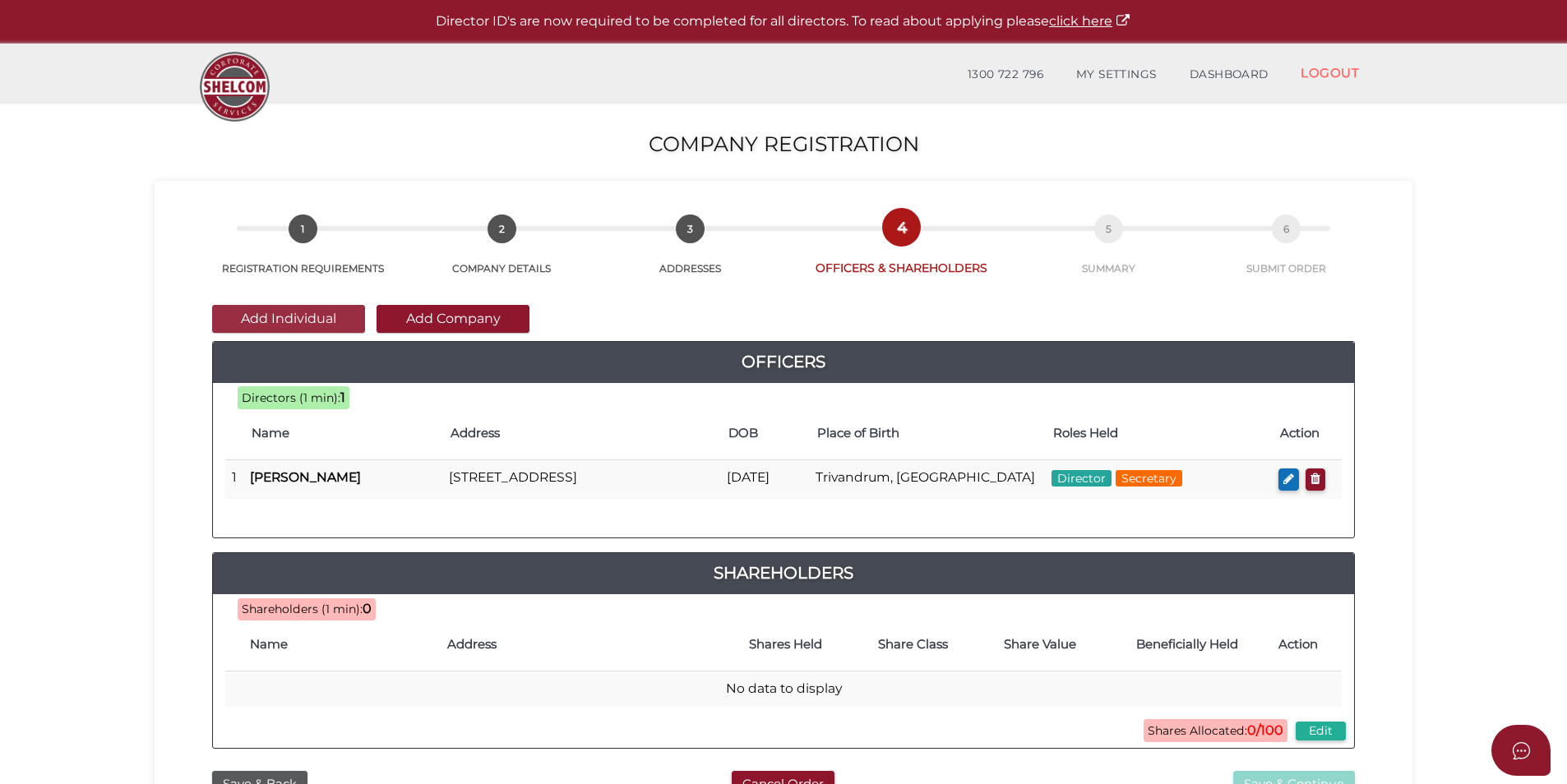
click at [287, 321] on button "Add Individual" at bounding box center [288, 319] width 153 height 28
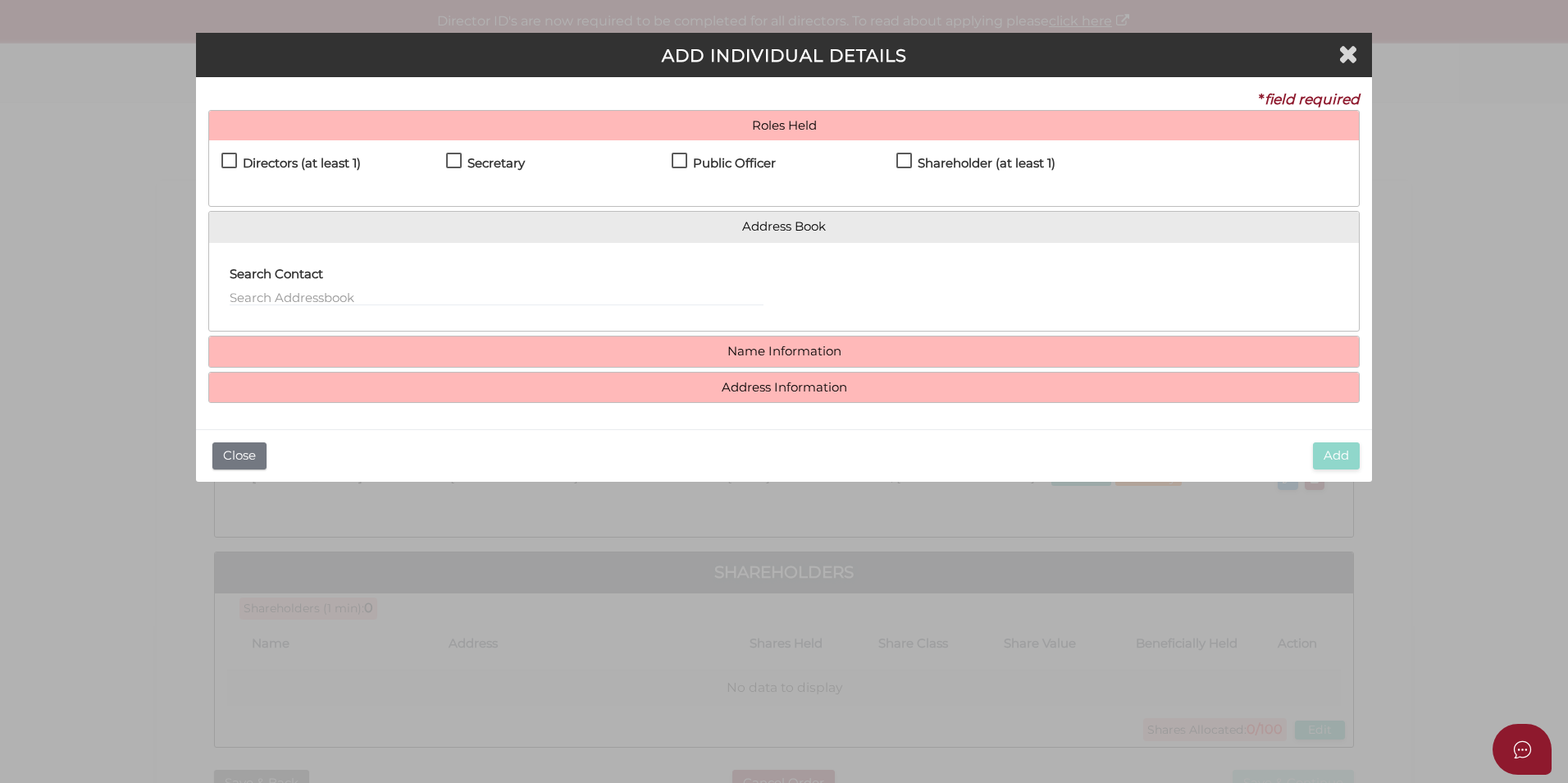
click at [236, 161] on label "Directors (at least 1)" at bounding box center [291, 167] width 139 height 21
checkbox input "true"
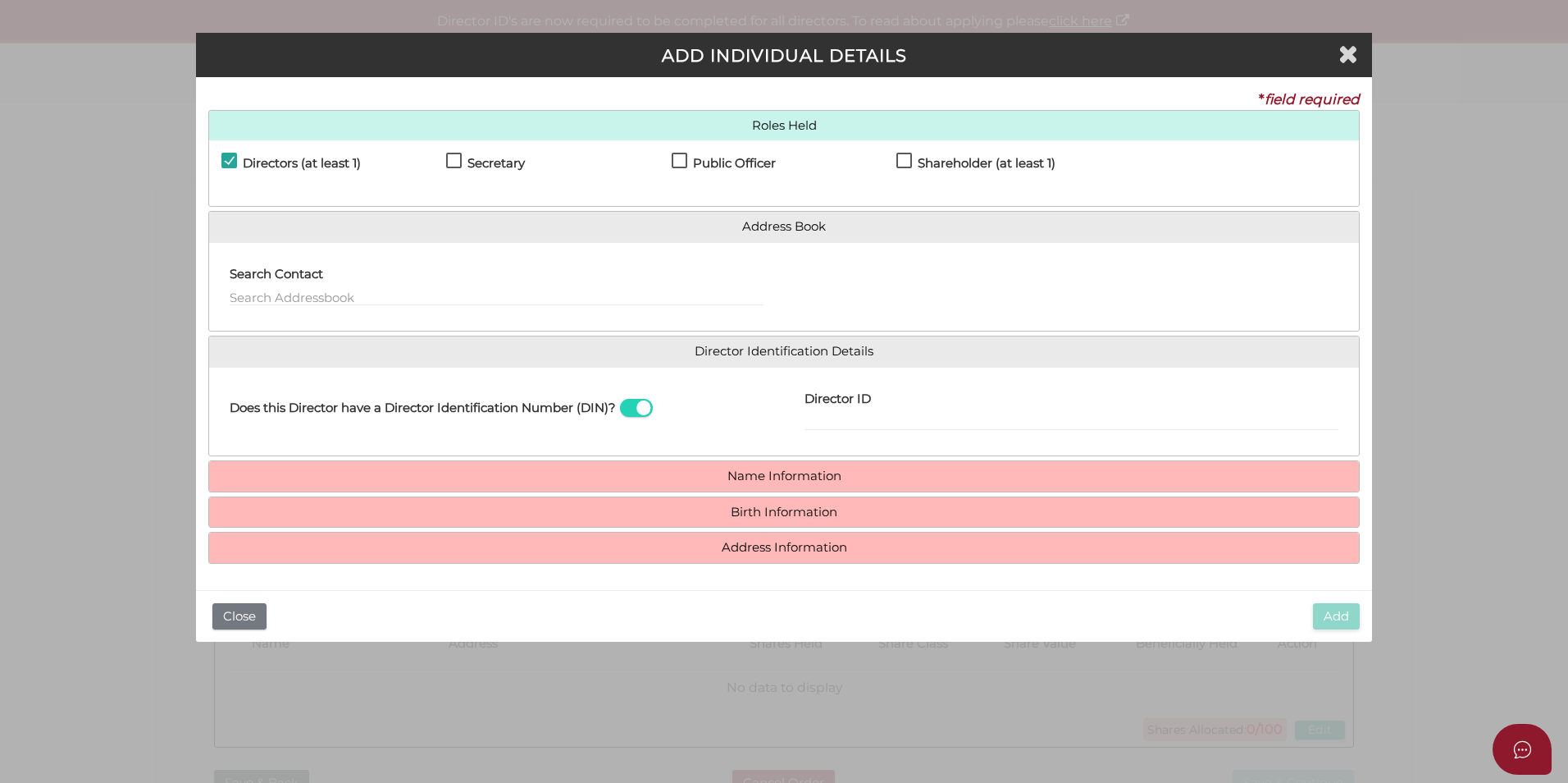
click at [909, 157] on label "Shareholder (at least 1)" at bounding box center [975, 167] width 159 height 21
checkbox input "true"
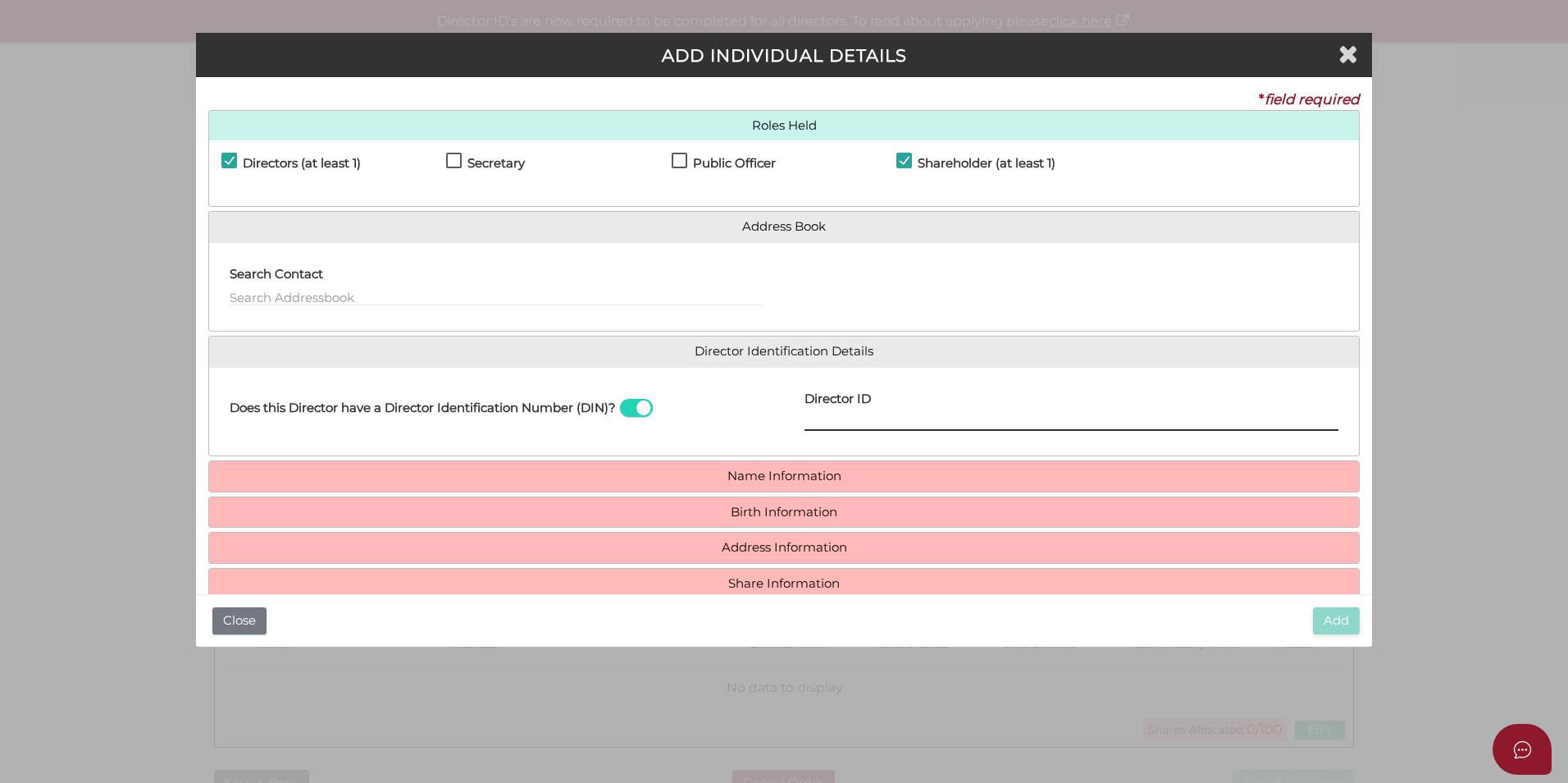
click at [837, 414] on input "Director ID" at bounding box center [1072, 421] width 534 height 18
click at [647, 404] on span at bounding box center [636, 408] width 33 height 19
click at [0, 0] on input "checkbox" at bounding box center [0, 0] width 0 height 0
paste input "seenag@microsoft.com>;"
type input "seenag@microsoft.com"
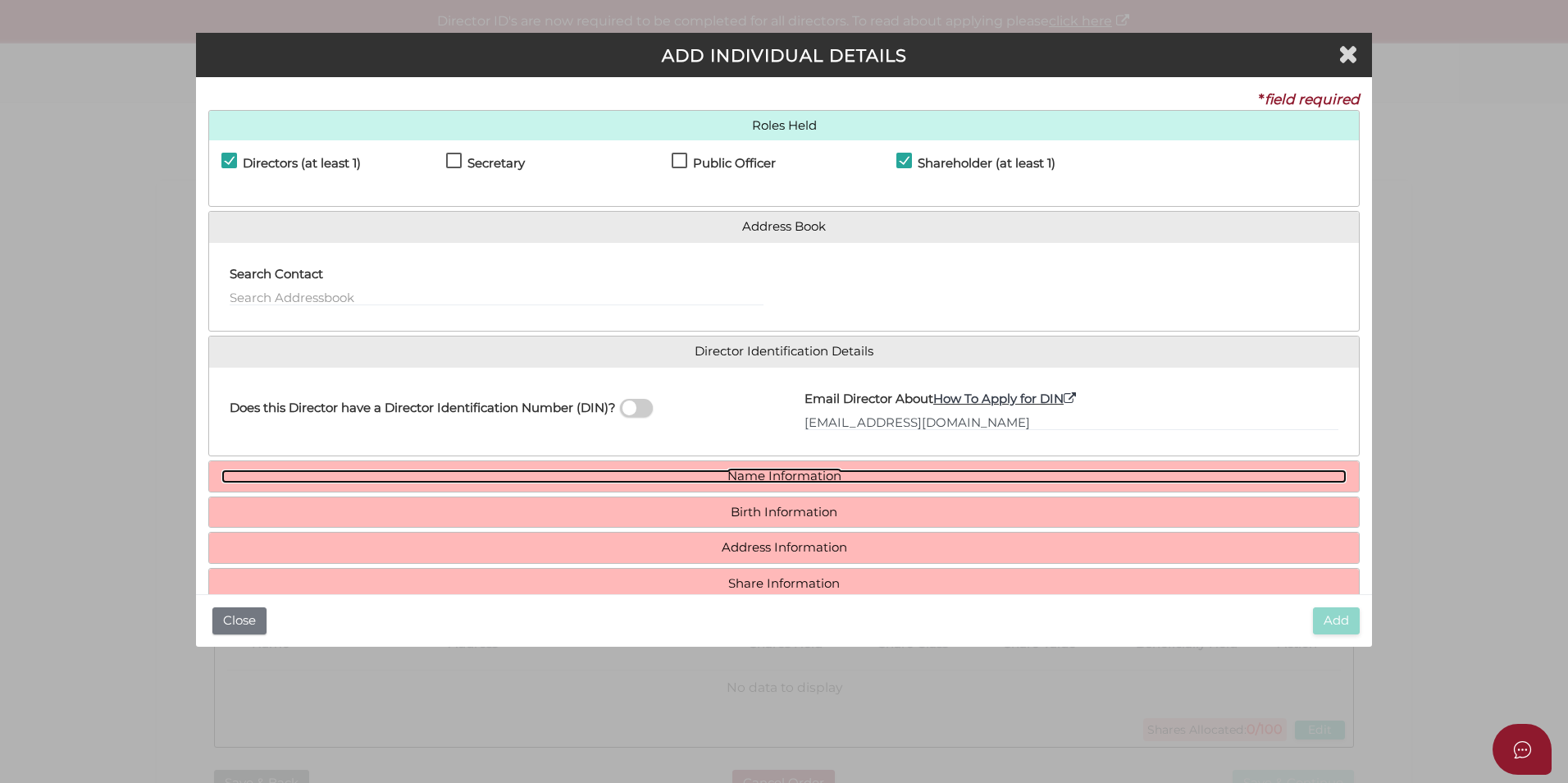
click at [806, 477] on link "Name Information" at bounding box center [784, 476] width 1126 height 14
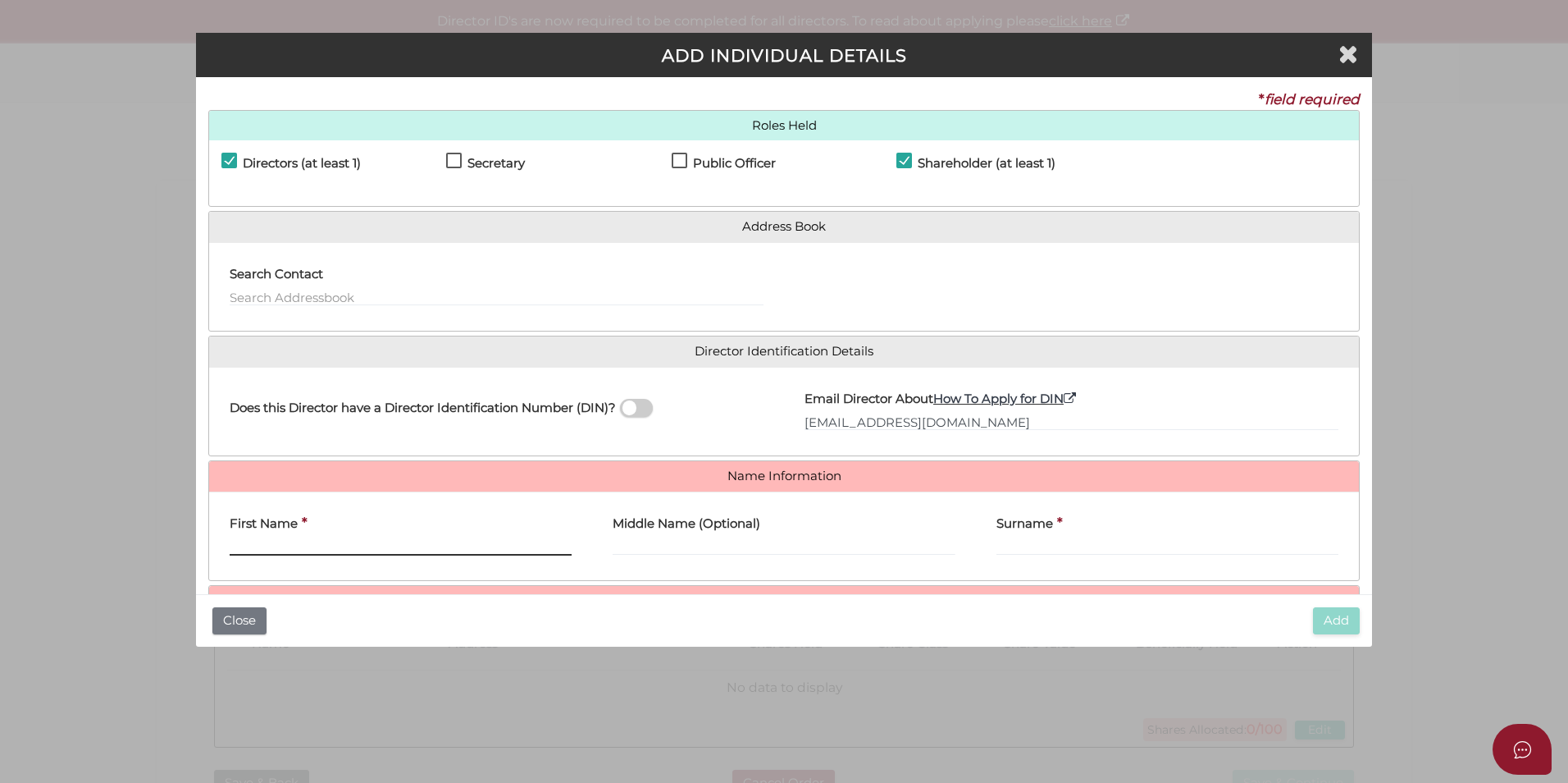
click at [393, 543] on input "First Name" at bounding box center [400, 546] width 342 height 18
click at [331, 534] on div "First Name *" at bounding box center [400, 530] width 342 height 52
click at [331, 533] on div "First Name *" at bounding box center [400, 530] width 342 height 52
click at [345, 543] on input "First Name" at bounding box center [400, 546] width 342 height 18
paste input "MARIYAM"
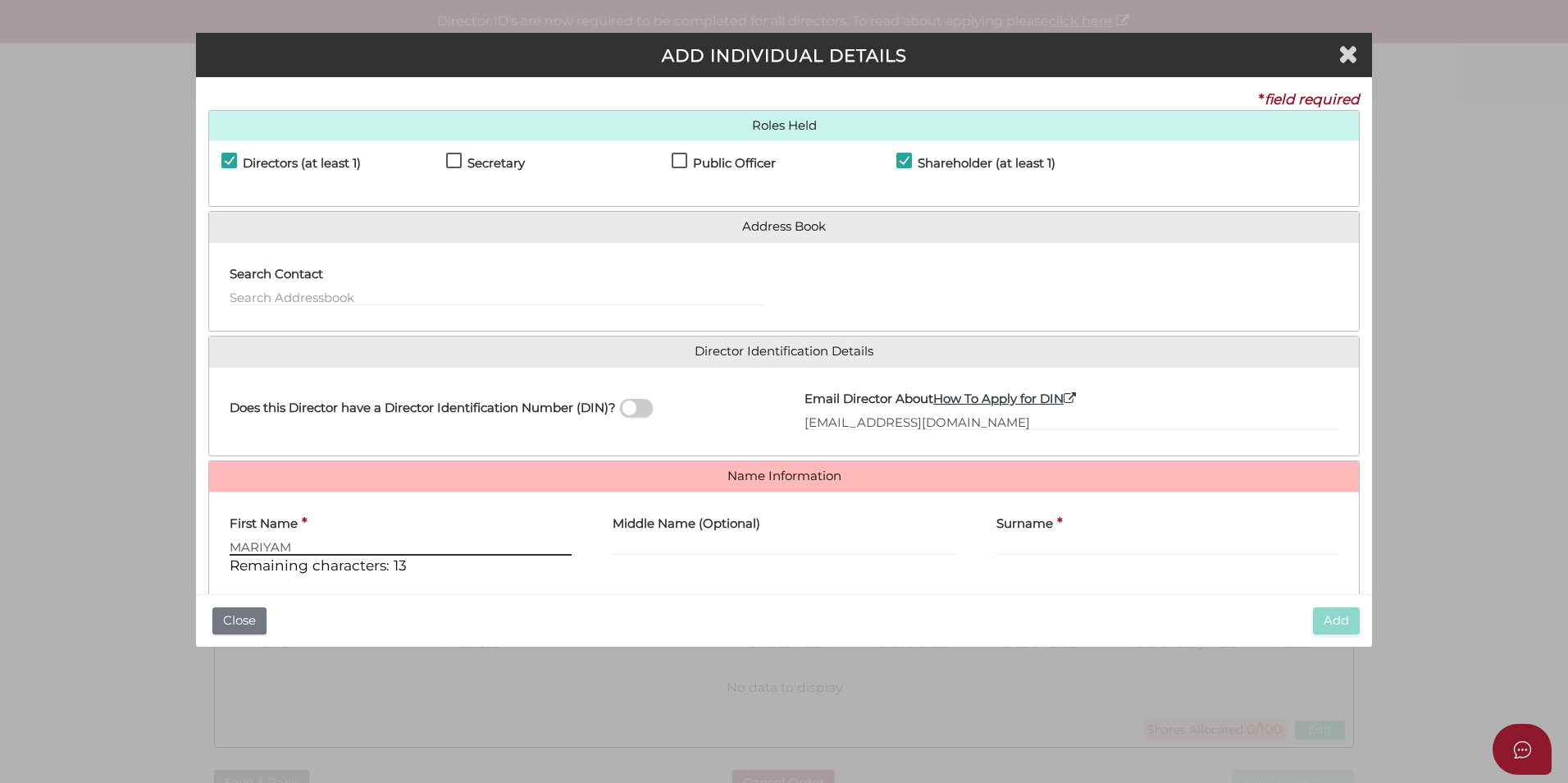
type input "MARIYAM"
click at [660, 553] on input "Middle Name (Optional)" at bounding box center [784, 546] width 342 height 18
click at [1017, 540] on input "Surname" at bounding box center [1168, 546] width 342 height 18
paste input "GEORGE"
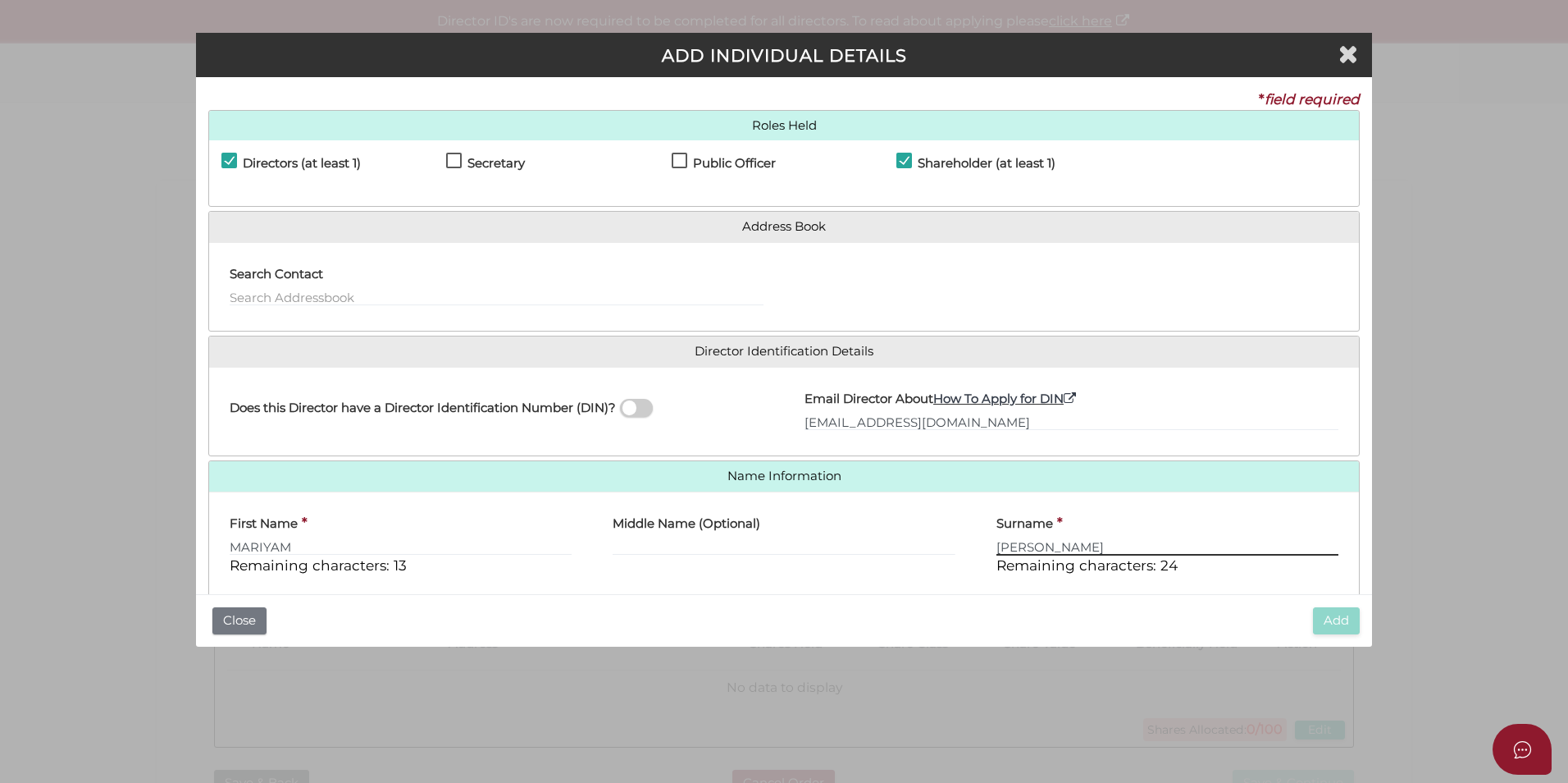
type input "GEORGE"
click at [727, 541] on input "Middle Name (Optional)" at bounding box center [784, 546] width 342 height 18
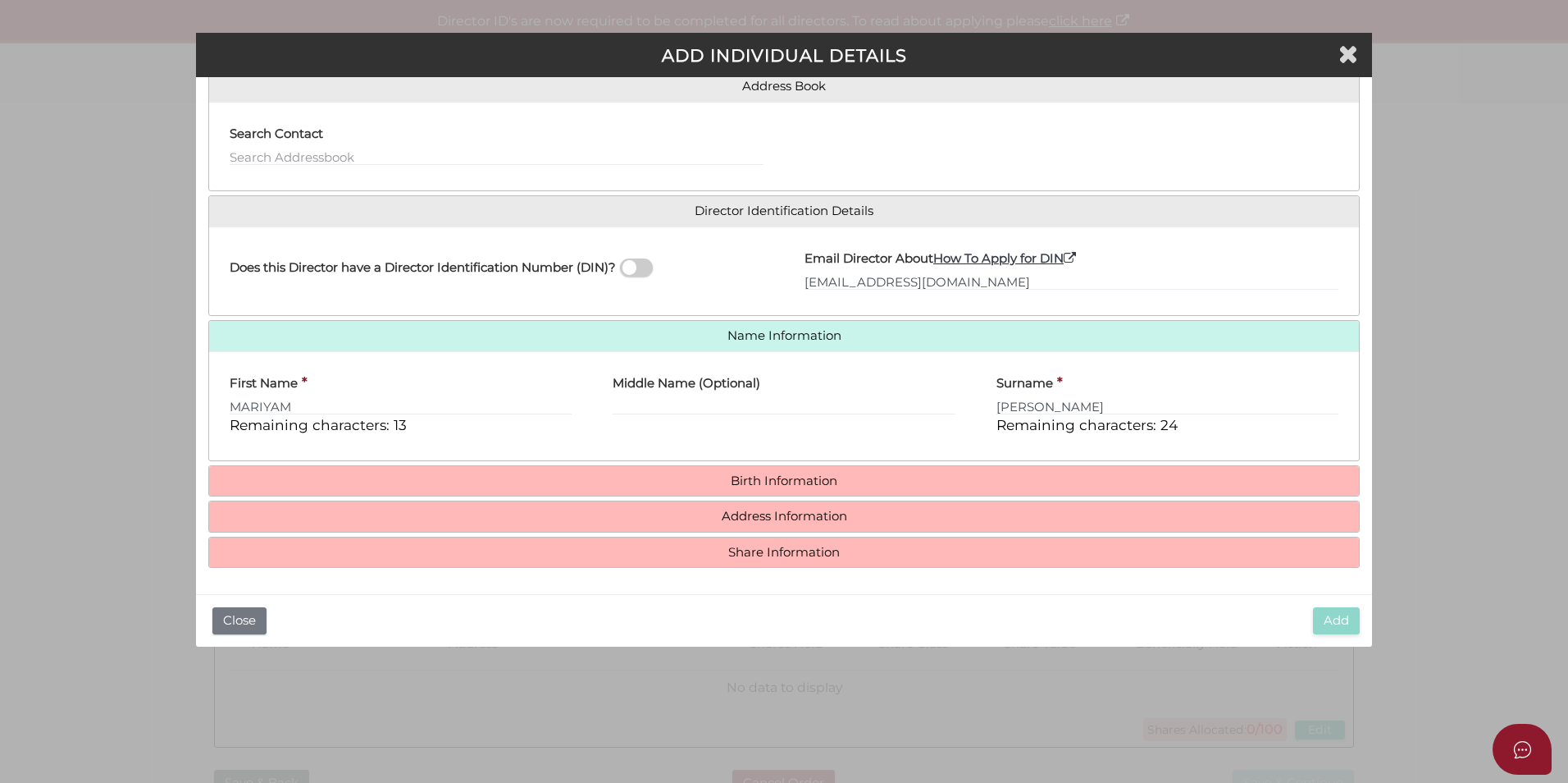
click at [750, 488] on h4 "Birth Information" at bounding box center [784, 481] width 1150 height 30
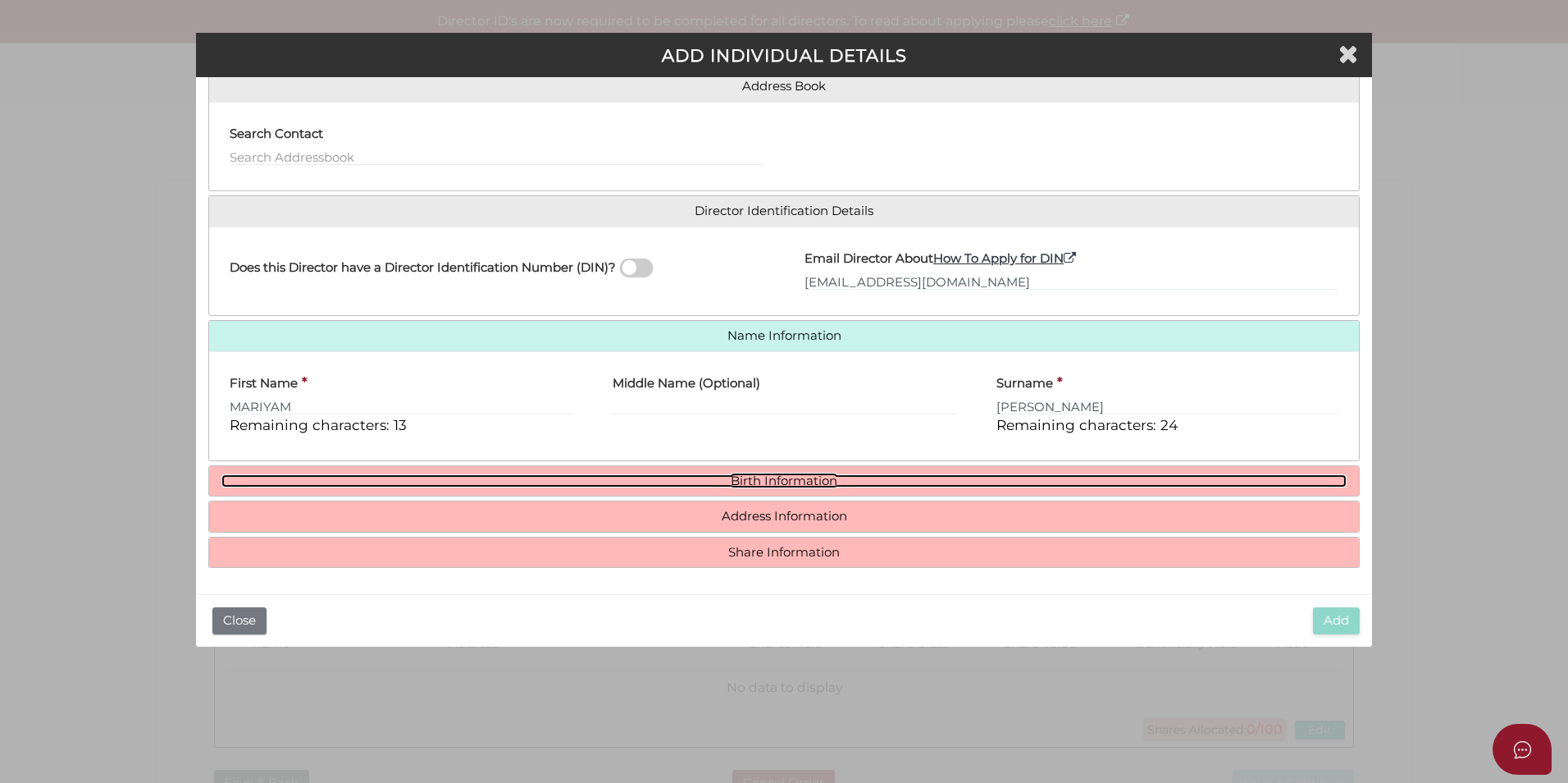
click at [753, 476] on link "Birth Information" at bounding box center [784, 481] width 1126 height 14
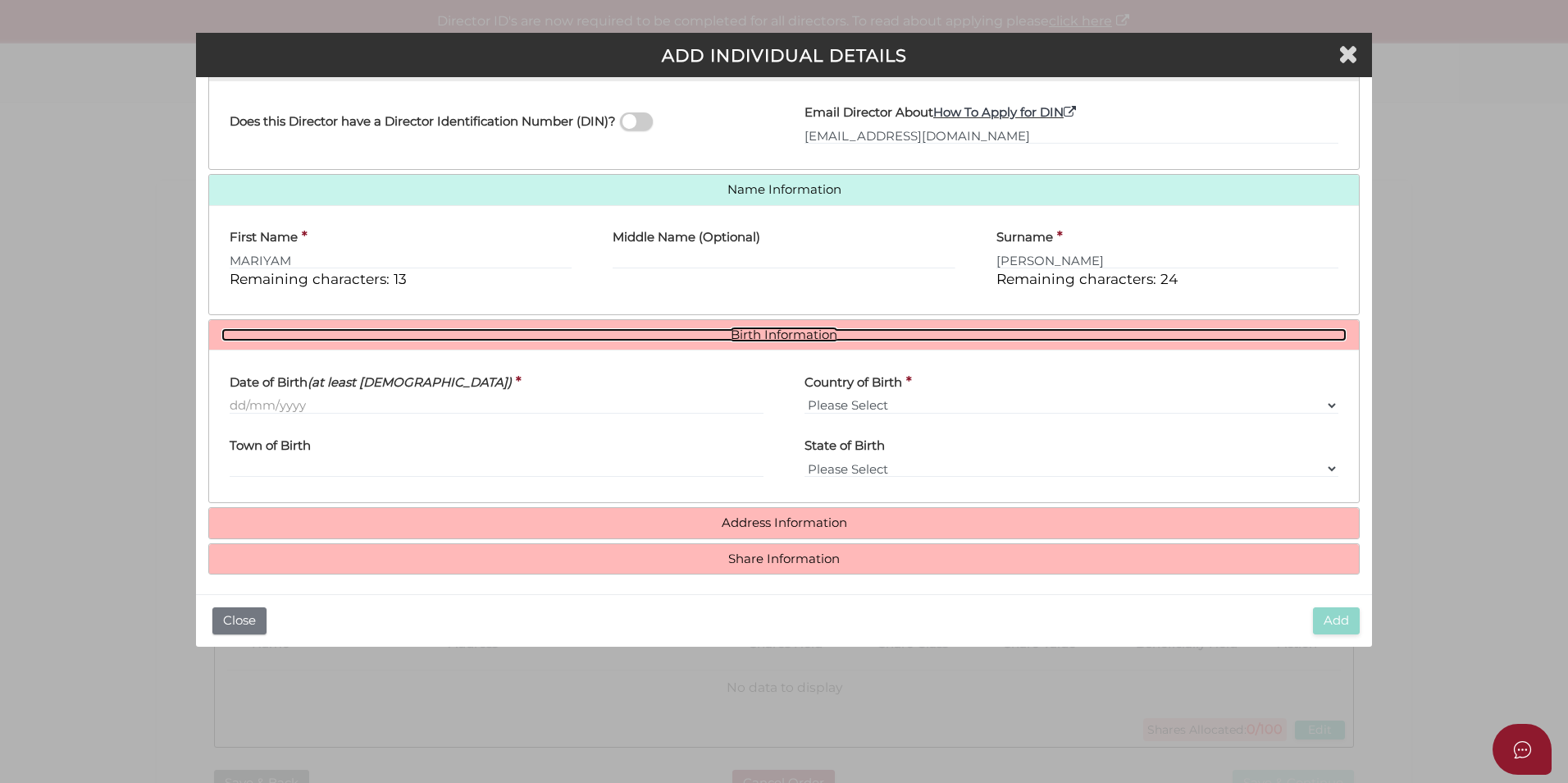
scroll to position [293, 0]
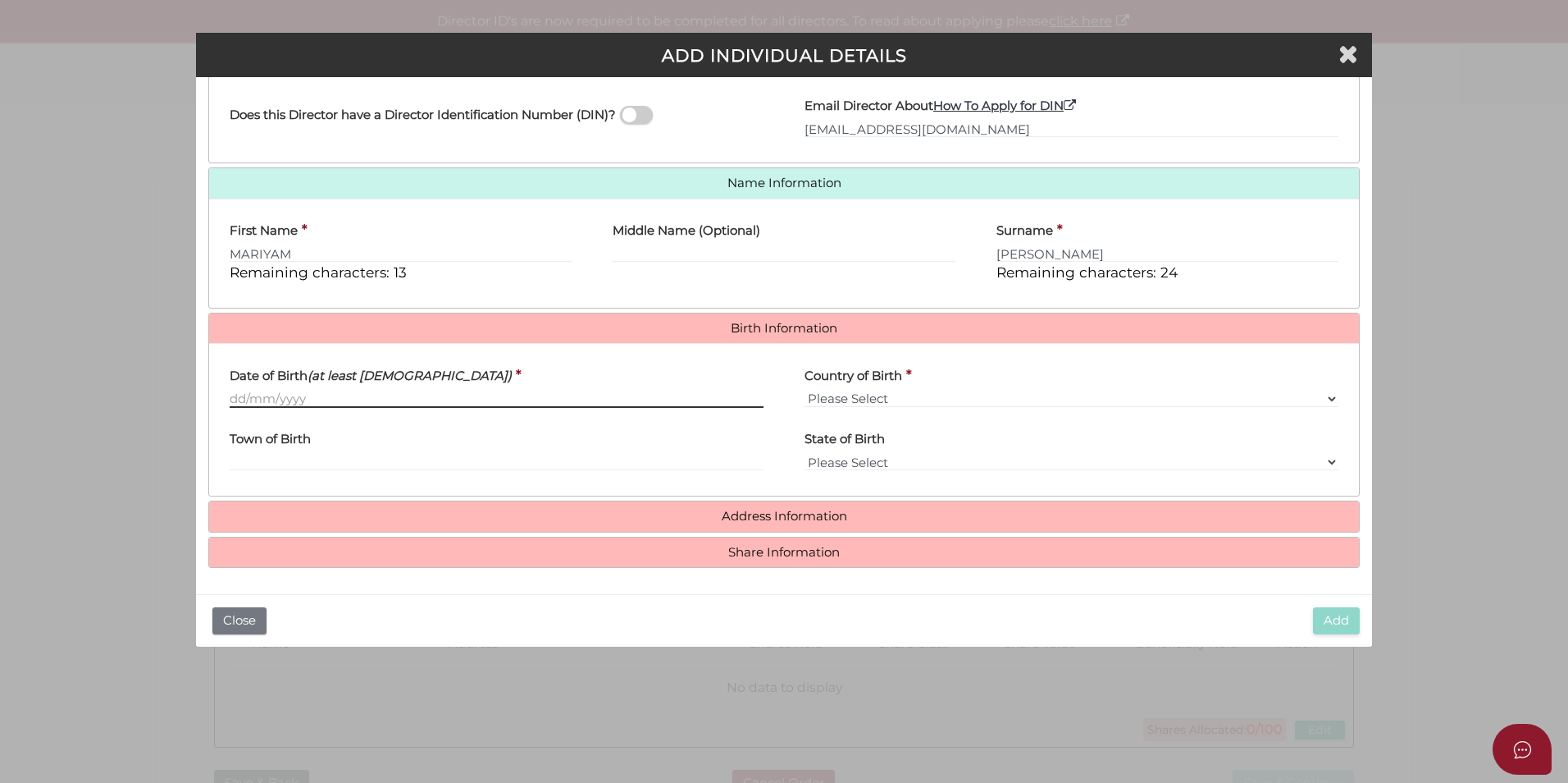
click at [307, 392] on input "Date of Birth (at least 18 years old)" at bounding box center [496, 399] width 534 height 18
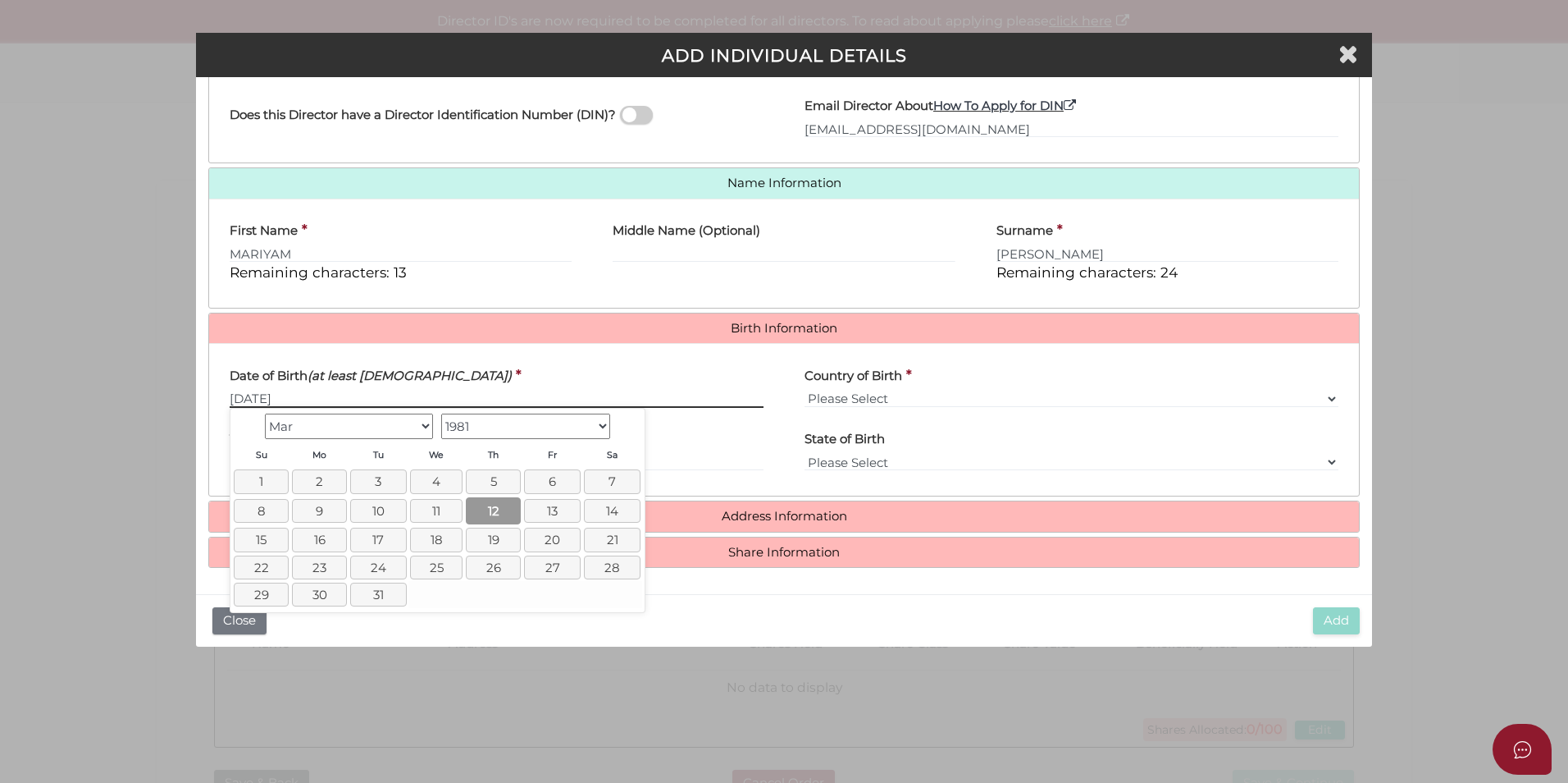
type input "12/03/1981"
click at [490, 507] on link "12" at bounding box center [493, 510] width 54 height 27
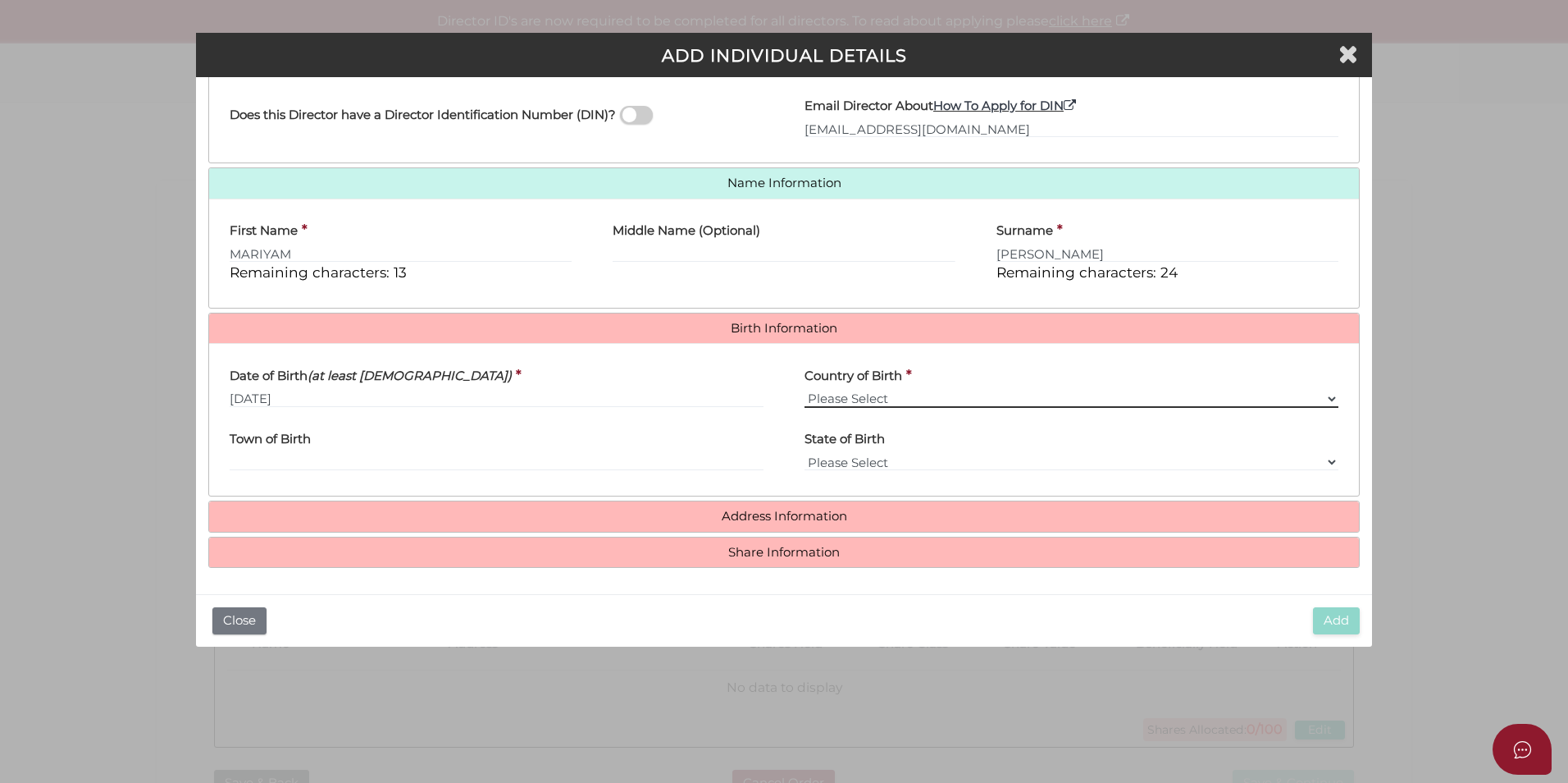
click at [862, 398] on select "Please Select v Australia Afghanistan Albania Algeria American Samoa Andorra An…" at bounding box center [1072, 399] width 534 height 18
click at [929, 623] on div "Add Close" at bounding box center [784, 620] width 1176 height 53
click at [470, 454] on input "Town of Birth" at bounding box center [496, 462] width 534 height 18
click at [853, 398] on select "Please Select v Australia Afghanistan Albania Algeria American Samoa Andorra An…" at bounding box center [1072, 399] width 534 height 18
select select "India"
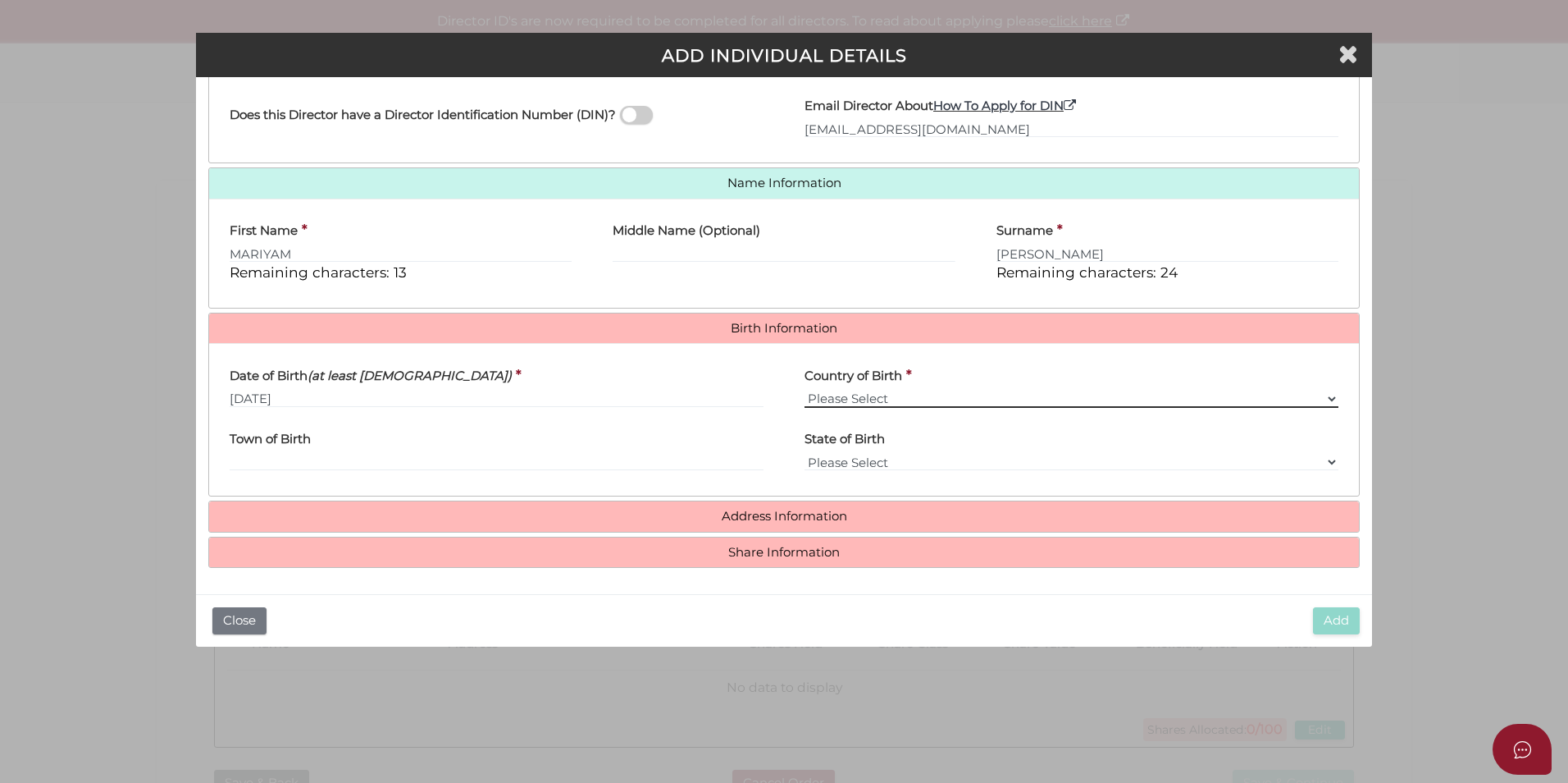
click at [805, 390] on select "Please Select v Australia Afghanistan Albania Algeria American Samoa Andorra An…" at bounding box center [1072, 399] width 534 height 18
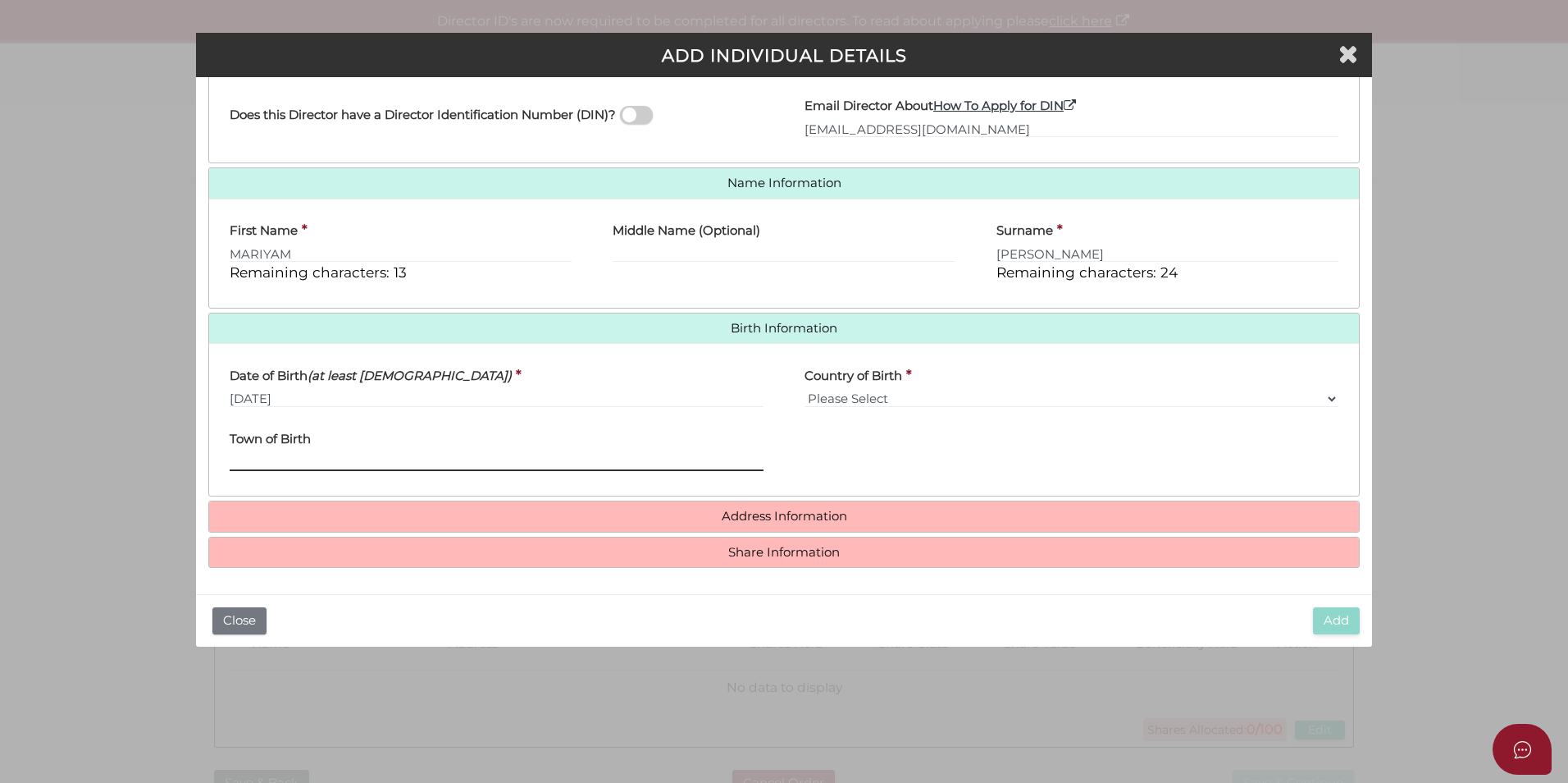
click at [378, 462] on input "Town of Birth" at bounding box center [496, 462] width 534 height 18
click at [451, 447] on div "Town of Birth" at bounding box center [496, 446] width 534 height 52
click at [367, 463] on input "Town of Birth" at bounding box center [496, 462] width 534 height 18
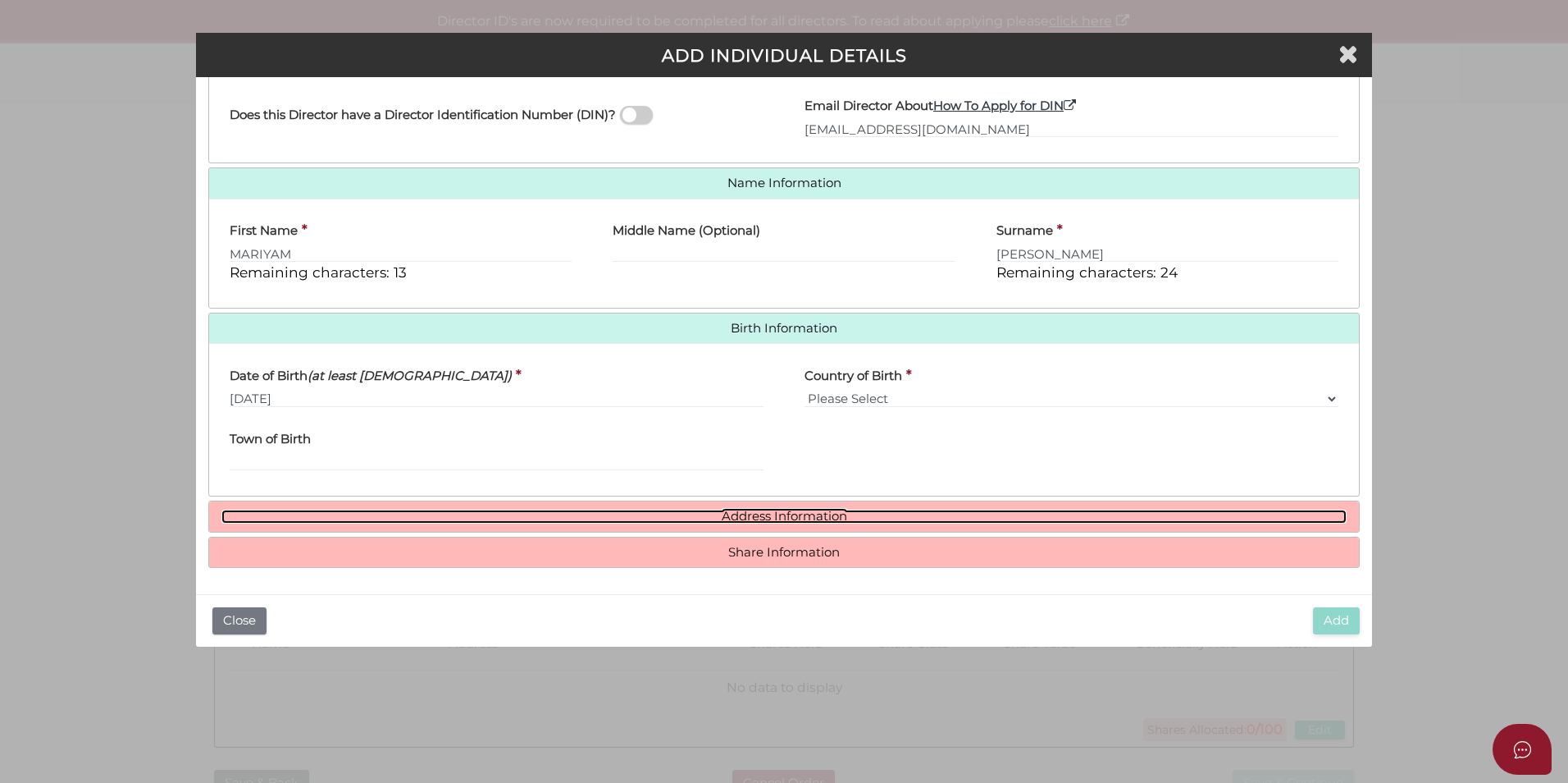
click at [831, 518] on link "Address Information" at bounding box center [784, 516] width 1126 height 14
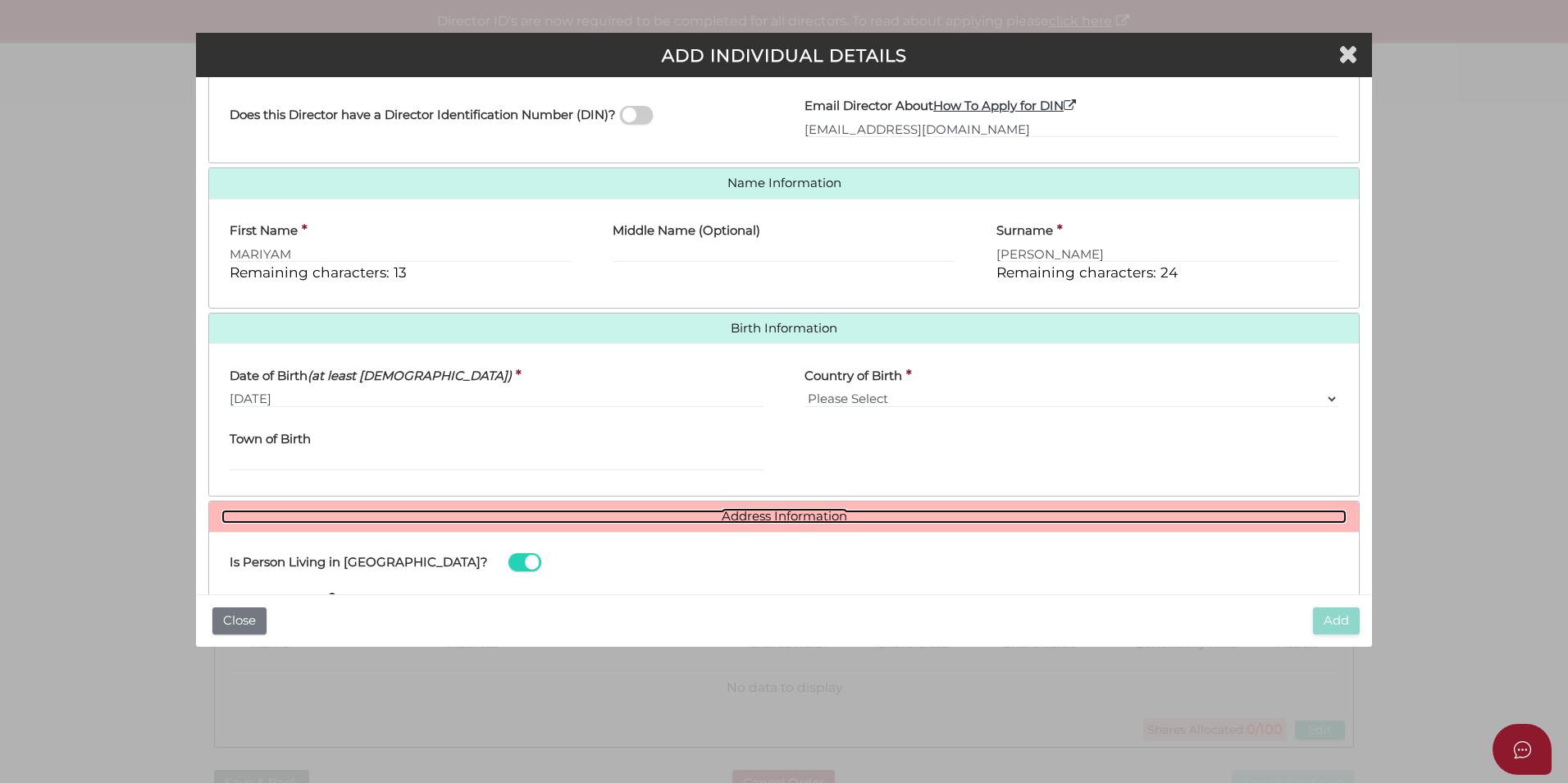
scroll to position [540, 0]
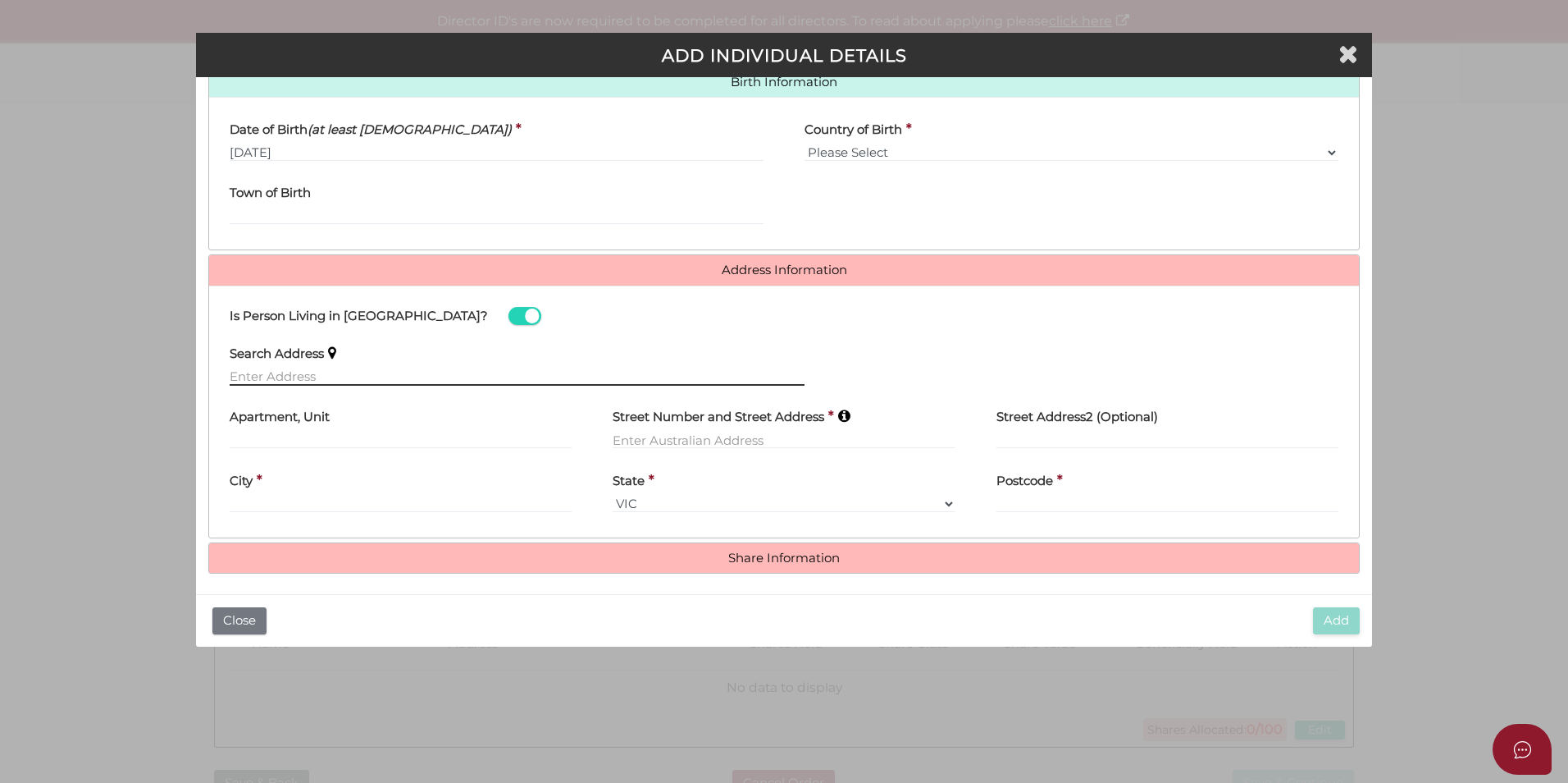
click at [318, 379] on input "text" at bounding box center [517, 376] width 575 height 18
paste input "45 Scotia Street Moonee Ponds 3039"
type input "45 Scotia Street Moonee Ponds 3039"
select select
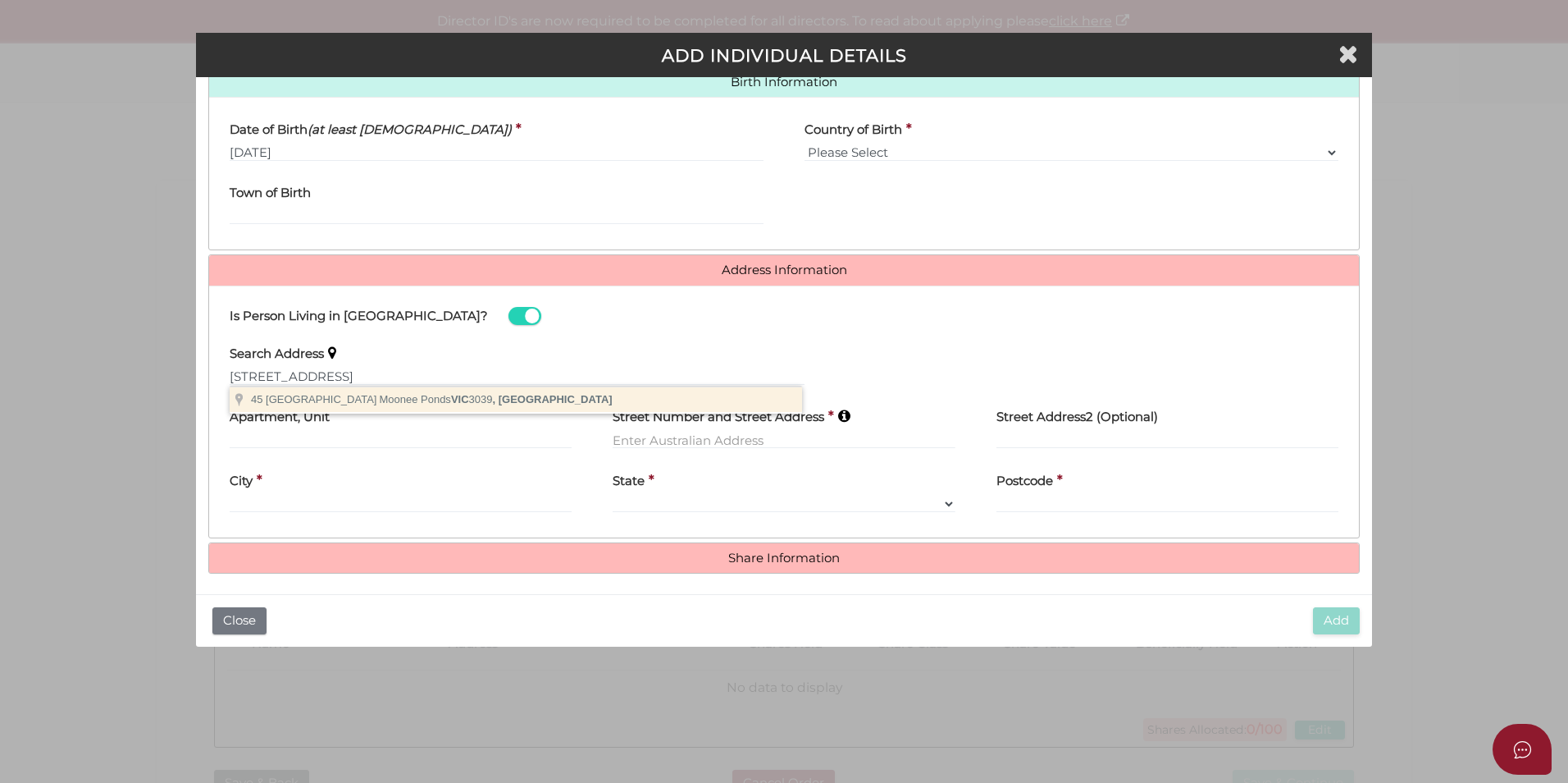
type input "45 Scotia Street, Moonee Ponds VIC 3039, Australia"
type input "45 Scotia Street"
type input "Moonee Ponds"
select select "VIC"
type input "3039"
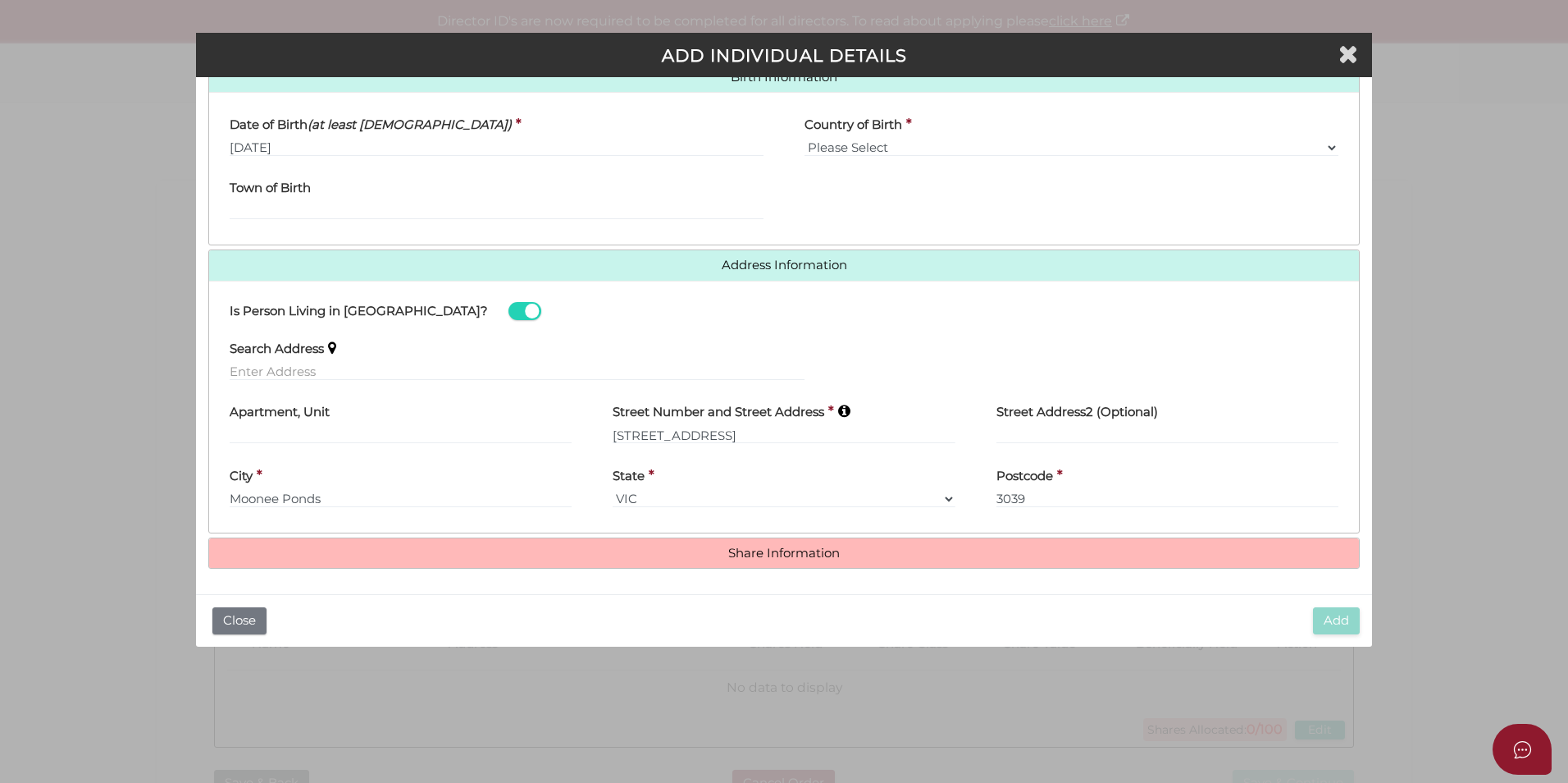
scroll to position [545, 0]
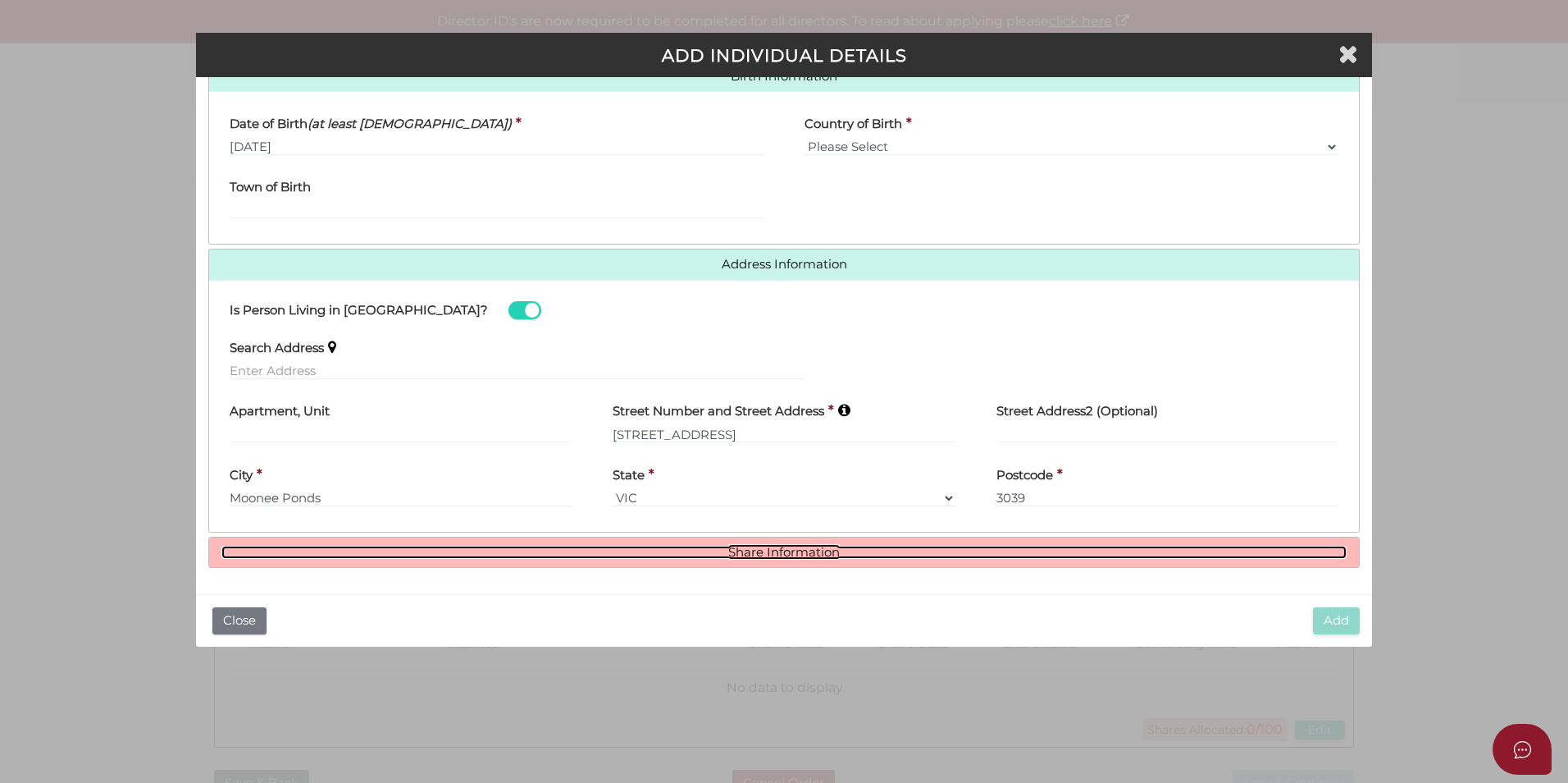
click at [791, 554] on link "Share Information" at bounding box center [784, 553] width 1126 height 14
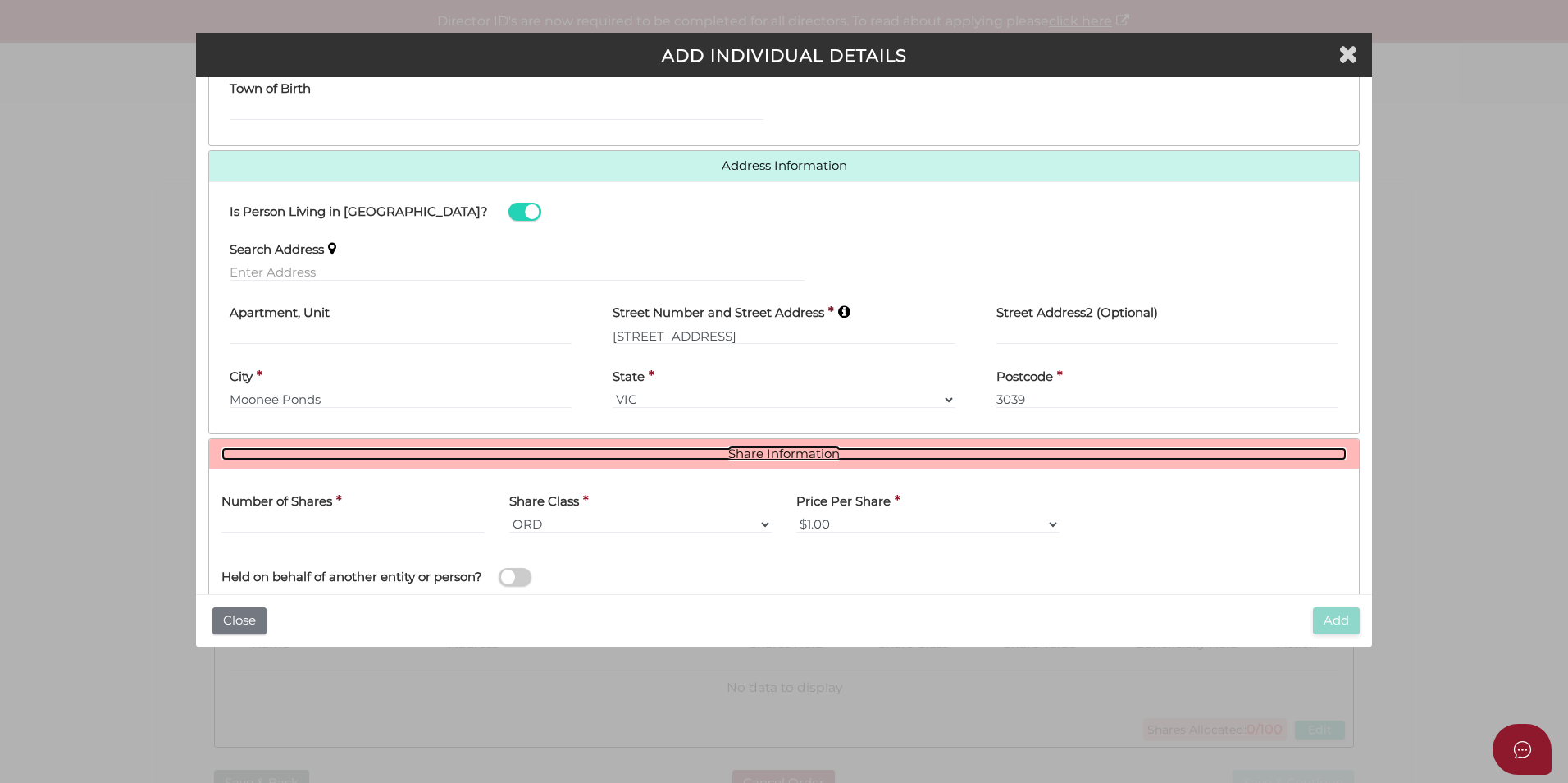
scroll to position [745, 0]
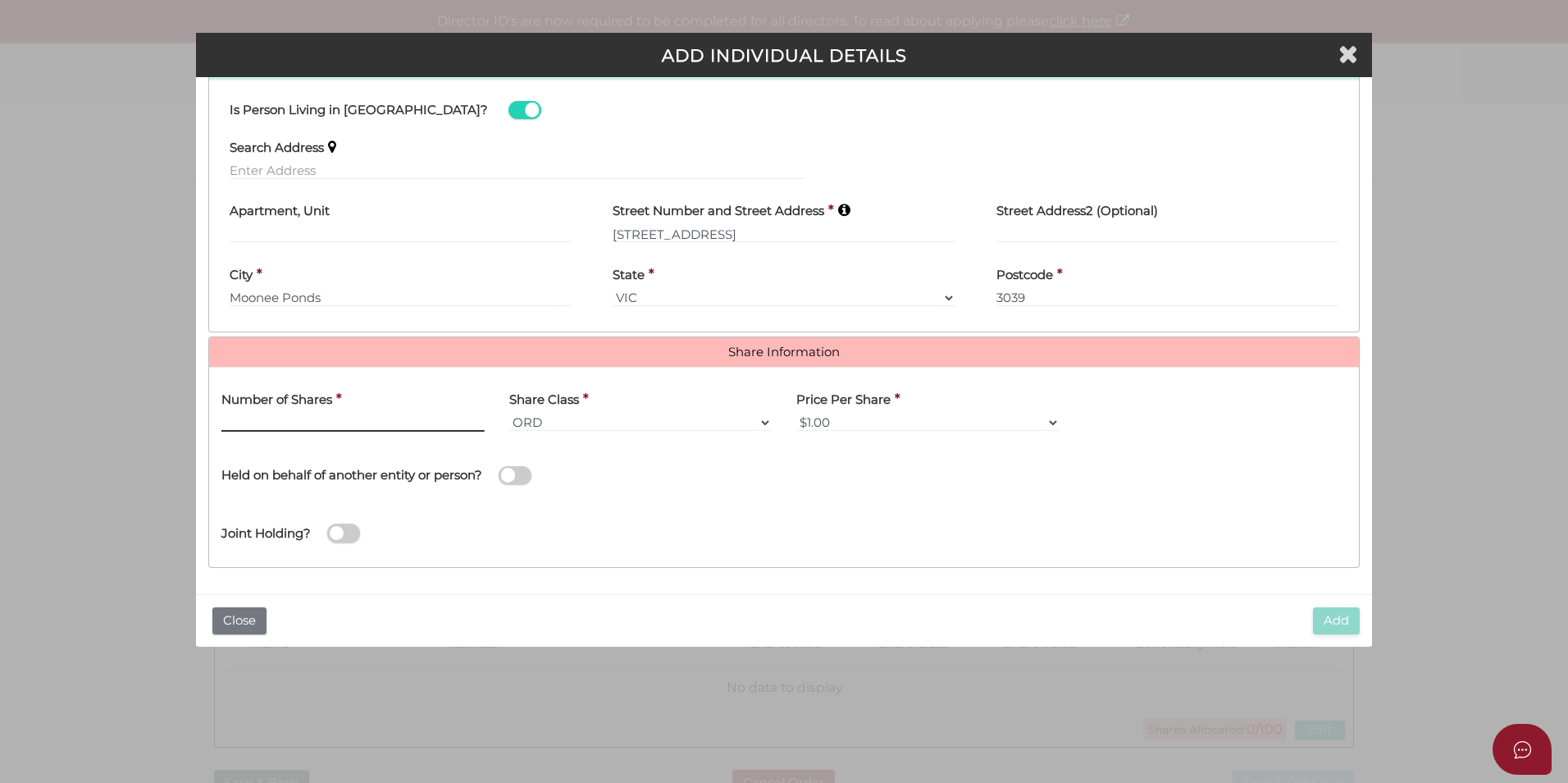
click at [368, 422] on input "text" at bounding box center [353, 422] width 263 height 18
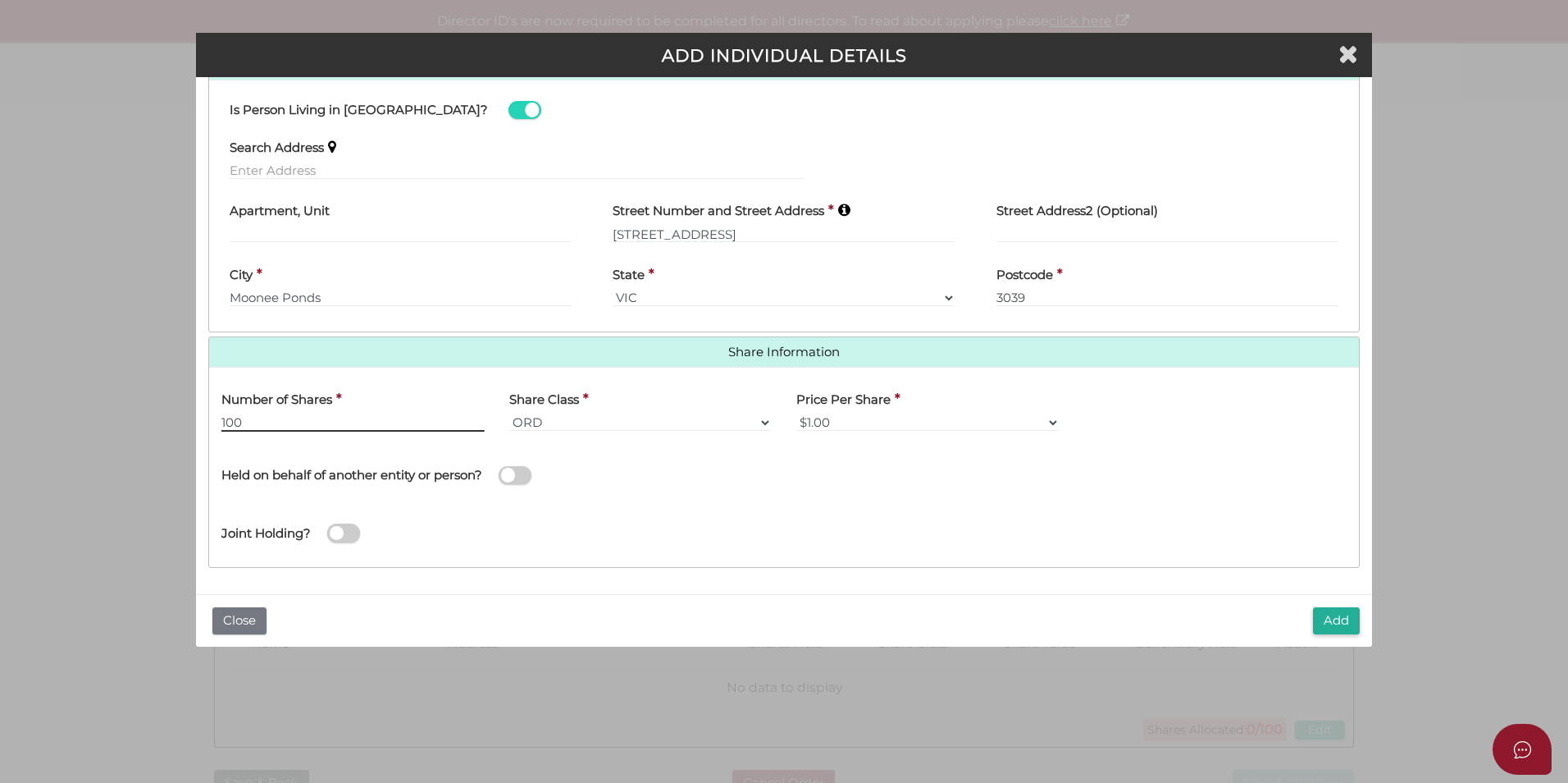
type input "100"
click at [701, 499] on div "Held on behalf of another entity or person?" at bounding box center [497, 473] width 575 height 58
click at [518, 476] on span at bounding box center [515, 476] width 33 height 19
click at [0, 0] on input "checkbox" at bounding box center [0, 0] width 0 height 0
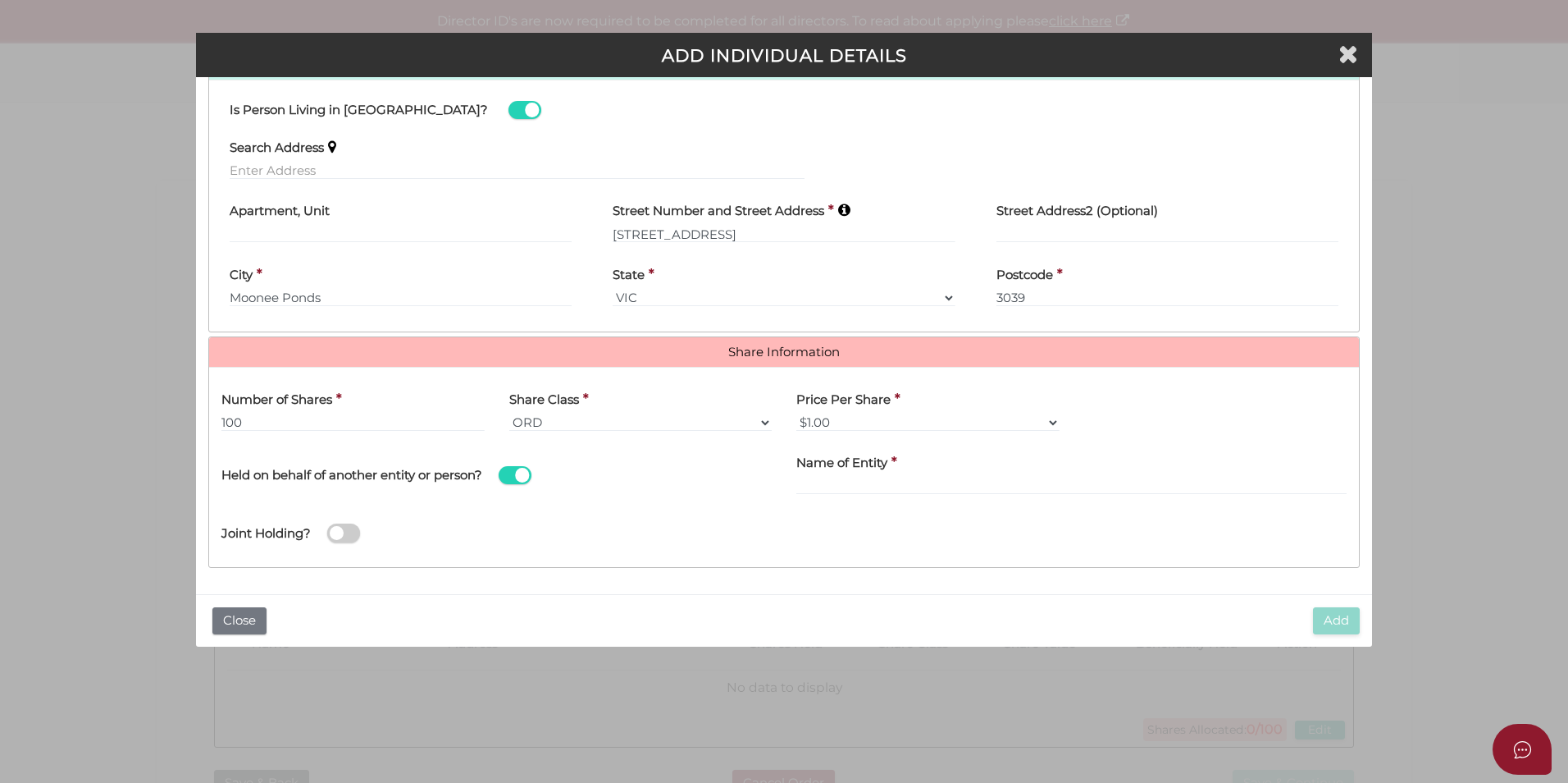
click at [520, 478] on span at bounding box center [515, 476] width 33 height 19
click at [0, 0] on input "checkbox" at bounding box center [0, 0] width 0 height 0
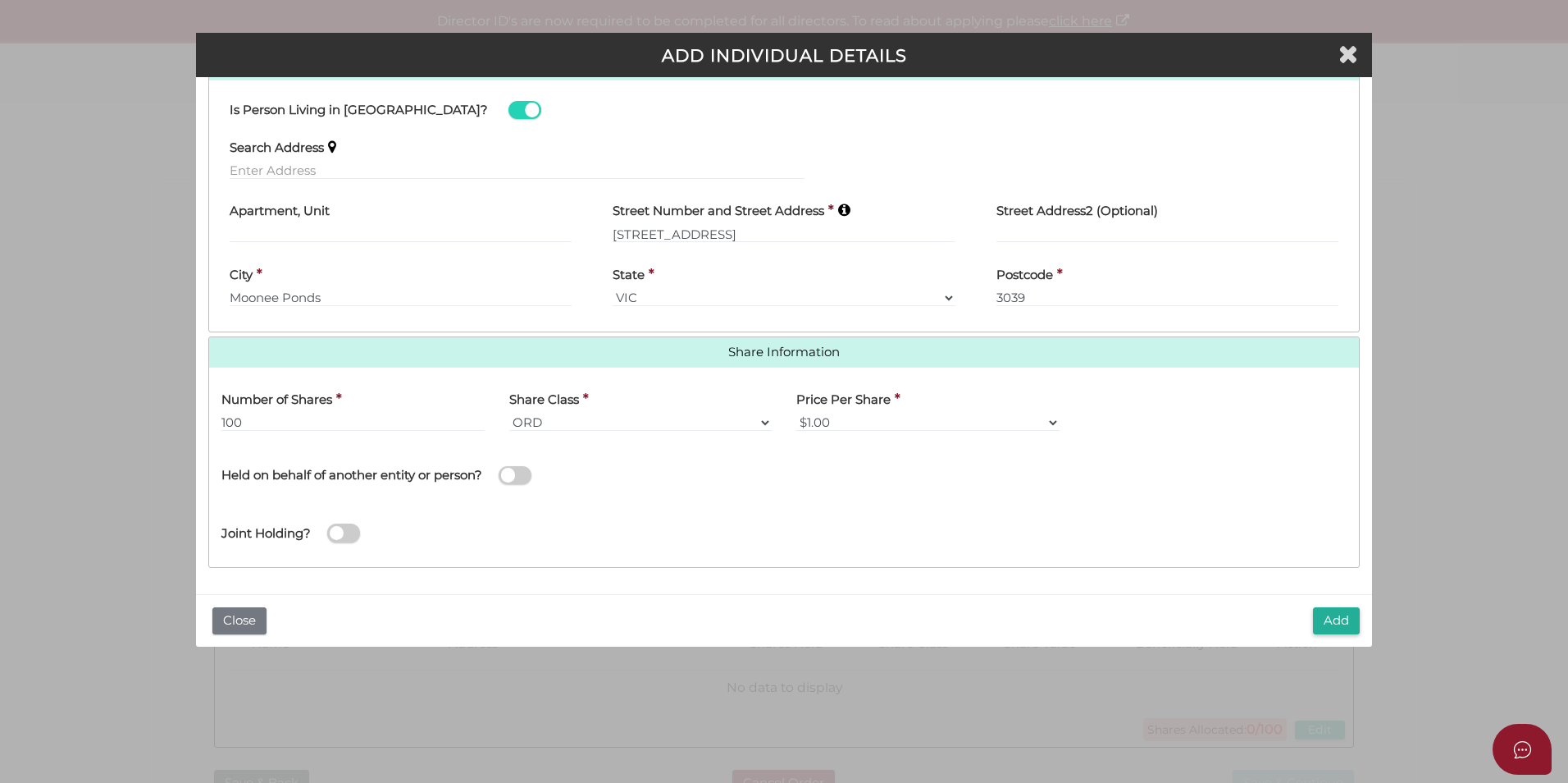
click at [603, 480] on div "Held on behalf of another entity or person?" at bounding box center [497, 466] width 551 height 46
click at [511, 478] on span at bounding box center [515, 476] width 33 height 19
click at [0, 0] on input "checkbox" at bounding box center [0, 0] width 0 height 0
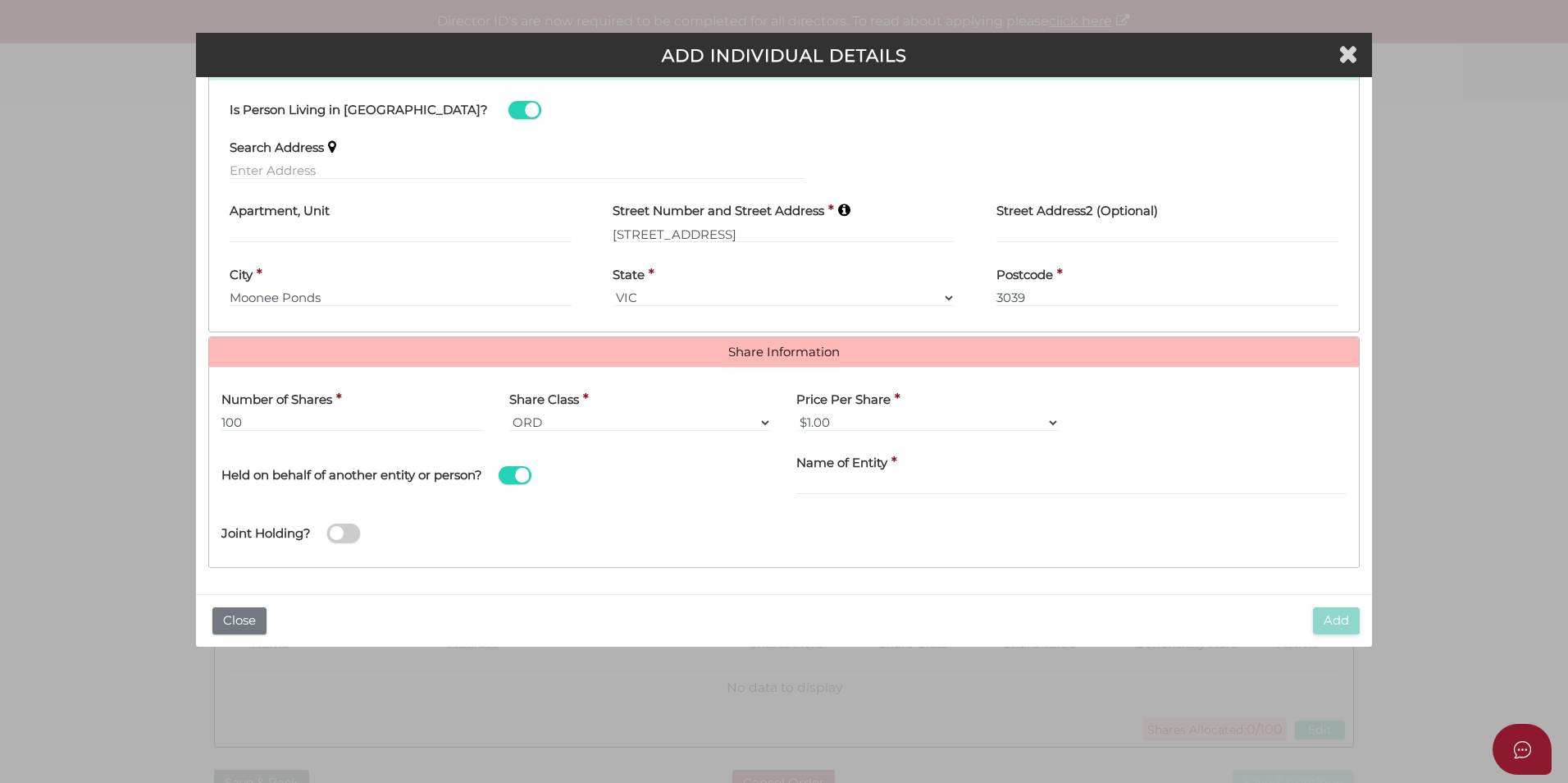
click at [854, 477] on label "Name of Entity" at bounding box center [842, 461] width 91 height 34
click at [839, 481] on input "Name of Entity" at bounding box center [1072, 485] width 551 height 18
paste input "BAA Group Services Trust"
type input "BAA Group Services Trust"
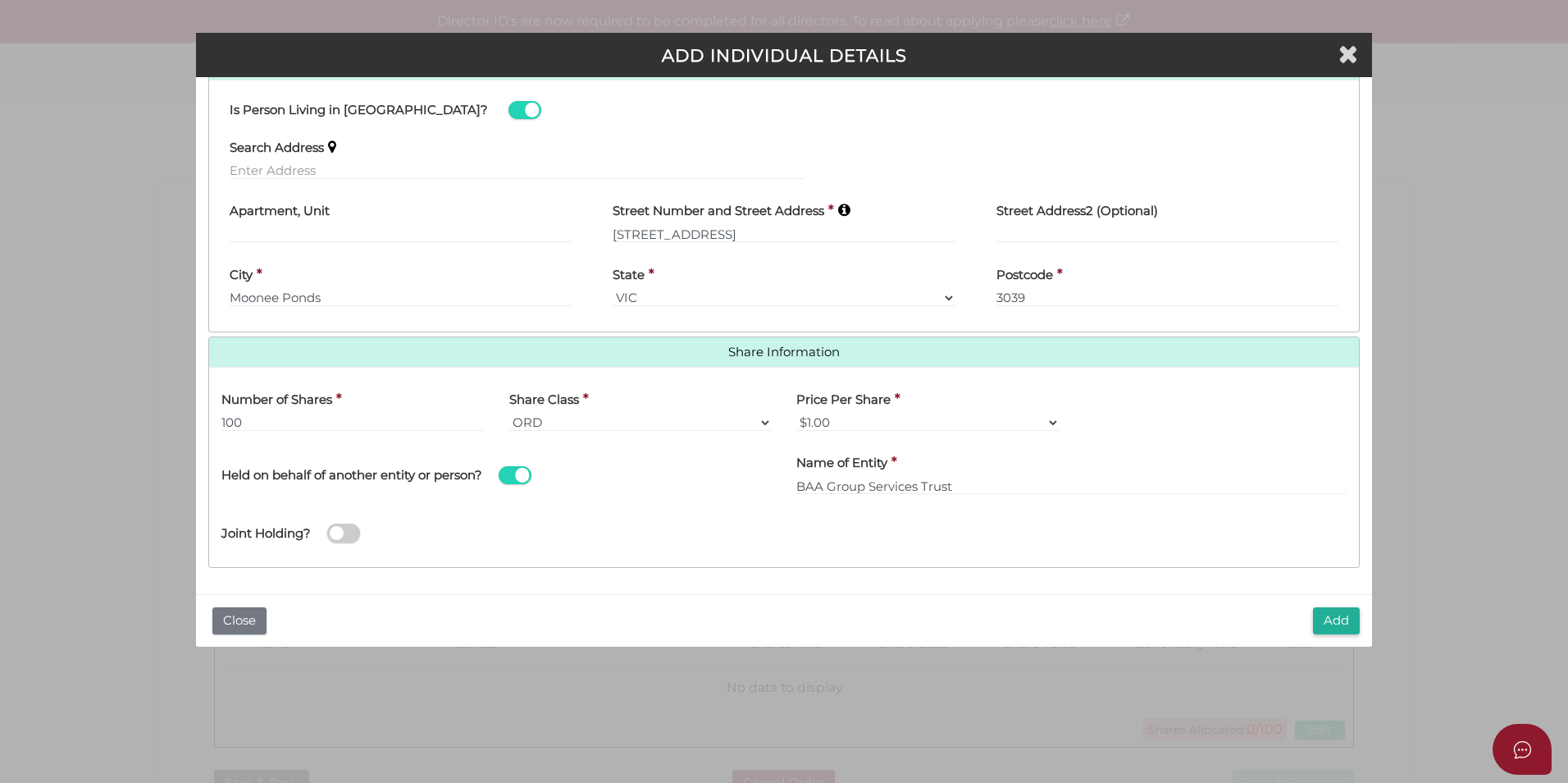
click at [757, 527] on div "Joint Holding?" at bounding box center [784, 527] width 1150 height 54
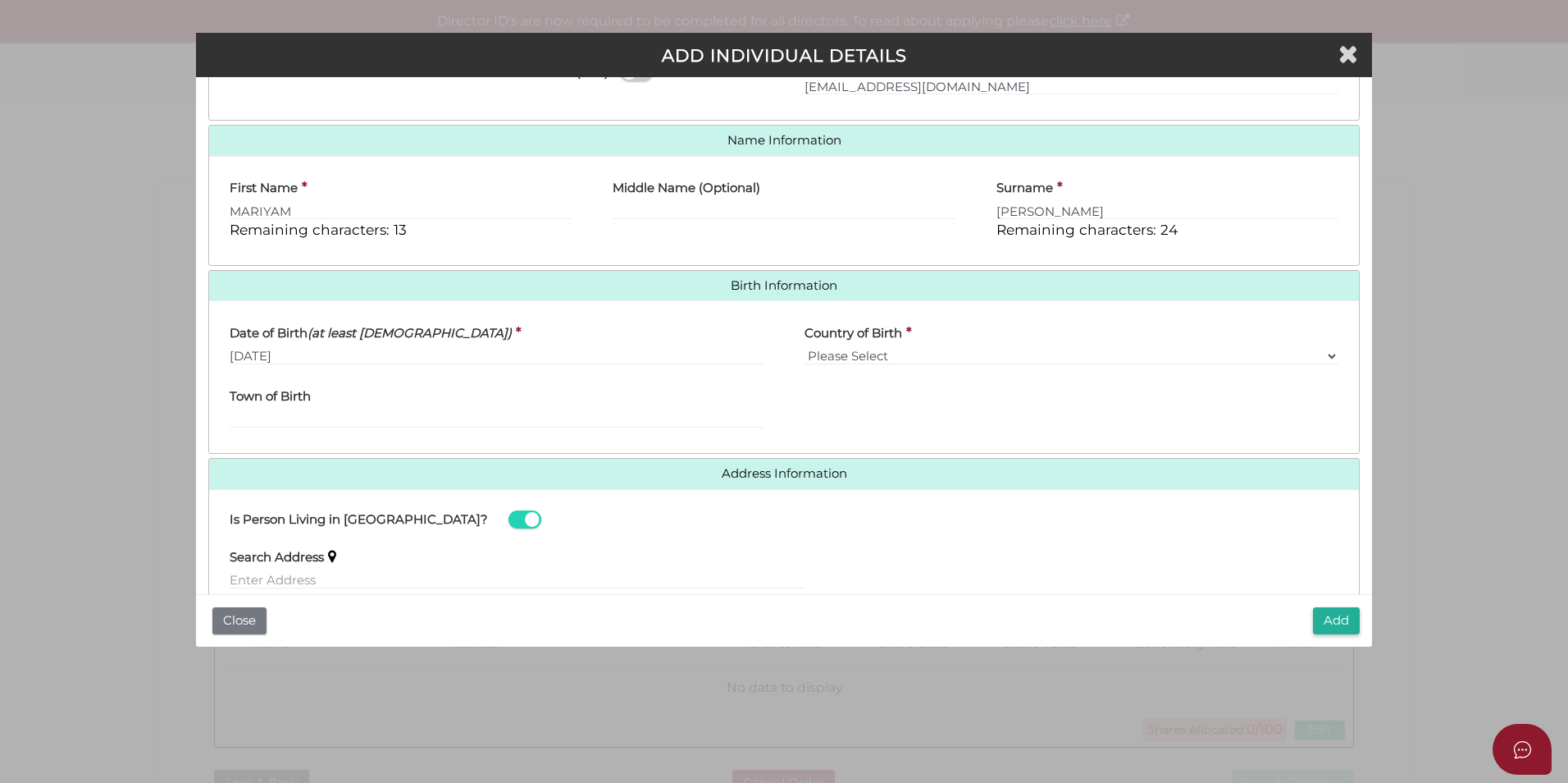
scroll to position [335, 0]
click at [469, 424] on input "Town of Birth" at bounding box center [496, 419] width 534 height 18
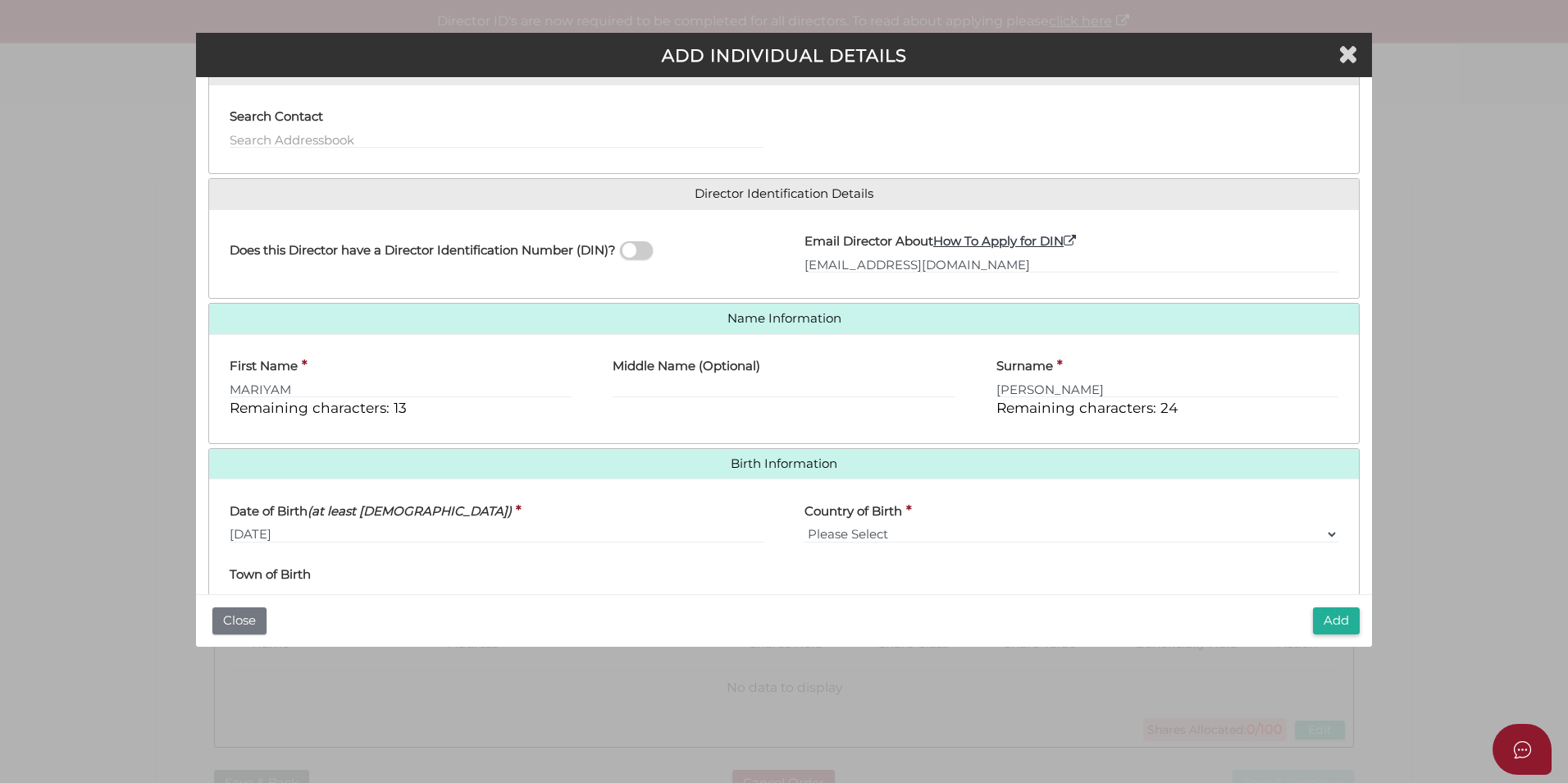
scroll to position [164, 0]
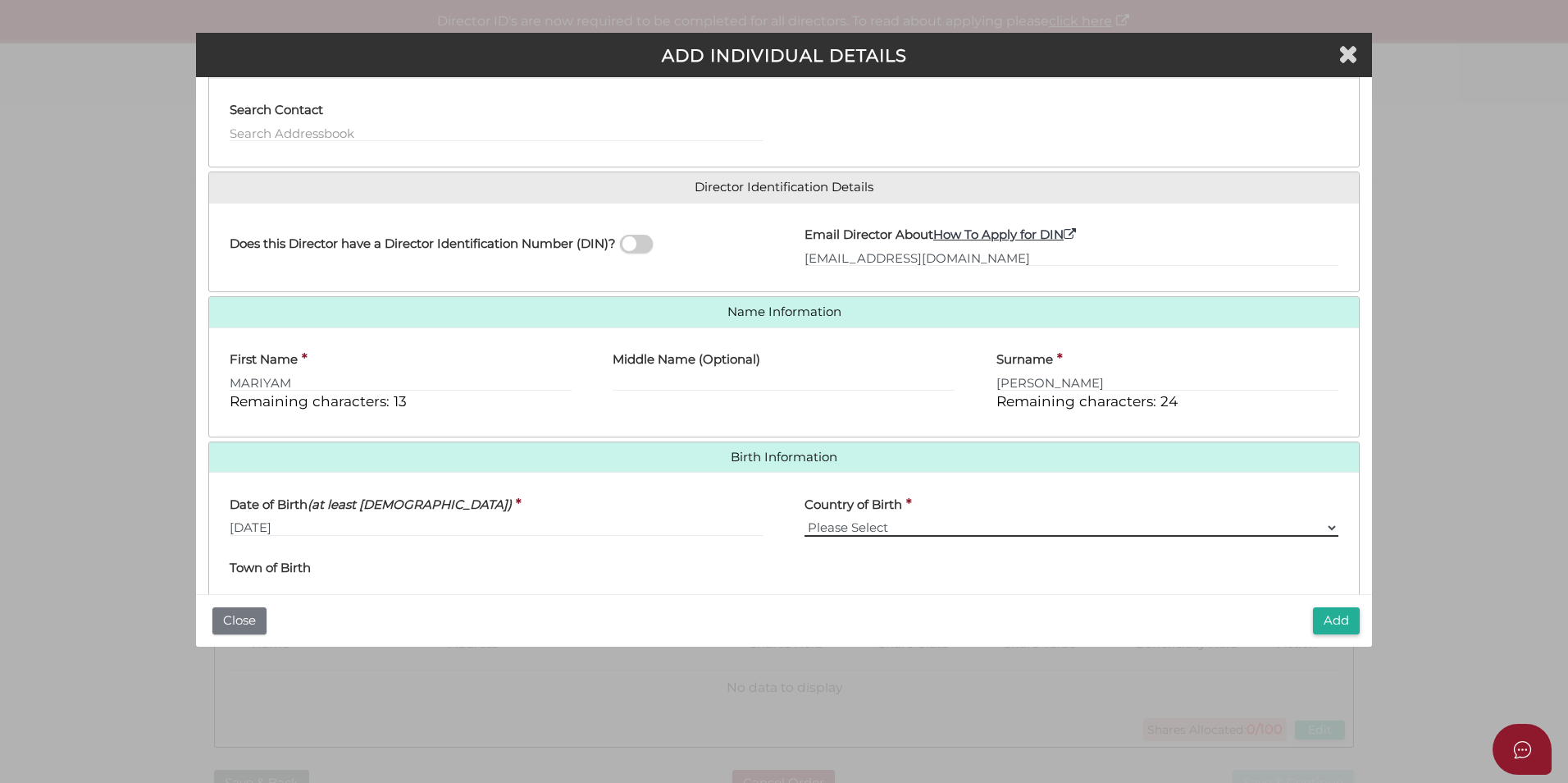
click at [894, 529] on select "Please Select v Australia Afghanistan Albania Algeria American Samoa Andorra An…" at bounding box center [1072, 527] width 534 height 18
select select "Nigeria"
click at [805, 519] on select "Please Select v Australia Afghanistan Albania Algeria American Samoa Andorra An…" at bounding box center [1072, 527] width 534 height 18
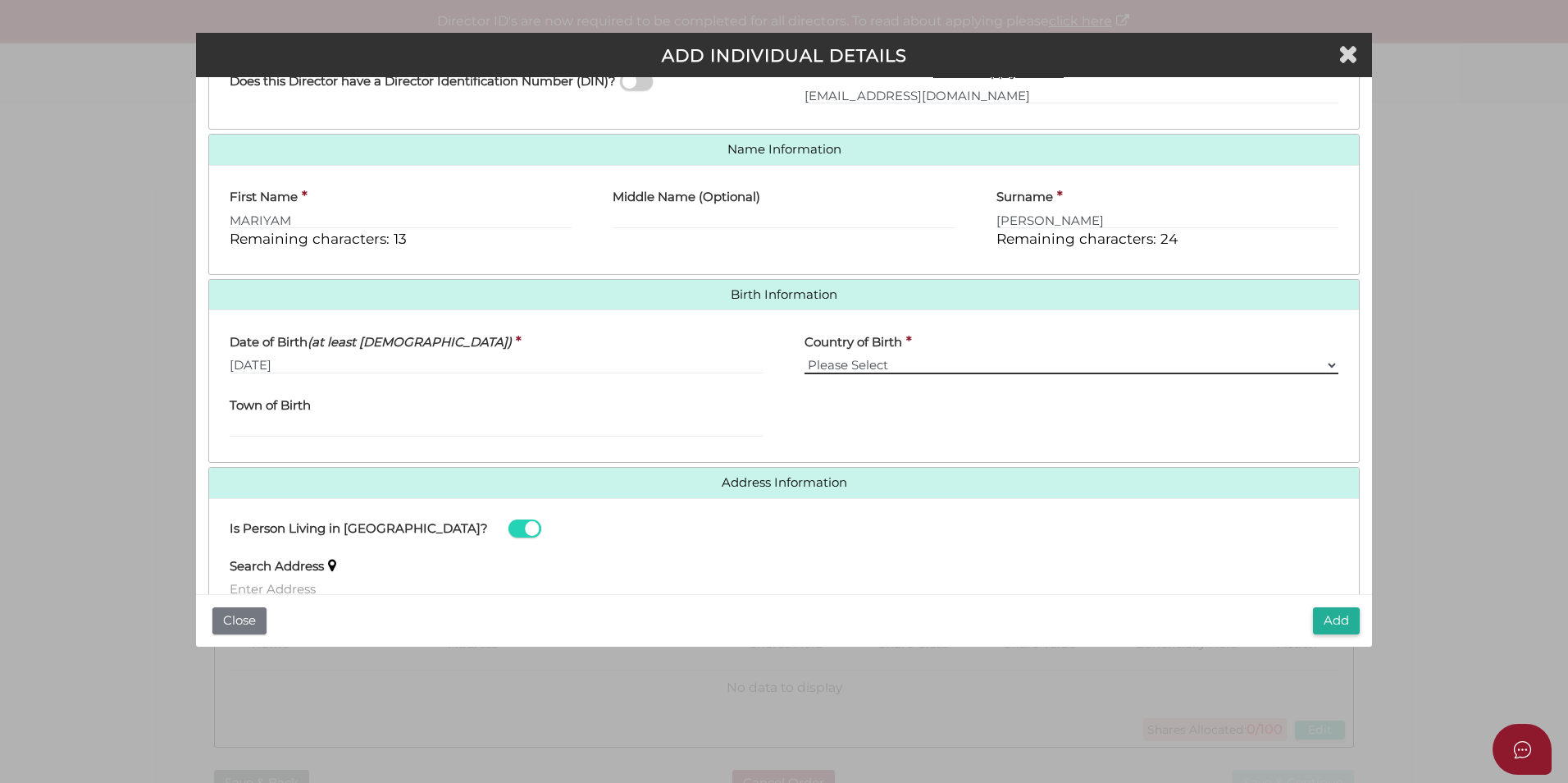
scroll to position [328, 0]
click at [437, 422] on input "Town of Birth" at bounding box center [496, 426] width 534 height 18
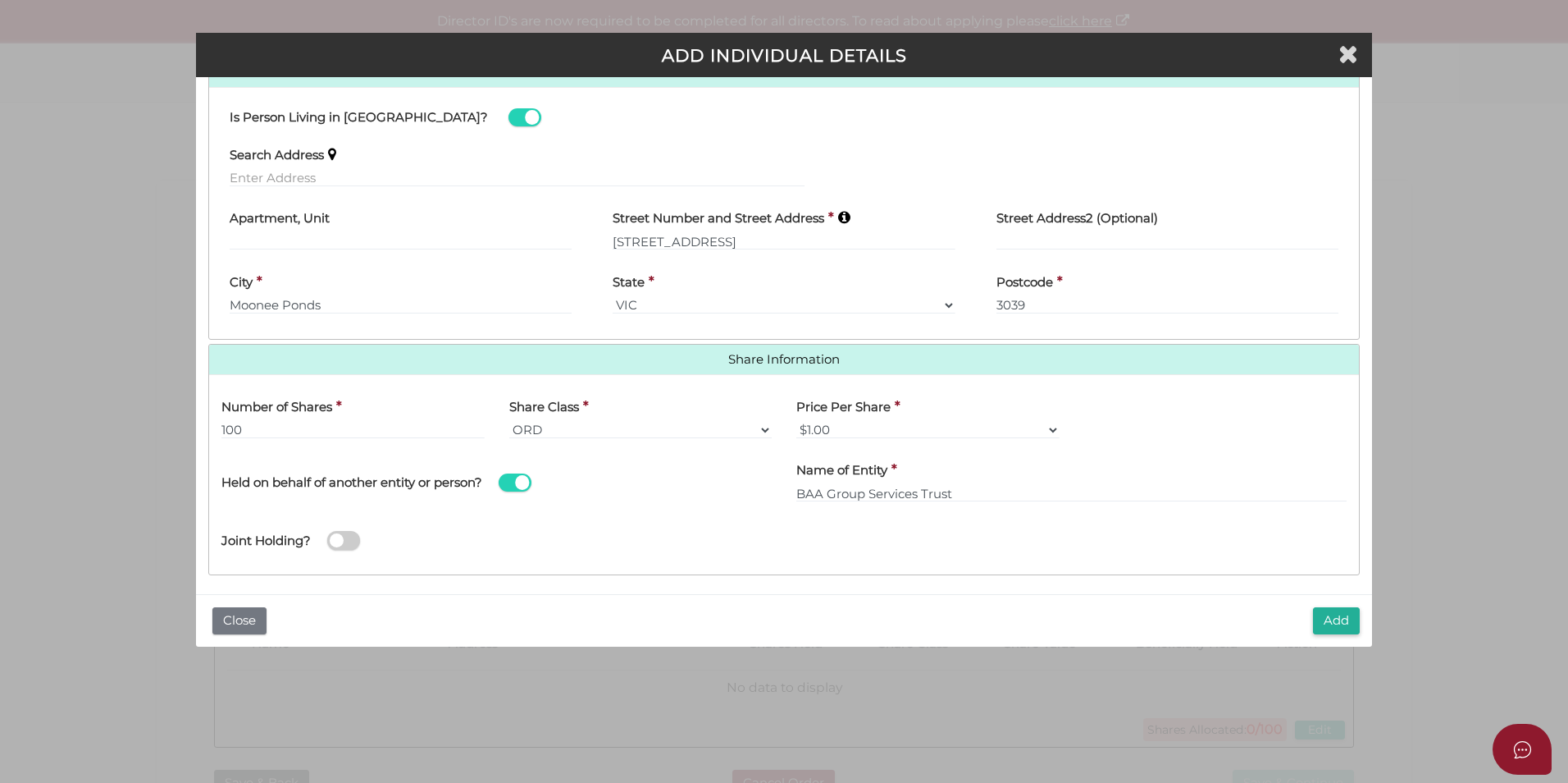
scroll to position [739, 0]
drag, startPoint x: 974, startPoint y: 494, endPoint x: 507, endPoint y: 494, distance: 467.0
click at [507, 494] on div "Held on behalf of another entity or person? Name of Entity * BAA Group Services…" at bounding box center [784, 479] width 1150 height 58
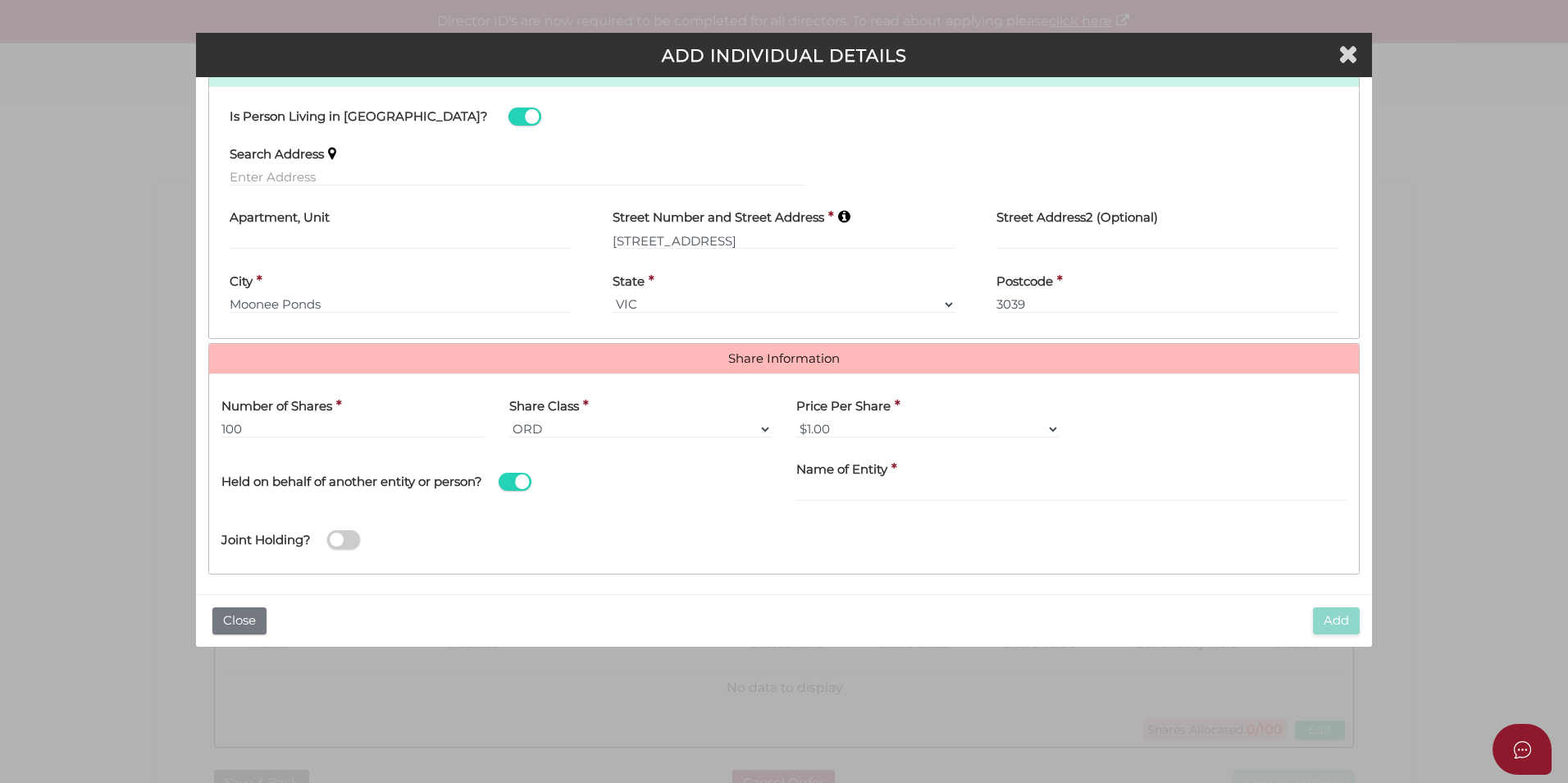
click at [513, 482] on span at bounding box center [515, 482] width 33 height 19
click at [0, 0] on input "checkbox" at bounding box center [0, 0] width 0 height 0
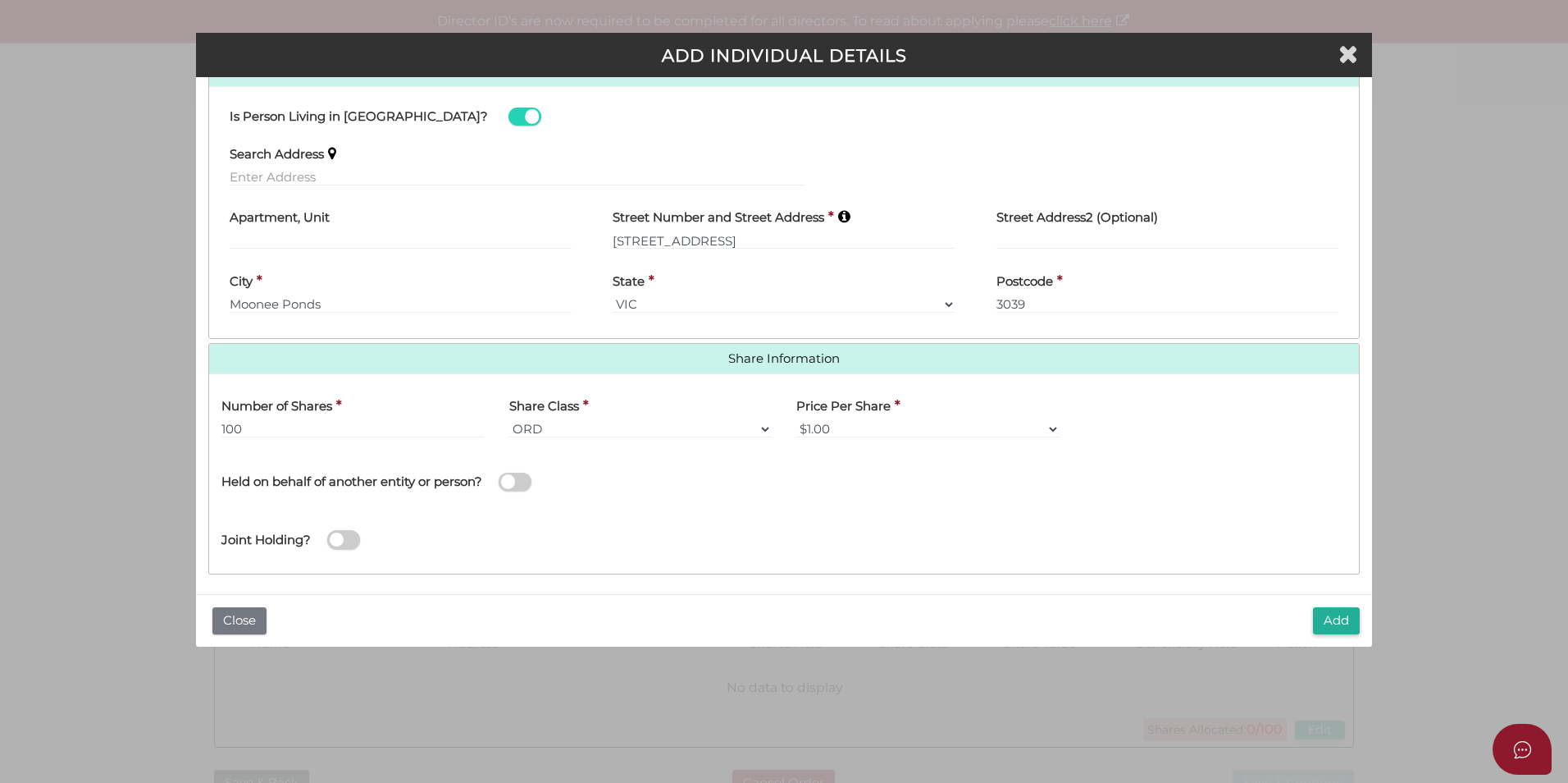
click at [660, 526] on div "Joint Holding?" at bounding box center [784, 534] width 1150 height 54
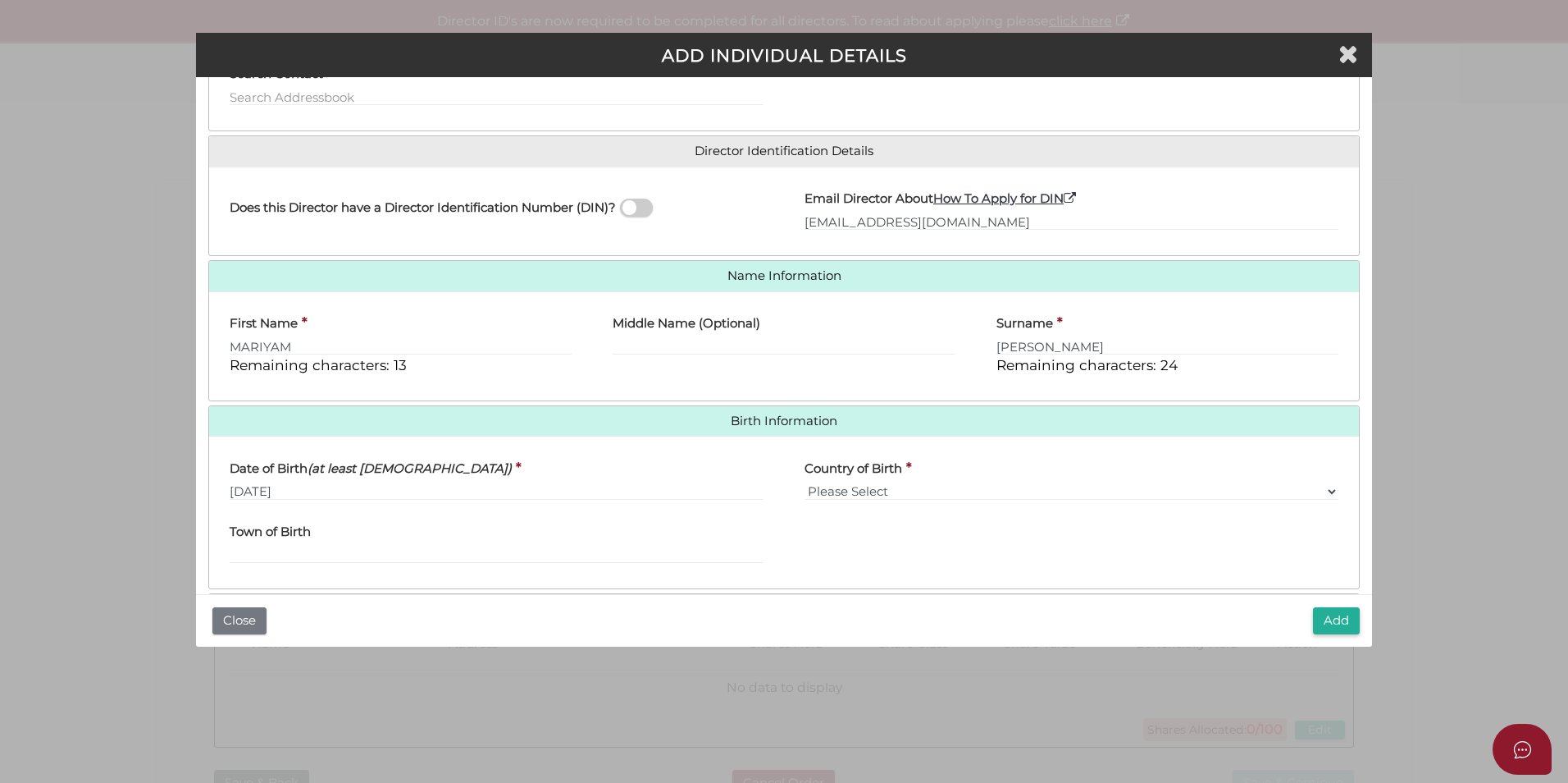
scroll to position [171, 0]
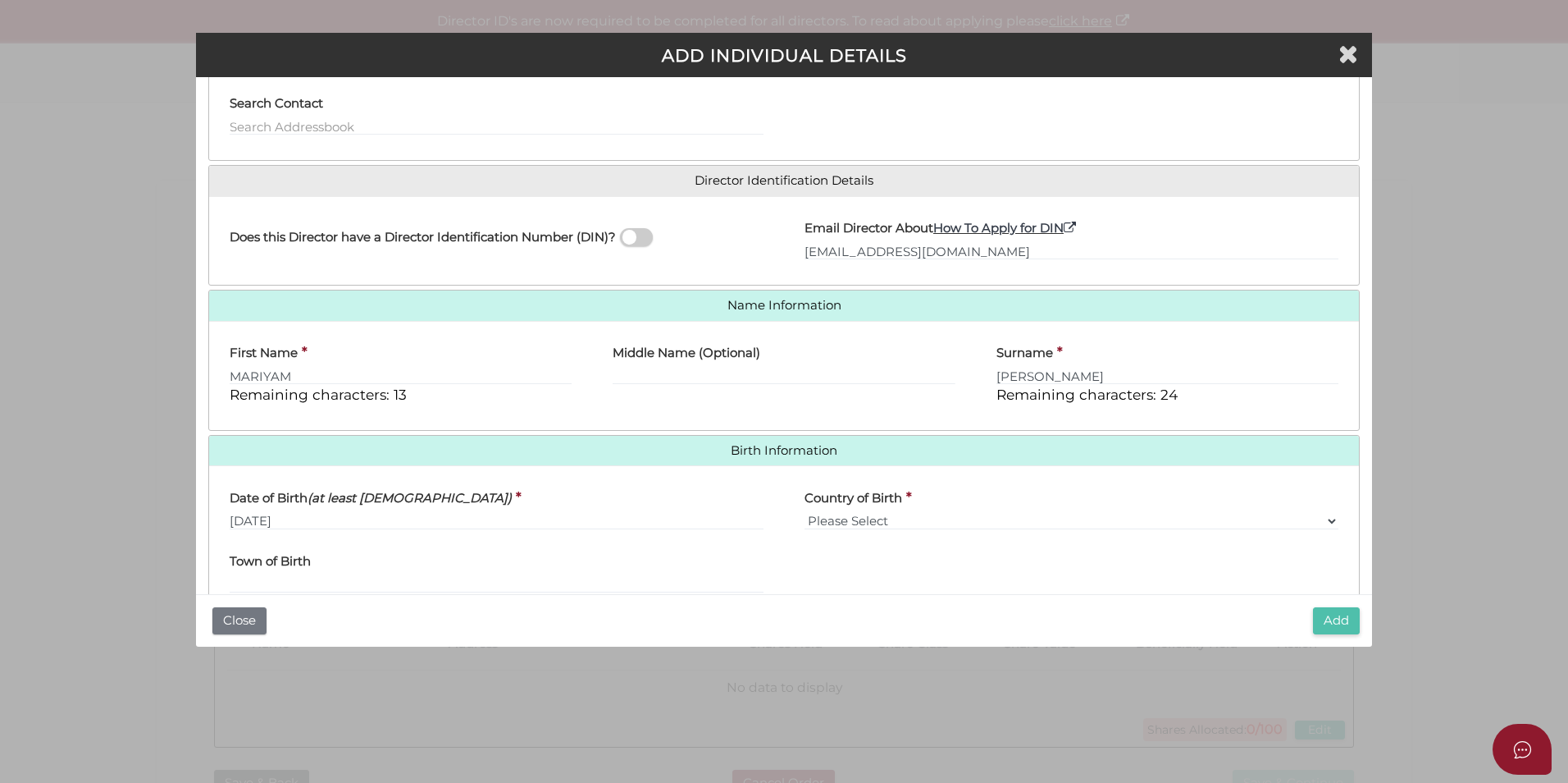
click at [1330, 620] on button "Add" at bounding box center [1337, 620] width 47 height 27
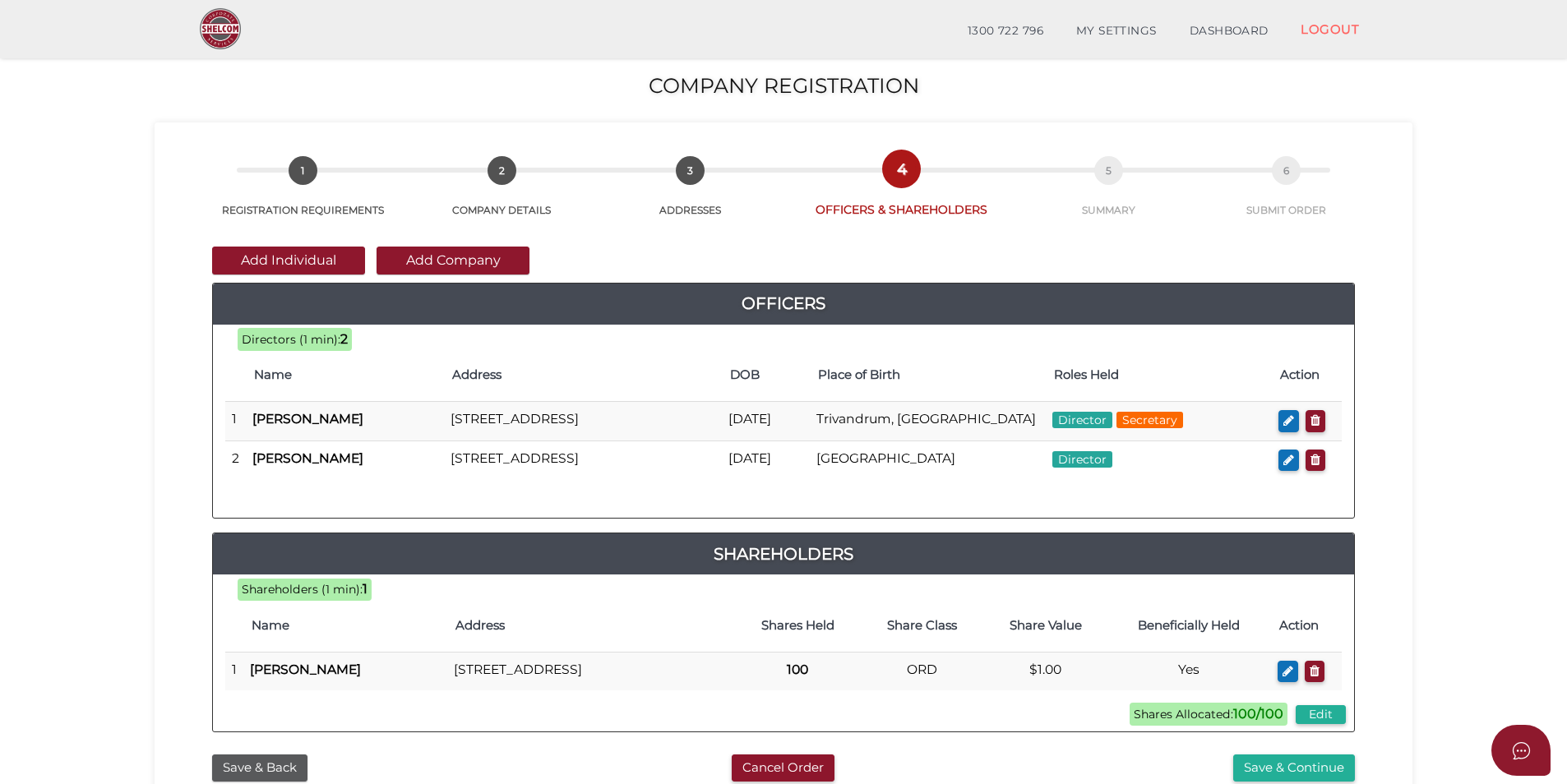
scroll to position [165, 0]
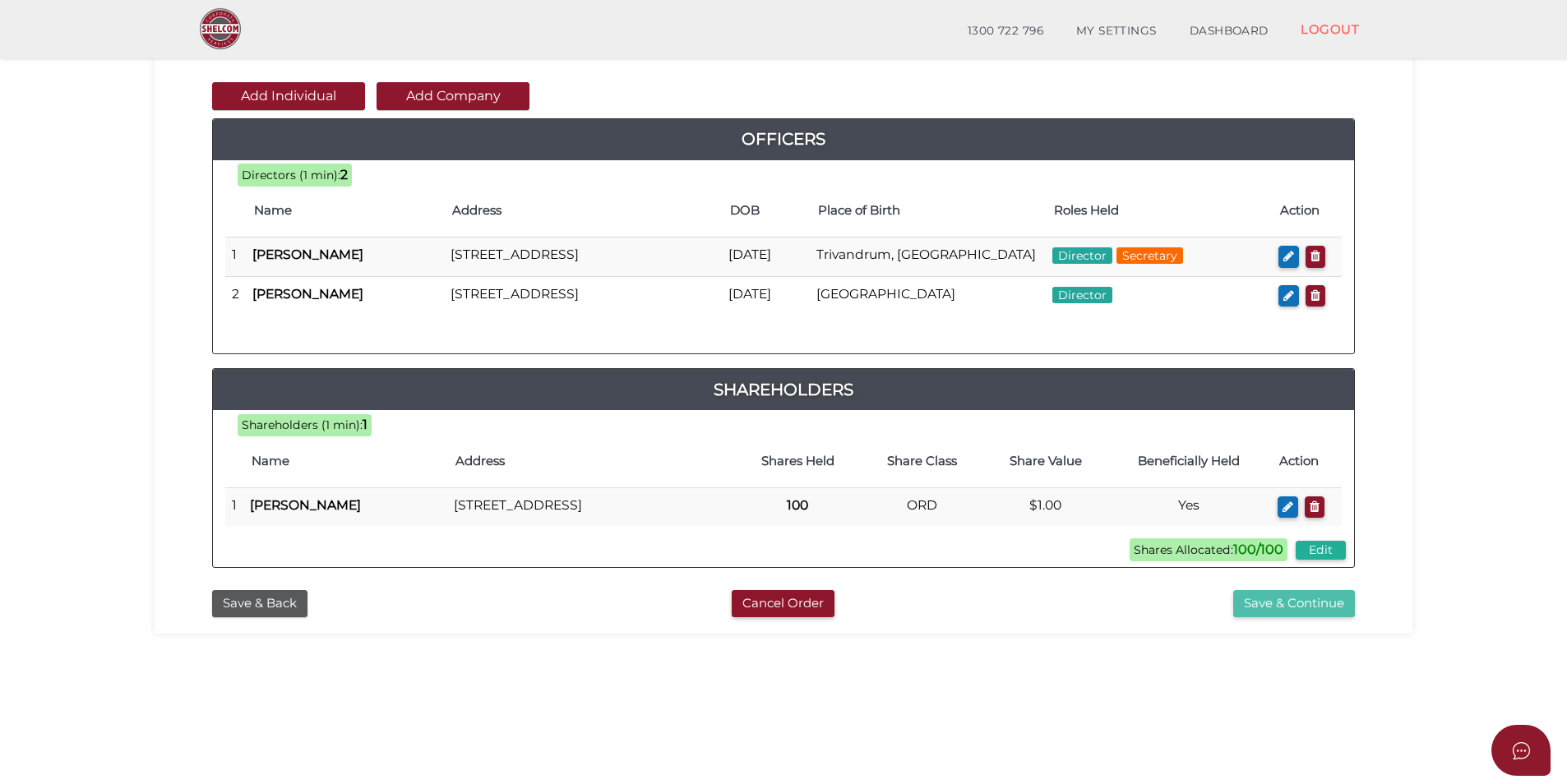
click at [1262, 617] on button "Save & Continue" at bounding box center [1294, 603] width 121 height 27
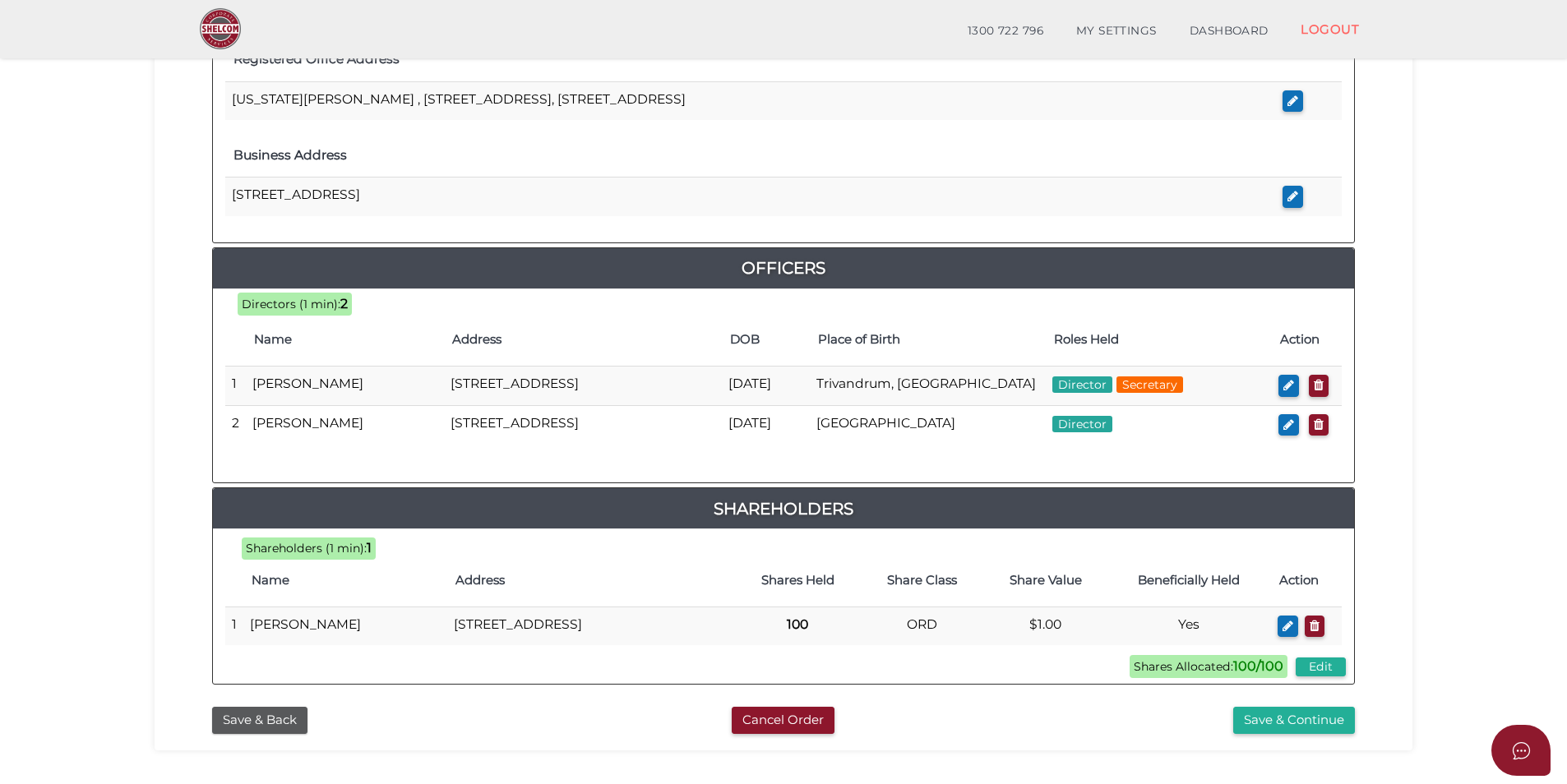
scroll to position [657, 0]
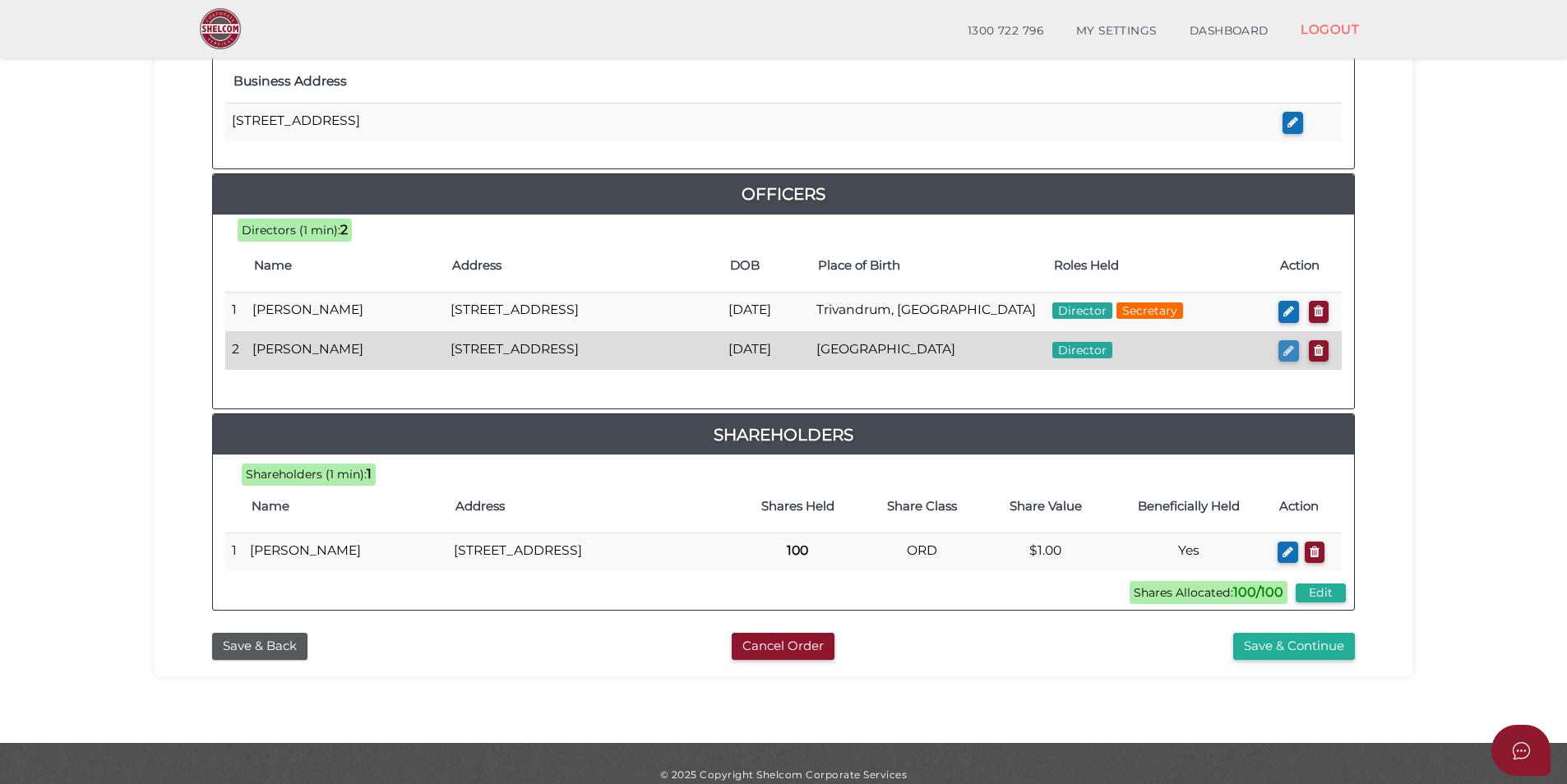
click at [1292, 357] on icon "button" at bounding box center [1288, 350] width 10 height 12
checkbox input "true"
type input "seenag@microsoft.com"
type input "[DATE]"
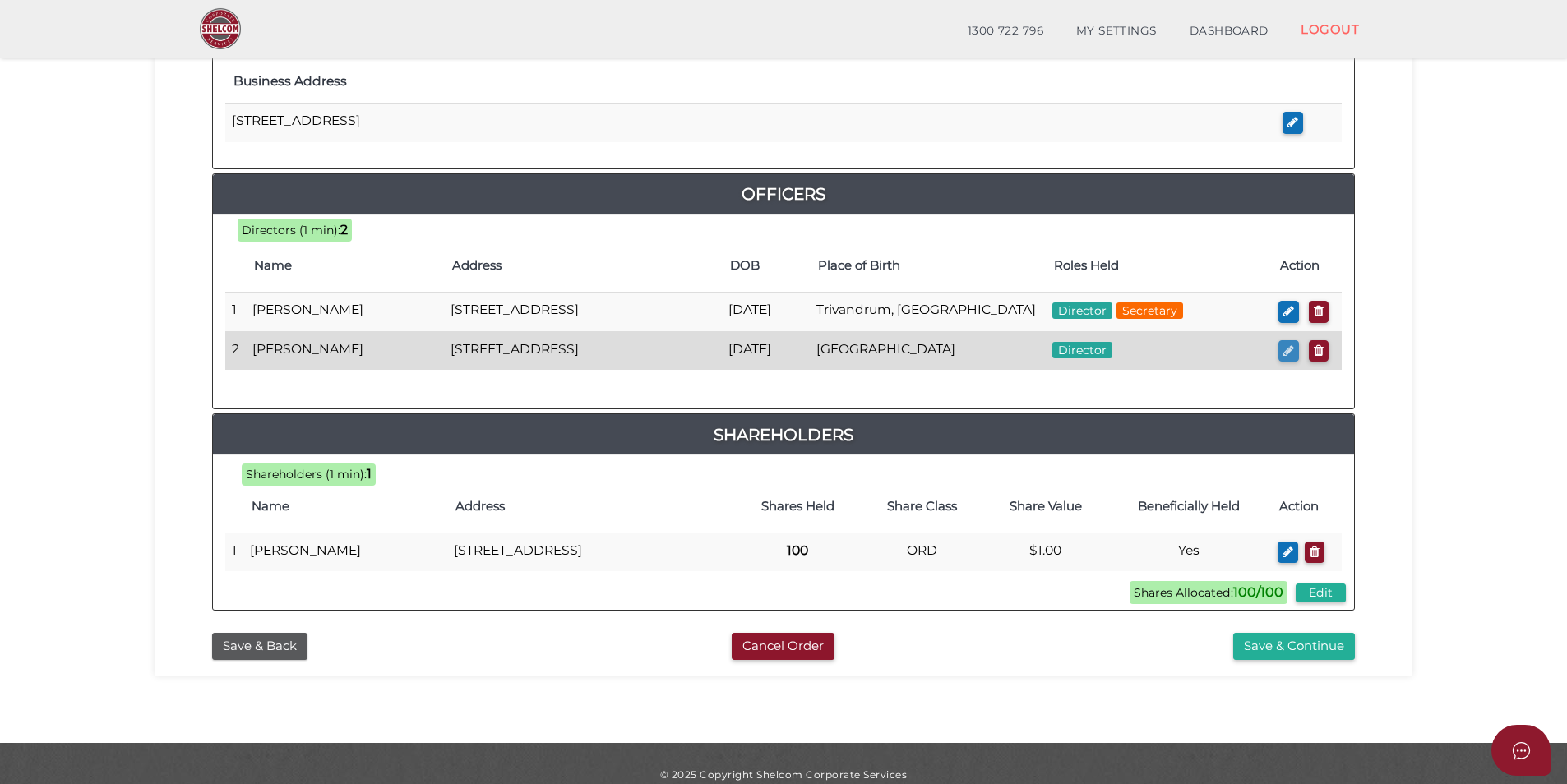
select select "[GEOGRAPHIC_DATA]"
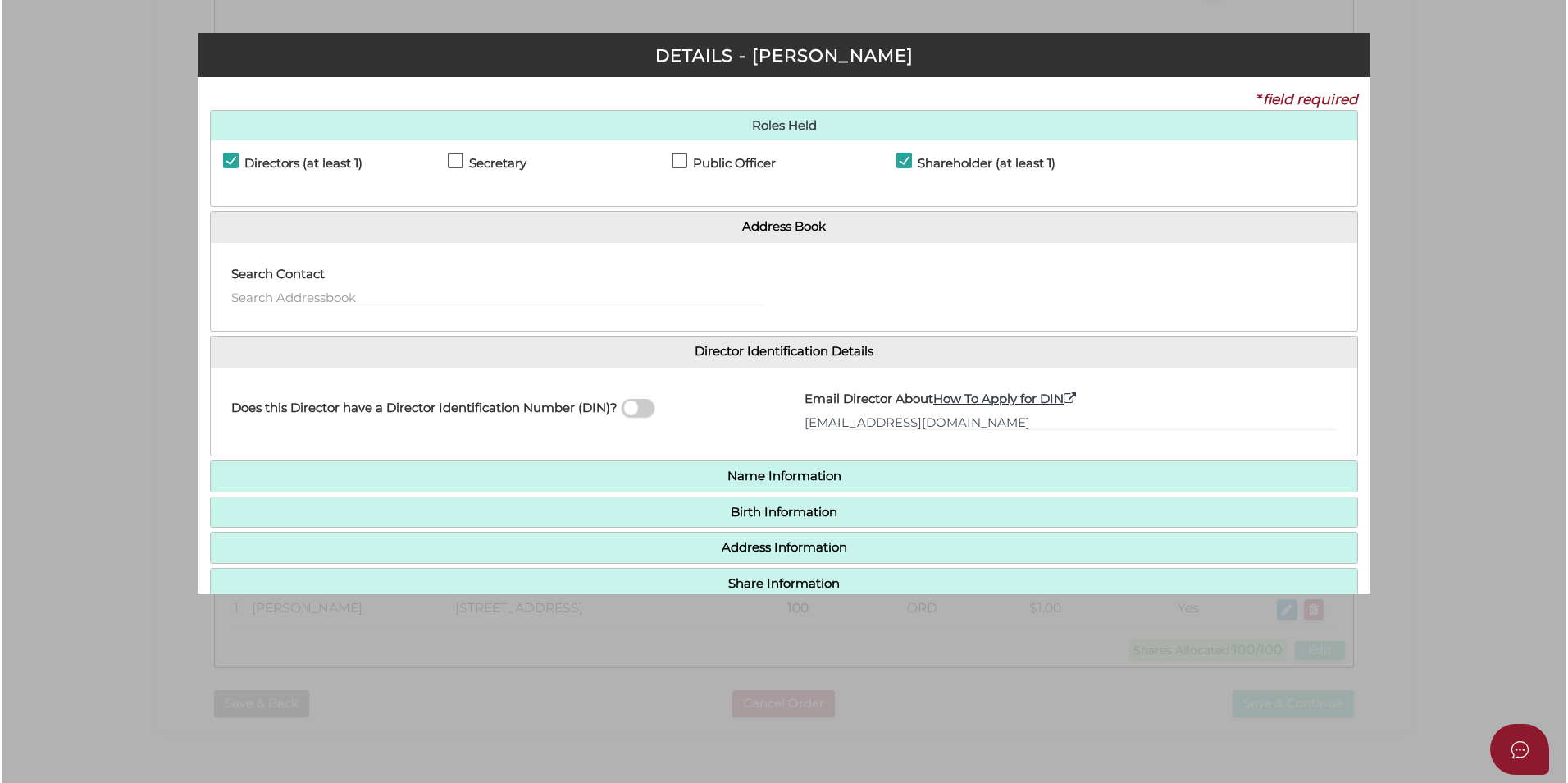
scroll to position [0, 0]
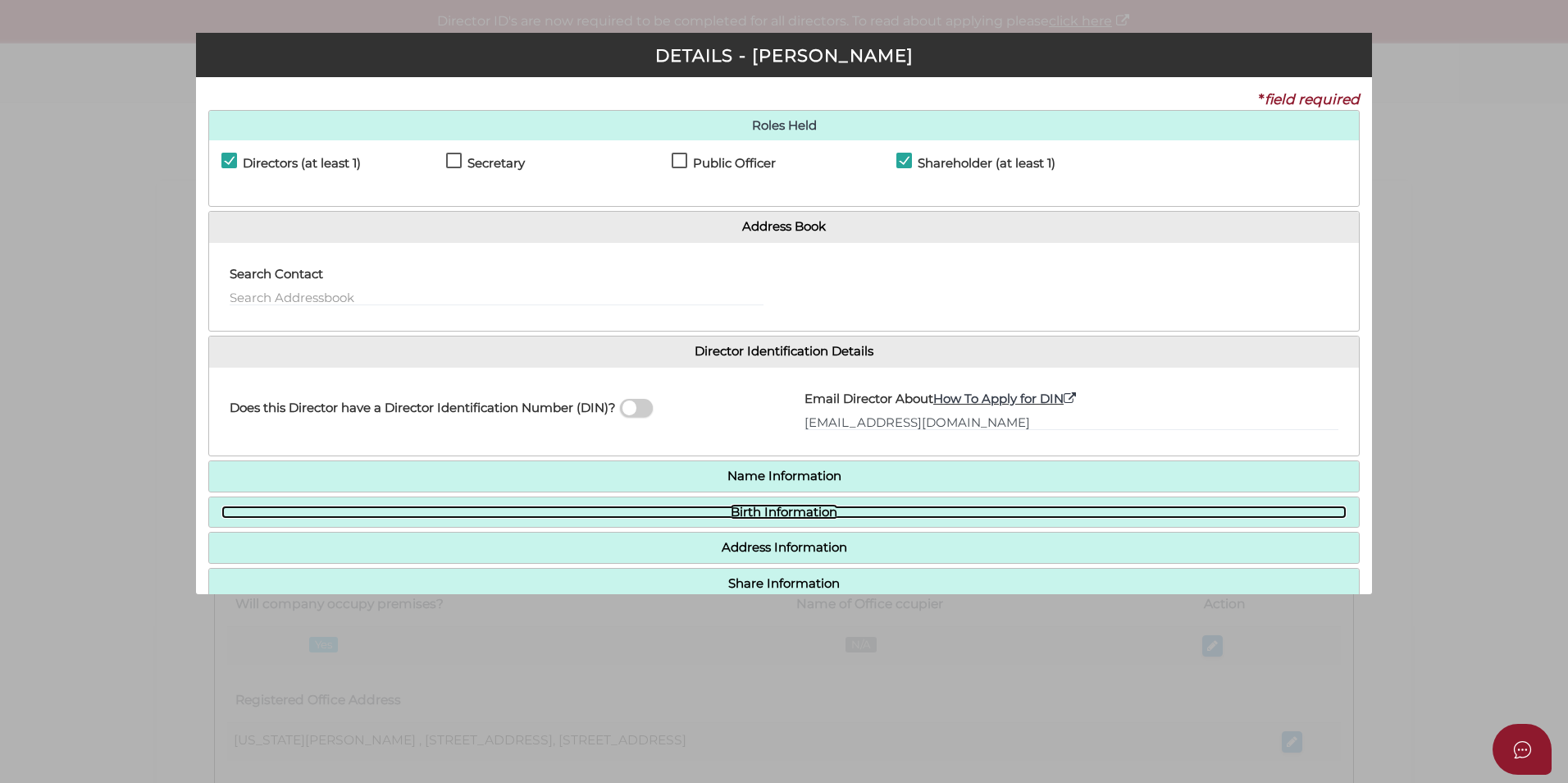
click at [781, 517] on link "Birth Information" at bounding box center [784, 512] width 1126 height 14
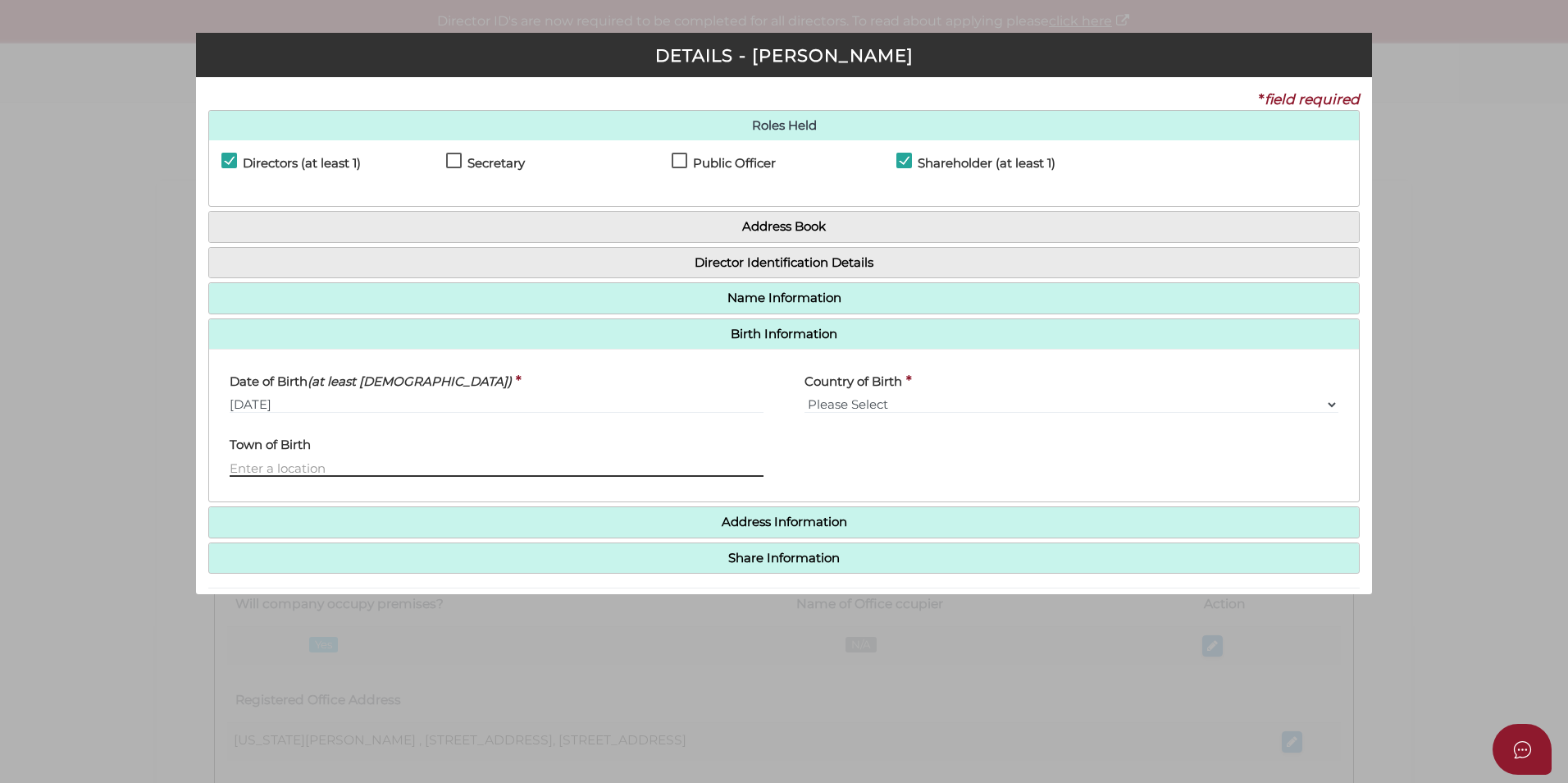
click at [326, 470] on input "text" at bounding box center [496, 467] width 534 height 18
type input "Kaduna"
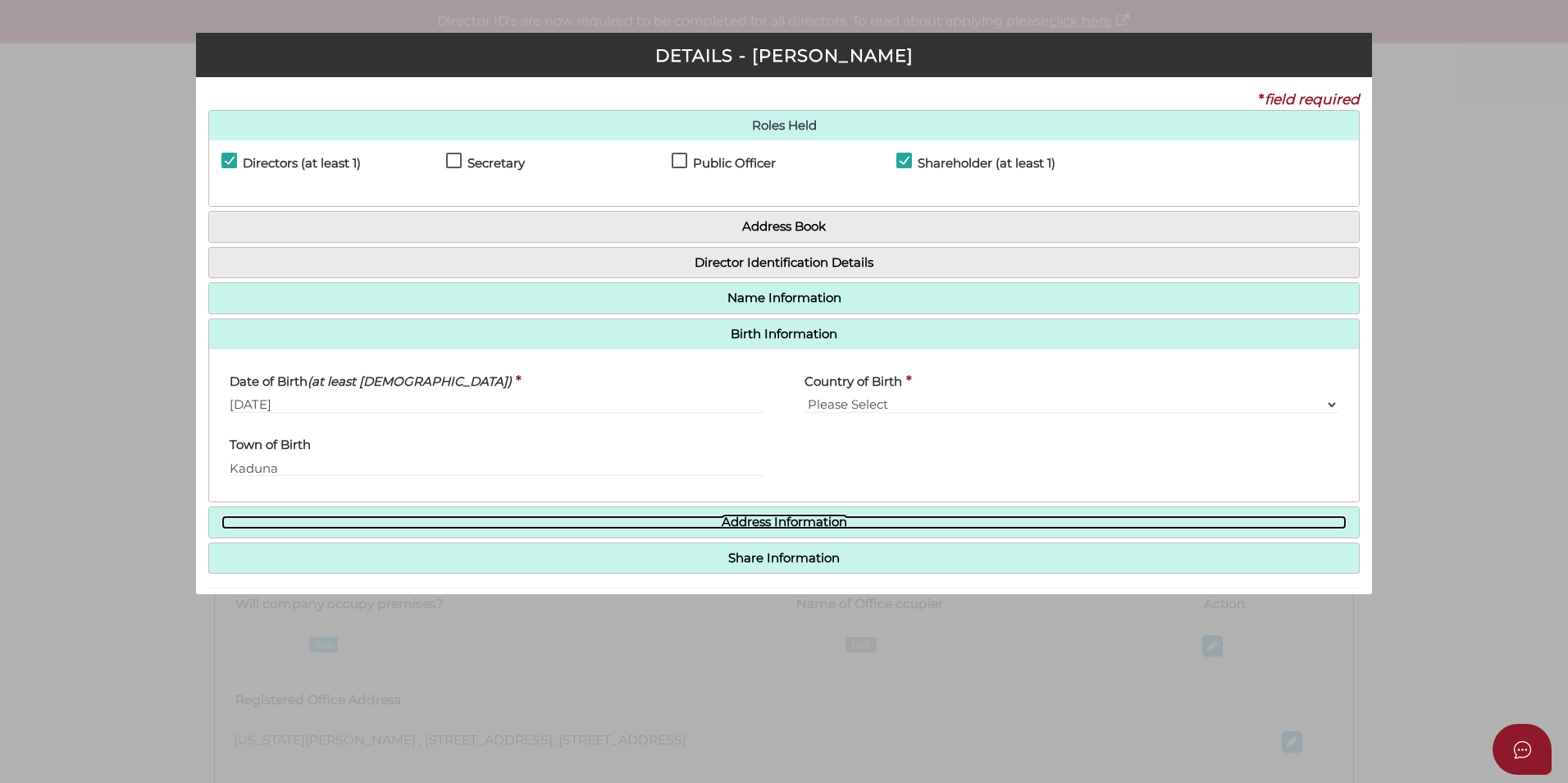
scroll to position [58, 0]
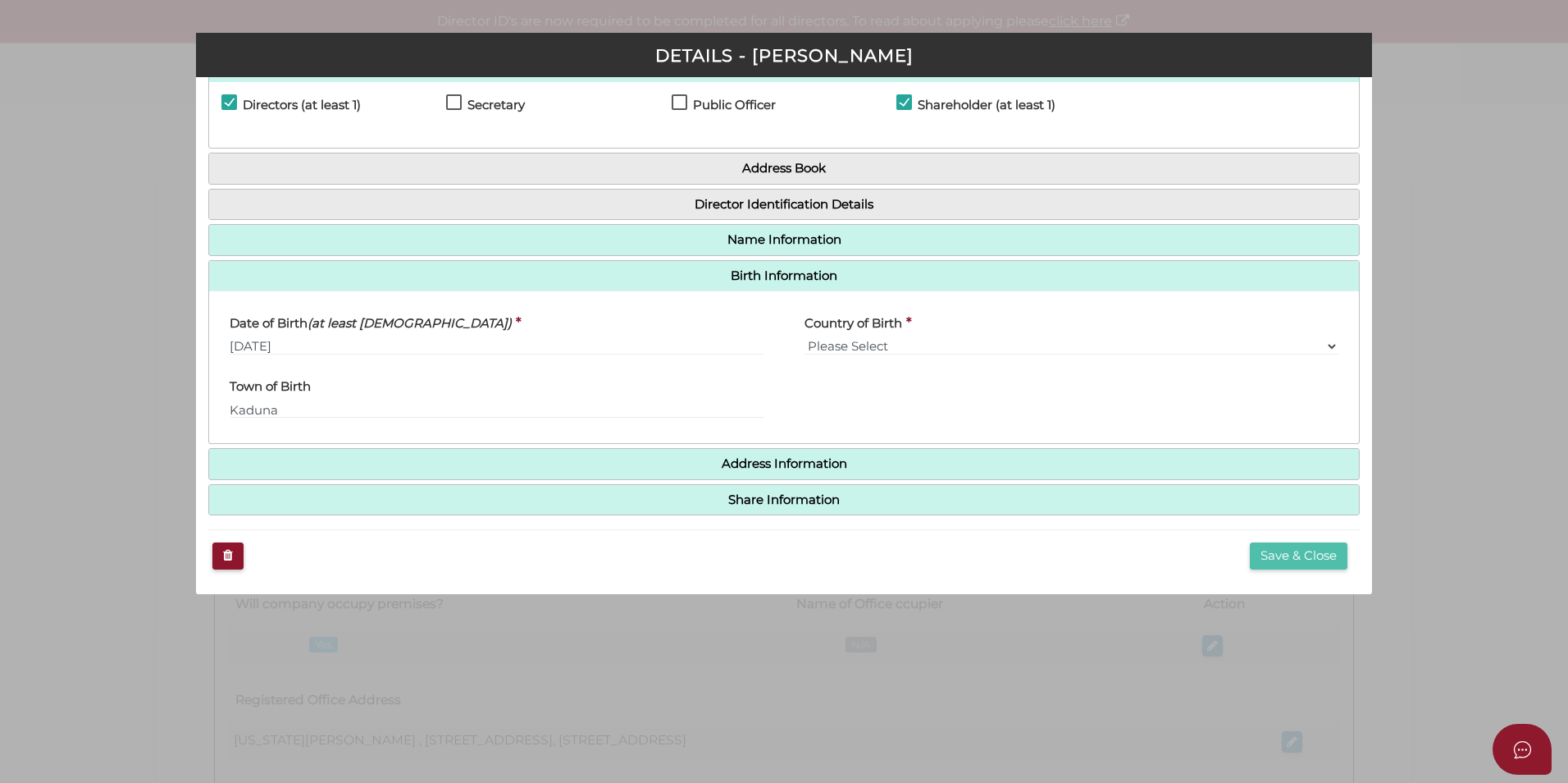
click at [1301, 552] on button "Save & Close" at bounding box center [1299, 556] width 98 height 27
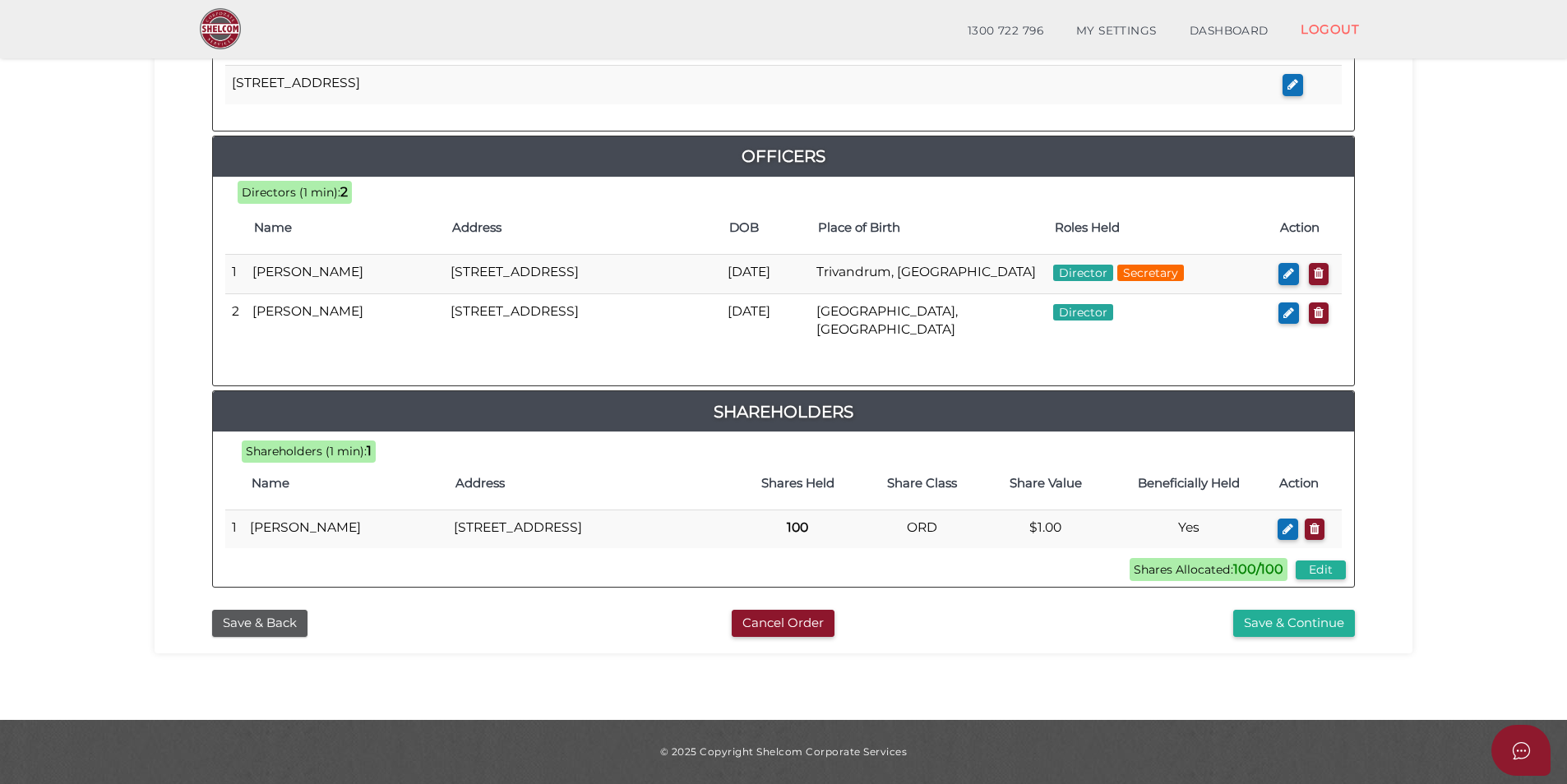
scroll to position [725, 0]
click at [1306, 618] on button "Save & Continue" at bounding box center [1294, 623] width 121 height 27
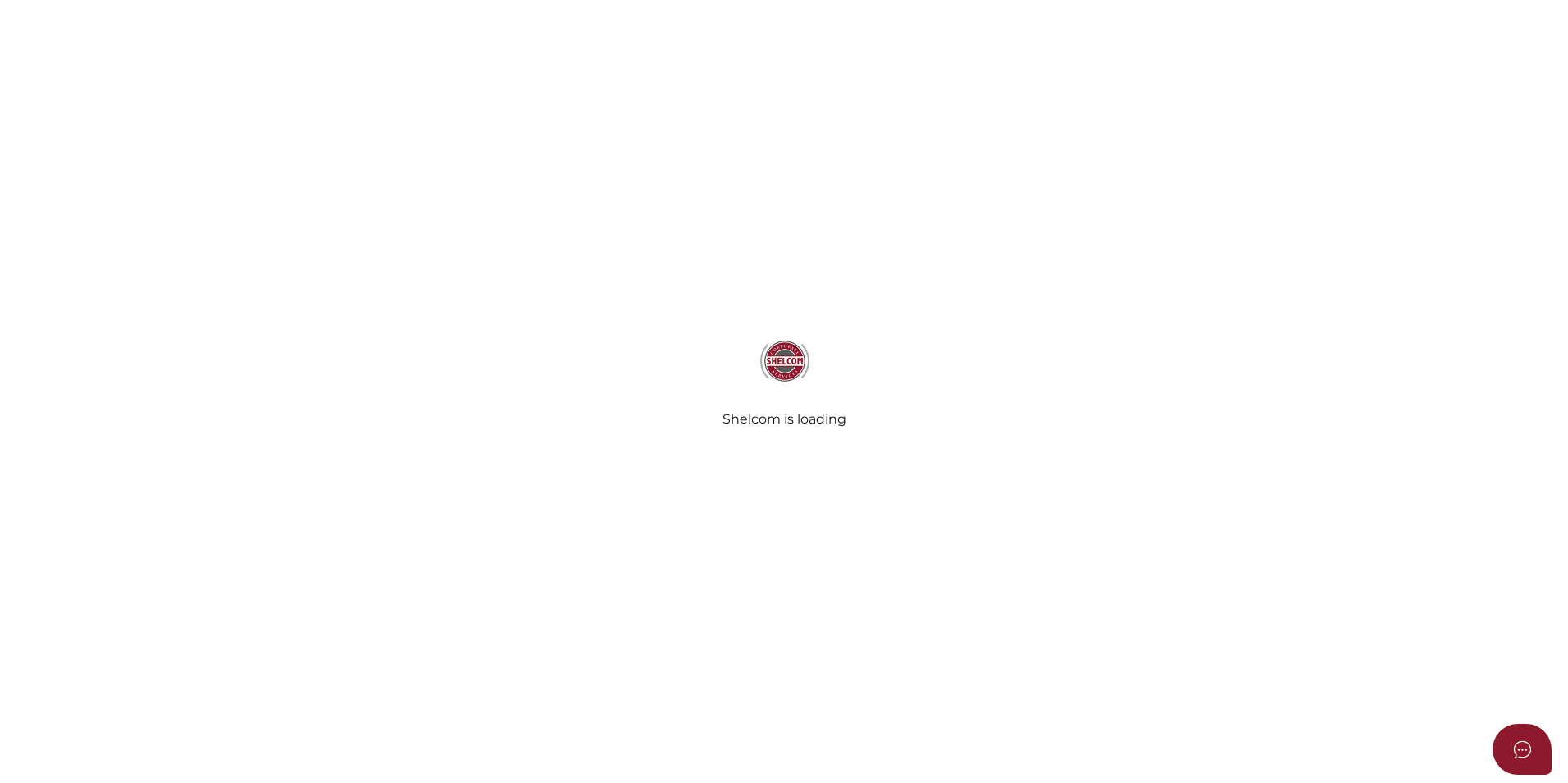
select select "Comb Binding"
radio input "true"
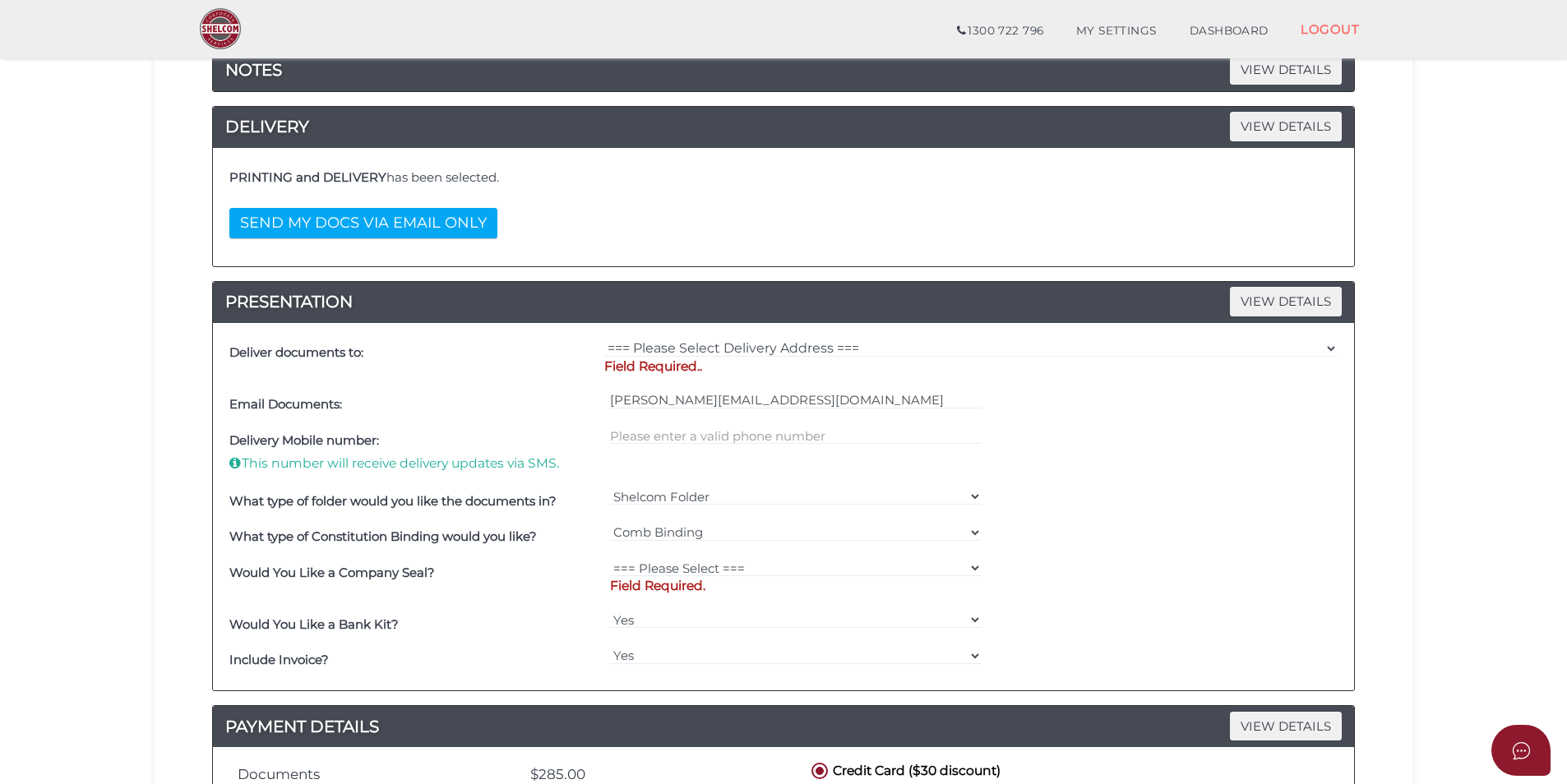
scroll to position [247, 0]
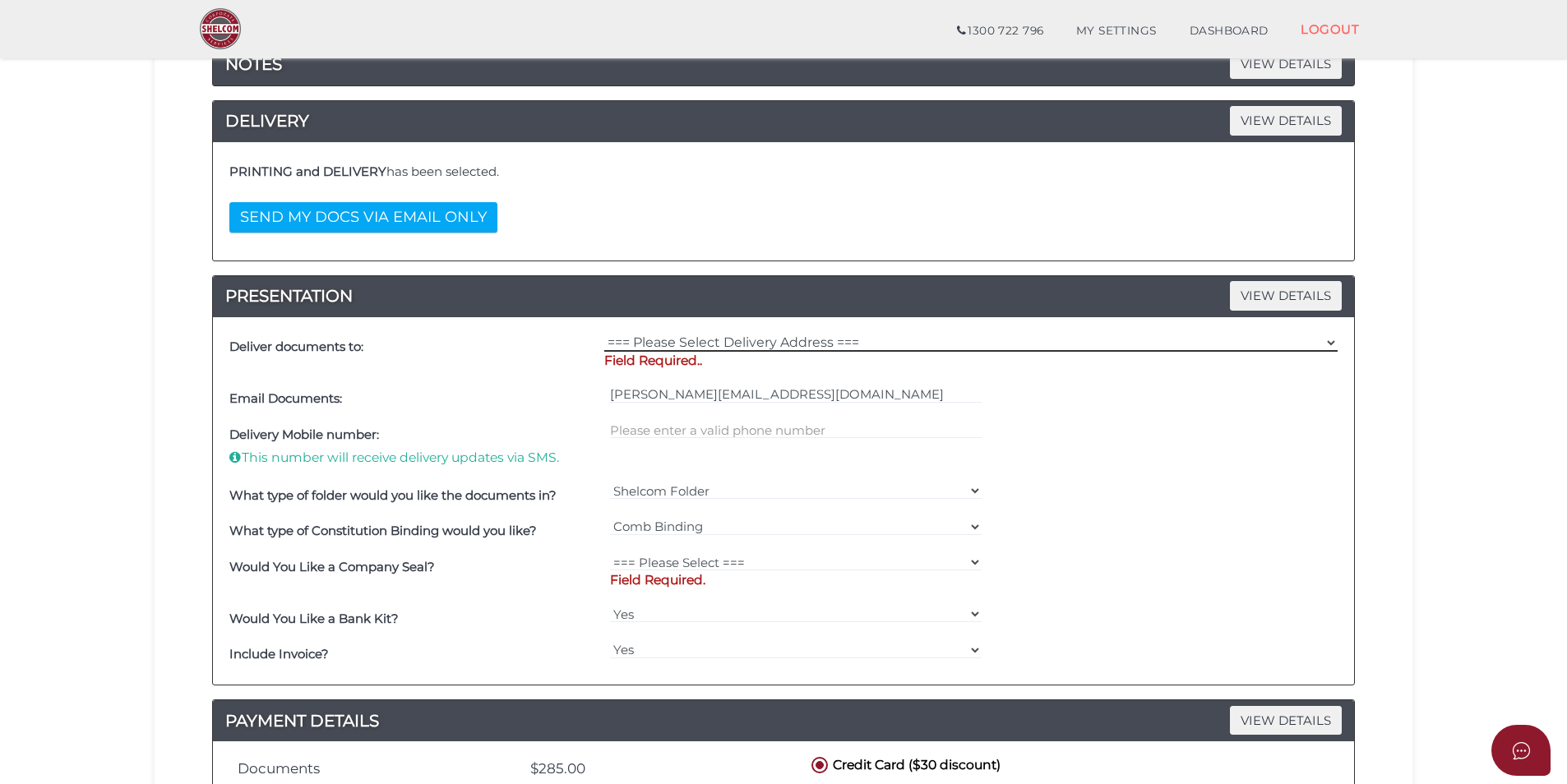
click at [638, 343] on select "=== Please Select Delivery Address === (User Address - [PERSON_NAME][GEOGRAPHIC…" at bounding box center [971, 342] width 734 height 18
select select "0"
click at [605, 333] on select "=== Please Select Delivery Address === (User Address - [PERSON_NAME][GEOGRAPHIC…" at bounding box center [971, 342] width 734 height 18
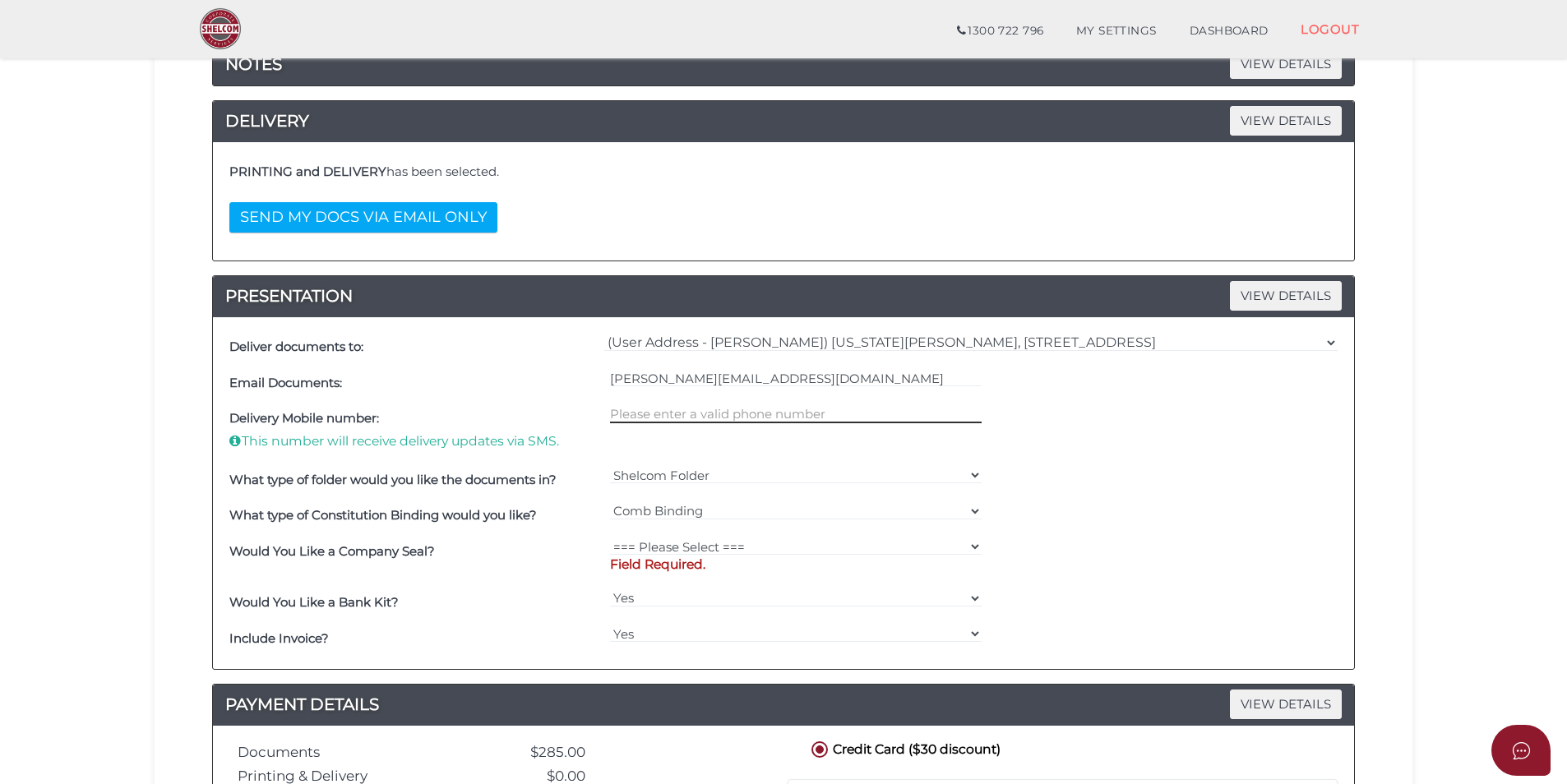
click at [651, 414] on input "text" at bounding box center [797, 413] width 373 height 18
type input "0424741009"
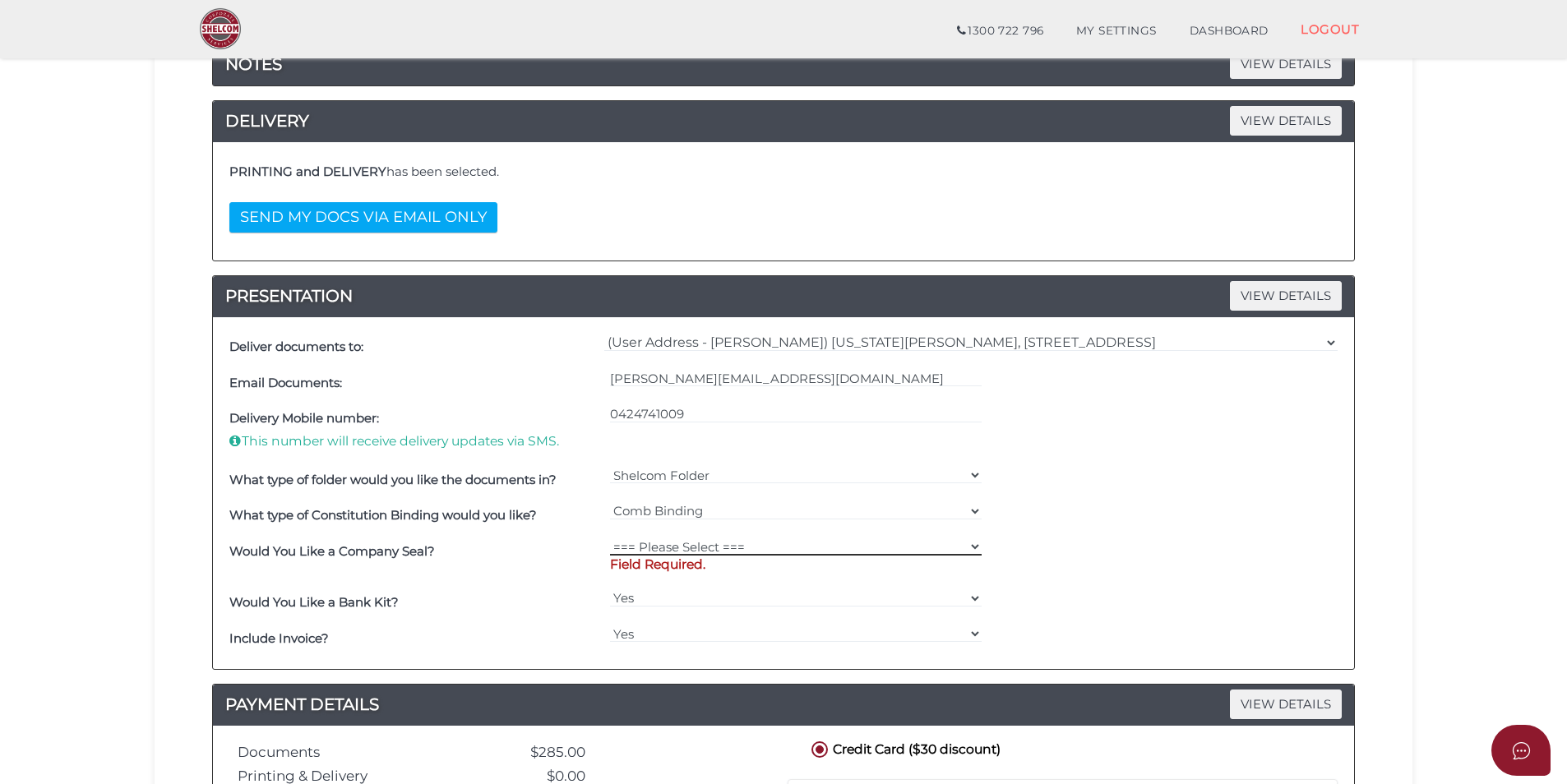
click at [685, 542] on select "=== Please Select === Fold Seal $50 No Seal" at bounding box center [797, 546] width 373 height 18
select select "0"
click at [610, 537] on select "=== Please Select === Fold Seal $50 No Seal" at bounding box center [797, 546] width 373 height 18
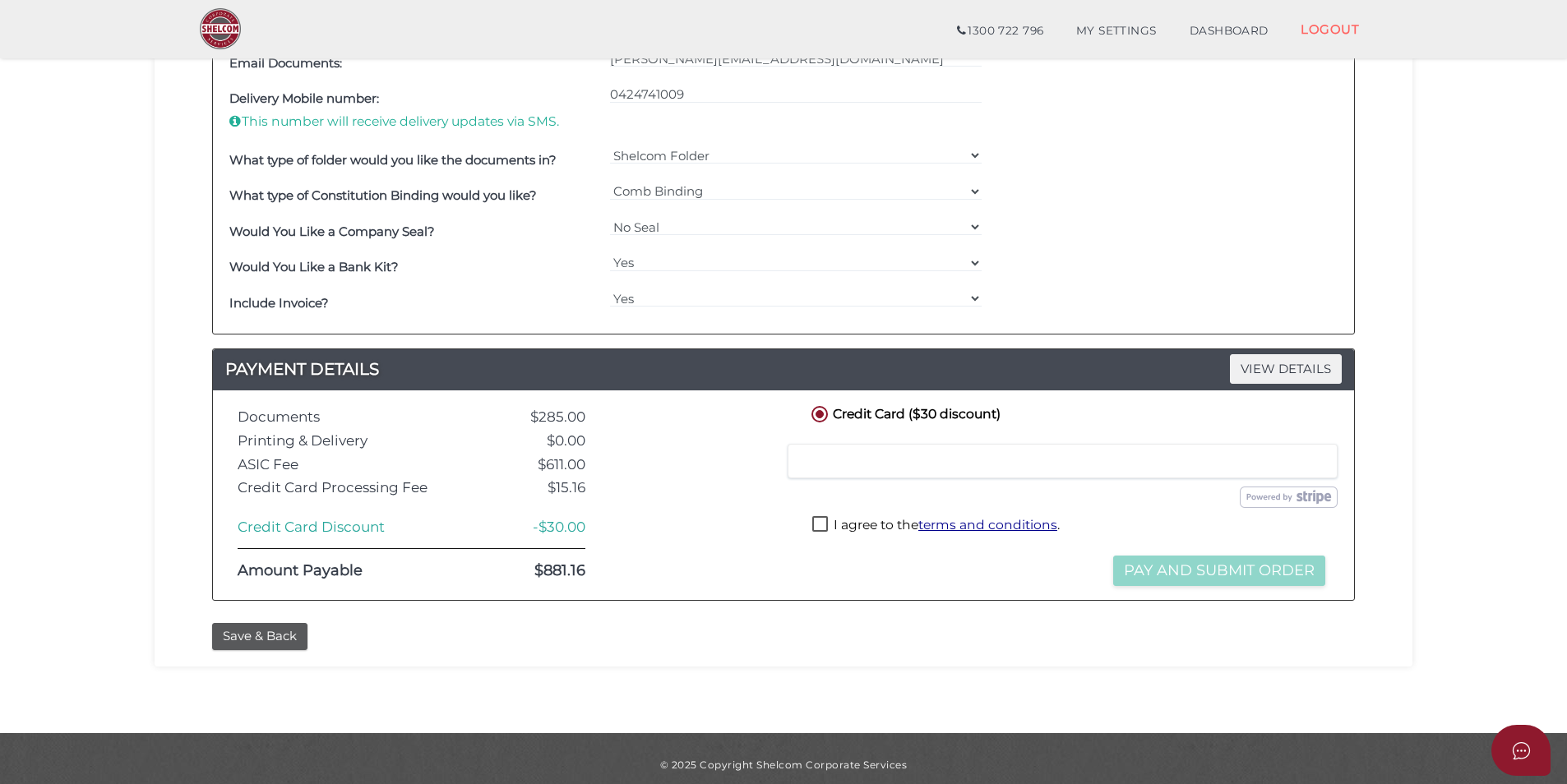
scroll to position [579, 0]
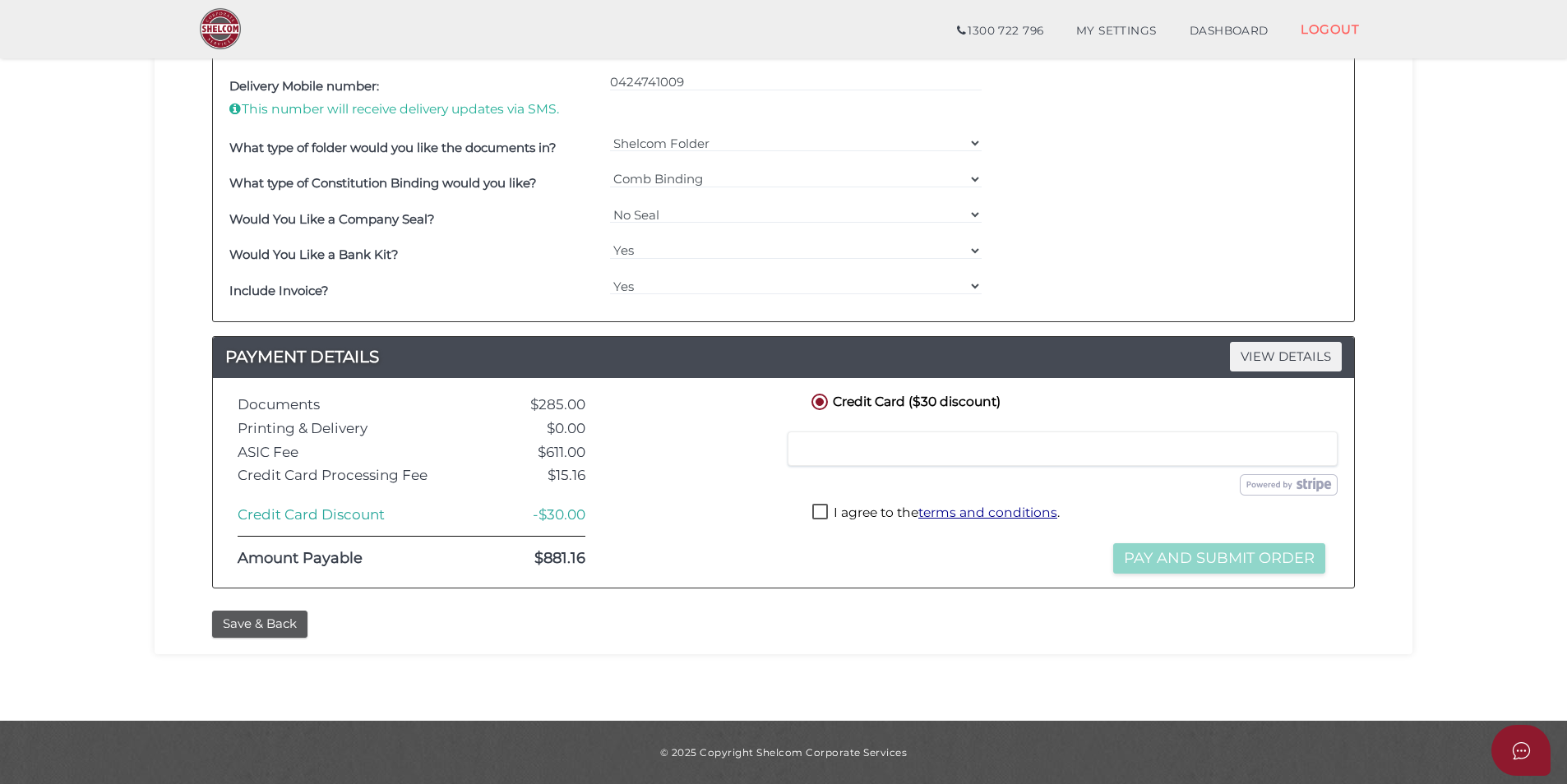
click at [824, 513] on label "I agree to the terms and conditions ." at bounding box center [936, 514] width 248 height 21
checkbox input "true"
click at [1195, 573] on button "Pay and Submit Order" at bounding box center [1219, 558] width 212 height 30
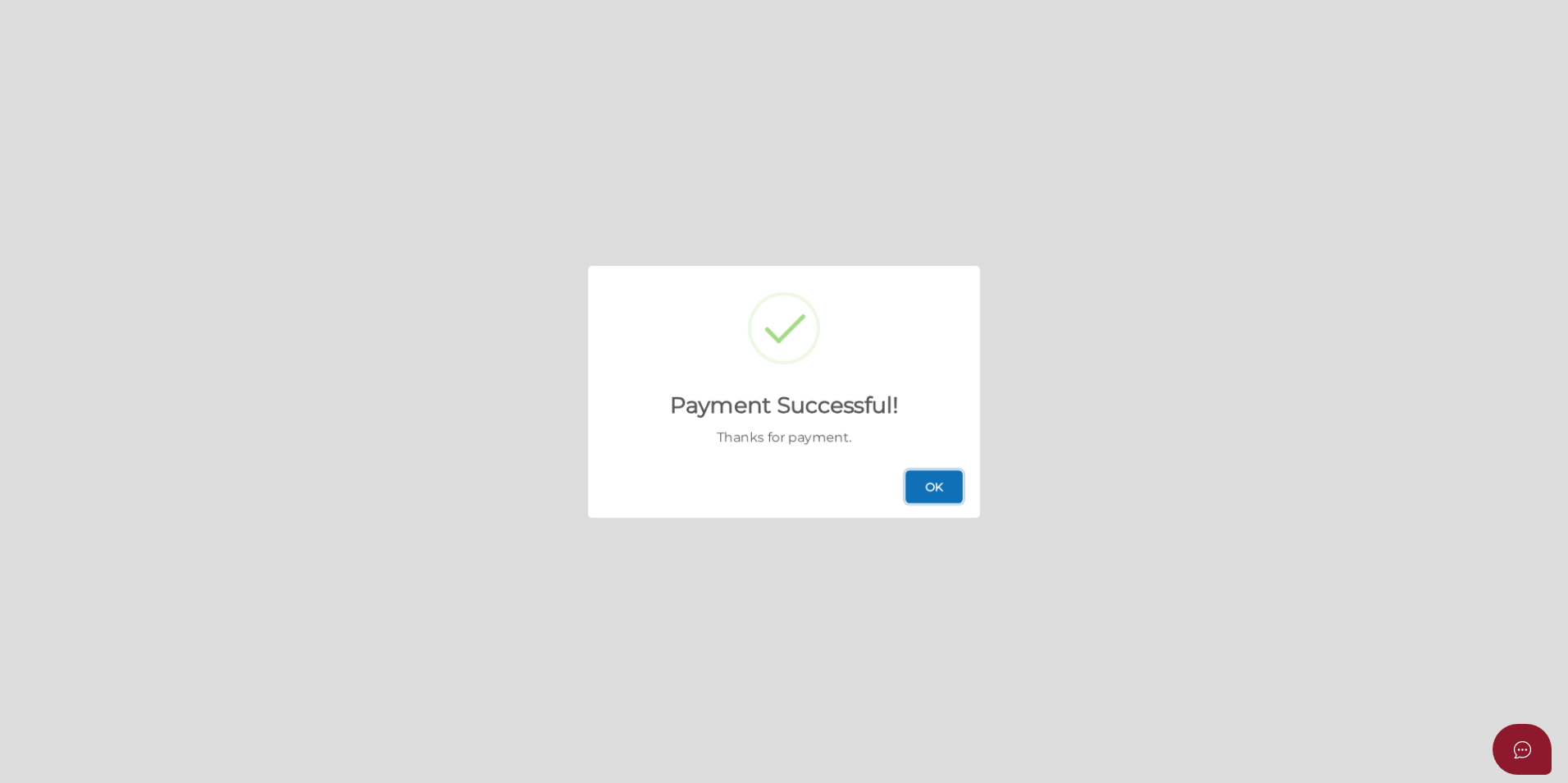
click at [912, 484] on button "OK" at bounding box center [934, 486] width 57 height 33
